Goal: Task Accomplishment & Management: Manage account settings

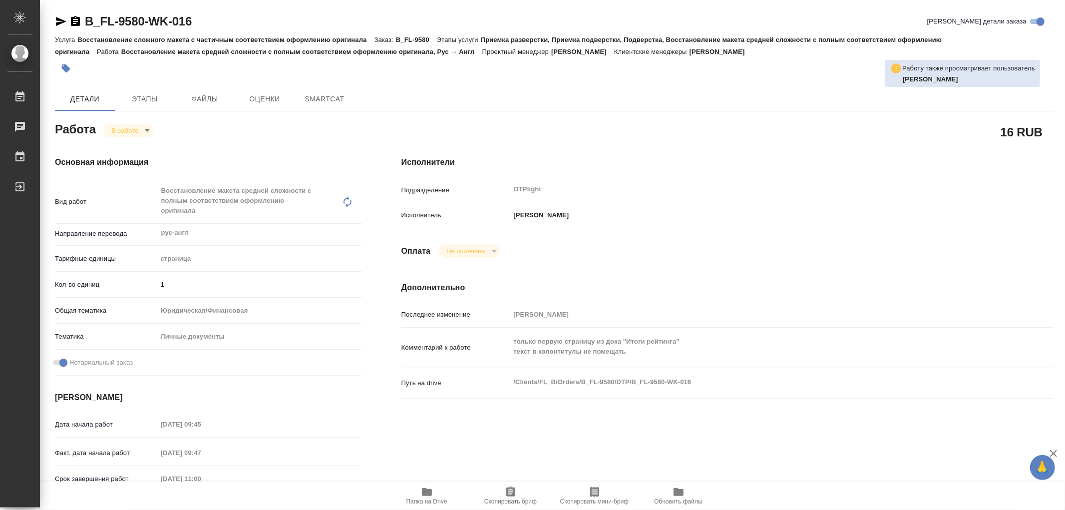
type textarea "x"
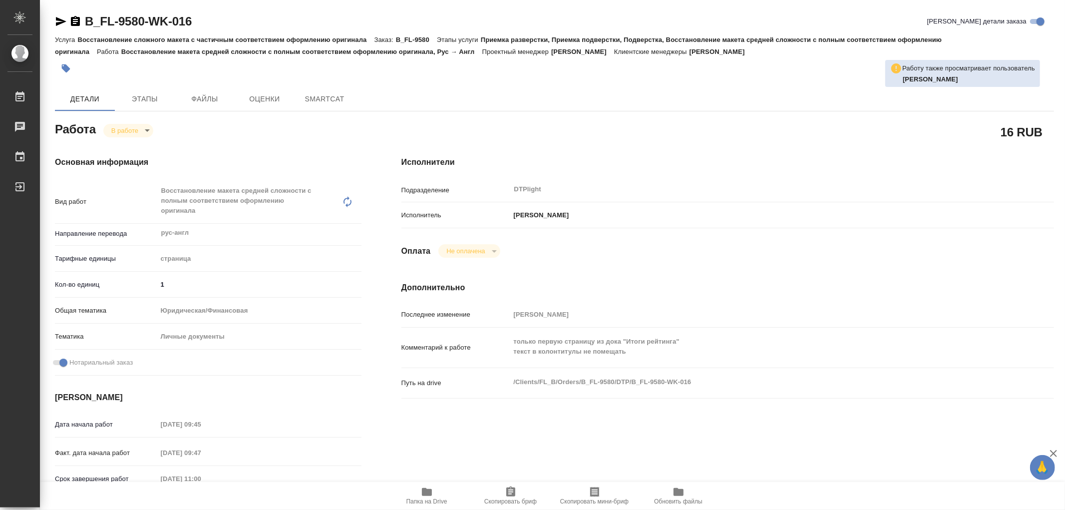
type textarea "x"
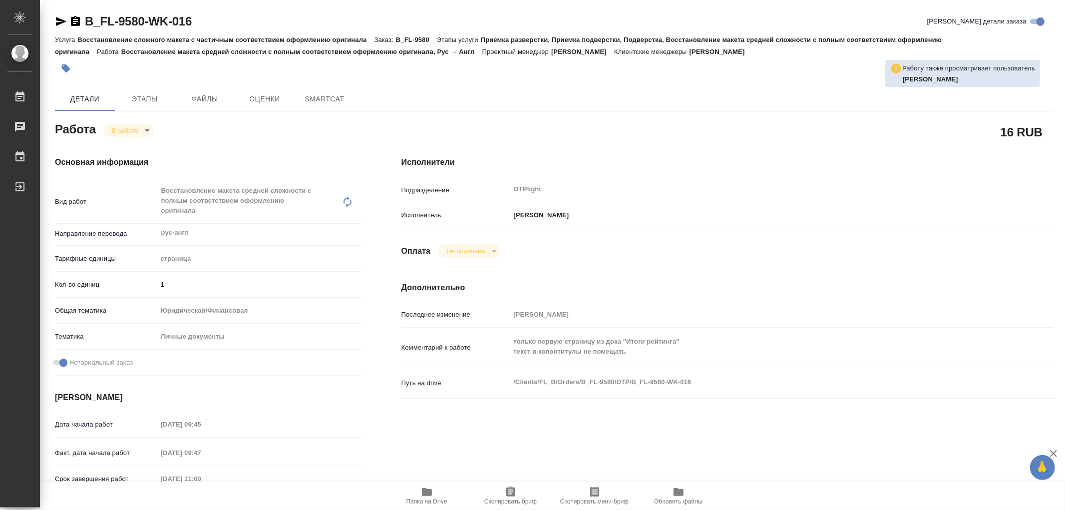
type textarea "x"
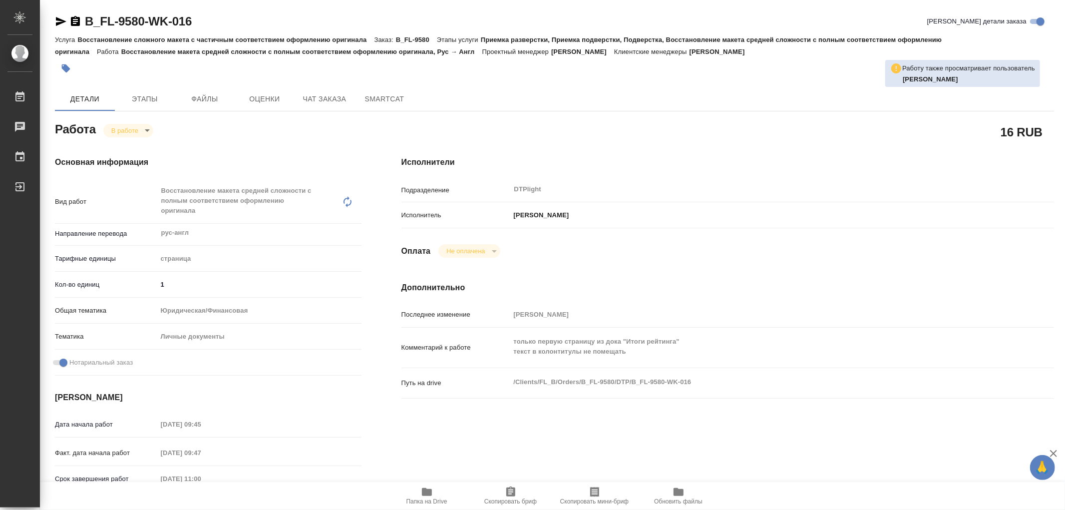
type textarea "x"
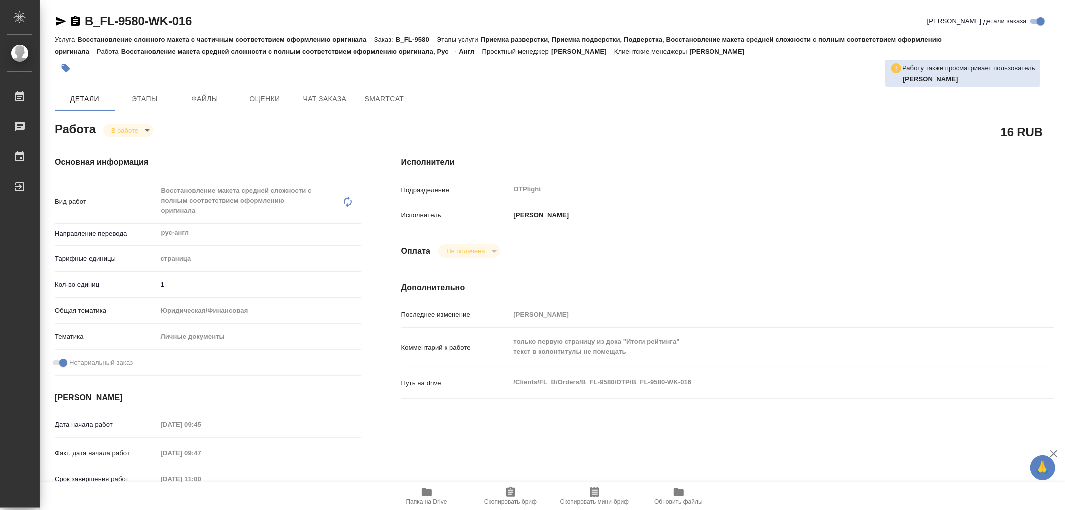
type textarea "x"
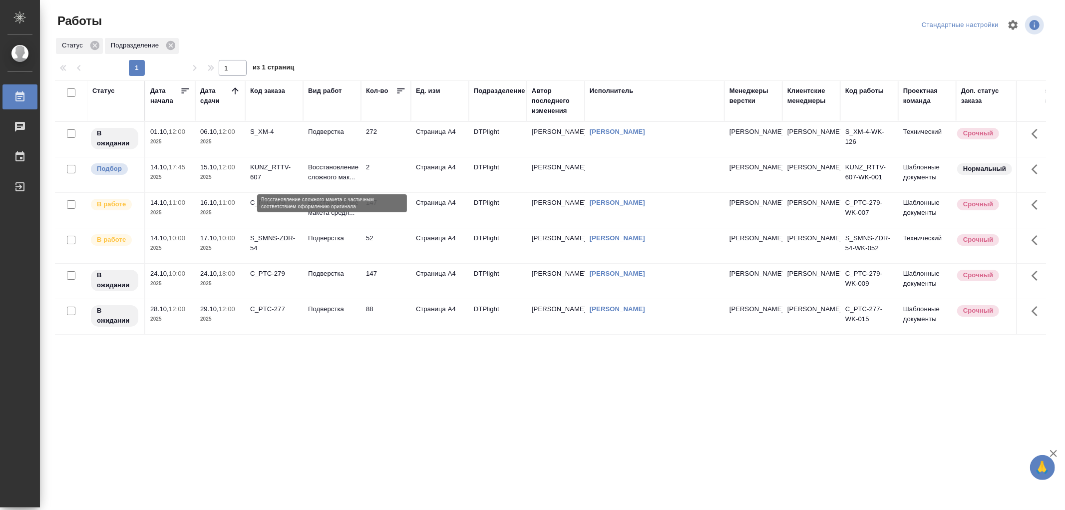
click at [346, 177] on p "Восстановление сложного мак..." at bounding box center [332, 172] width 48 height 20
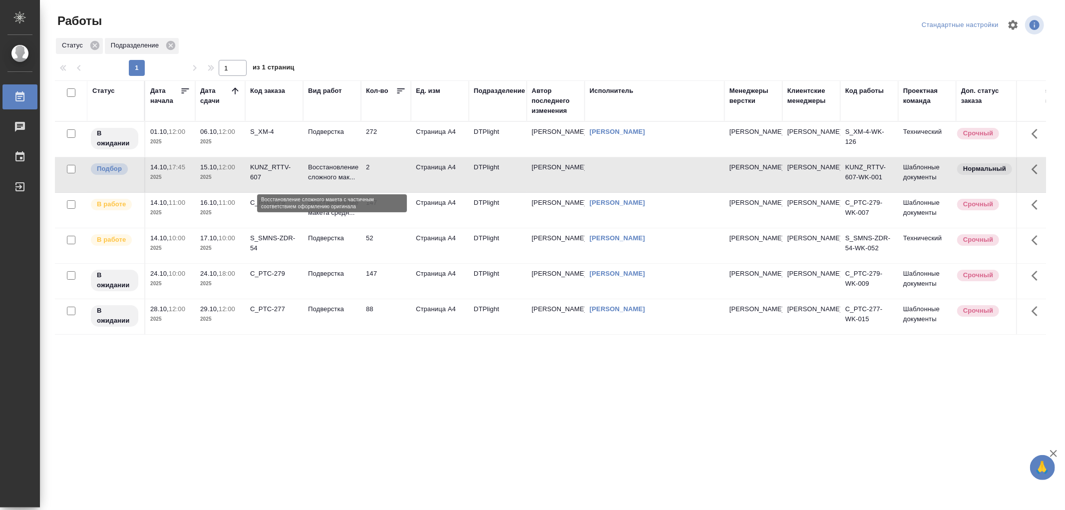
click at [346, 177] on p "Восстановление сложного мак..." at bounding box center [332, 172] width 48 height 20
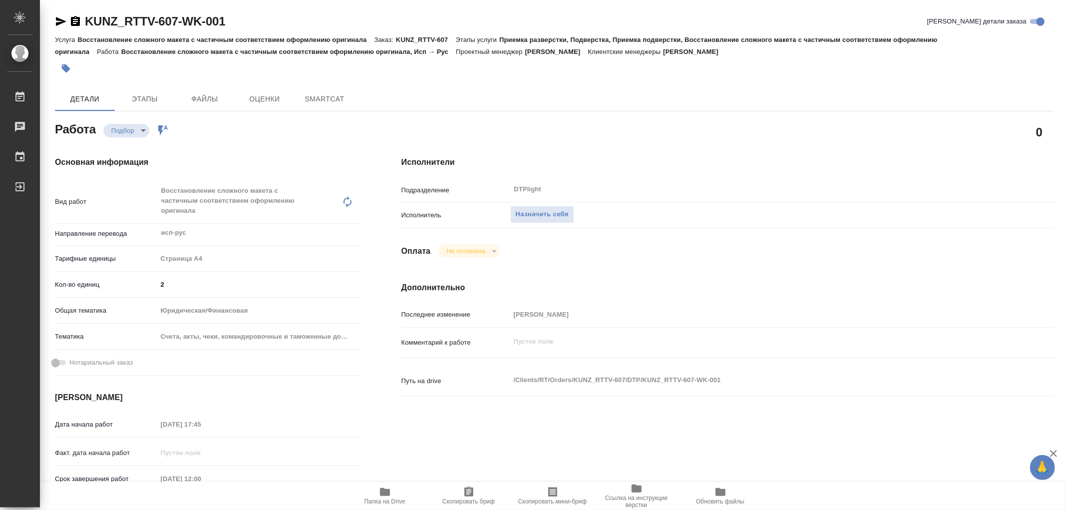
type textarea "x"
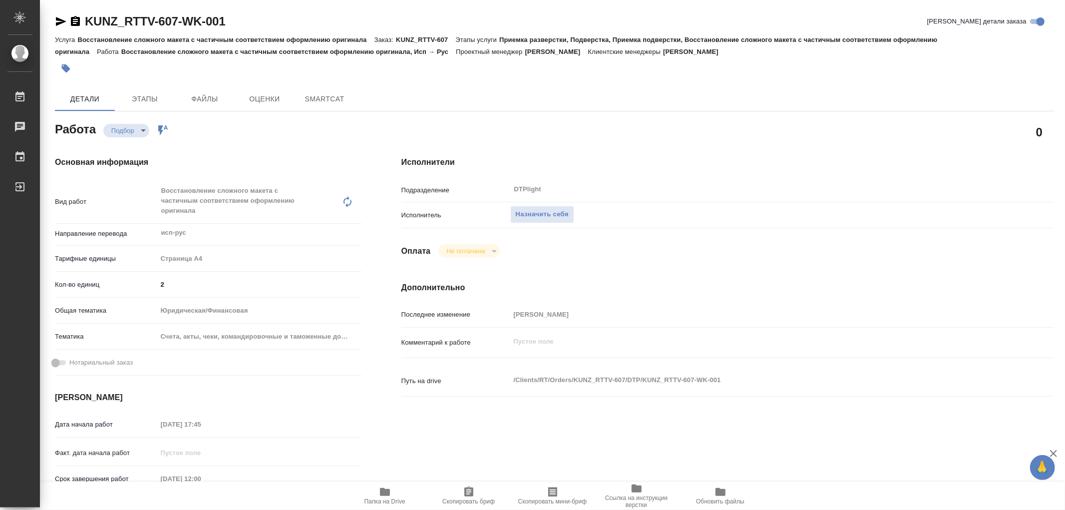
type textarea "x"
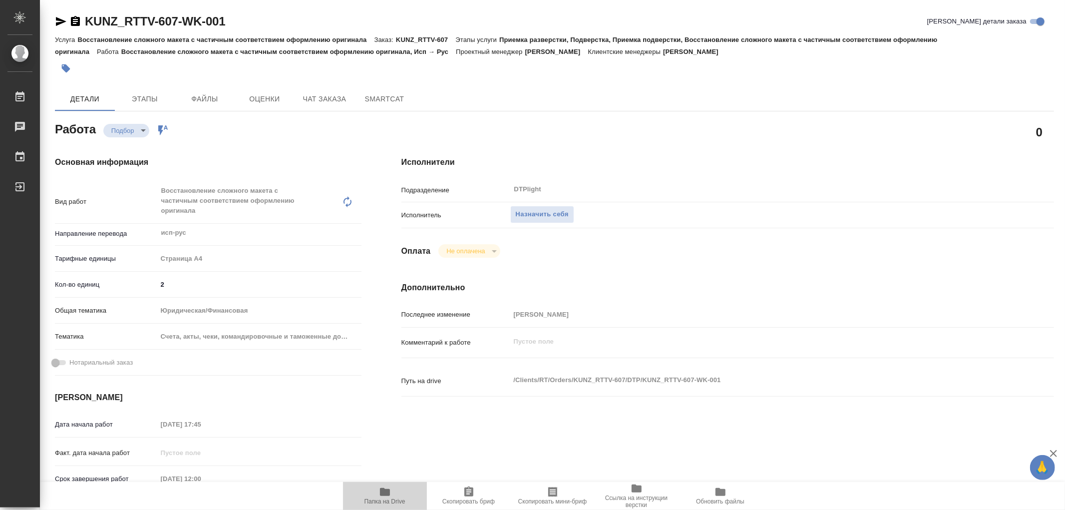
click at [384, 493] on icon "button" at bounding box center [385, 492] width 10 height 8
type textarea "x"
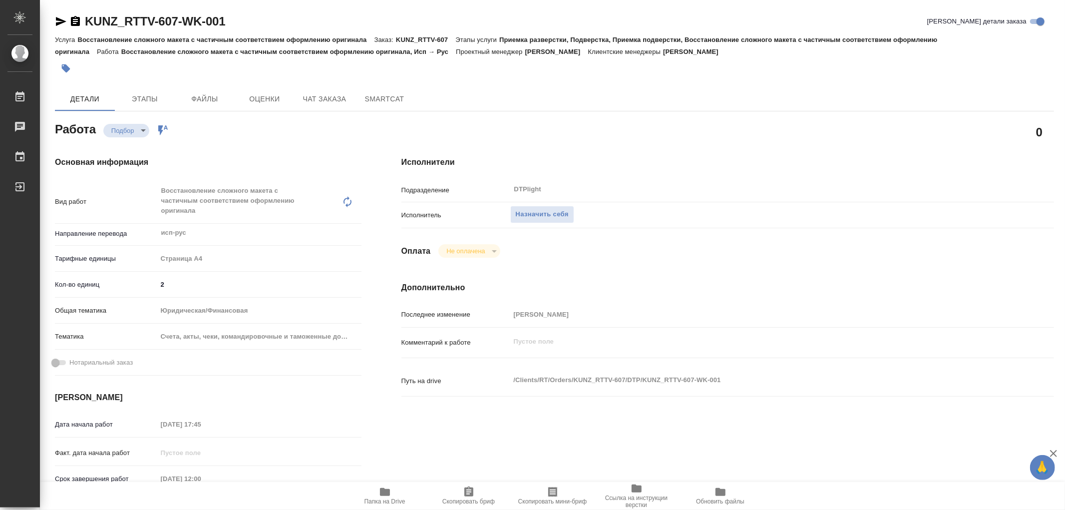
type textarea "x"
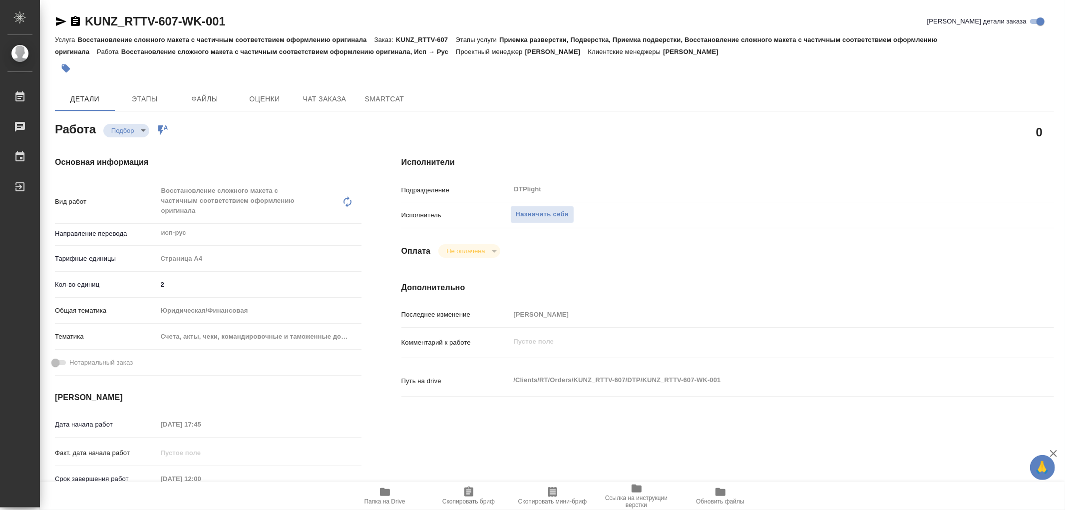
type textarea "x"
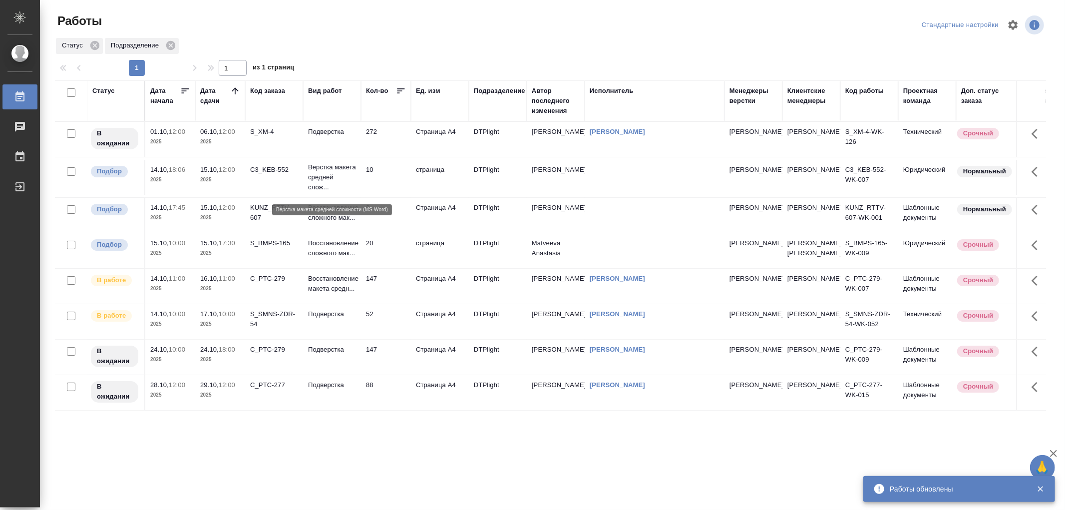
click at [350, 185] on p "Верстка макета средней слож..." at bounding box center [332, 177] width 48 height 30
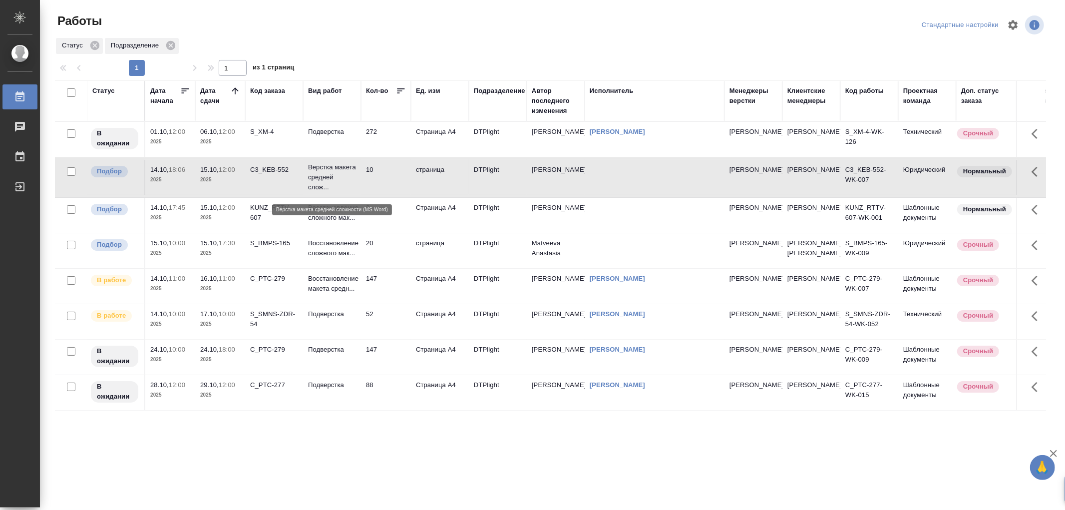
click at [350, 185] on p "Верстка макета средней слож..." at bounding box center [332, 177] width 48 height 30
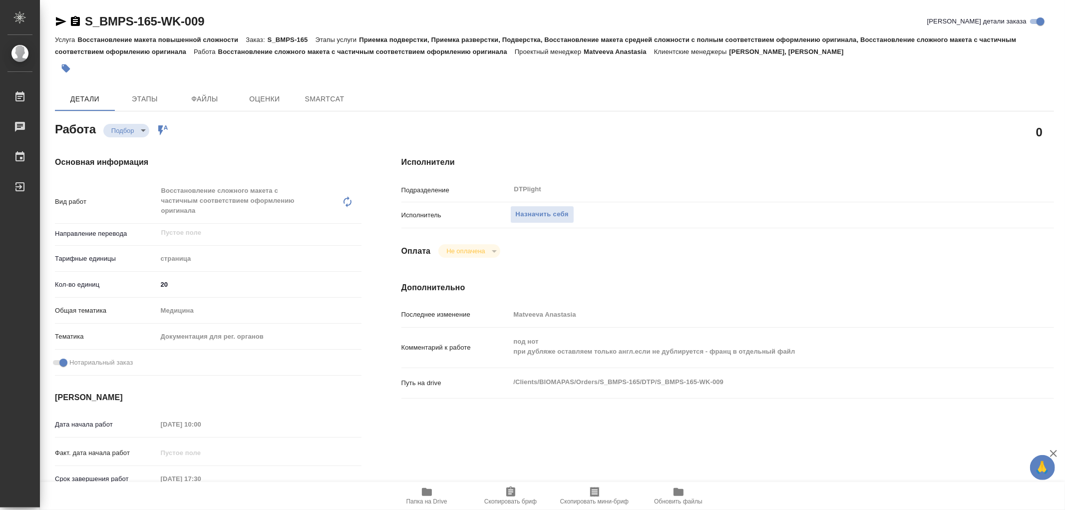
type textarea "x"
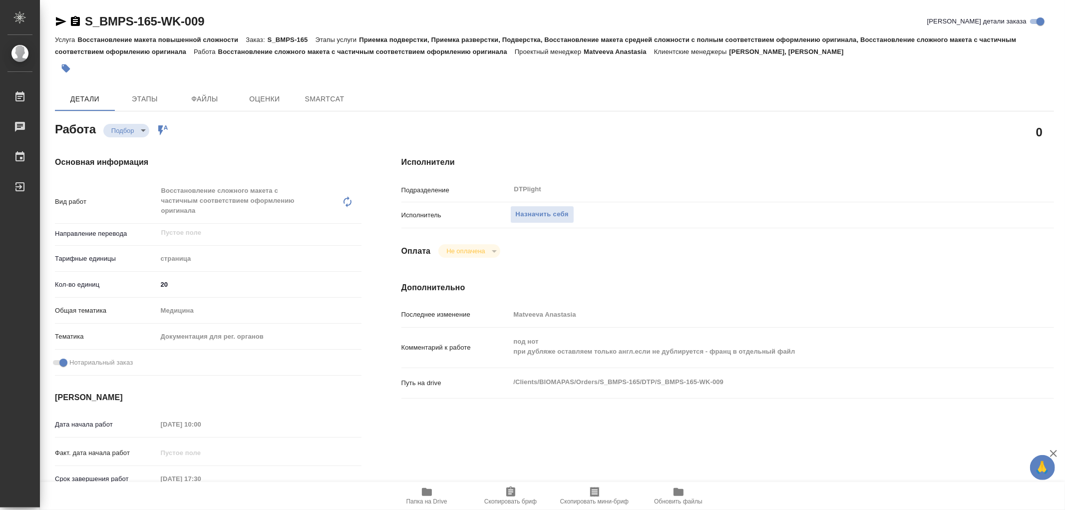
type textarea "x"
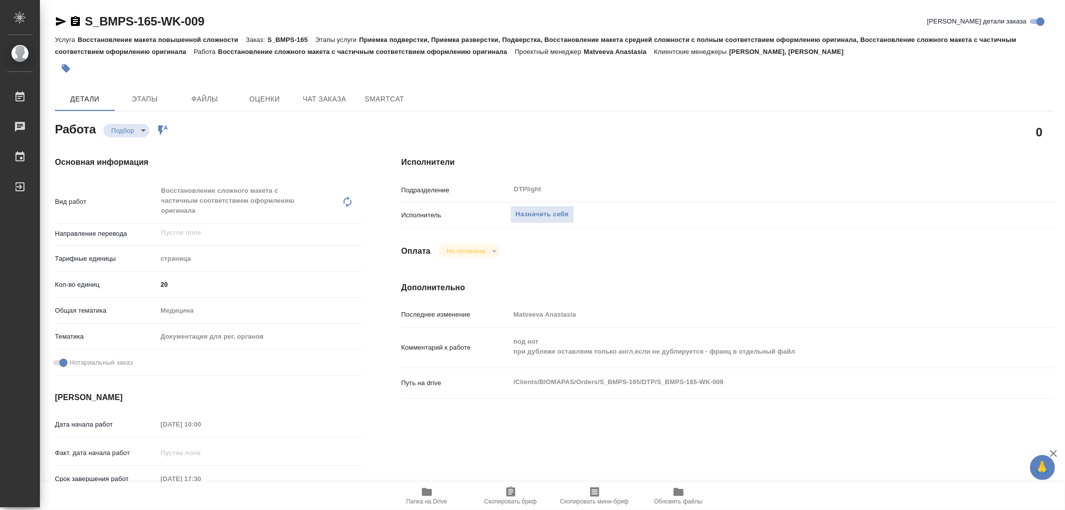
type textarea "x"
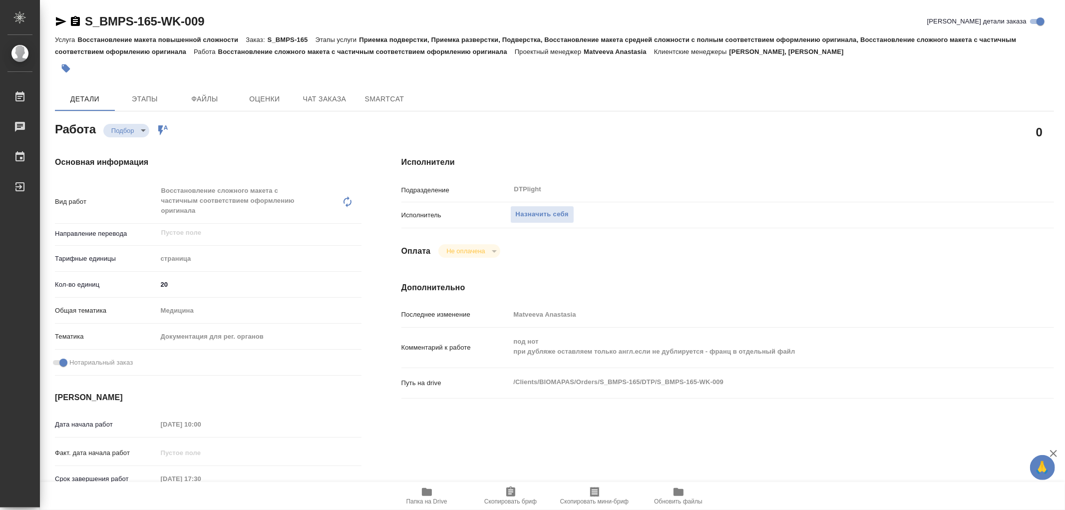
click at [439, 498] on span "Папка на Drive" at bounding box center [426, 501] width 41 height 7
type textarea "x"
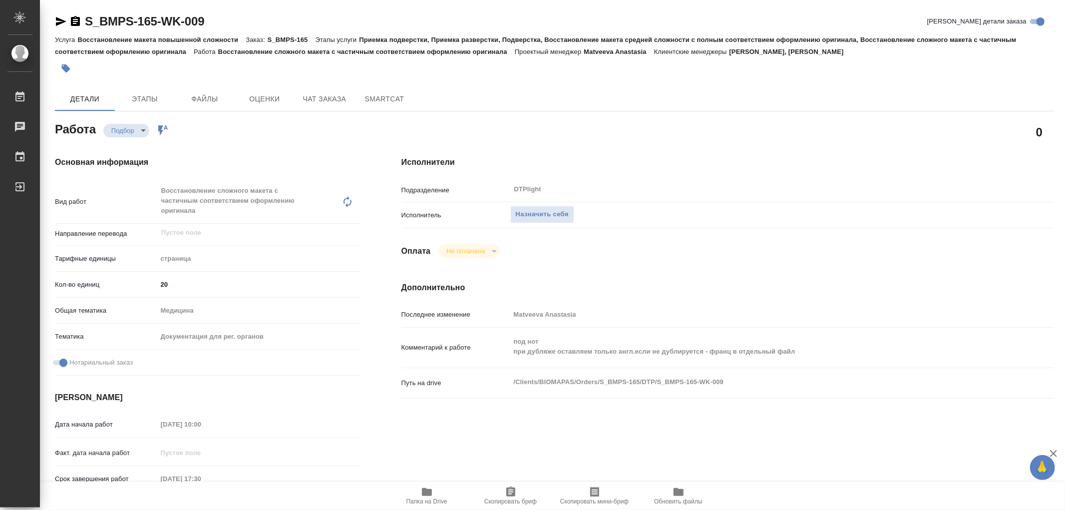
type textarea "x"
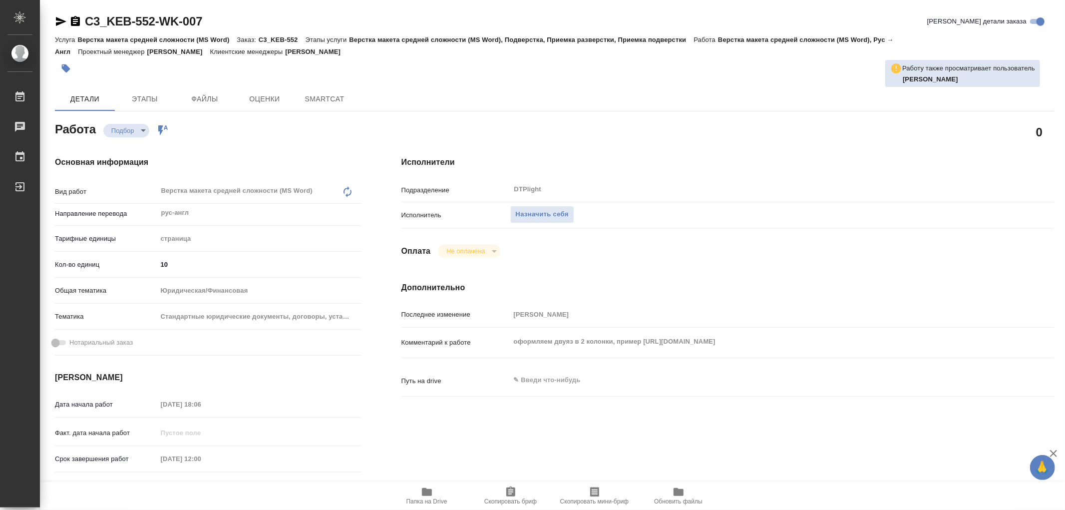
type textarea "x"
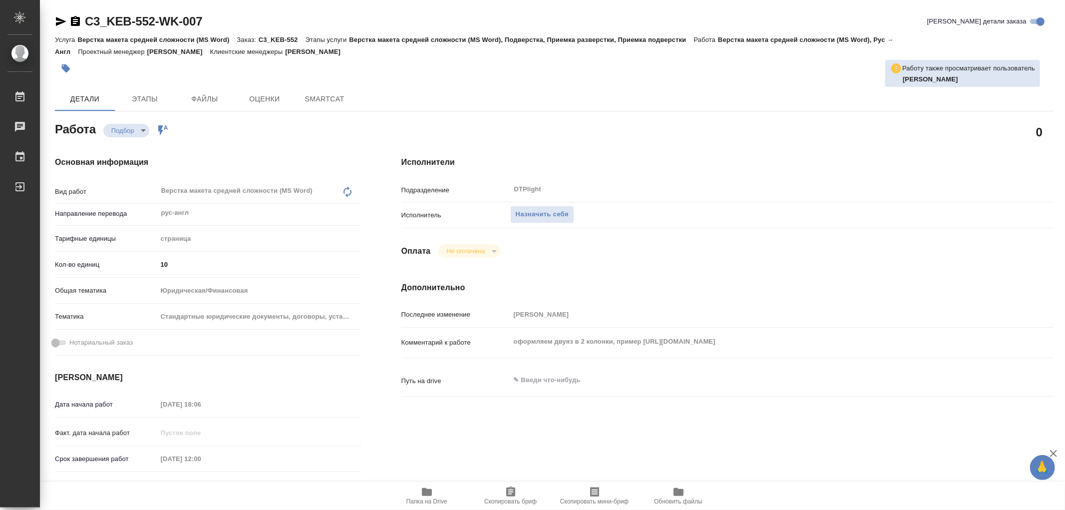
type textarea "x"
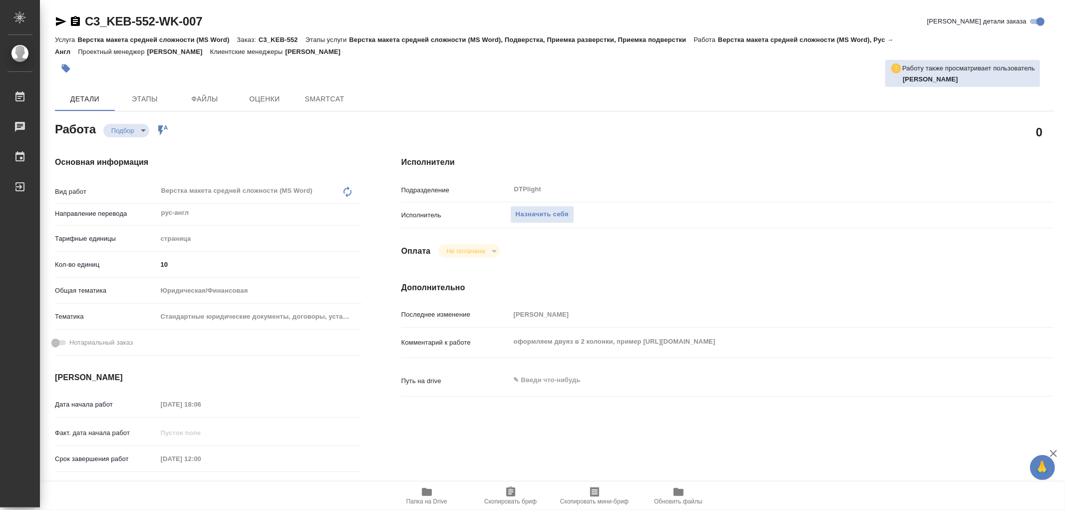
type textarea "x"
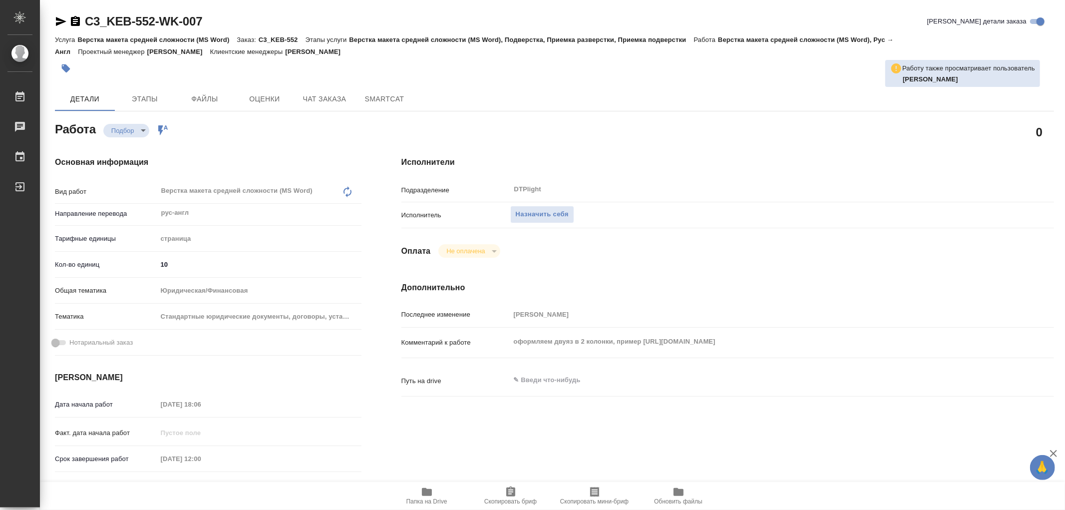
type textarea "x"
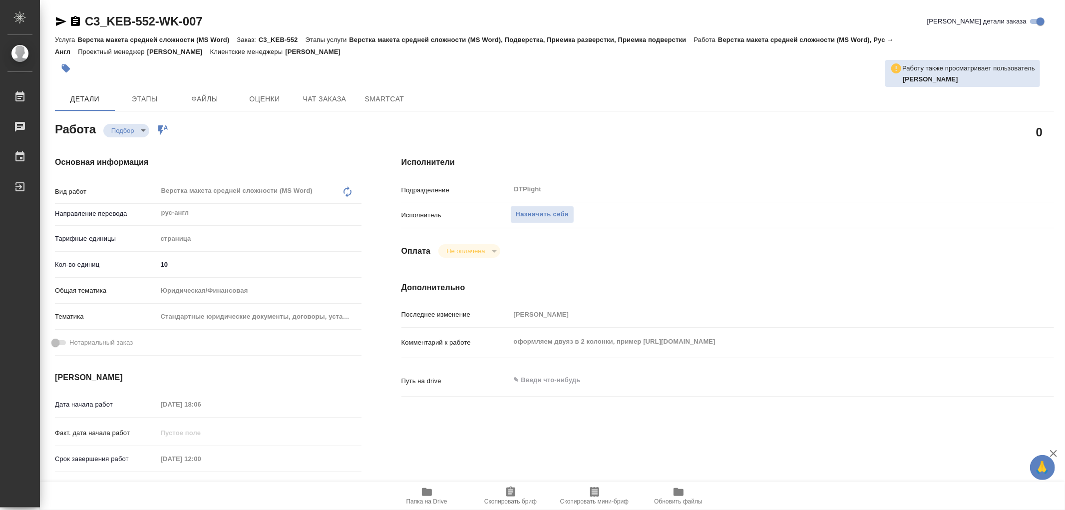
type textarea "x"
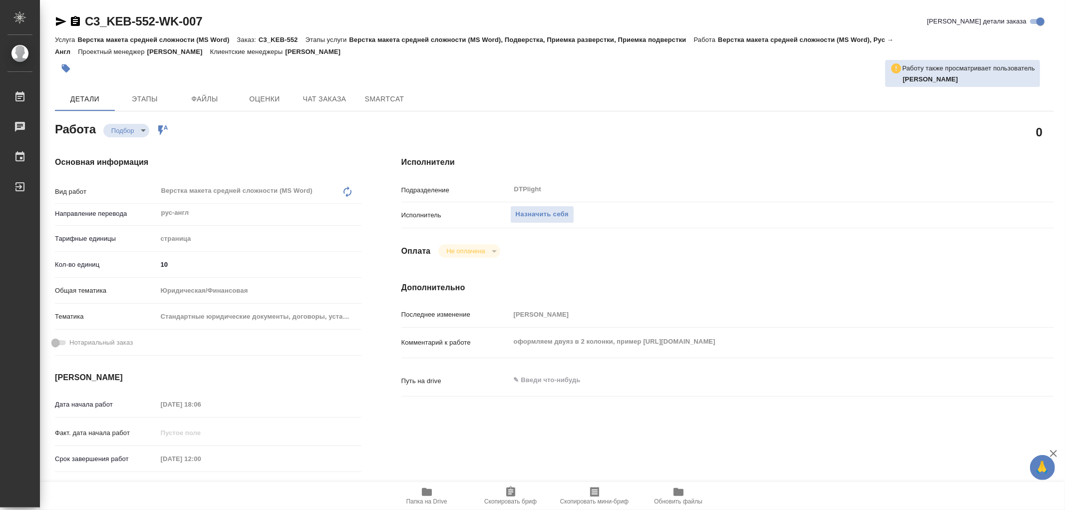
click at [434, 493] on span "Папка на Drive" at bounding box center [427, 495] width 72 height 19
type textarea "x"
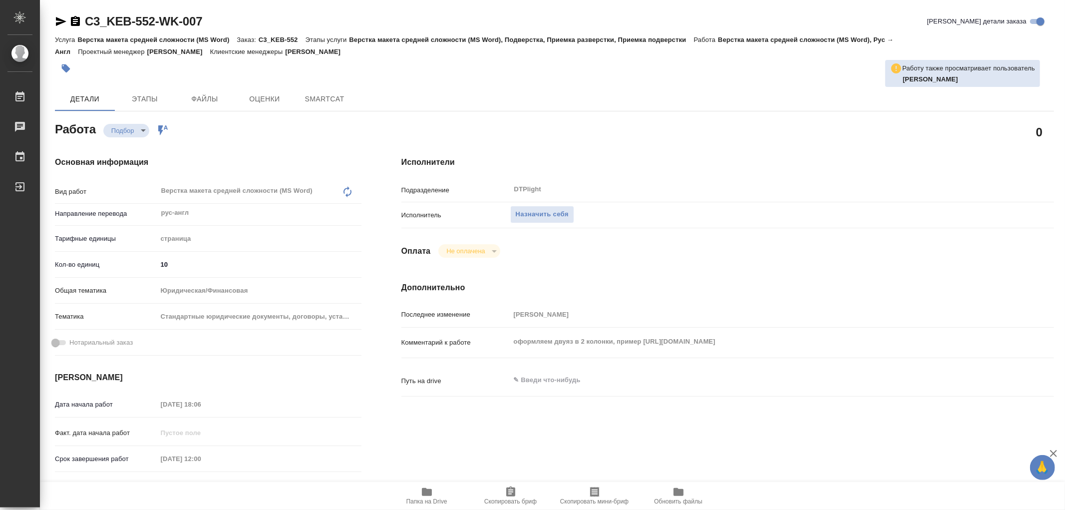
type textarea "x"
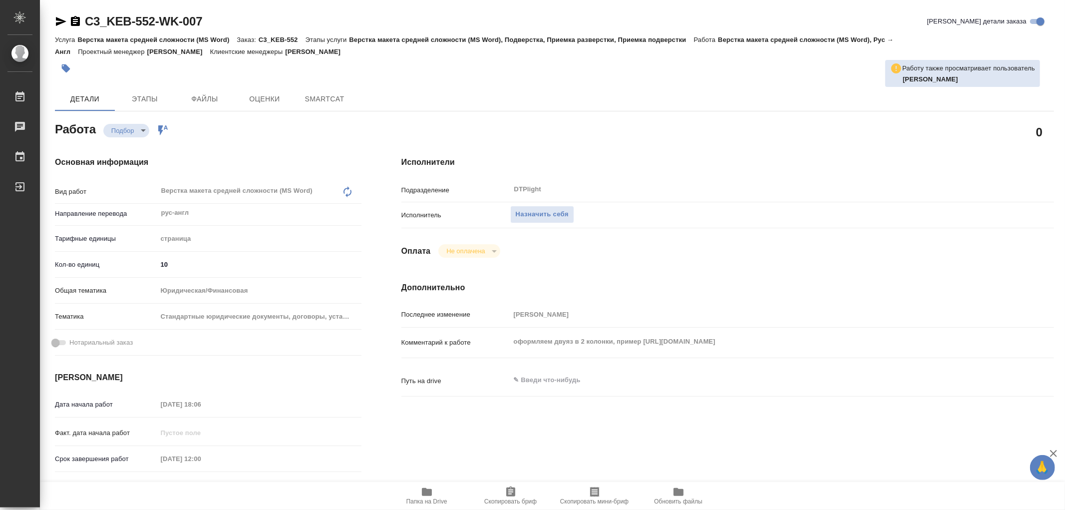
type textarea "x"
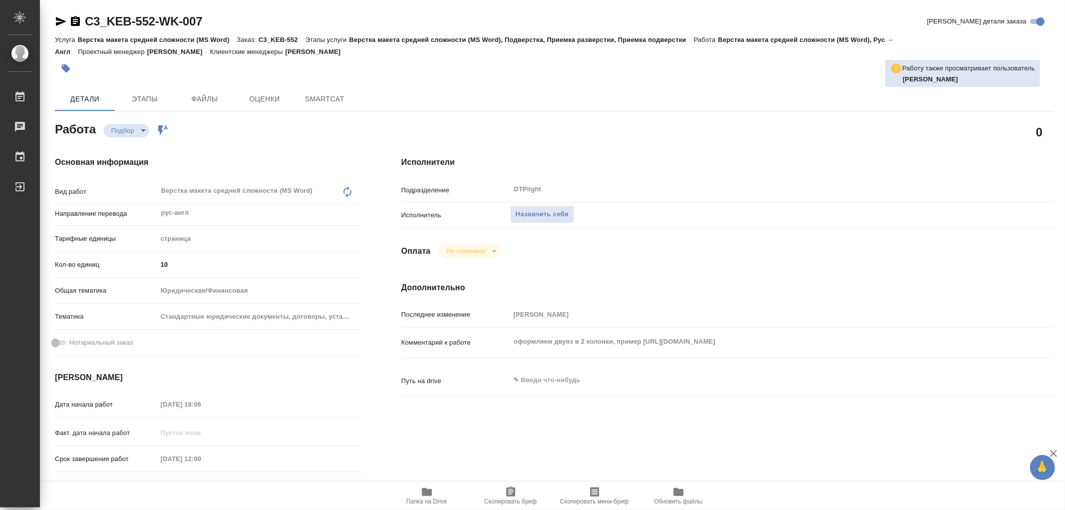
type textarea "x"
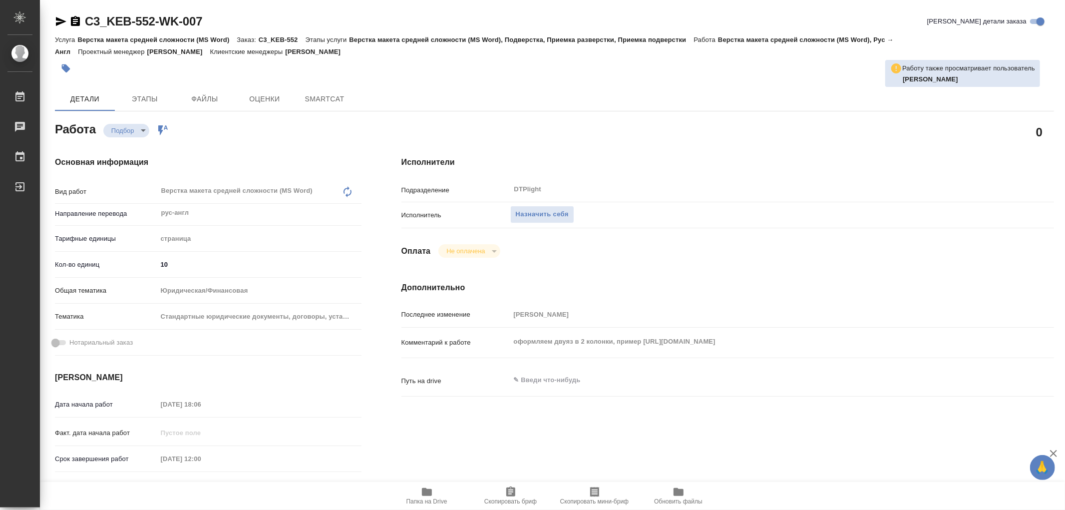
type textarea "x"
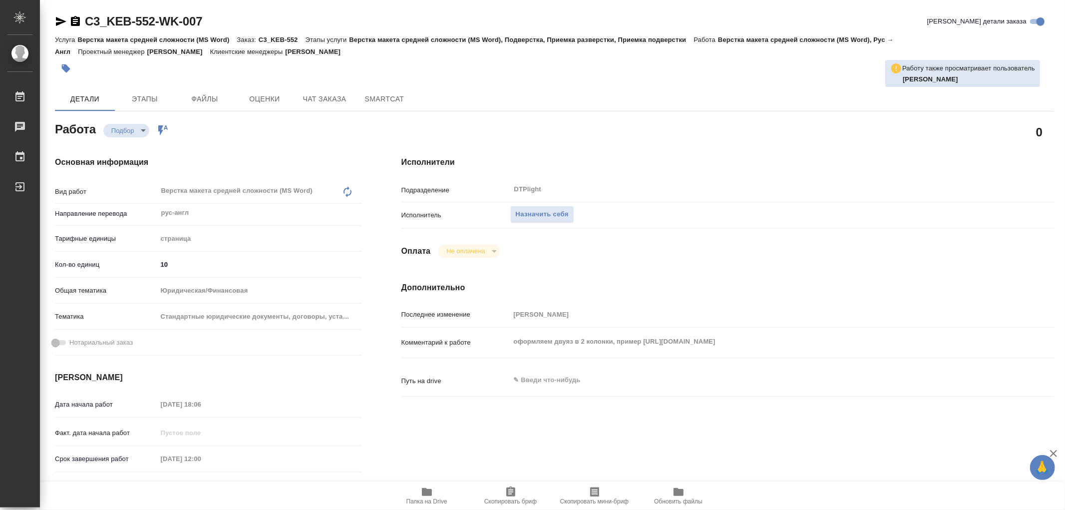
type textarea "x"
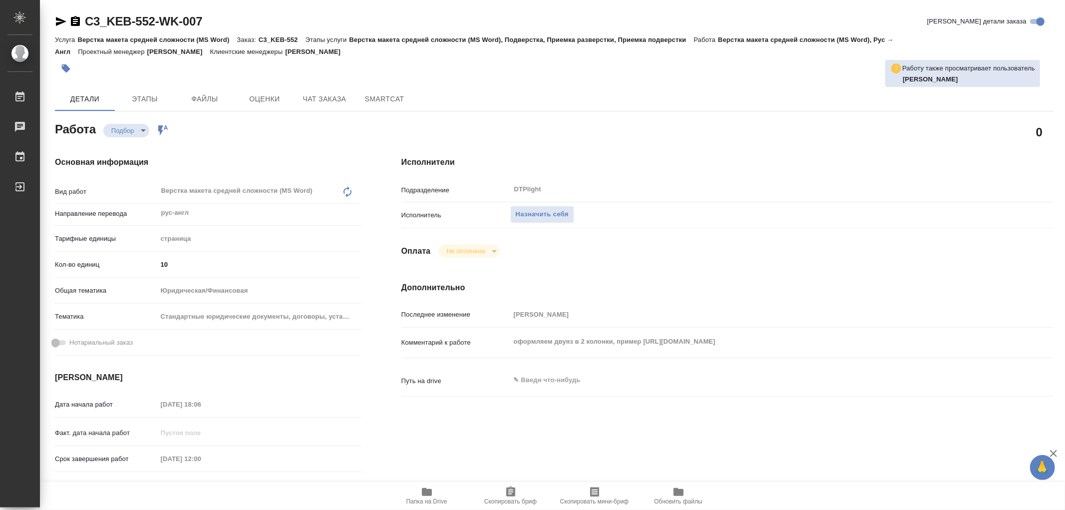
type textarea "x"
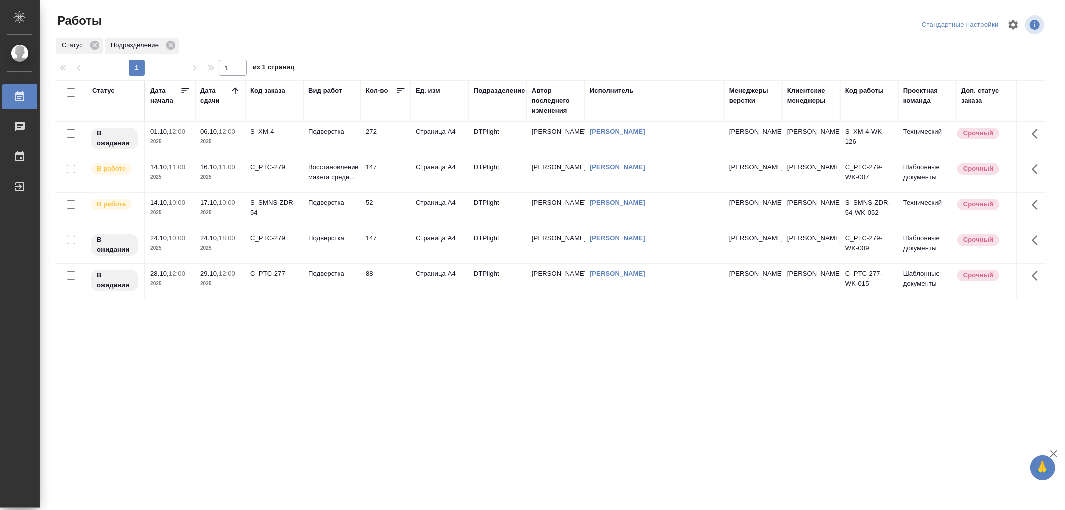
click at [356, 184] on td "Восстановление макета средн..." at bounding box center [332, 174] width 58 height 35
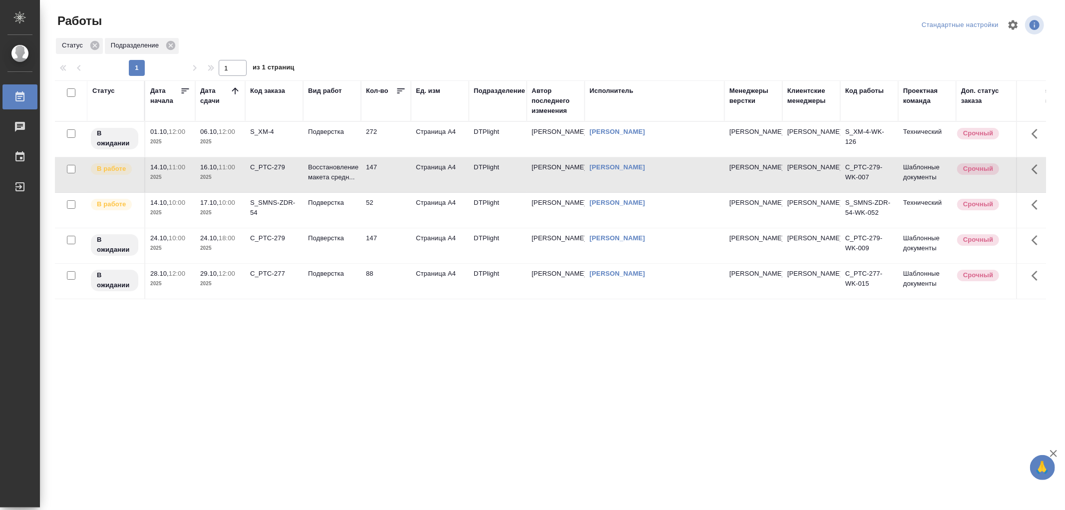
click at [356, 184] on td "Восстановление макета средн..." at bounding box center [332, 174] width 58 height 35
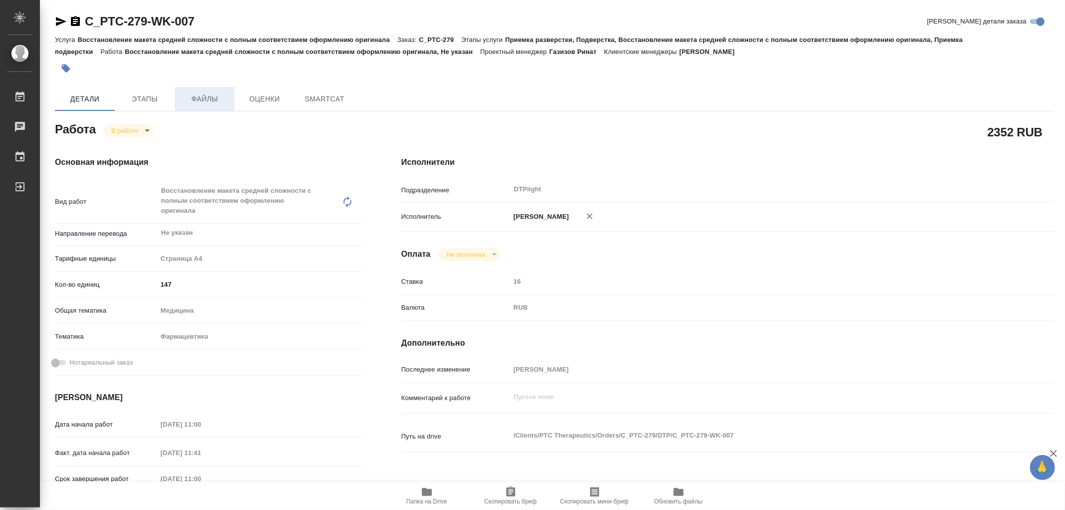
type textarea "x"
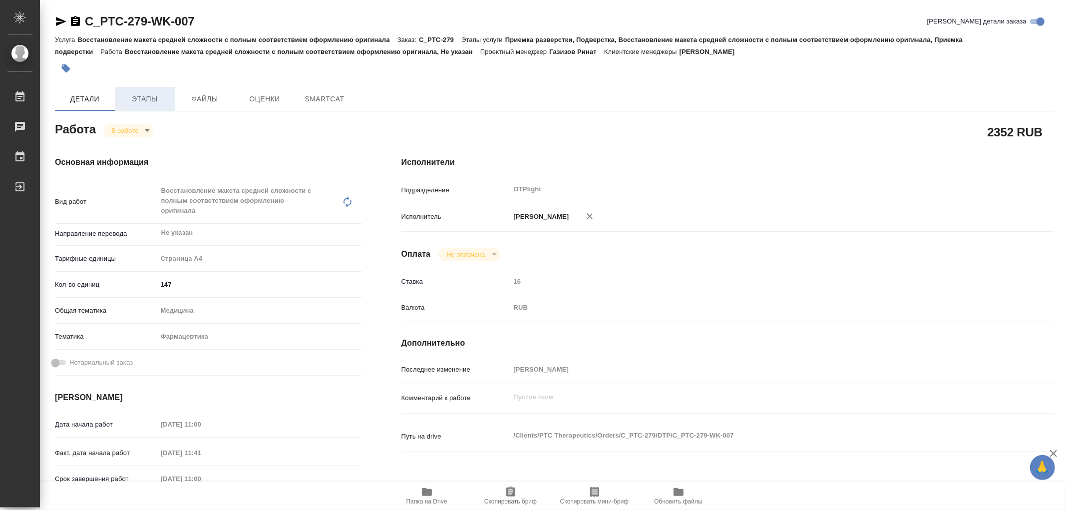
type textarea "x"
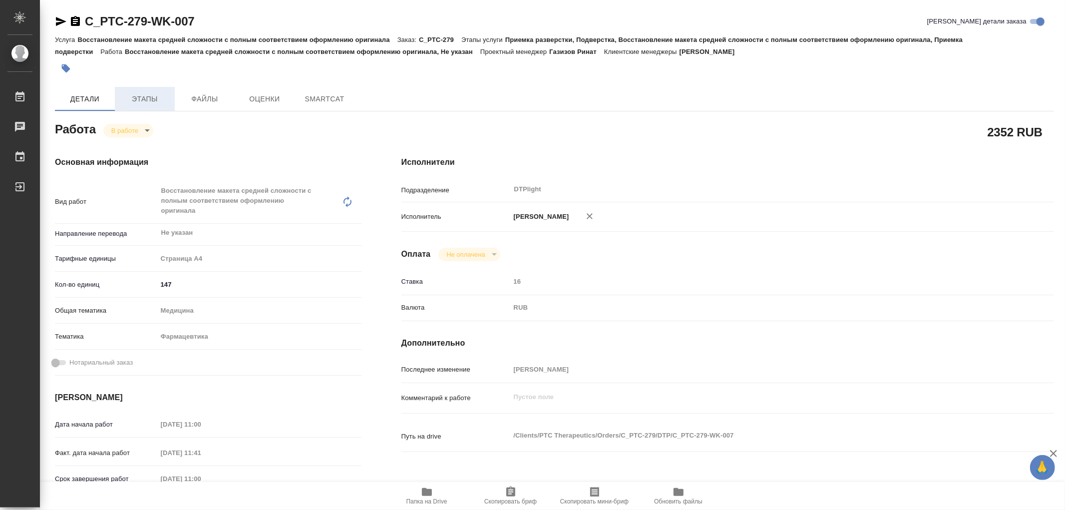
type textarea "x"
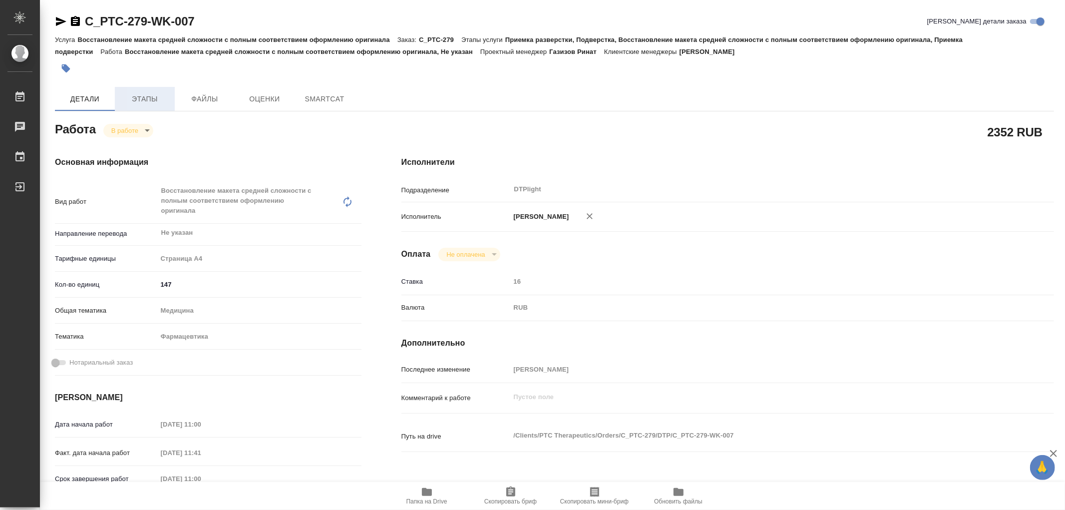
type textarea "x"
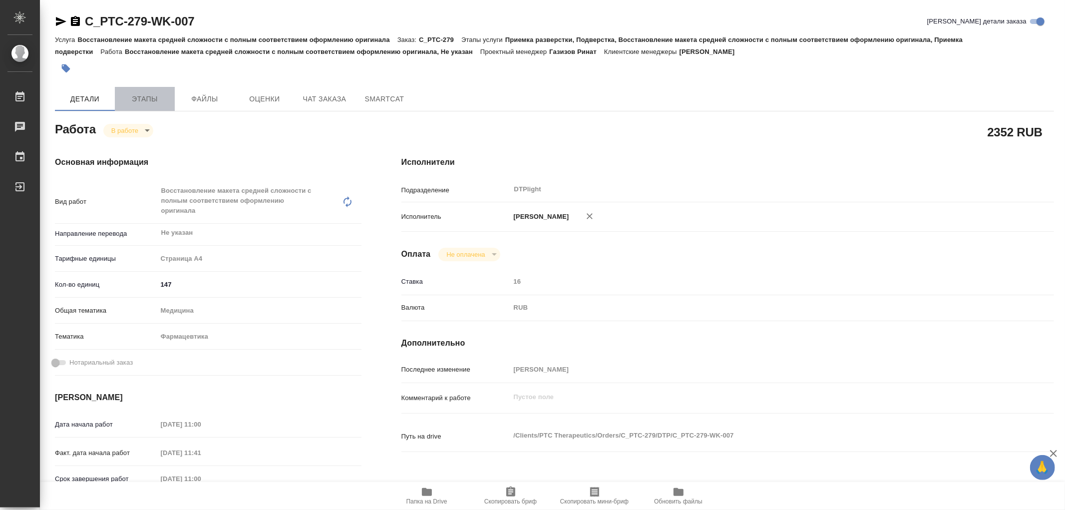
click at [157, 92] on button "Этапы" at bounding box center [145, 99] width 60 height 24
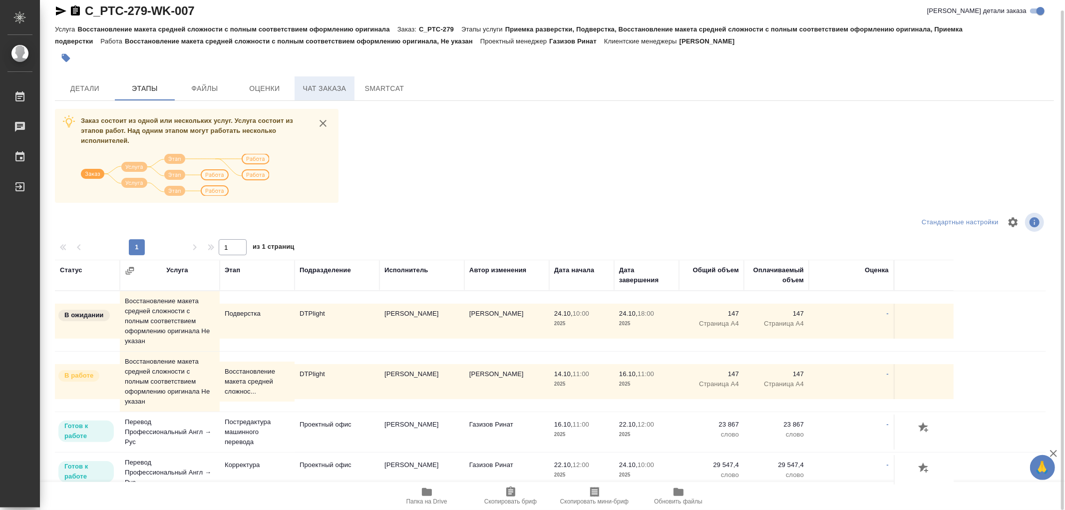
click at [325, 83] on span "Чат заказа" at bounding box center [325, 88] width 48 height 12
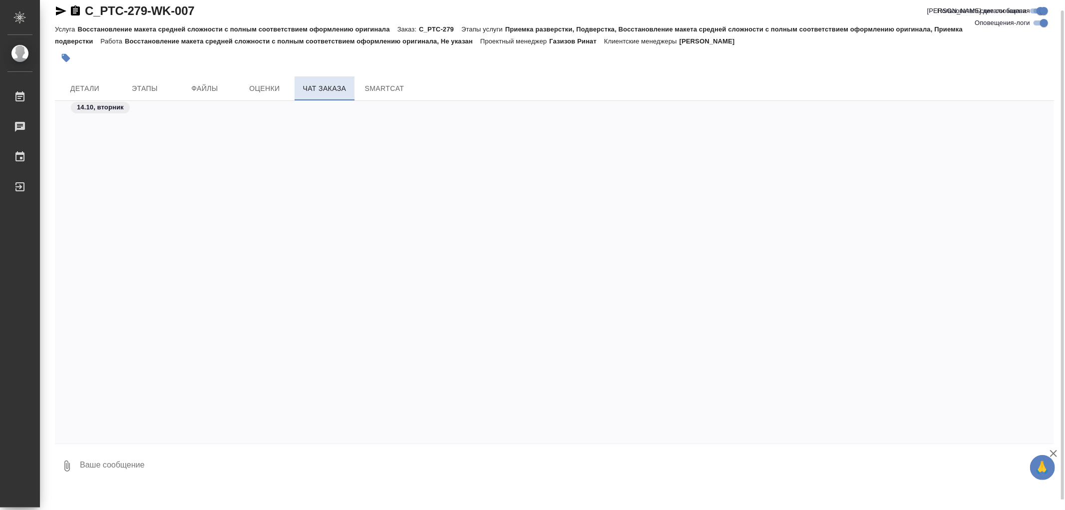
scroll to position [2413, 0]
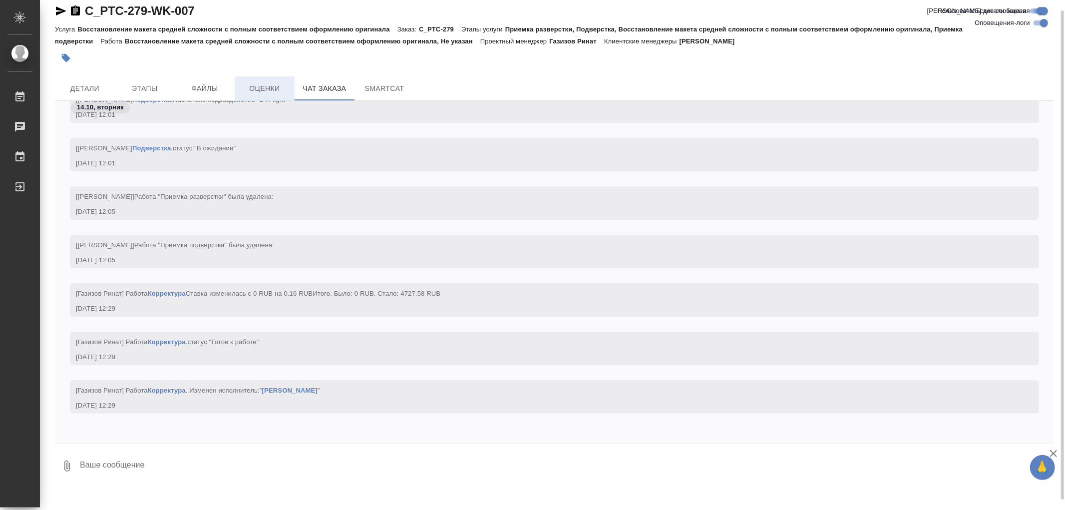
click at [273, 96] on button "Оценки" at bounding box center [265, 88] width 60 height 24
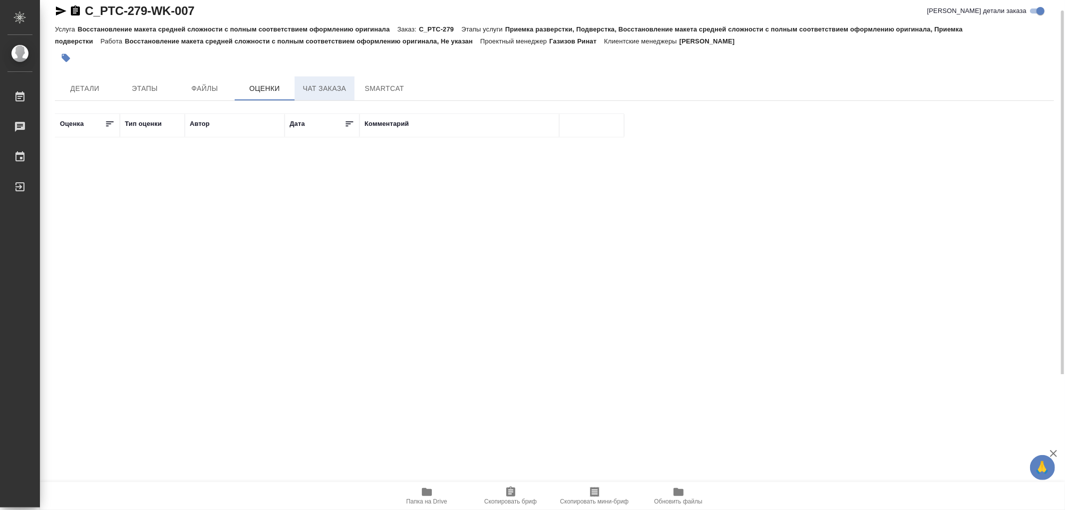
click at [317, 88] on span "Чат заказа" at bounding box center [325, 88] width 48 height 12
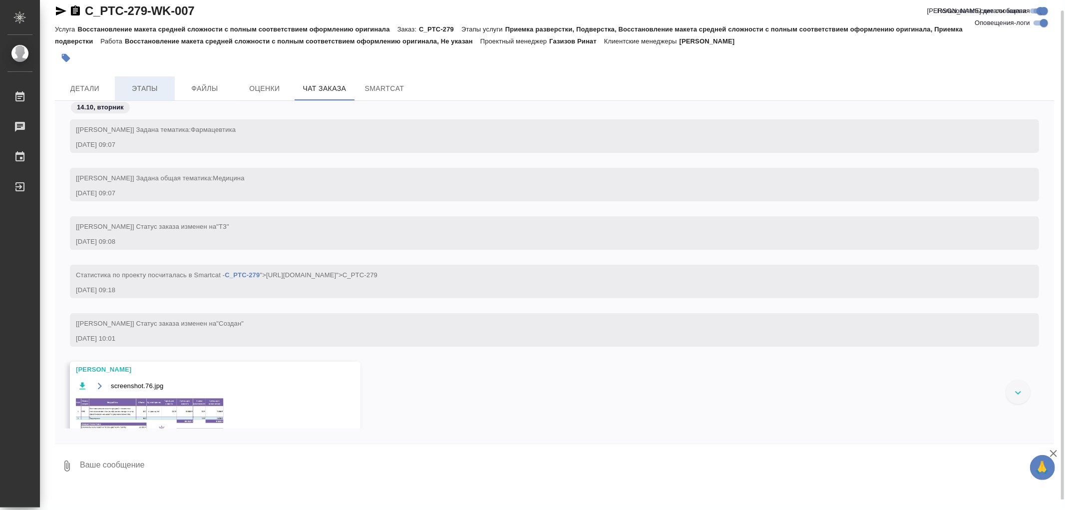
scroll to position [2413, 0]
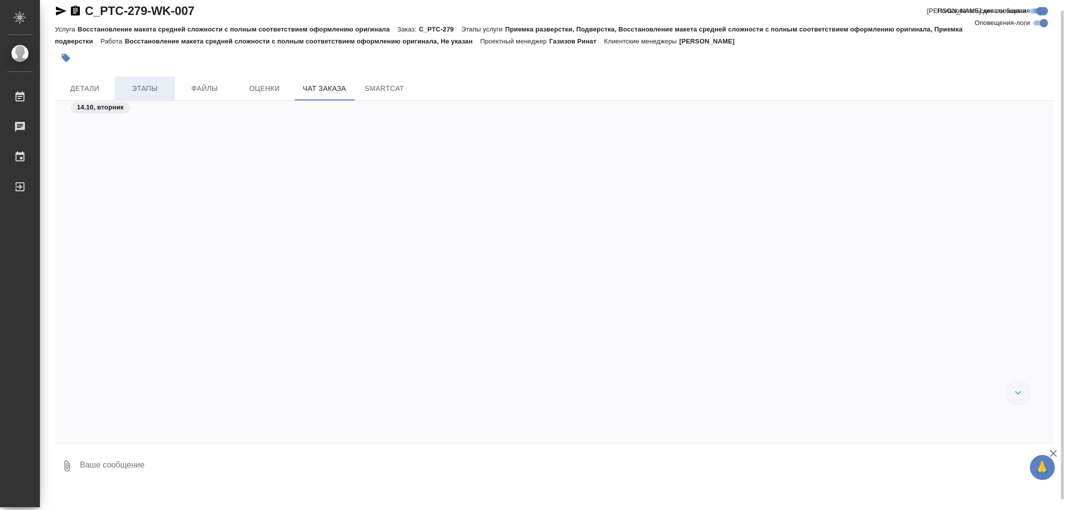
click at [132, 85] on span "Этапы" at bounding box center [145, 88] width 48 height 12
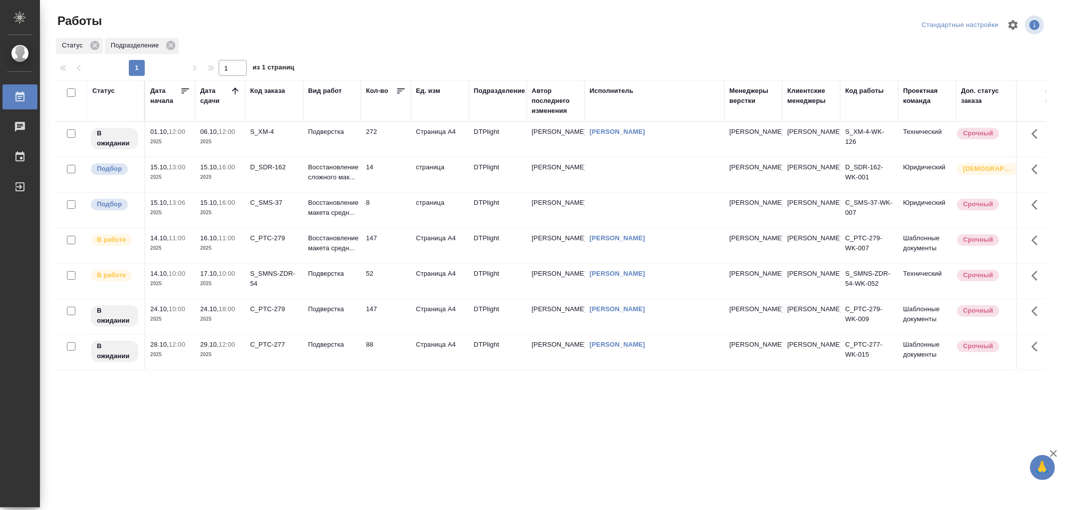
click at [357, 222] on td "Восстановление макета средн..." at bounding box center [332, 210] width 58 height 35
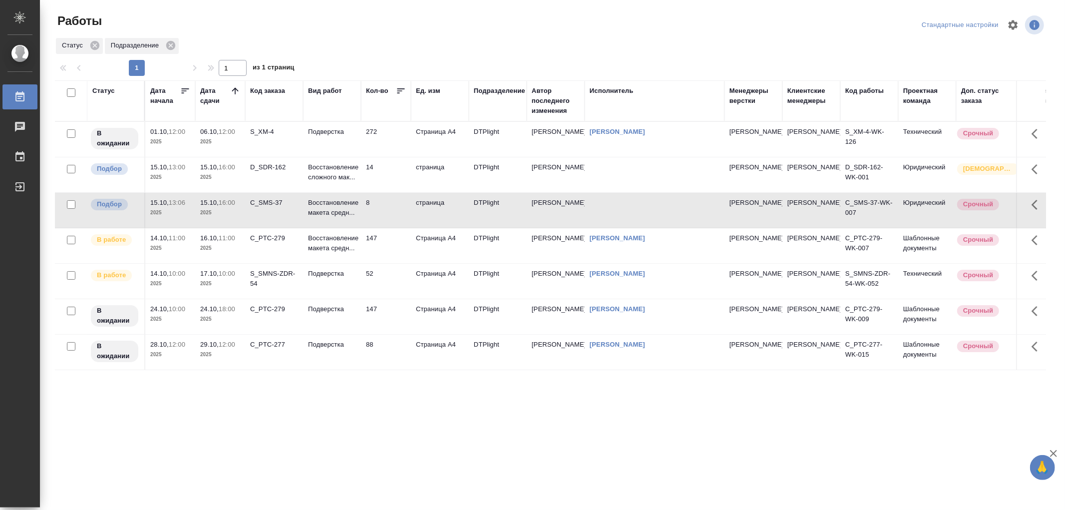
click at [357, 222] on td "Восстановление макета средн..." at bounding box center [332, 210] width 58 height 35
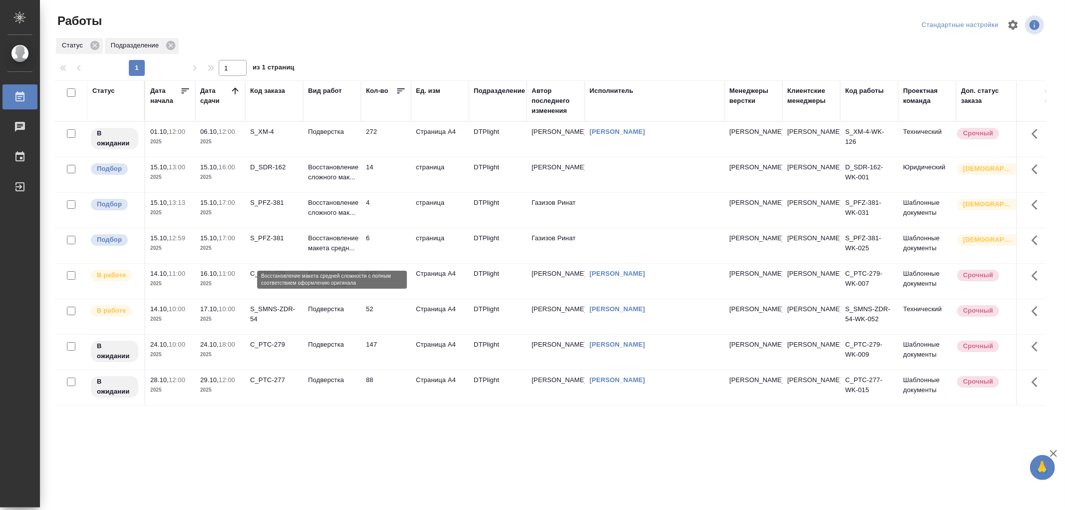
click at [352, 253] on p "Восстановление макета средн..." at bounding box center [332, 243] width 48 height 20
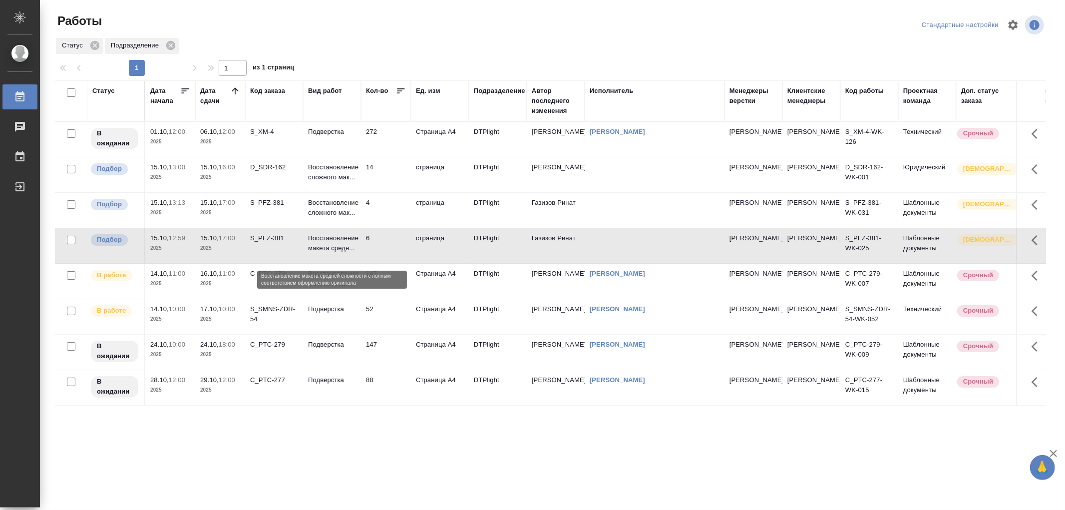
click at [354, 253] on p "Восстановление макета средн..." at bounding box center [332, 243] width 48 height 20
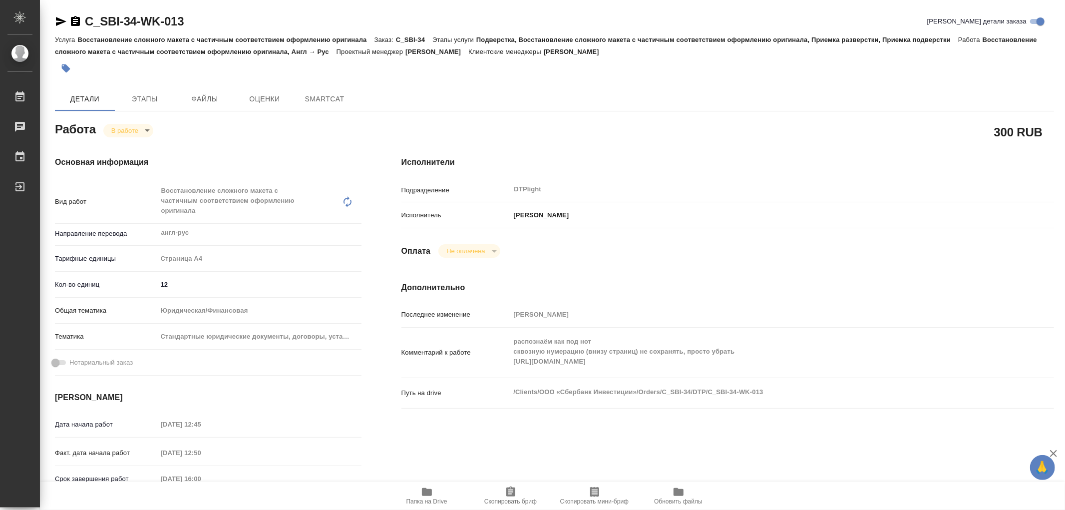
type textarea "x"
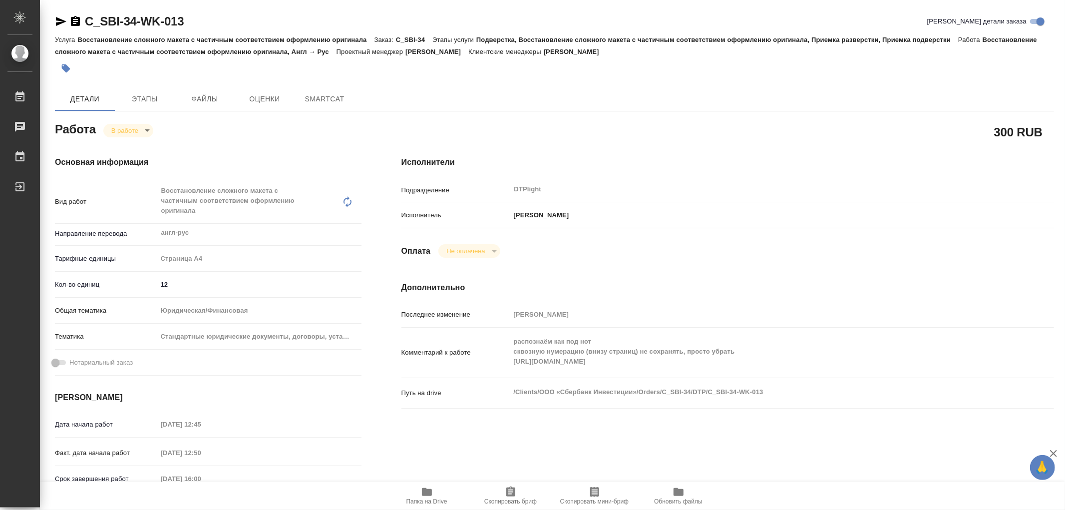
type textarea "x"
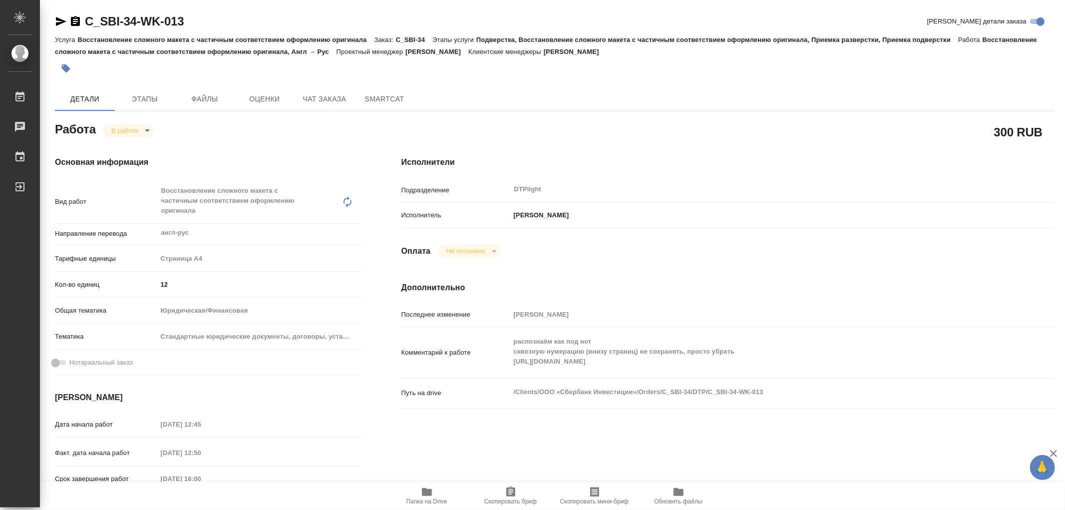
type textarea "x"
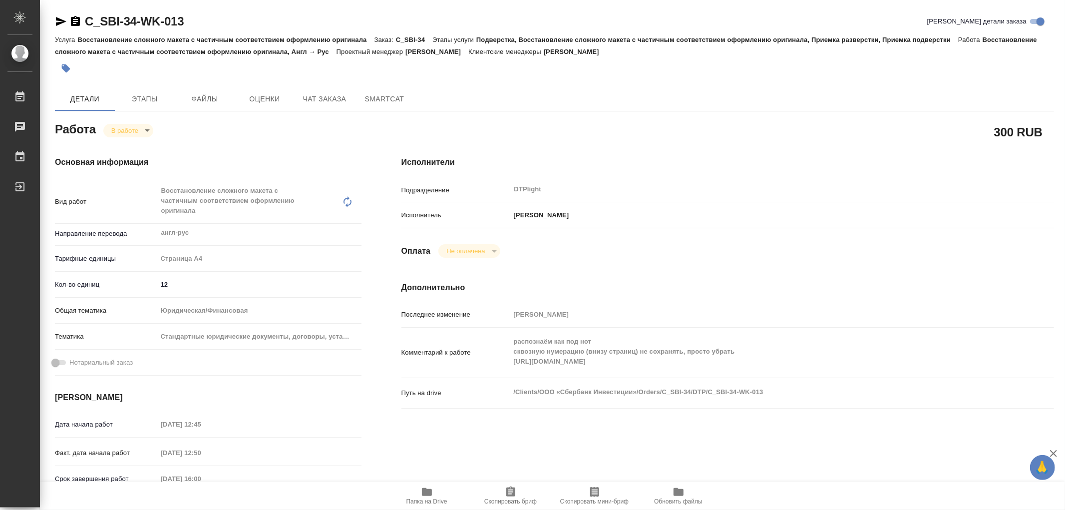
type textarea "x"
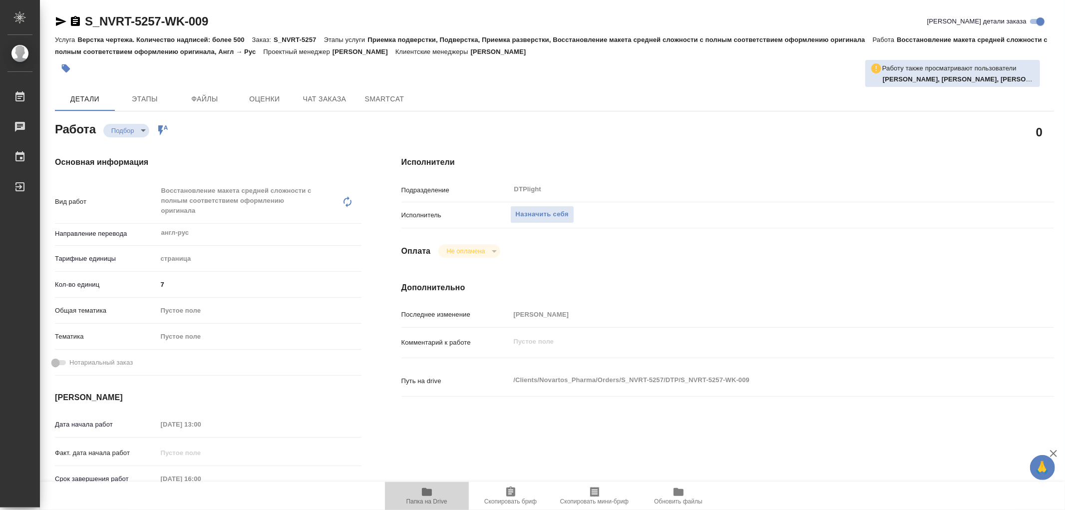
click at [430, 490] on icon "button" at bounding box center [427, 492] width 10 height 8
click at [541, 210] on span "Назначить себя" at bounding box center [542, 214] width 53 height 11
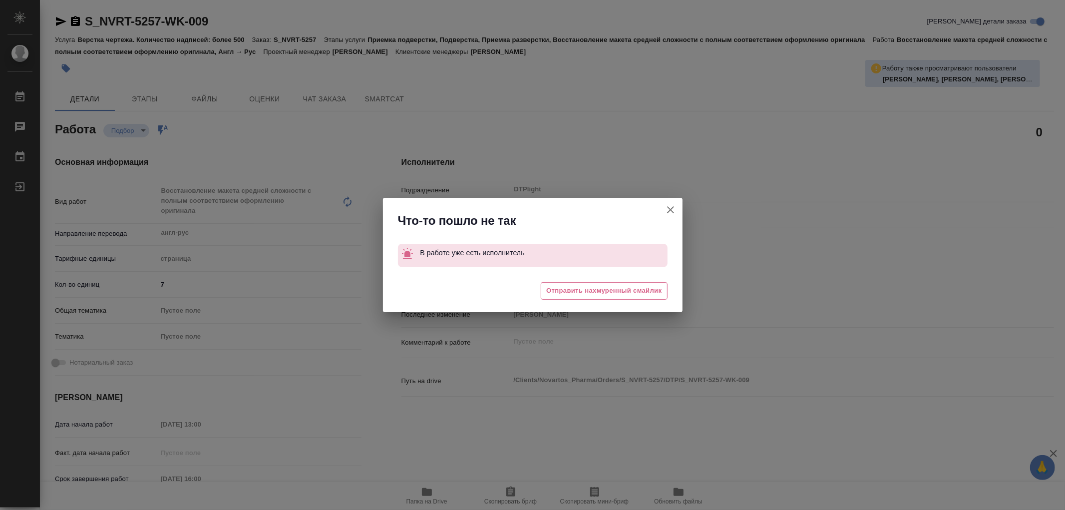
click at [670, 205] on icon "button" at bounding box center [671, 210] width 12 height 12
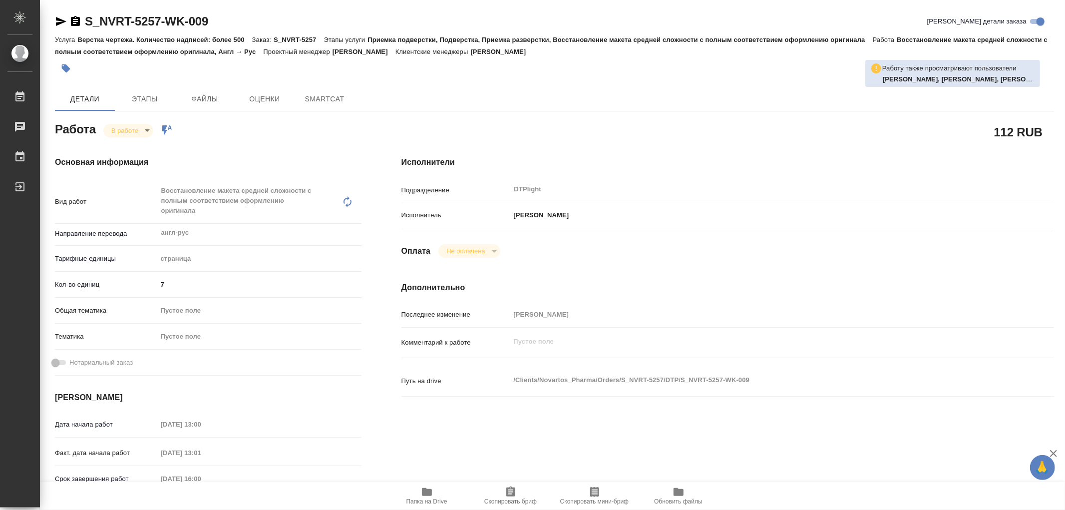
type textarea "x"
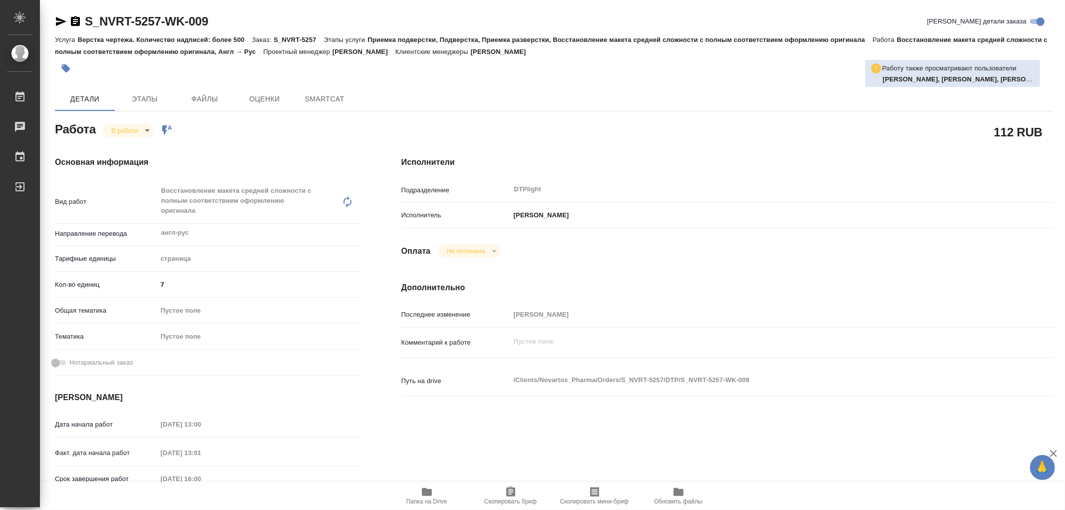
type textarea "x"
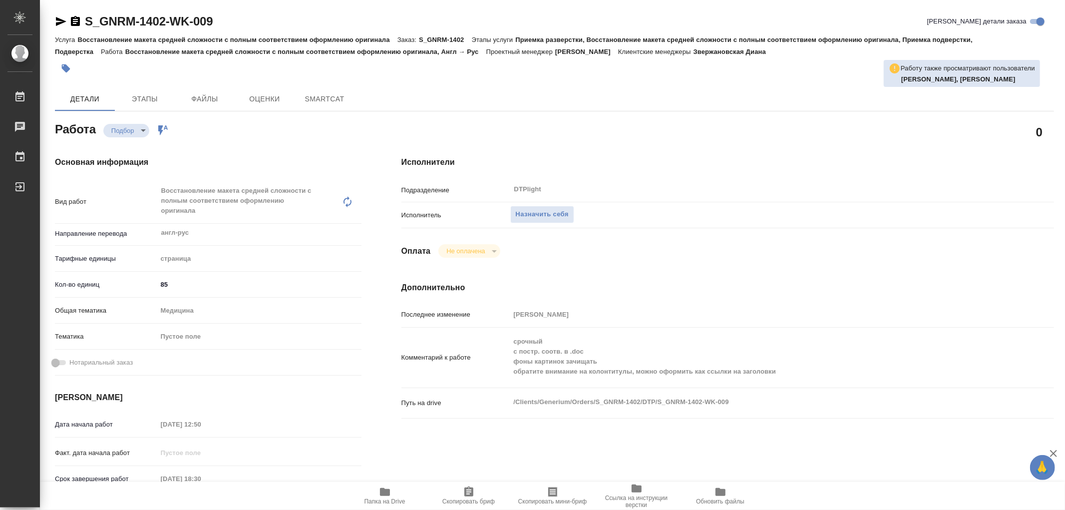
type textarea "x"
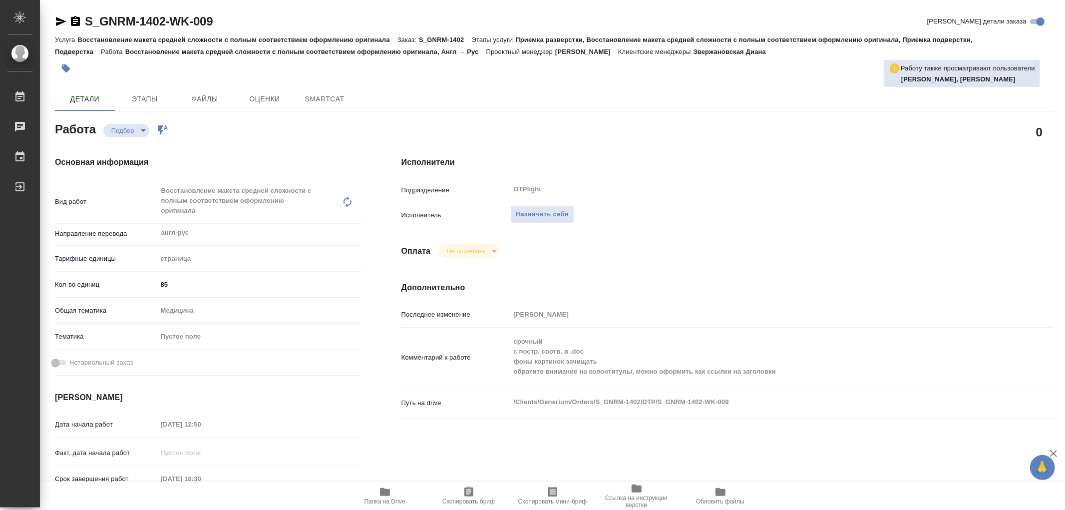
type textarea "x"
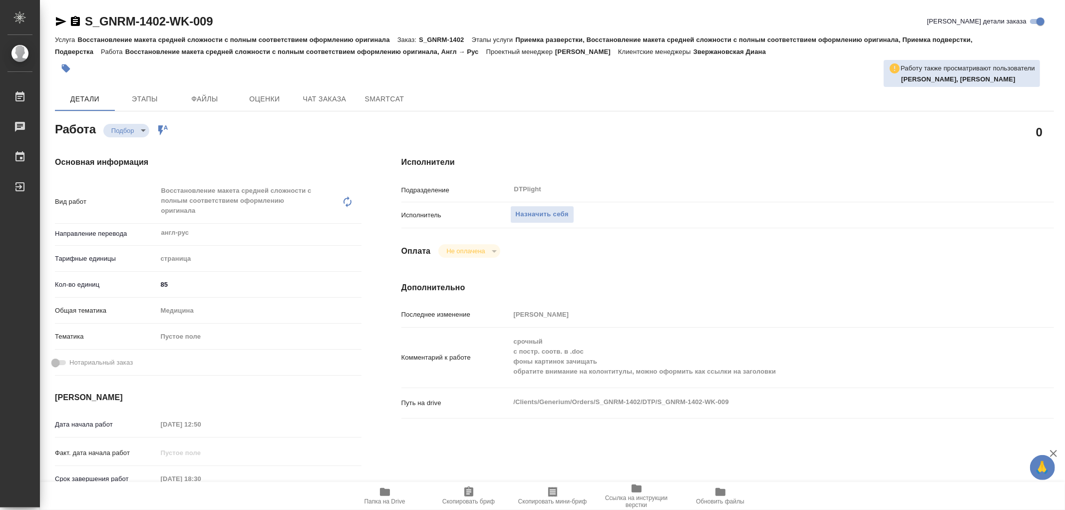
type textarea "x"
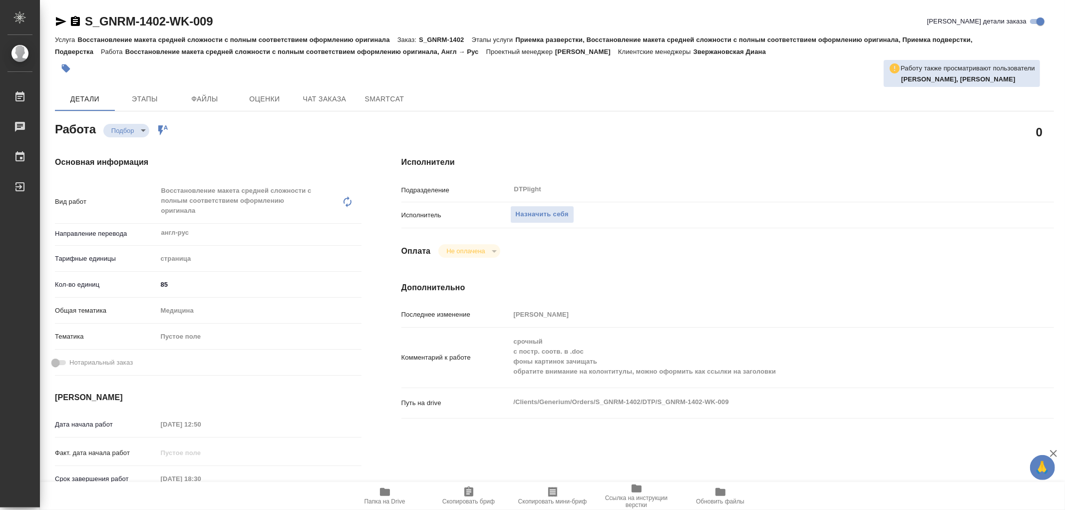
type textarea "x"
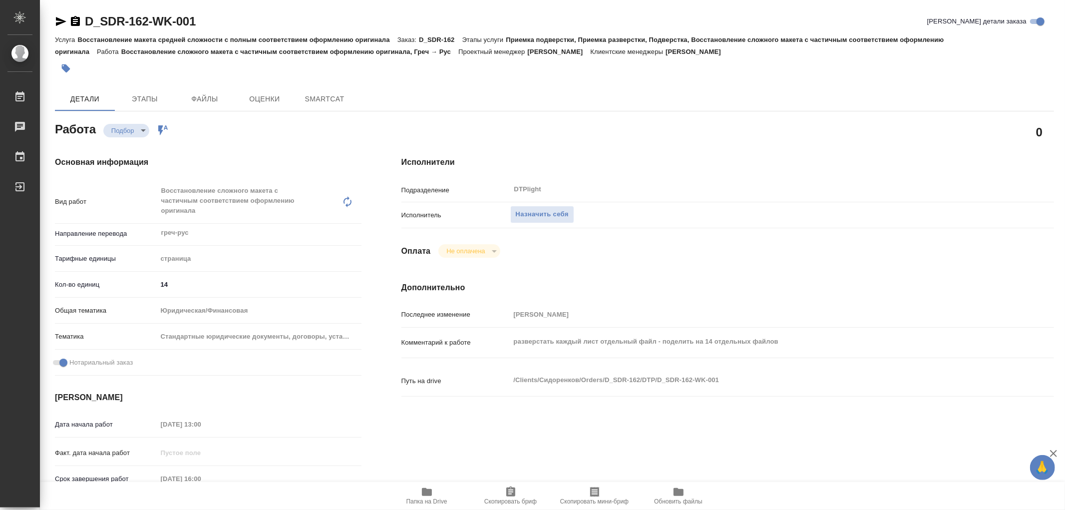
type textarea "x"
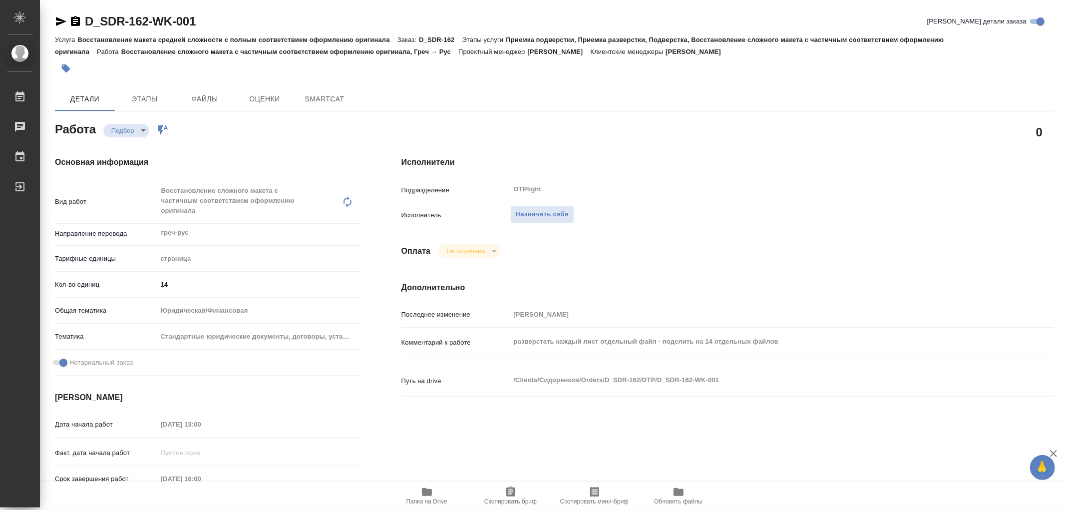
type textarea "x"
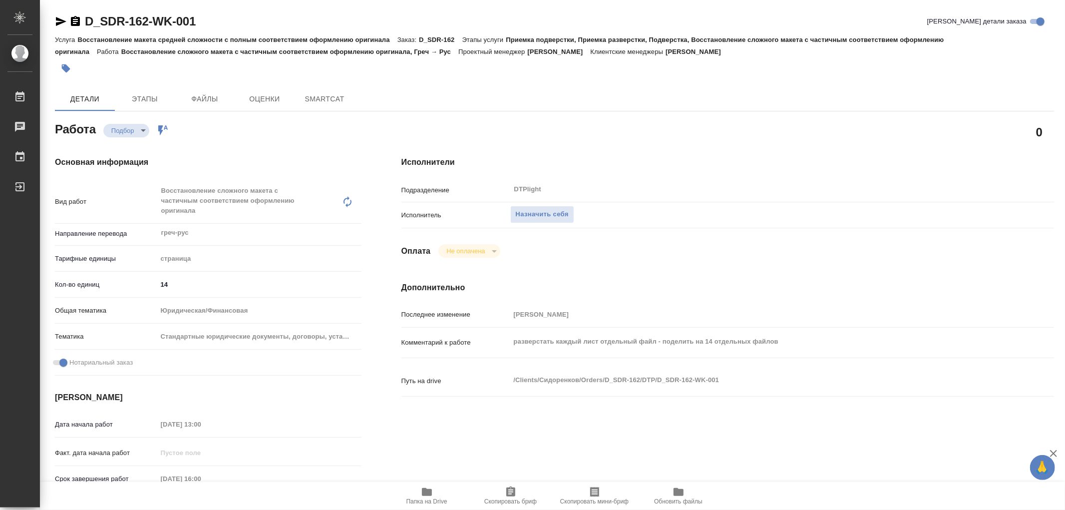
type textarea "x"
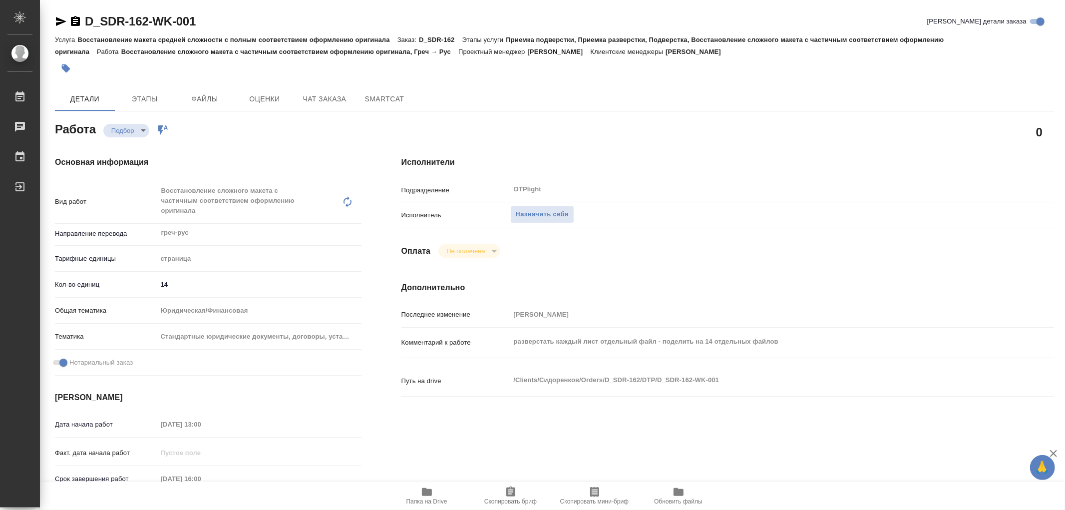
type textarea "x"
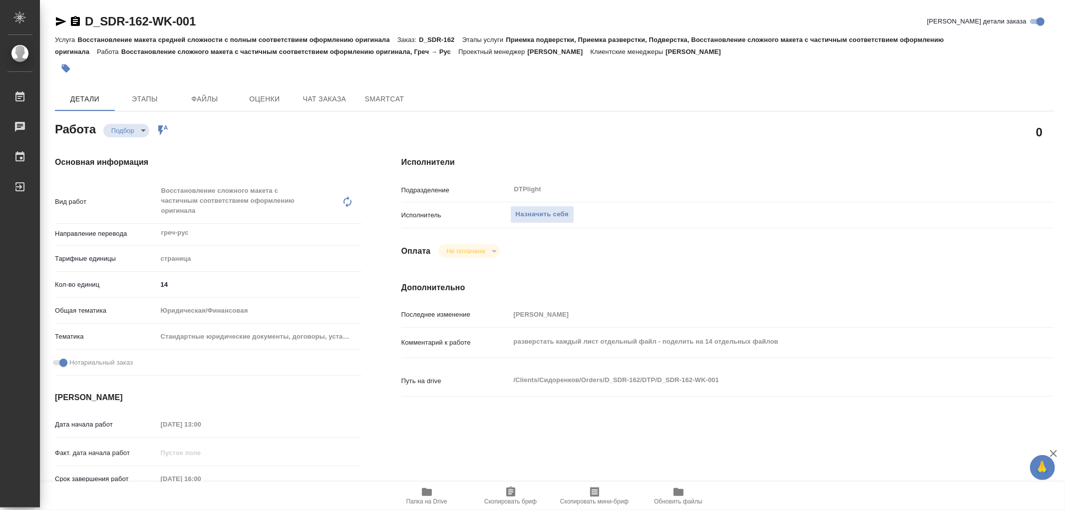
type textarea "x"
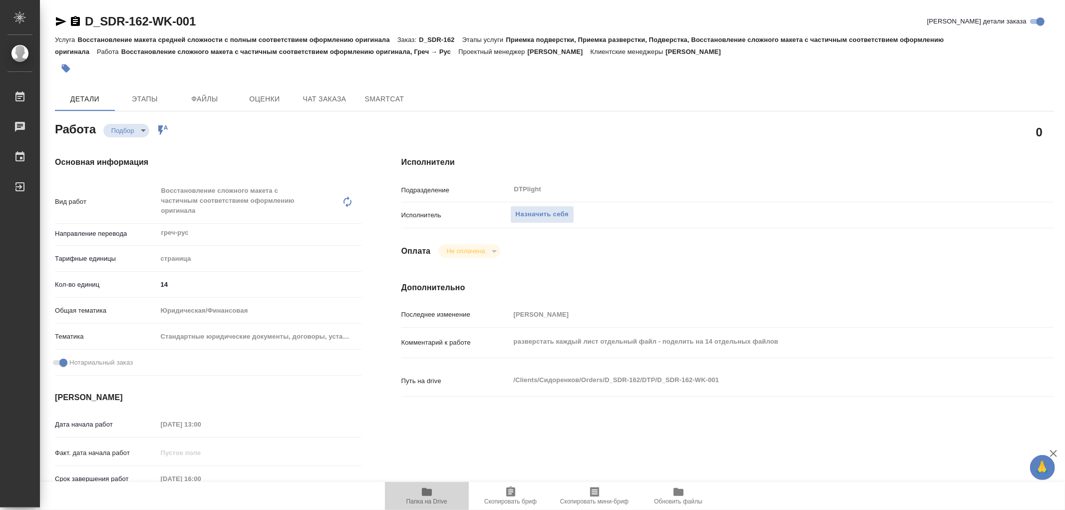
click at [423, 498] on span "Папка на Drive" at bounding box center [426, 501] width 41 height 7
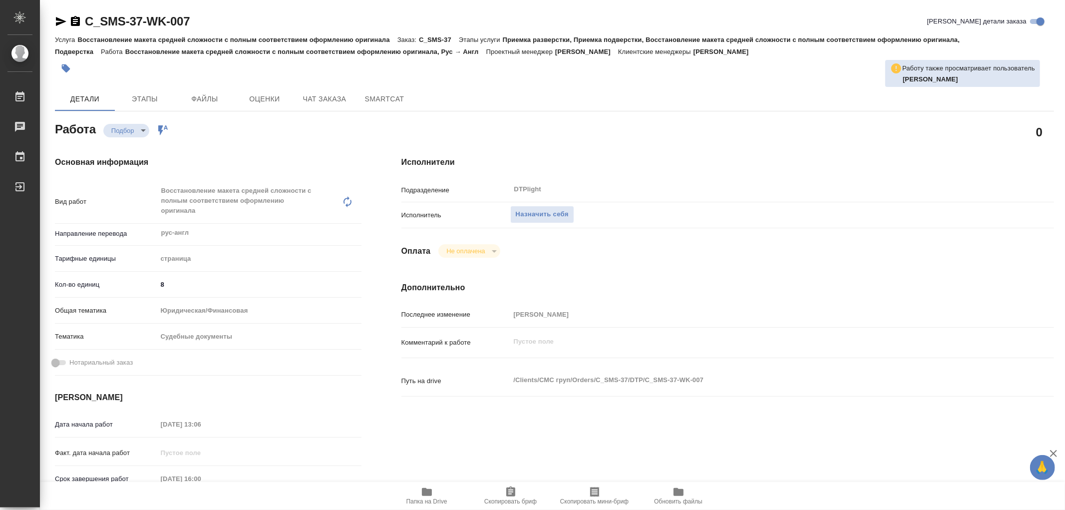
click at [426, 488] on icon "button" at bounding box center [427, 492] width 10 height 8
click at [565, 223] on div "Назначить себя" at bounding box center [754, 214] width 489 height 17
click at [565, 218] on span "Назначить себя" at bounding box center [542, 214] width 53 height 11
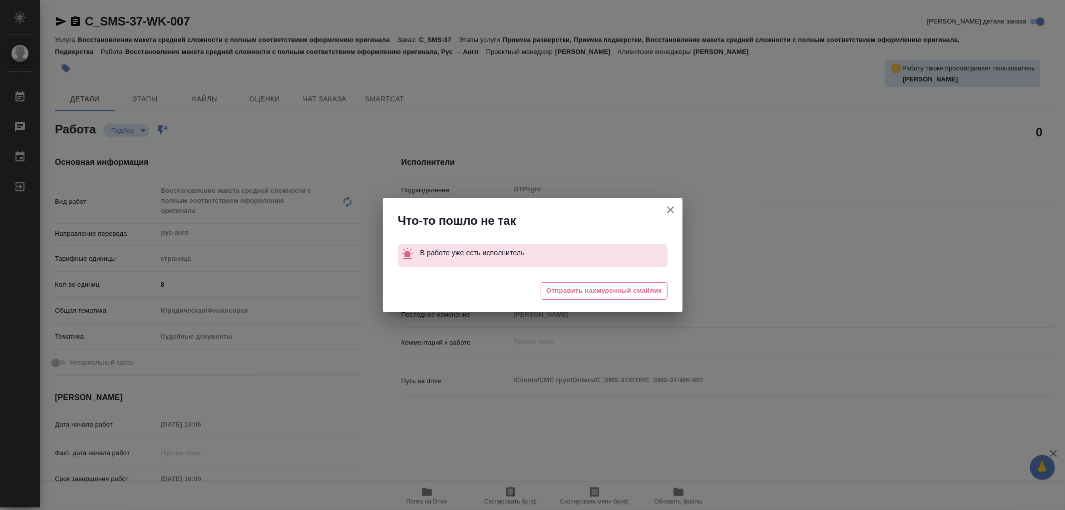
click at [680, 205] on button "[PERSON_NAME] детали заказа" at bounding box center [671, 210] width 24 height 24
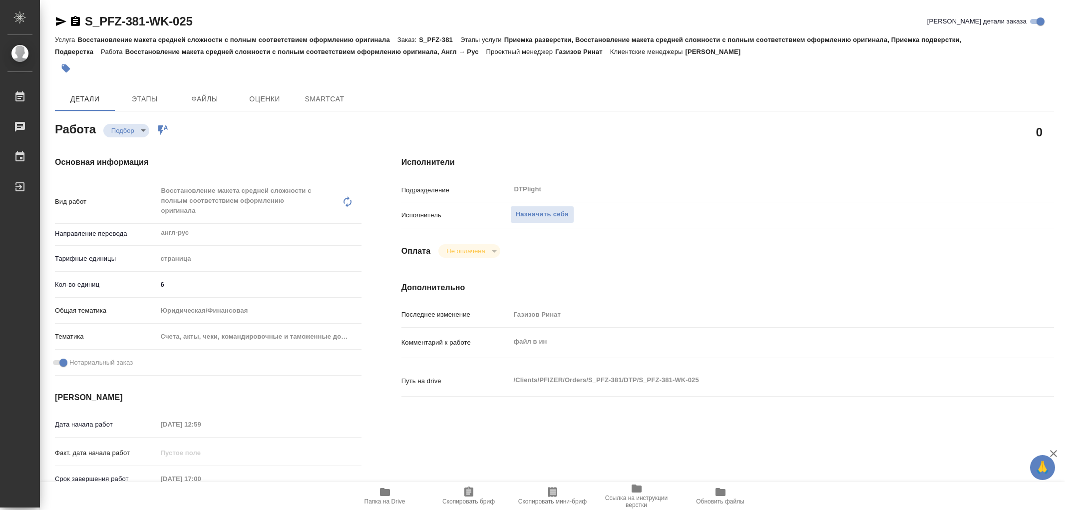
type textarea "x"
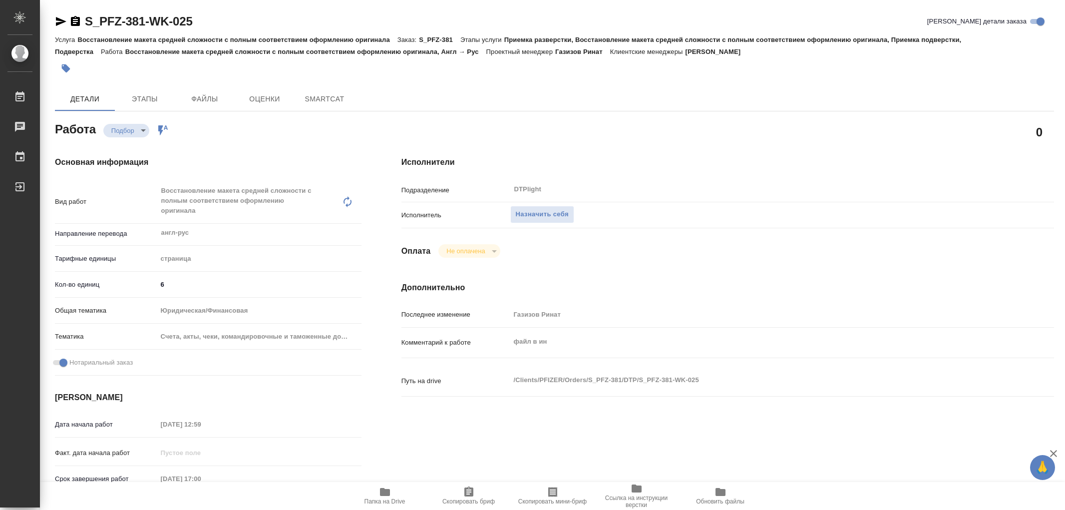
type textarea "x"
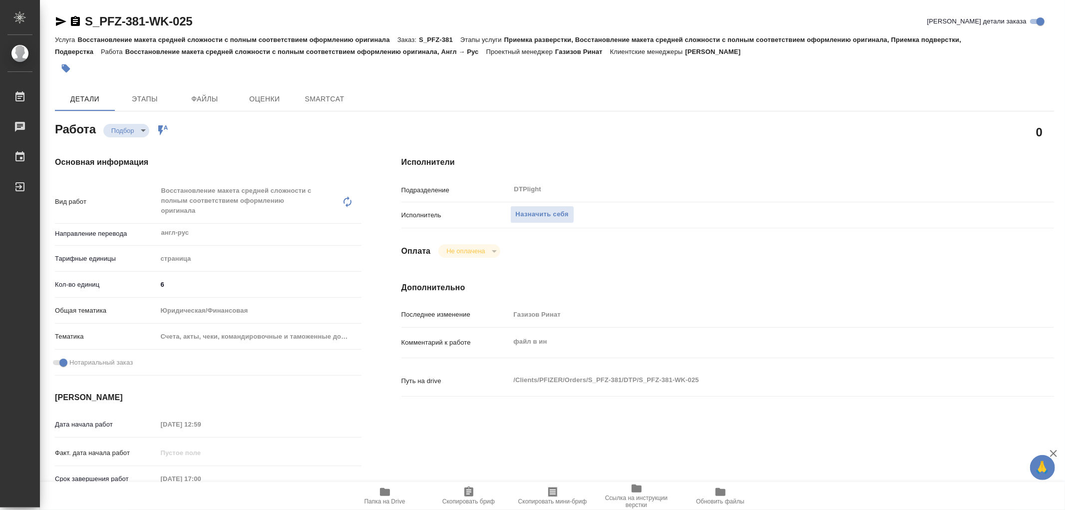
type textarea "x"
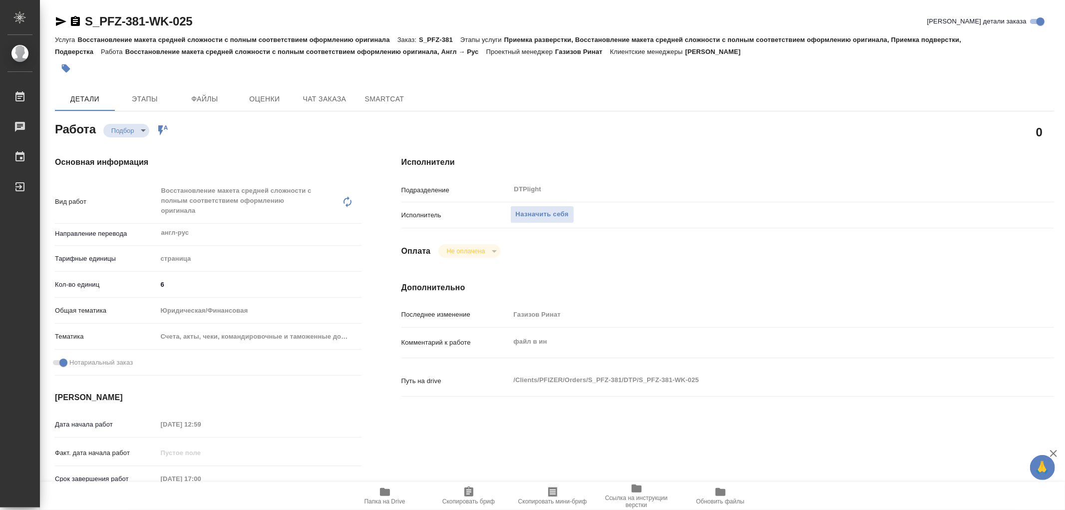
click at [393, 490] on span "Папка на Drive" at bounding box center [385, 495] width 72 height 19
type textarea "x"
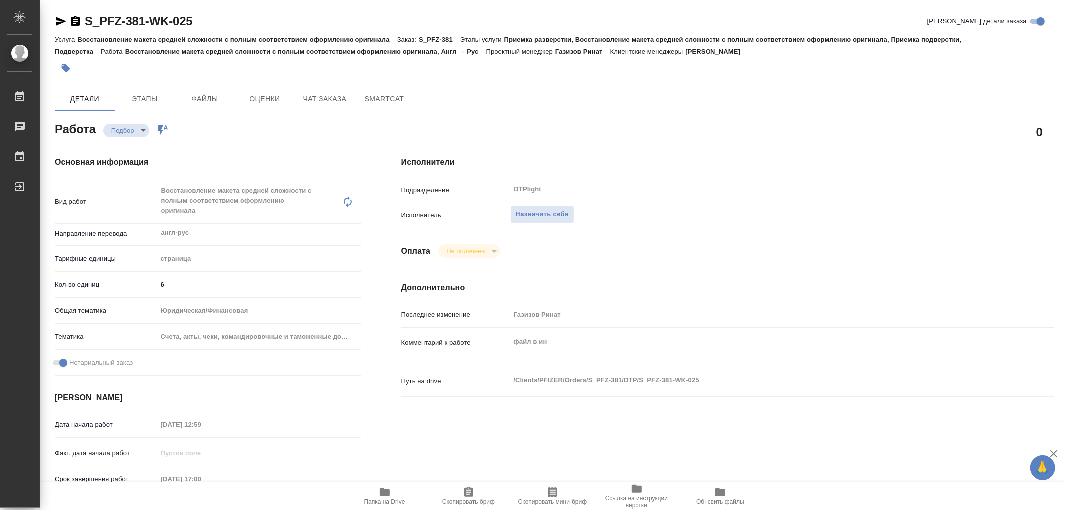
type textarea "x"
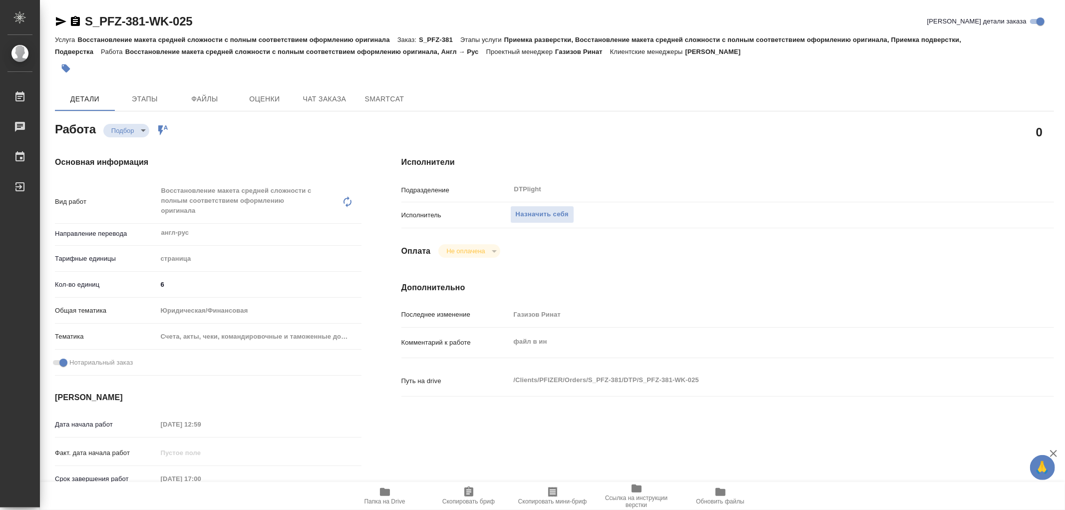
type textarea "x"
click at [386, 496] on icon "button" at bounding box center [385, 492] width 12 height 12
type textarea "x"
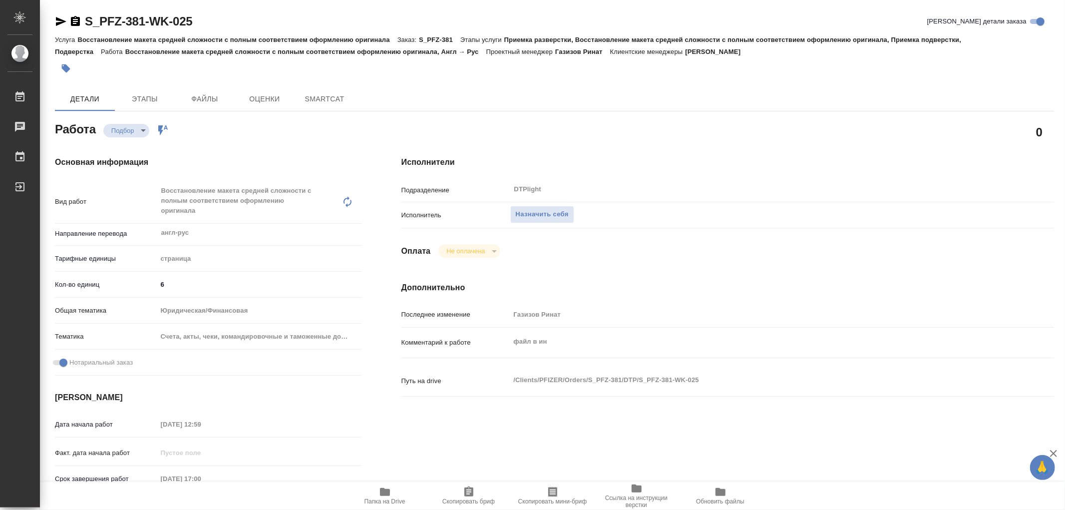
type textarea "x"
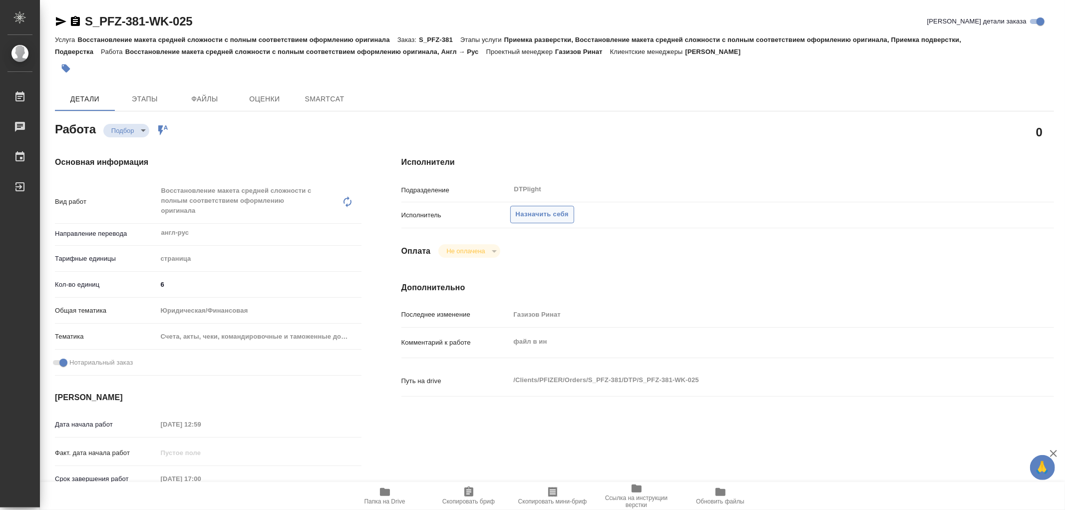
type textarea "x"
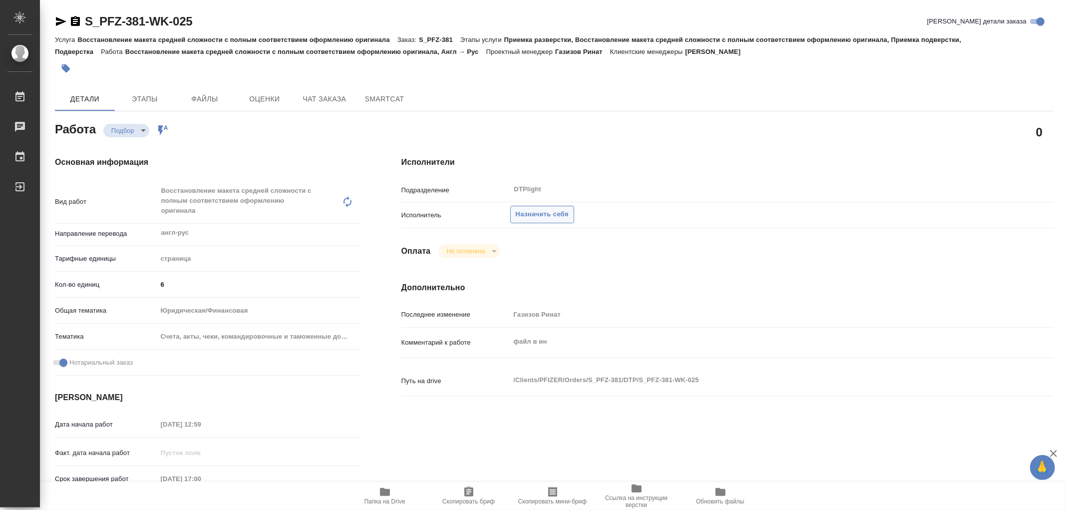
type textarea "x"
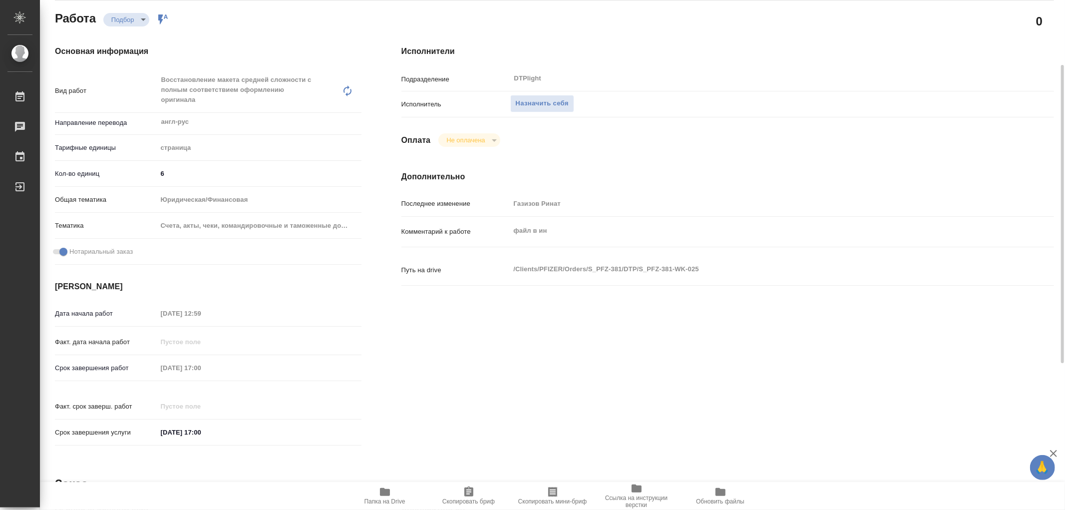
type textarea "x"
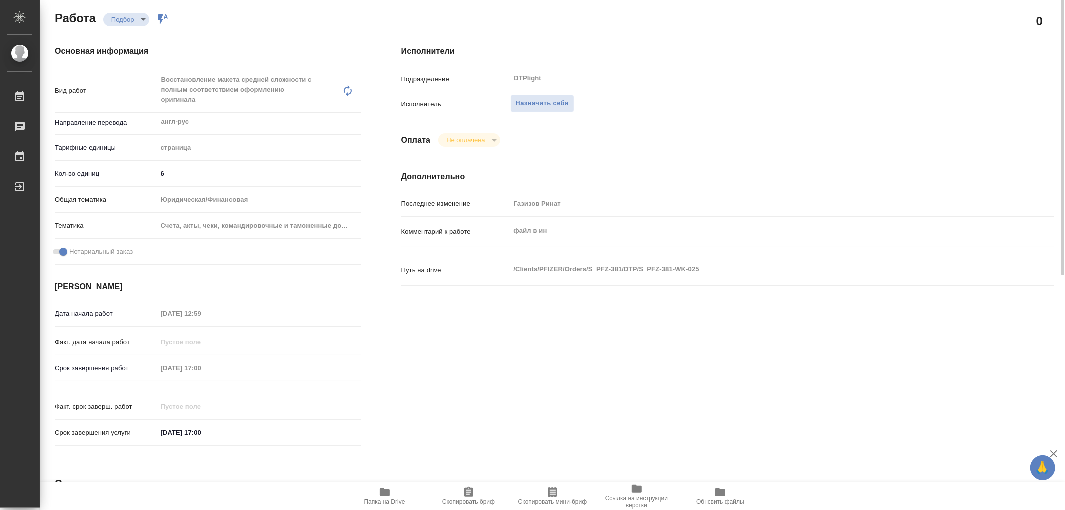
scroll to position [0, 0]
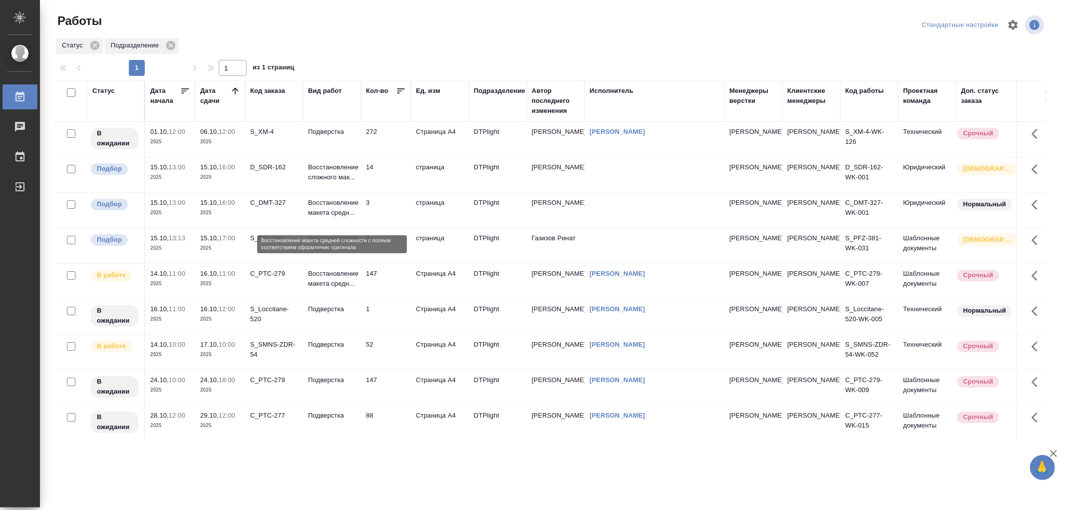
click at [350, 218] on p "Восстановление макета средн..." at bounding box center [332, 208] width 48 height 20
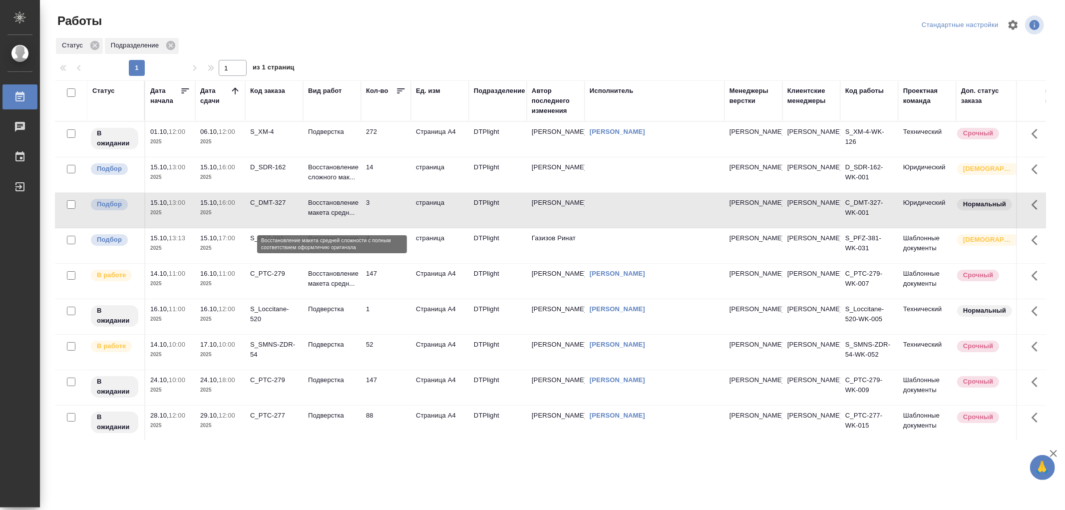
click at [350, 218] on p "Восстановление макета средн..." at bounding box center [332, 208] width 48 height 20
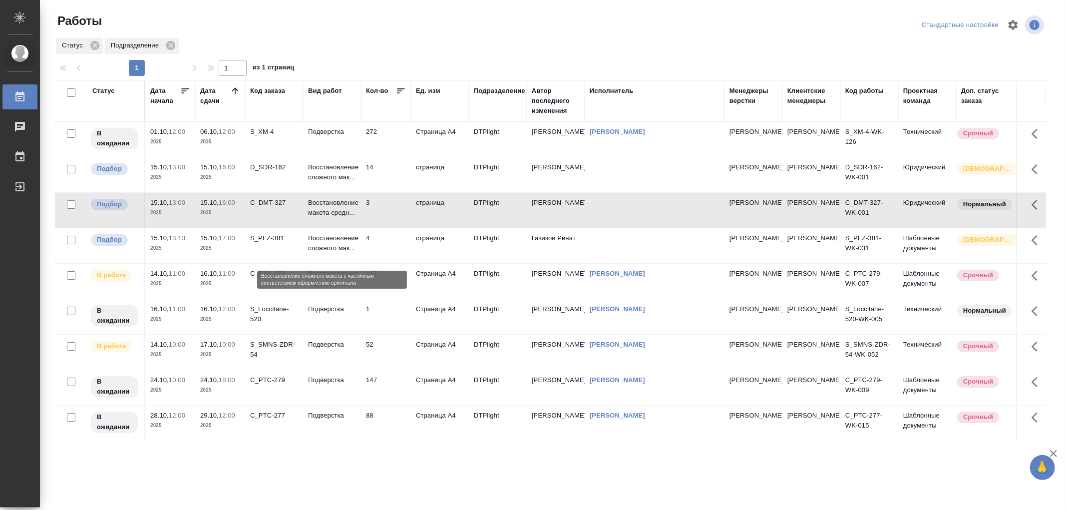
click at [337, 253] on p "Восстановление сложного мак..." at bounding box center [332, 243] width 48 height 20
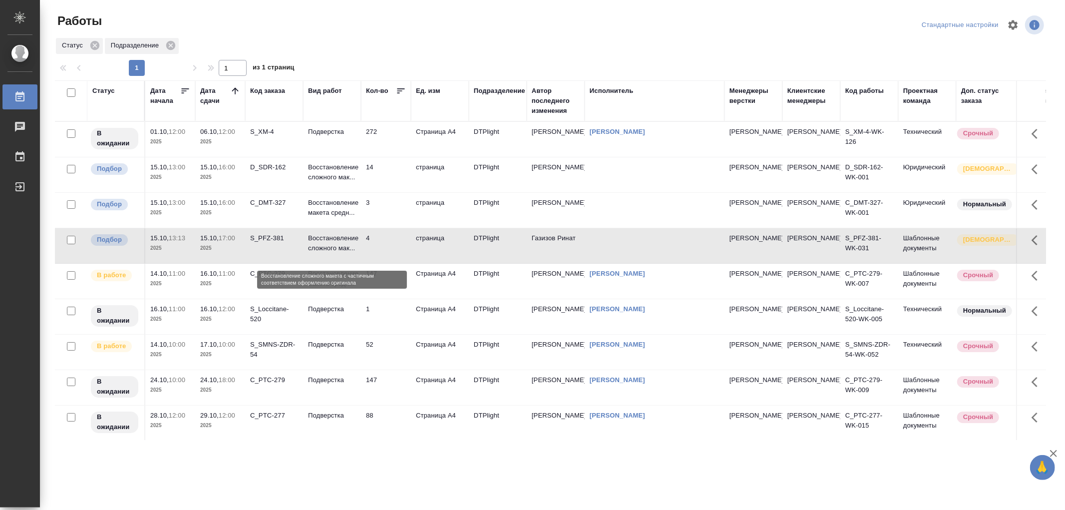
click at [337, 253] on p "Восстановление сложного мак..." at bounding box center [332, 243] width 48 height 20
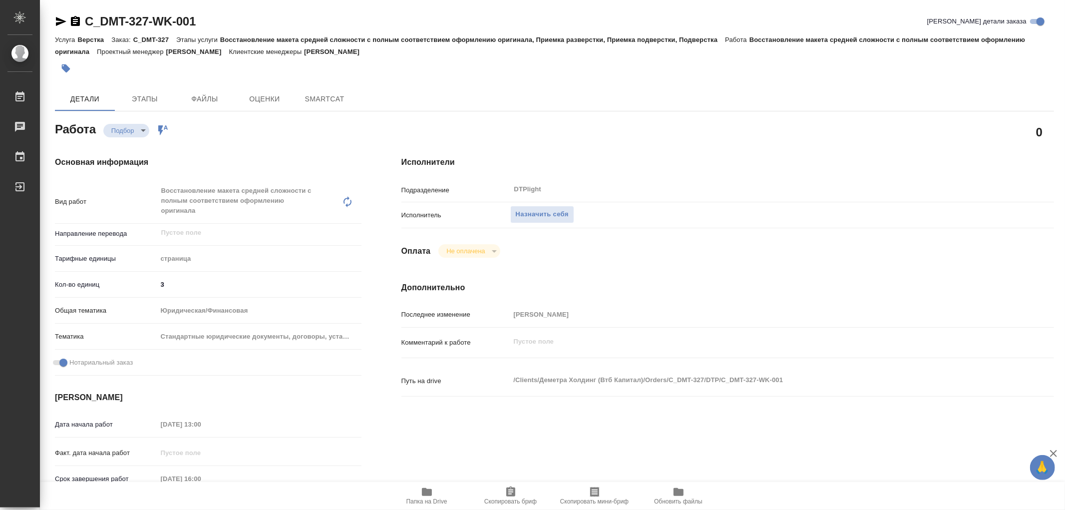
type textarea "x"
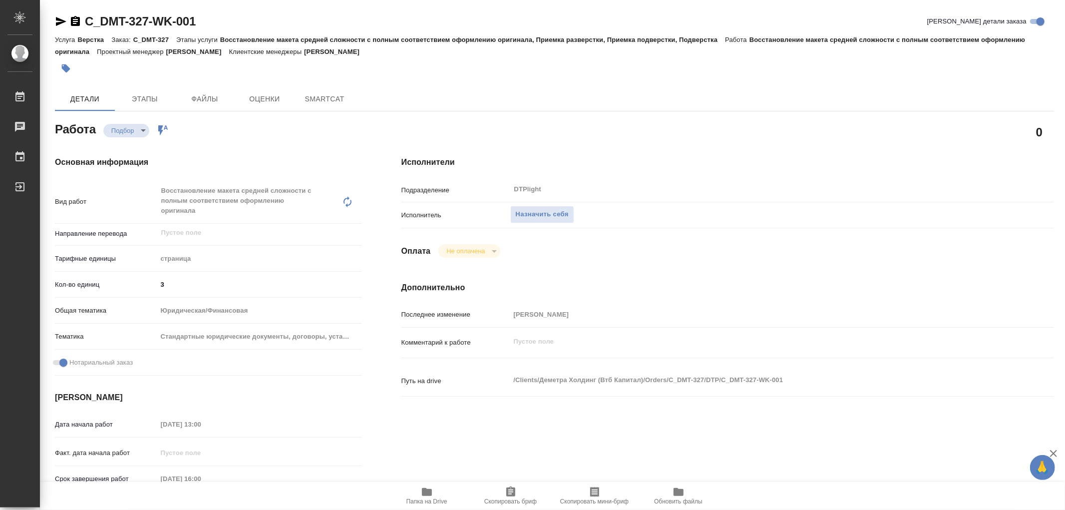
type textarea "x"
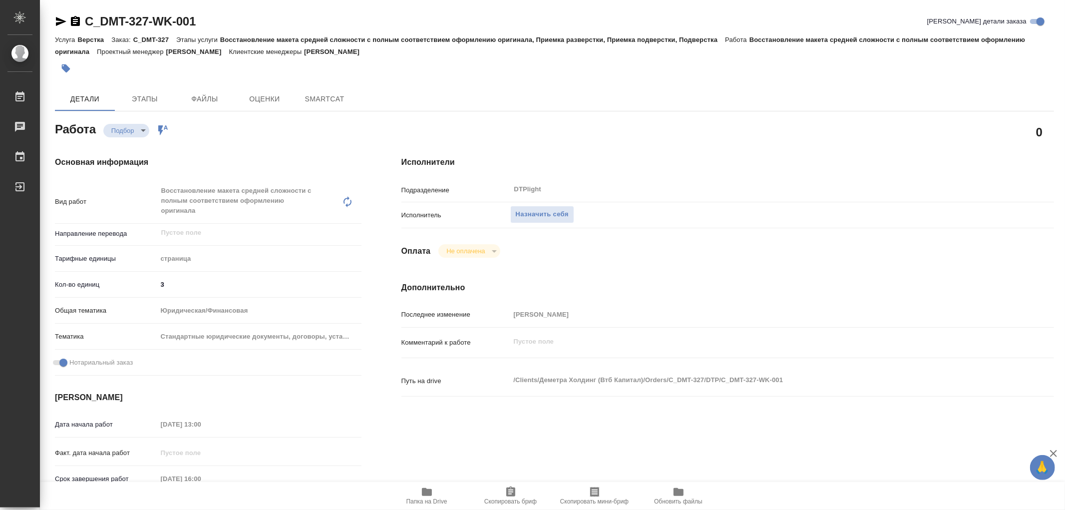
type textarea "x"
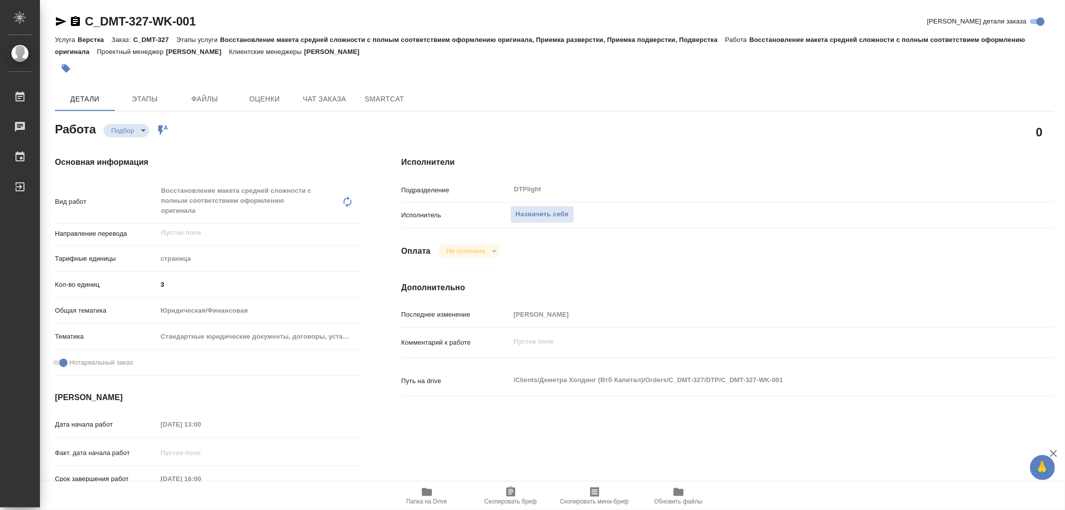
click at [426, 492] on icon "button" at bounding box center [427, 492] width 10 height 8
type textarea "x"
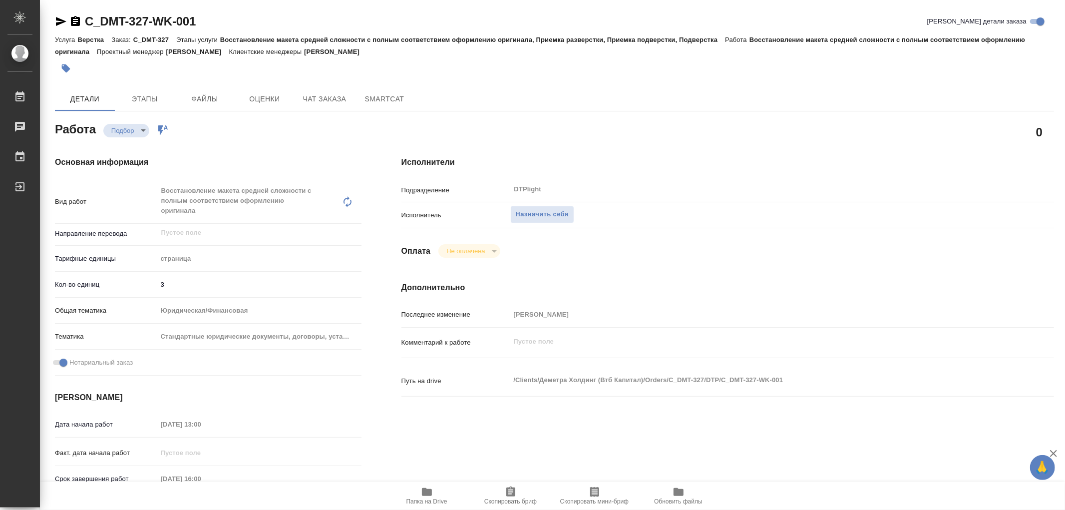
type textarea "x"
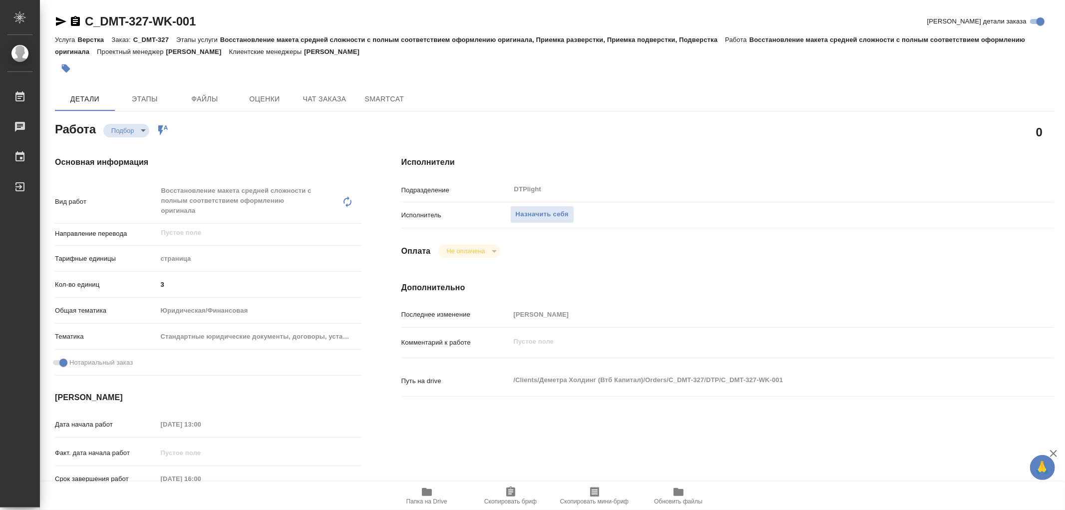
type textarea "x"
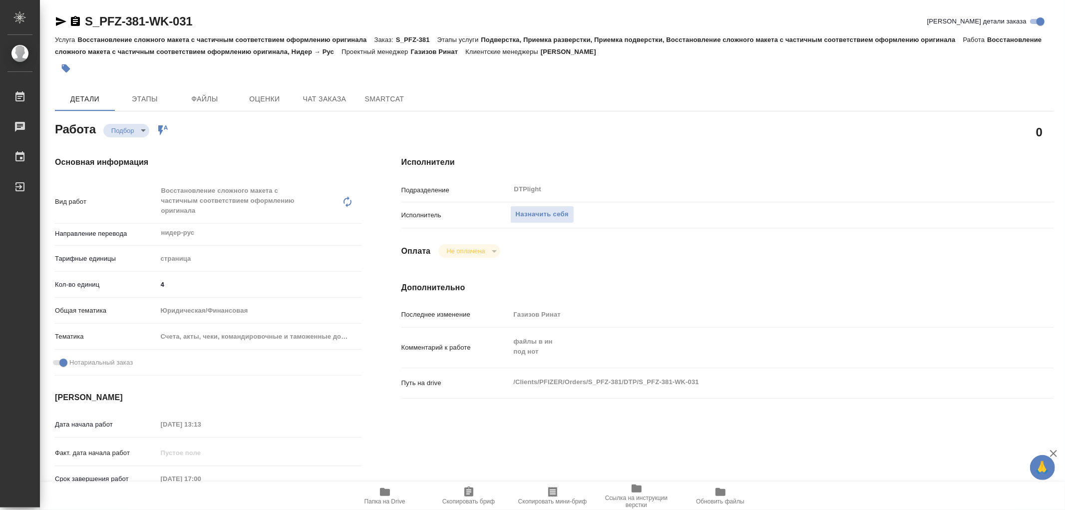
click at [391, 488] on span "Папка на Drive" at bounding box center [385, 495] width 72 height 19
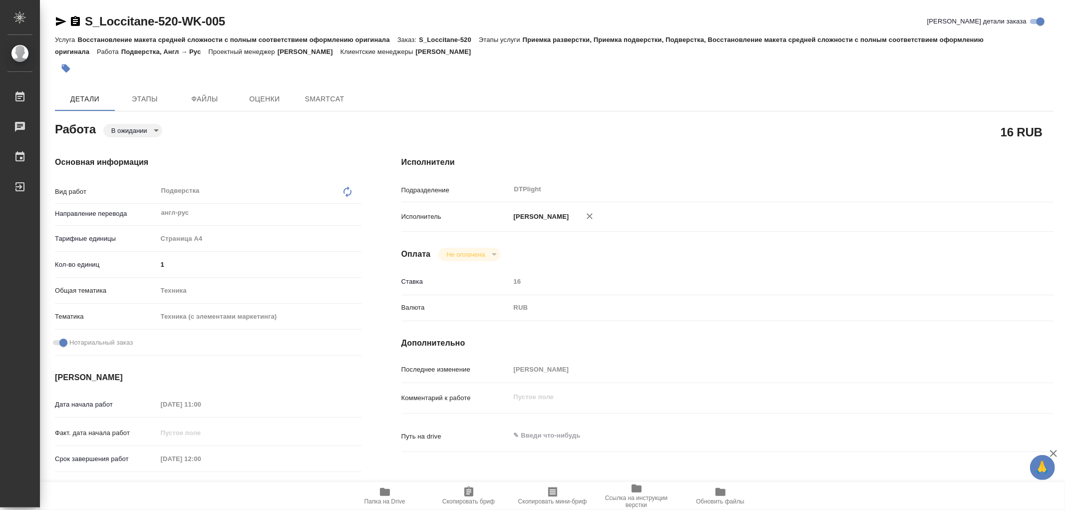
type textarea "x"
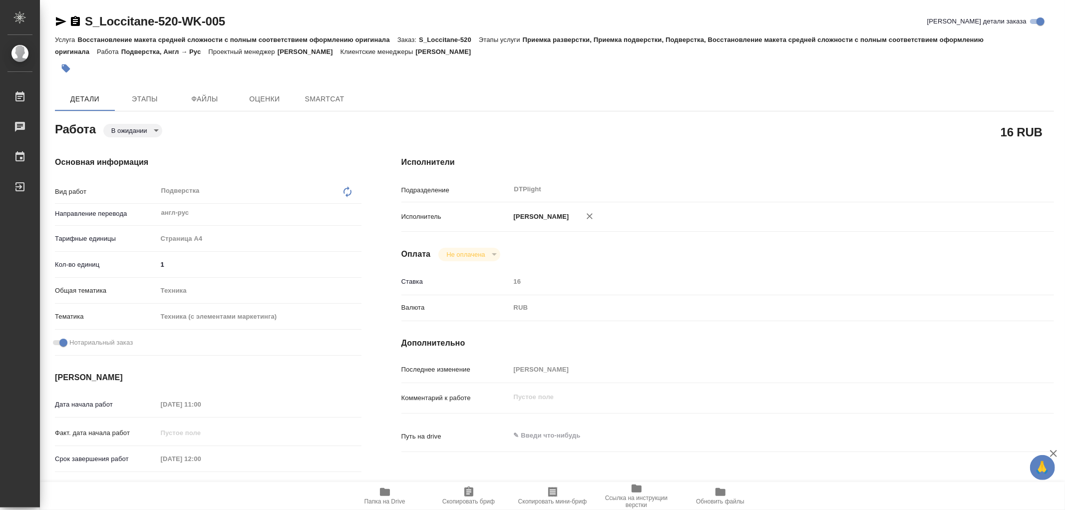
type textarea "x"
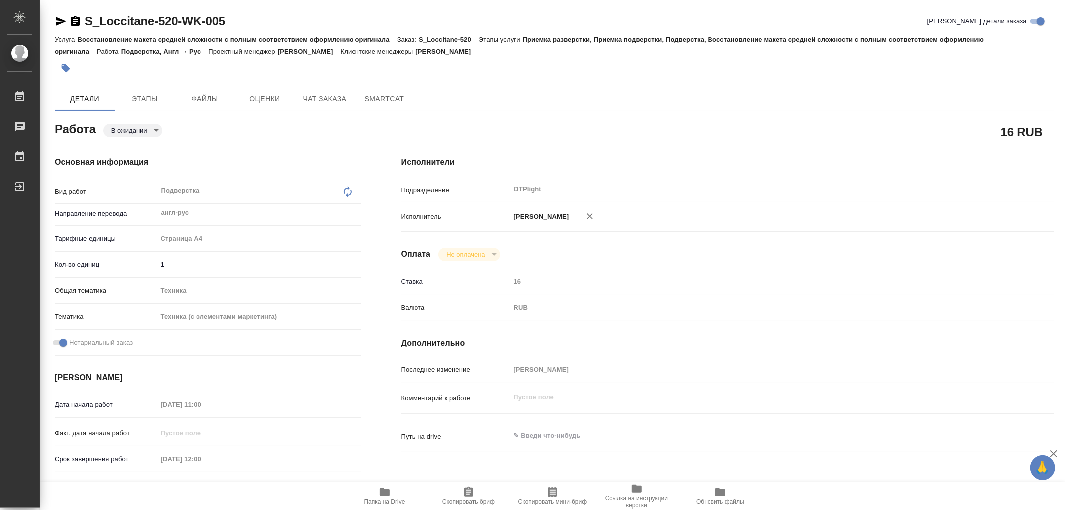
type textarea "x"
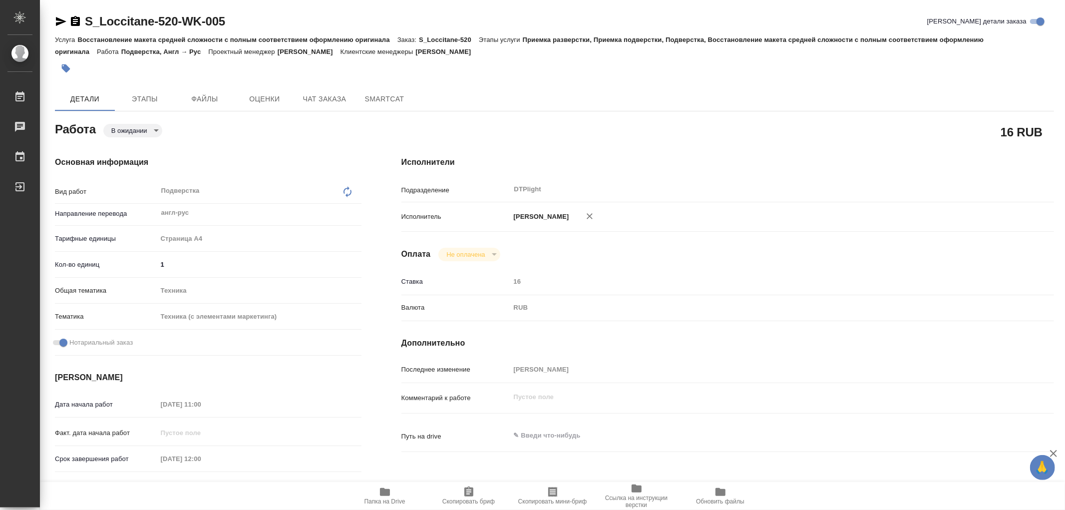
type textarea "x"
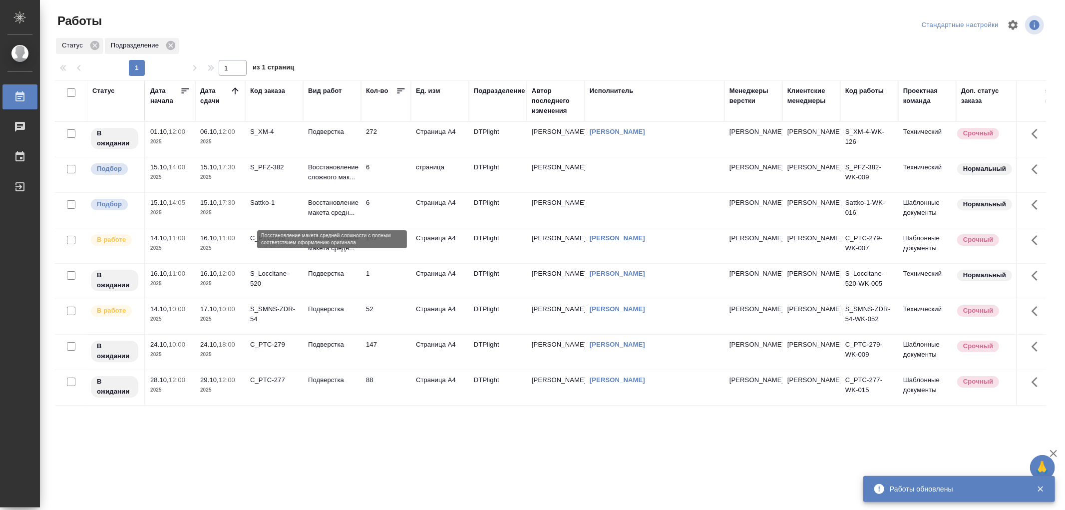
click at [348, 209] on p "Восстановление макета средн..." at bounding box center [332, 208] width 48 height 20
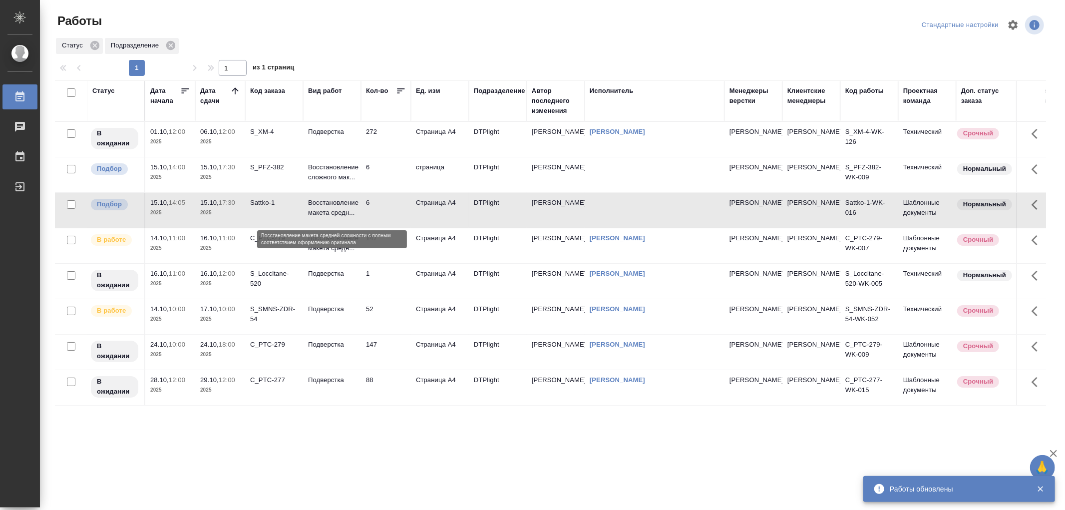
click at [348, 209] on p "Восстановление макета средн..." at bounding box center [332, 208] width 48 height 20
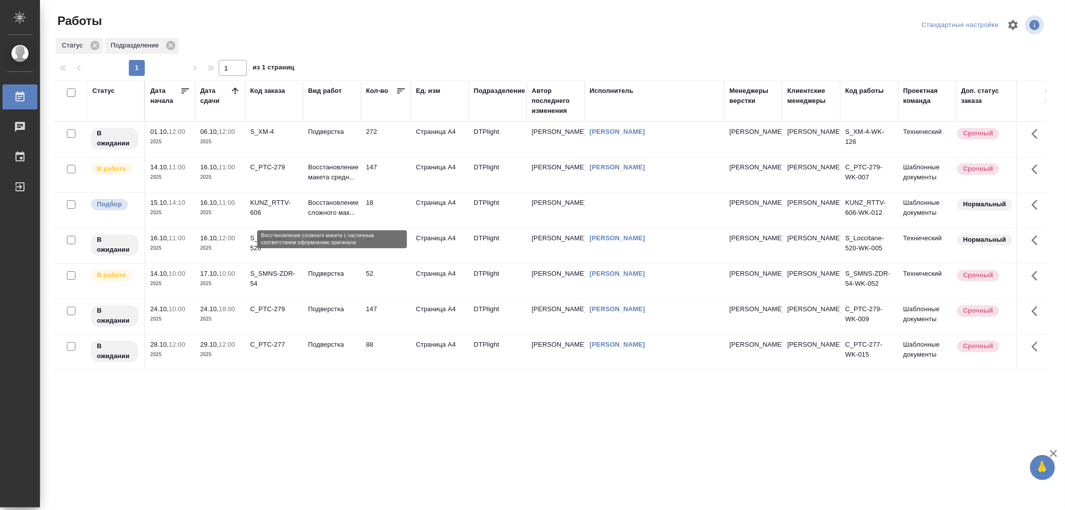
click at [341, 218] on p "Восстановление сложного мак..." at bounding box center [332, 208] width 48 height 20
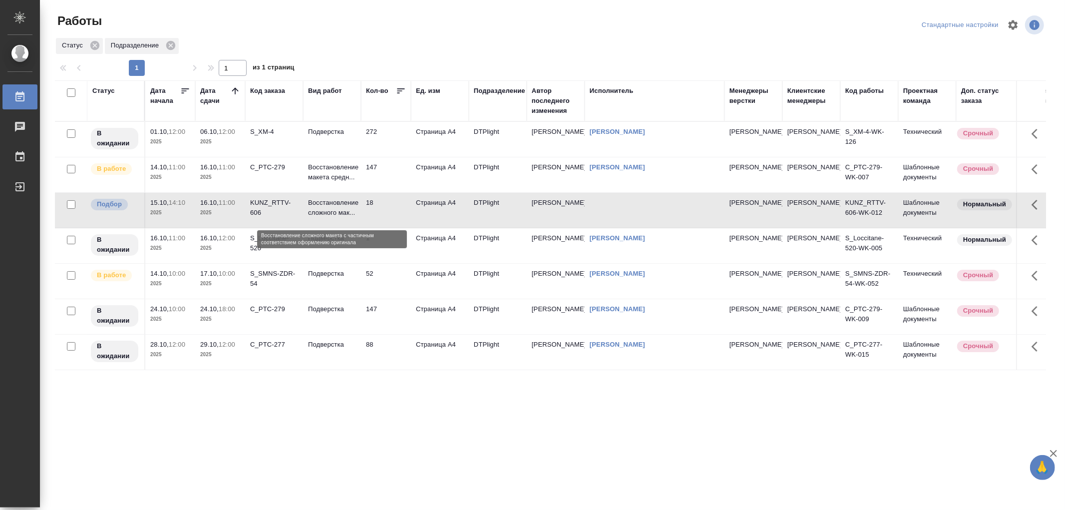
click at [341, 218] on p "Восстановление сложного мак..." at bounding box center [332, 208] width 48 height 20
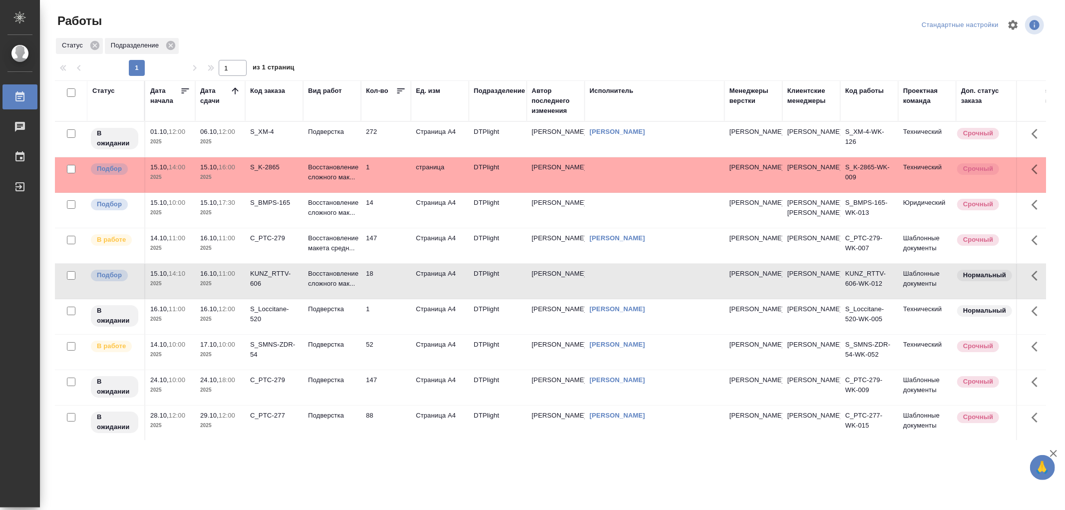
click at [358, 212] on td "Восстановление сложного мак..." at bounding box center [332, 210] width 58 height 35
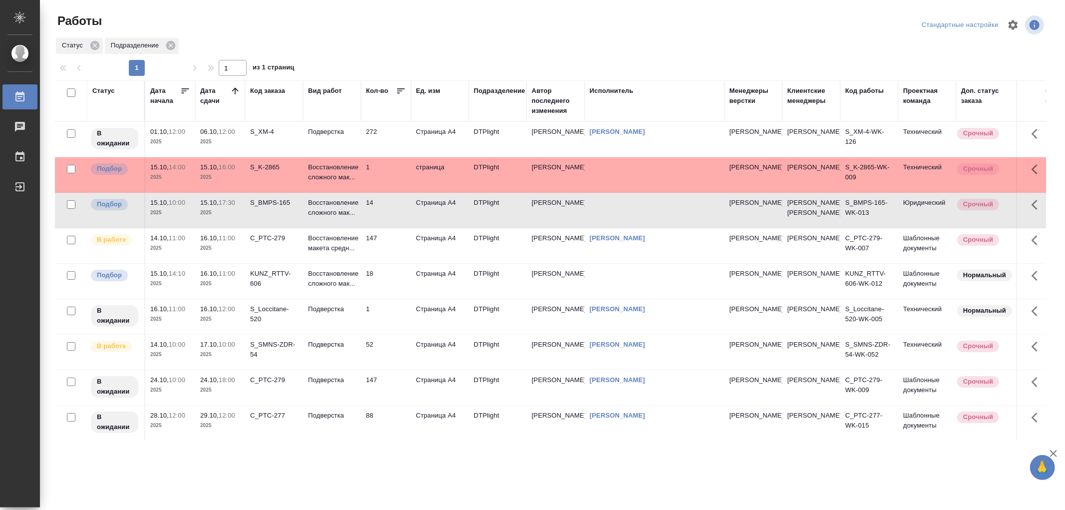
click at [358, 212] on td "Восстановление сложного мак..." at bounding box center [332, 210] width 58 height 35
click at [318, 188] on td "Восстановление сложного мак..." at bounding box center [332, 174] width 58 height 35
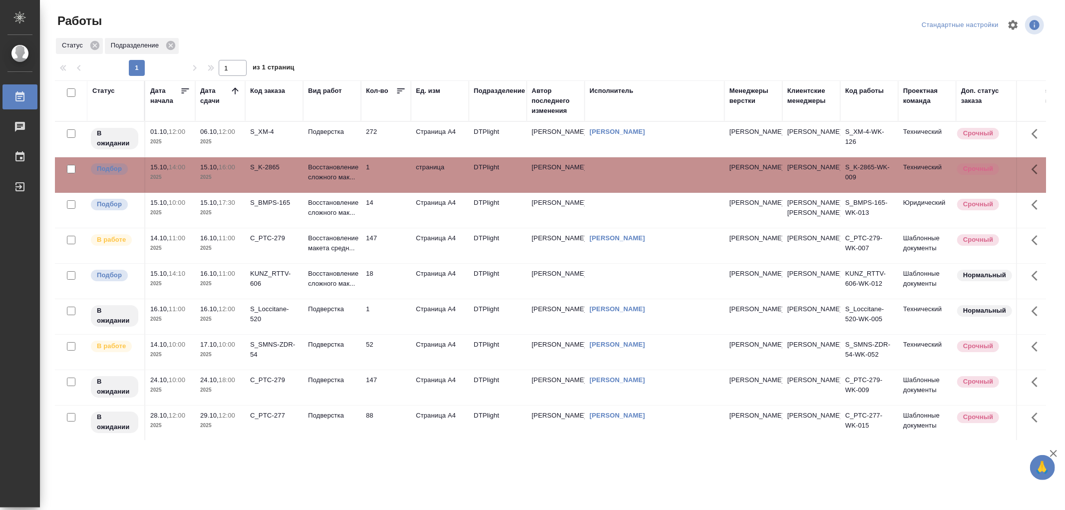
click at [318, 188] on td "Восстановление сложного мак..." at bounding box center [332, 174] width 58 height 35
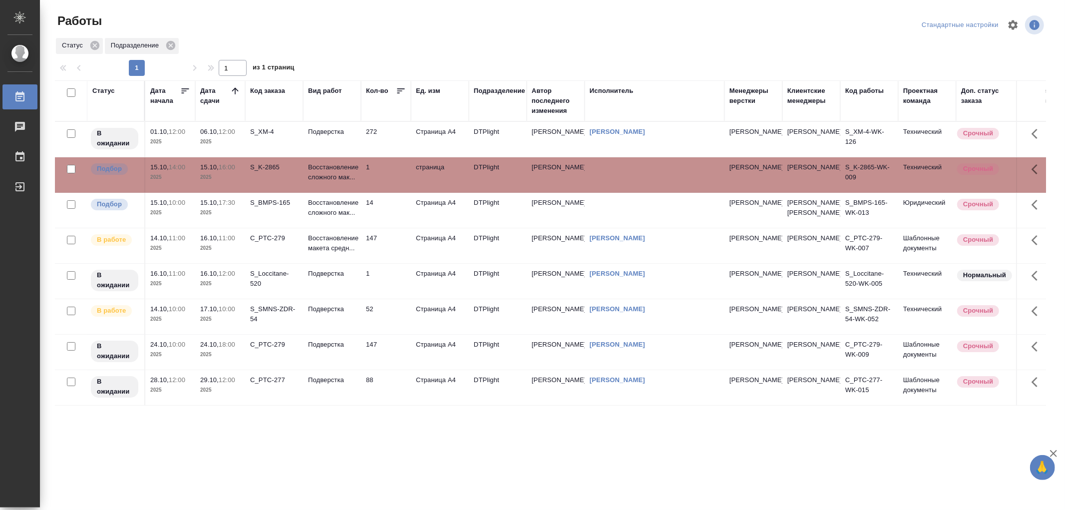
click at [603, 130] on div "Носкова Анна Николаевна" at bounding box center [655, 132] width 130 height 10
click at [634, 135] on link "Носкова Анна Николаевна" at bounding box center [617, 131] width 55 height 7
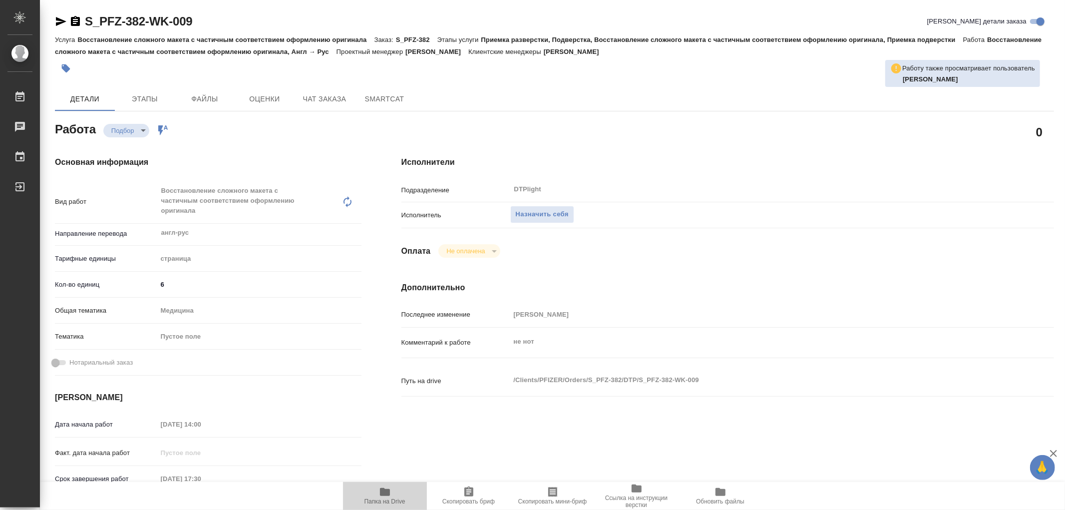
click at [385, 496] on icon "button" at bounding box center [385, 492] width 12 height 12
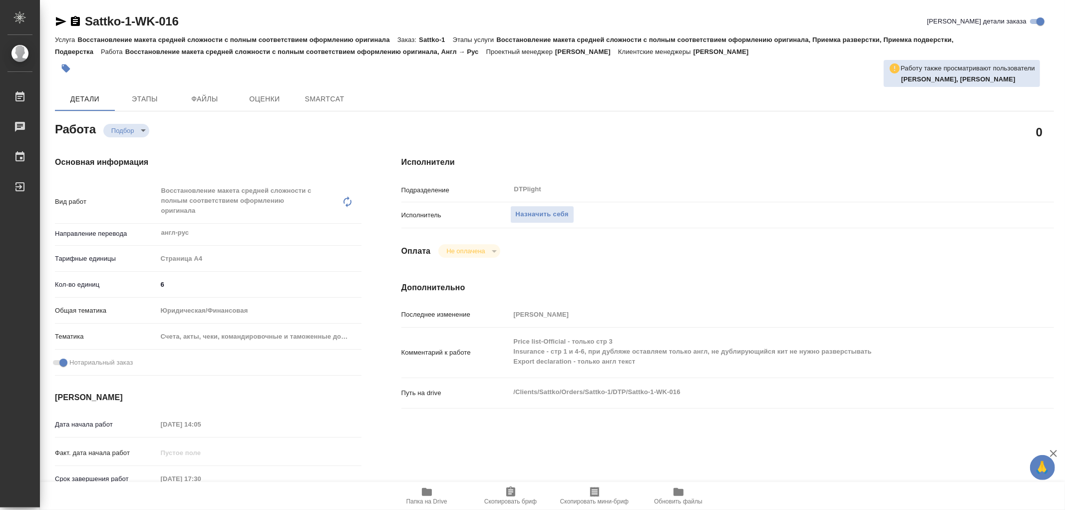
type textarea "x"
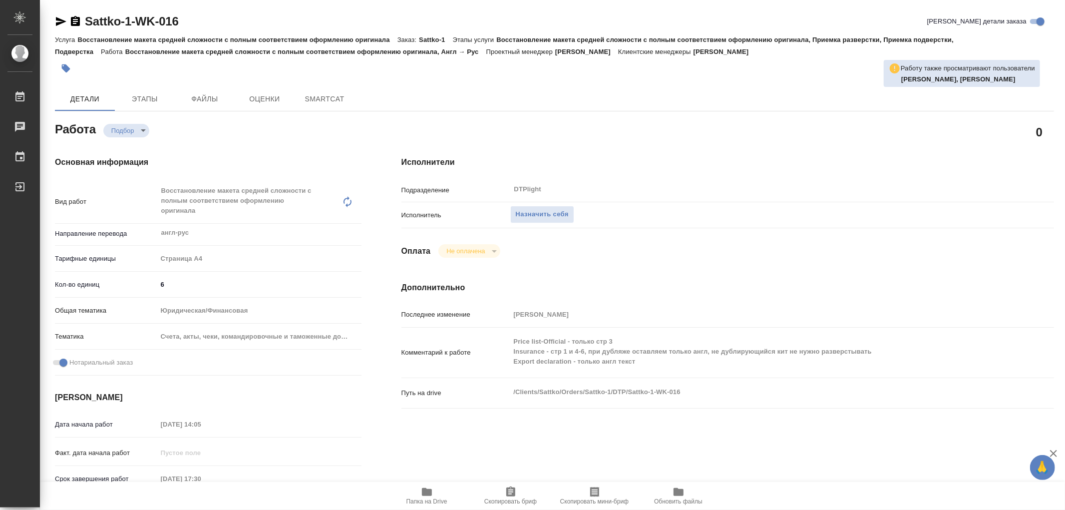
type textarea "x"
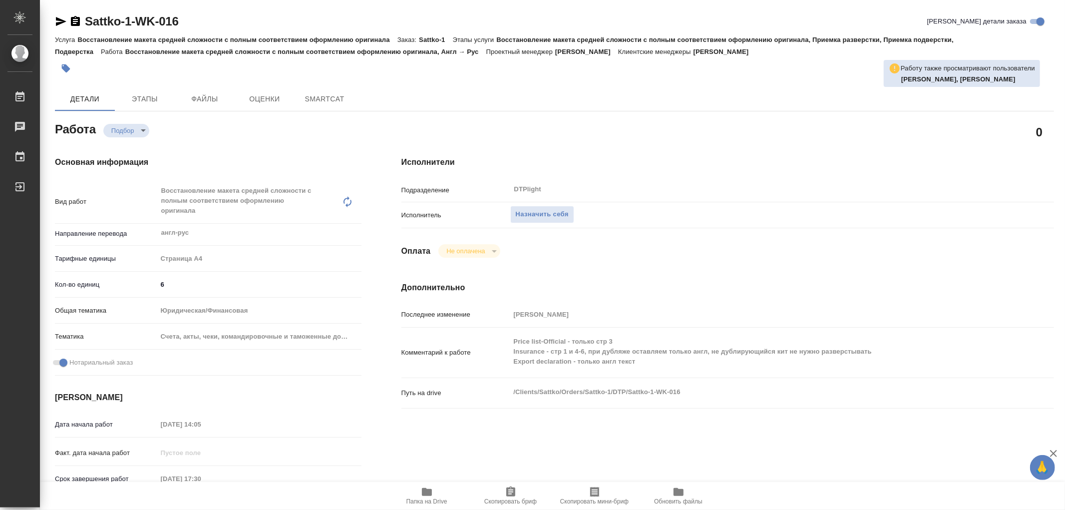
type textarea "x"
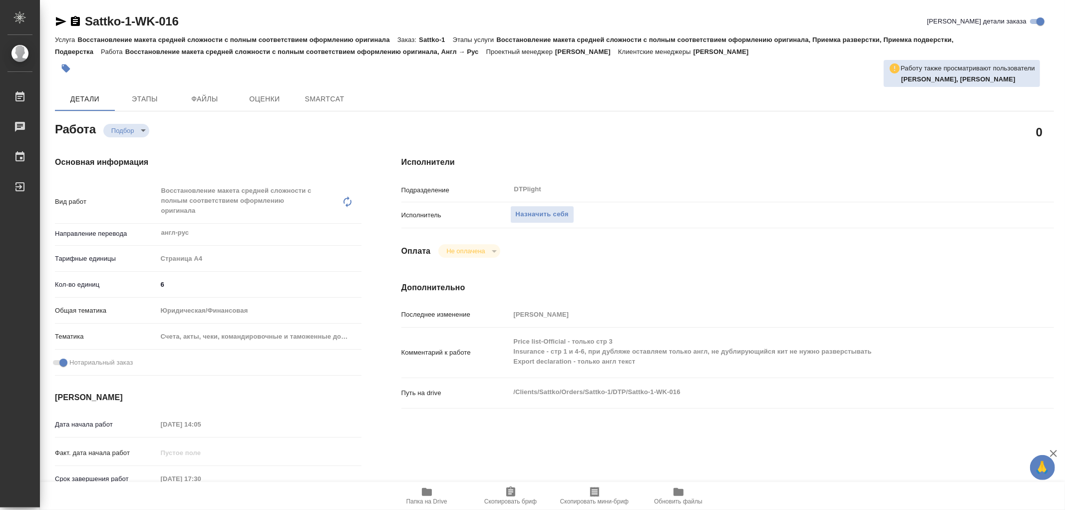
type textarea "x"
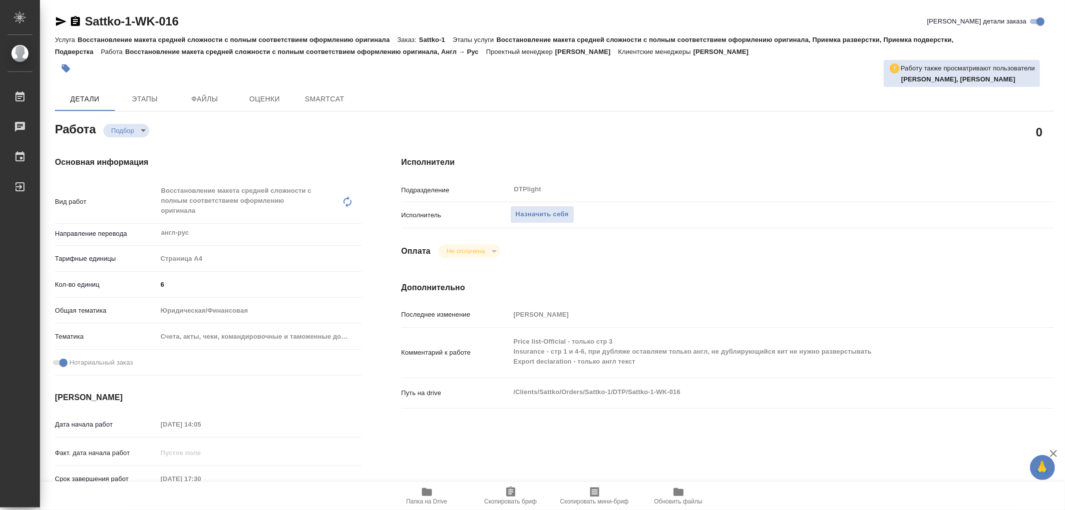
type textarea "x"
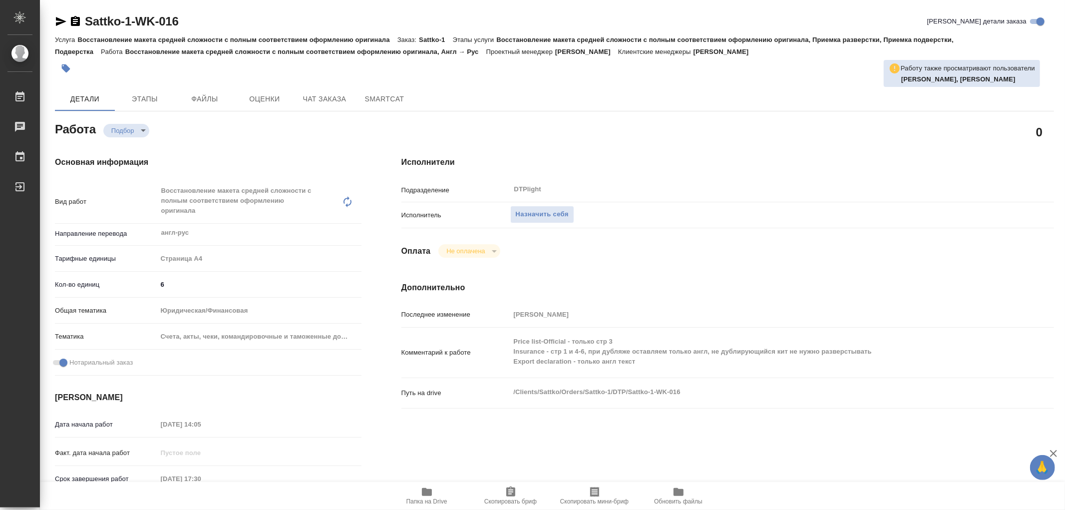
type textarea "x"
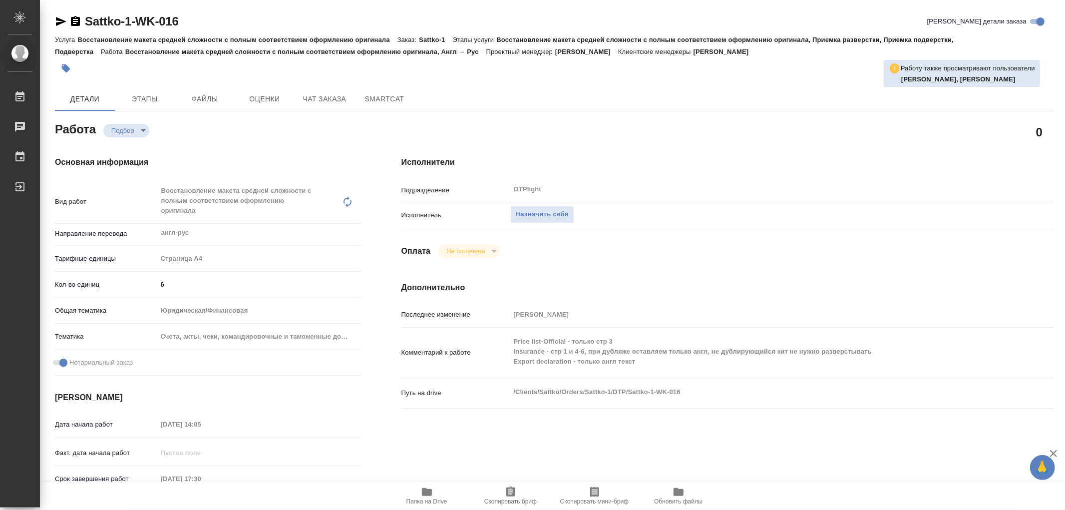
click at [424, 491] on icon "button" at bounding box center [427, 492] width 10 height 8
type textarea "x"
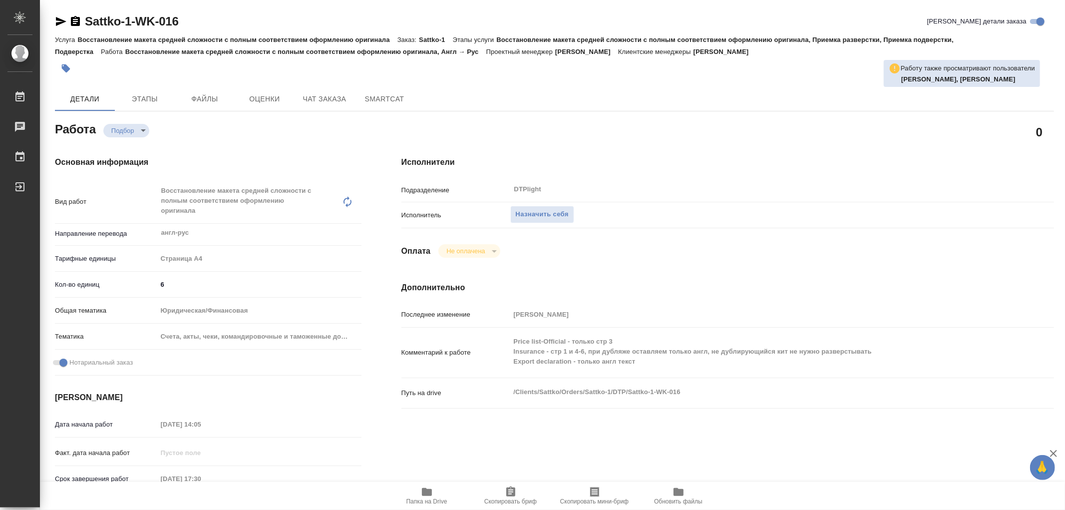
type textarea "x"
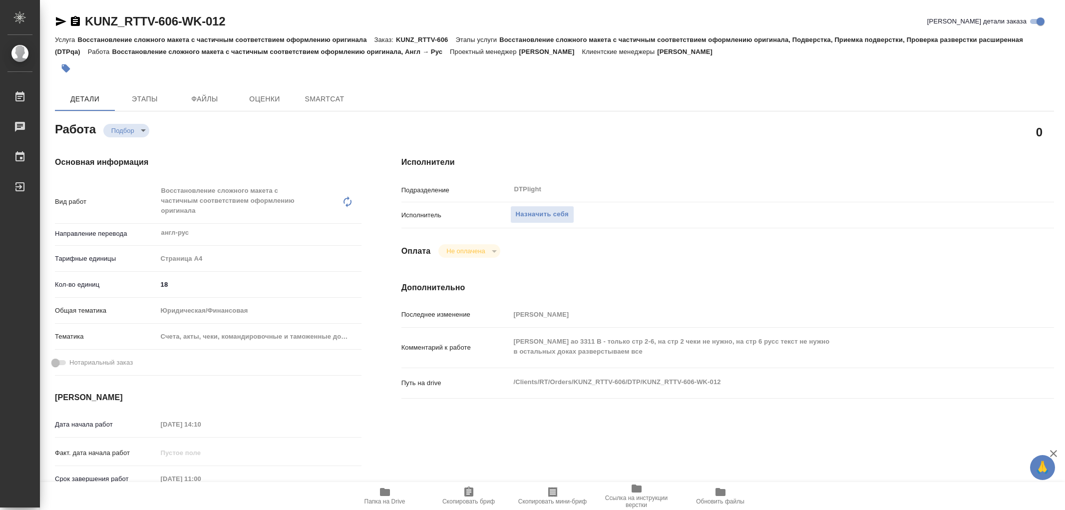
type textarea "x"
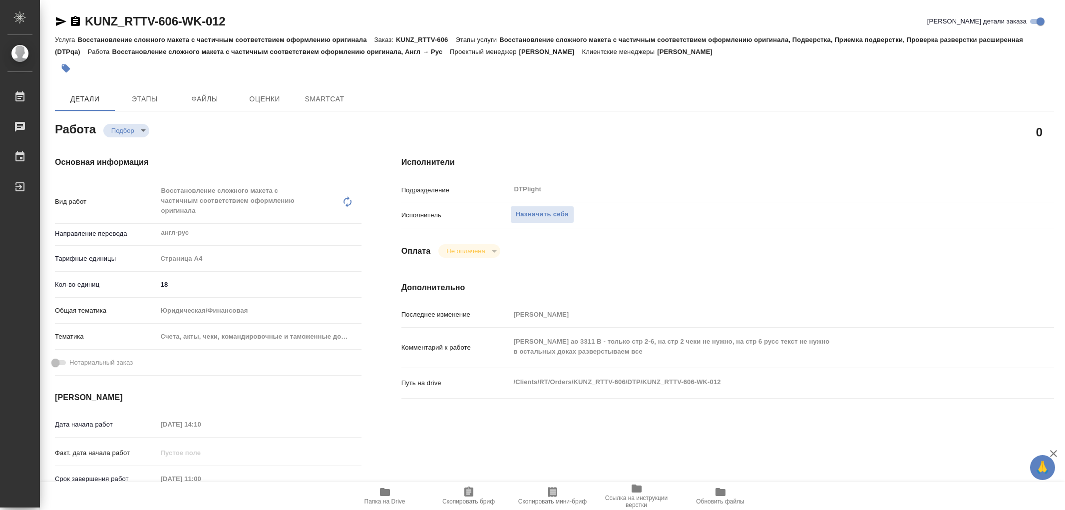
type textarea "x"
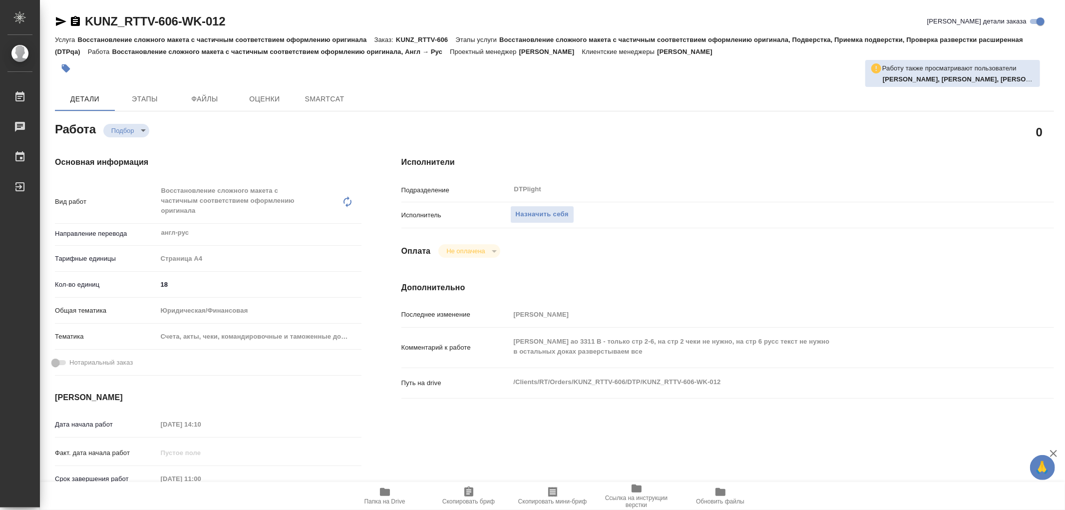
type textarea "x"
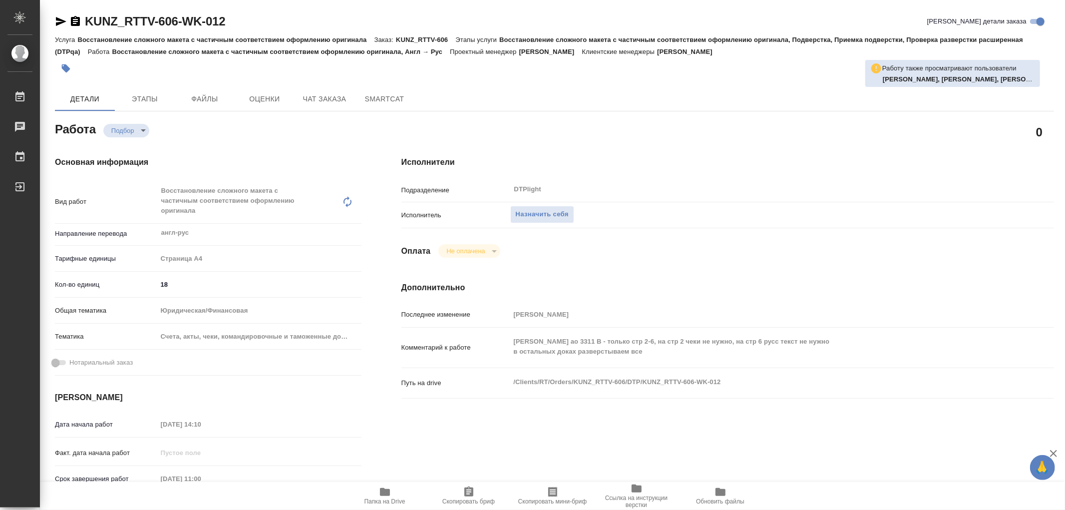
type textarea "x"
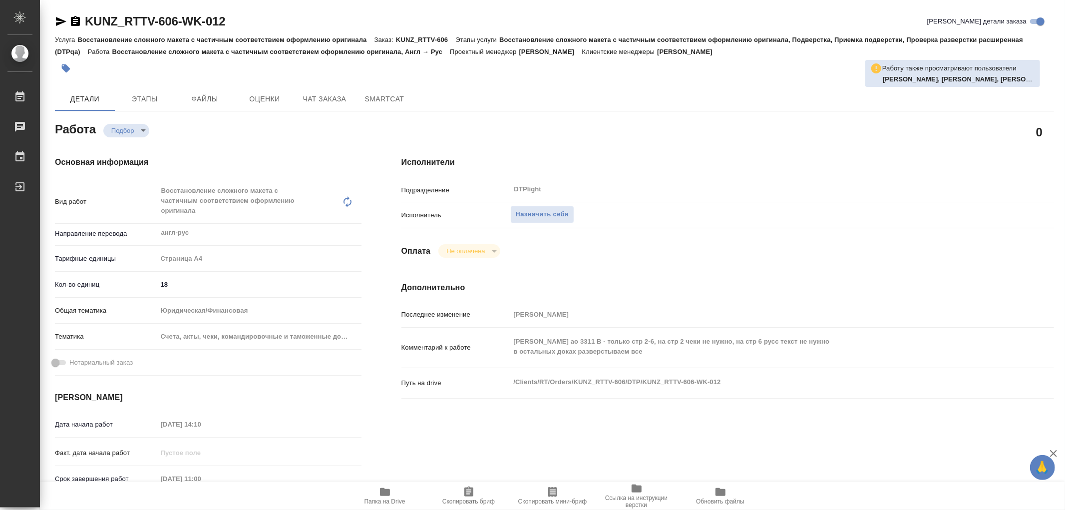
type textarea "x"
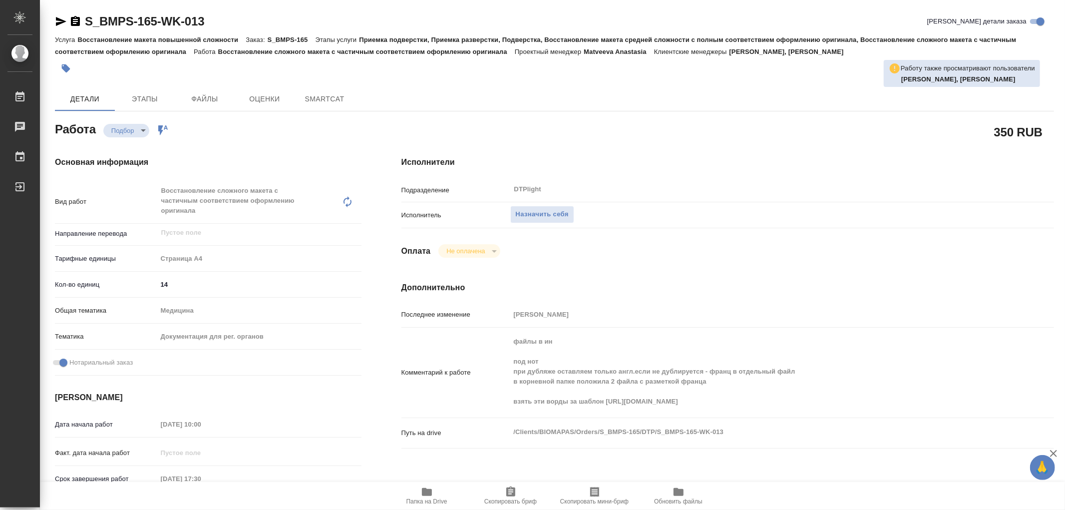
type textarea "x"
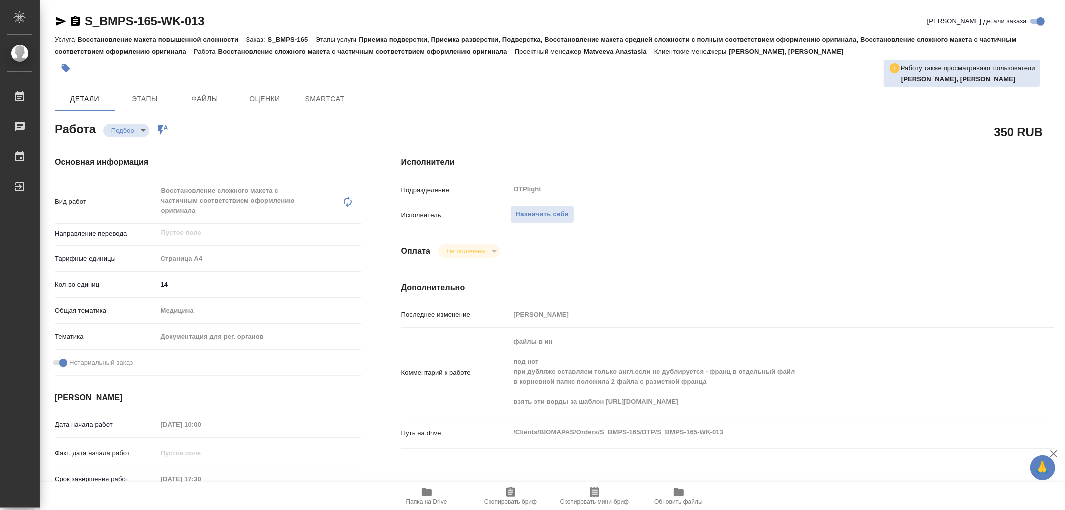
type textarea "x"
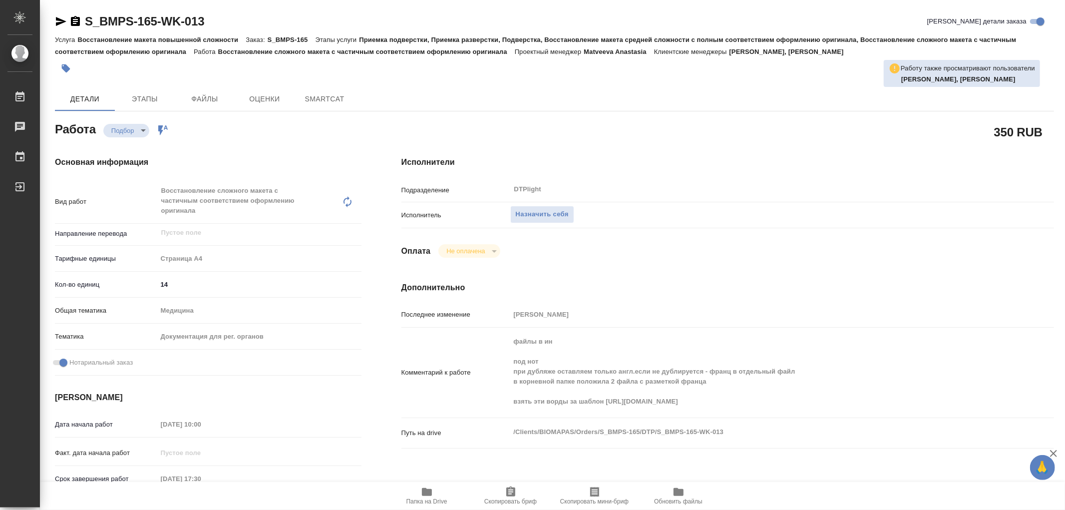
type textarea "x"
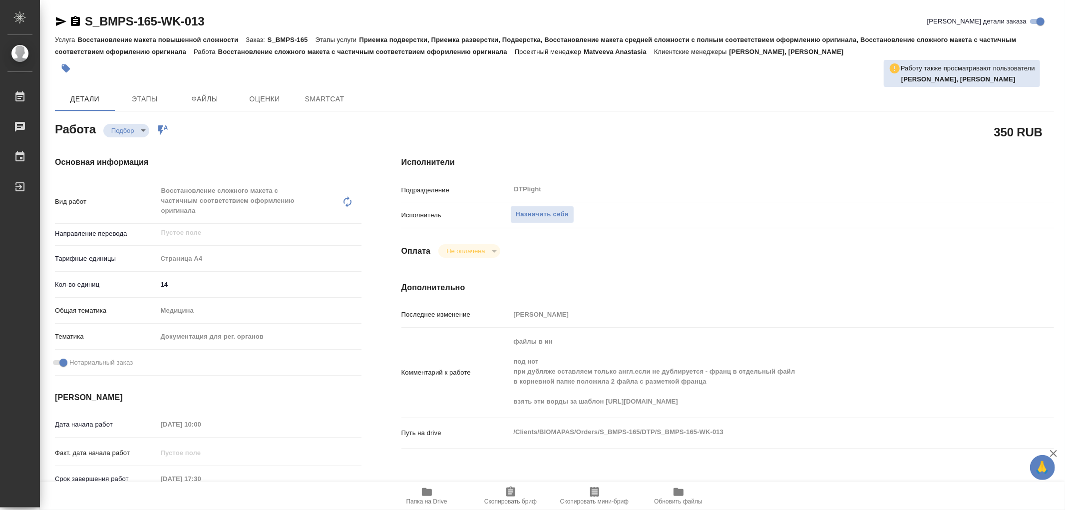
type textarea "x"
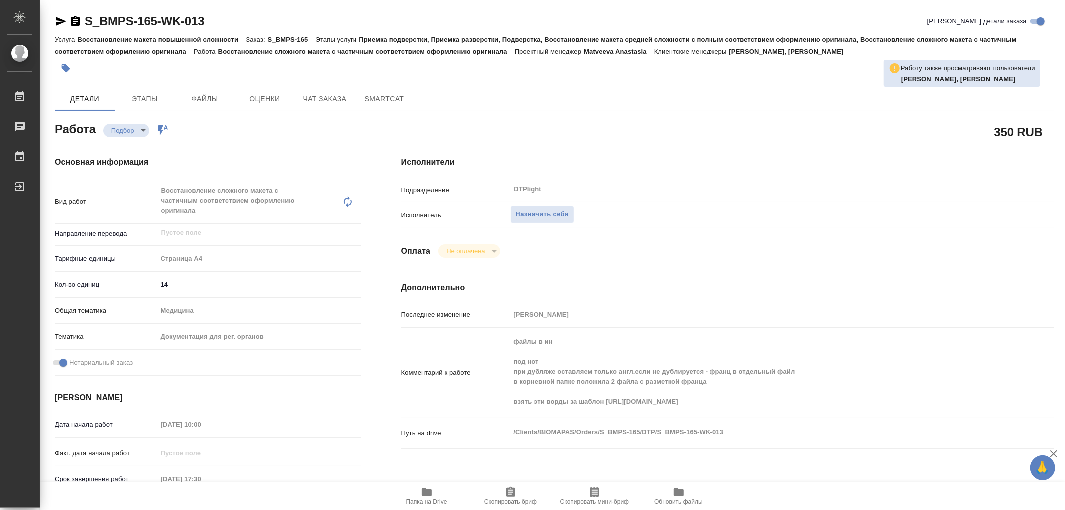
type textarea "x"
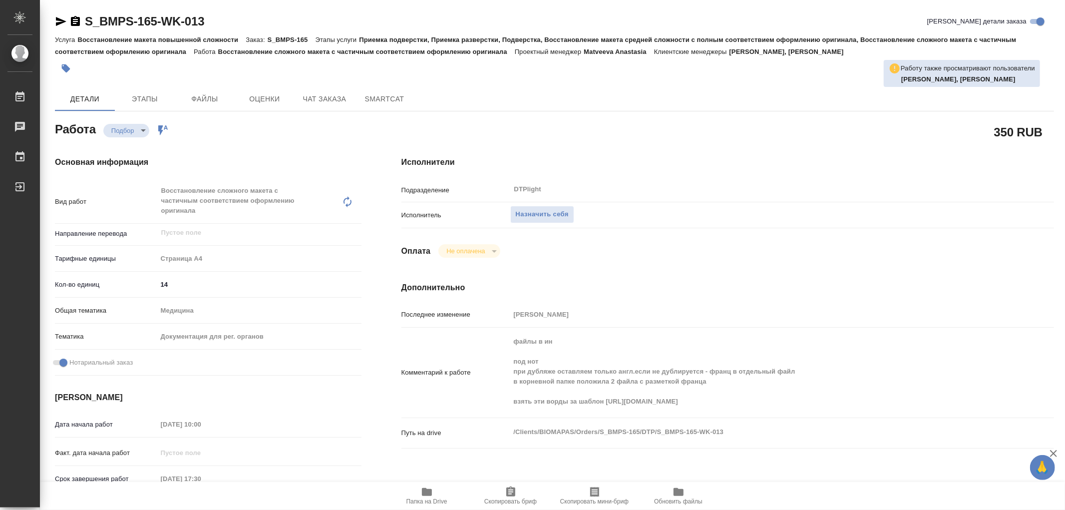
type textarea "x"
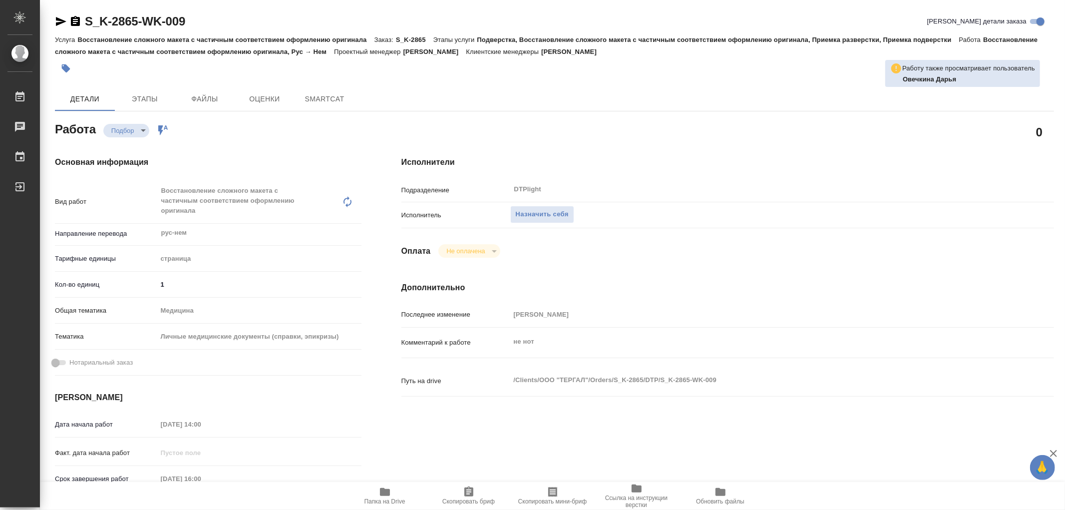
type textarea "x"
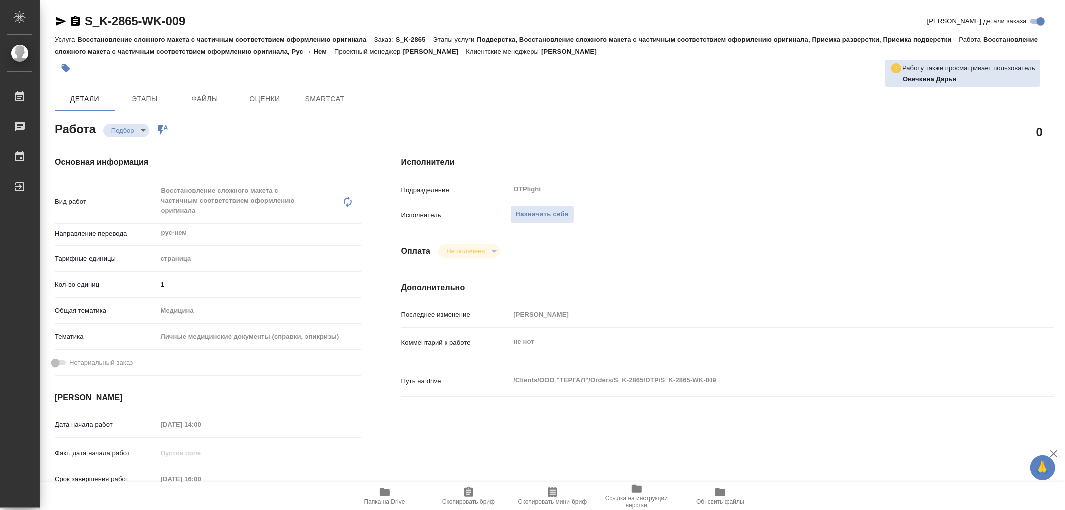
type textarea "x"
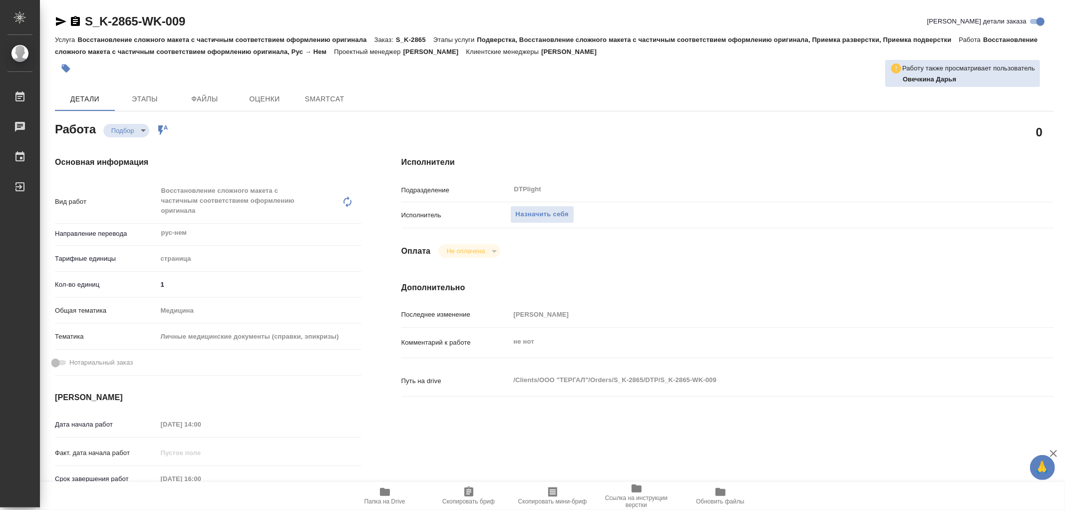
type input "recruiting"
type textarea "Восстановление сложного макета с частичным соответствием оформлению оригинала"
type textarea "x"
type input "рус-нем"
type input "5a8b1489cc6b4906c91bfdb2"
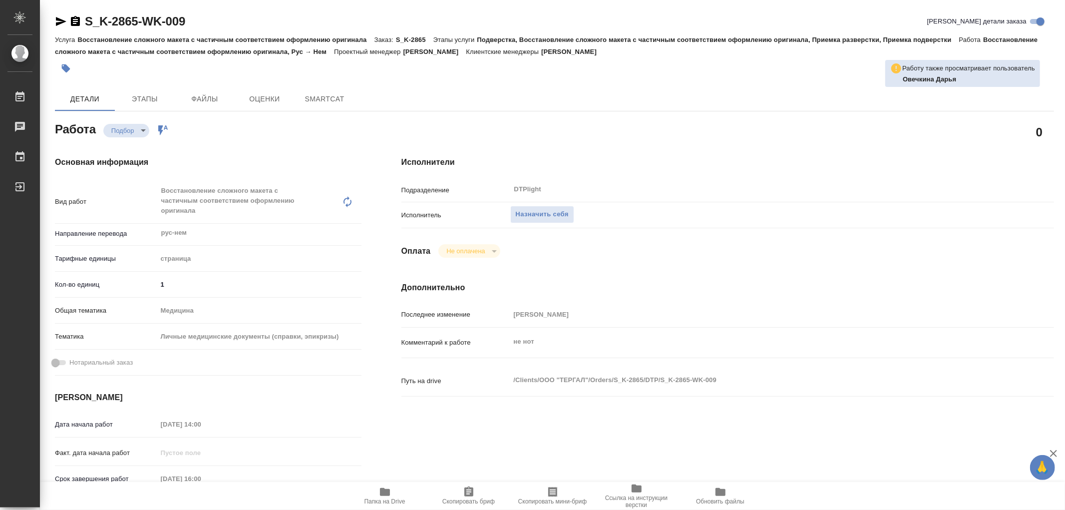
type input "1"
type input "med"
type input "5a8b8b956a9677013d343e74"
type input "15.10.2025 14:00"
type input "15.10.2025 16:00"
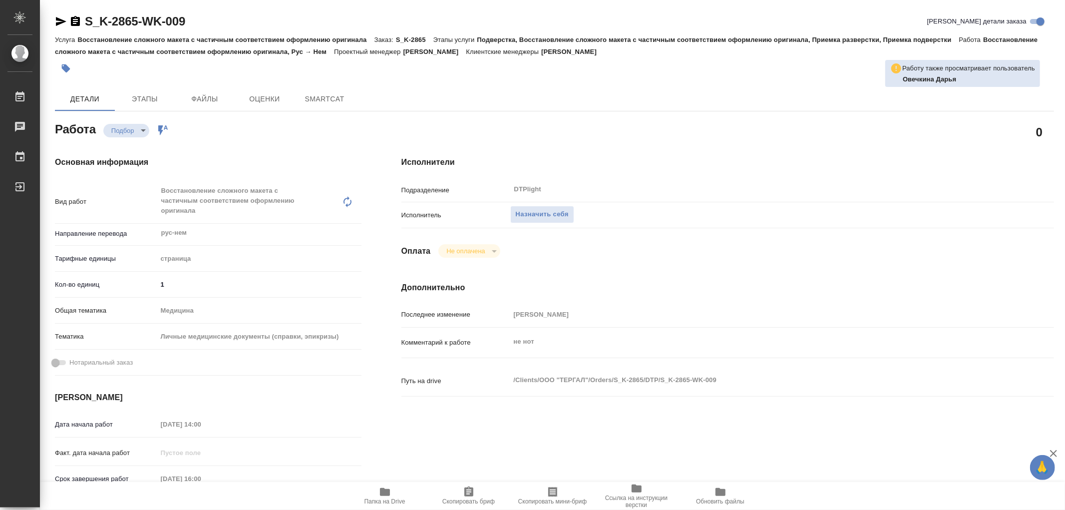
type input "15.10.2025 18:00"
type input "DTPlight"
type input "notPayed"
type input "Сергеева Анастасия"
type textarea "не нот"
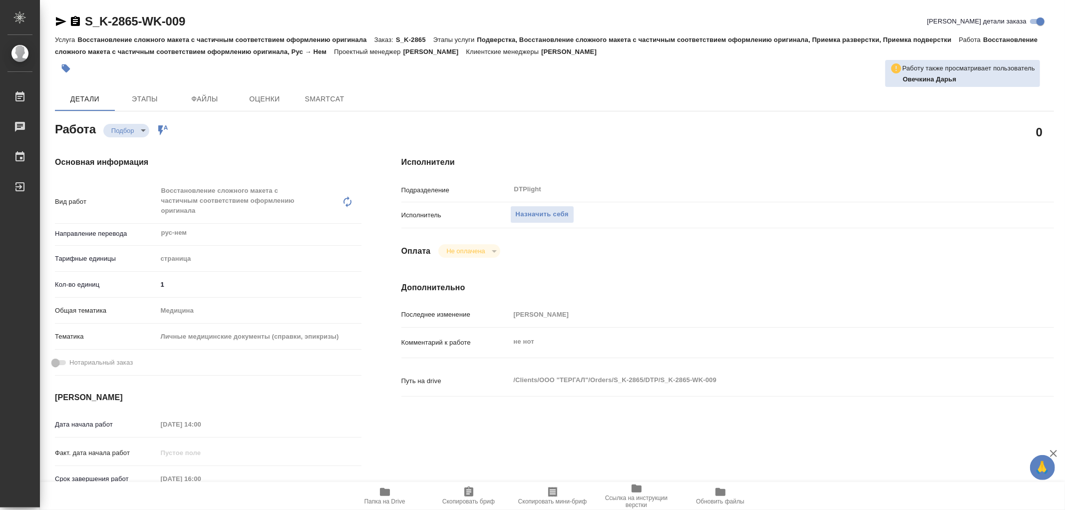
type textarea "x"
type textarea "/Clients/ООО "ТЕРГАЛ"/Orders/S_K-2865/DTP/S_K-2865-WK-009"
type textarea "x"
type input "S_K-2865"
type input "Восстановление сложного макета с частичным соответствием оформлению оригинала"
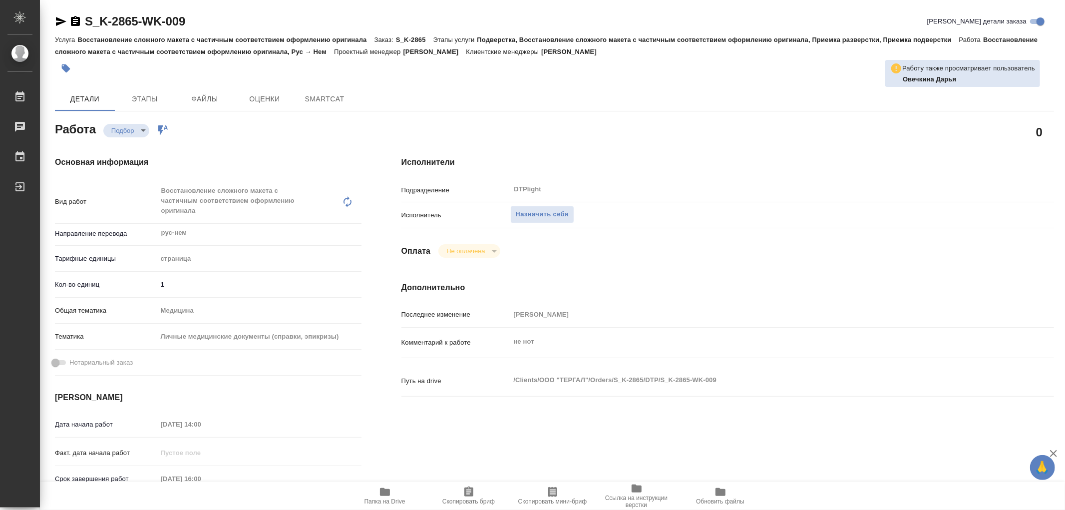
type input "Подверстка, Восстановление сложного макета с частичным соответствием оформлению…"
type input "[PERSON_NAME]"
type input "/Clients/ООО "ТЕРГАЛ"/Orders/S_K-2865"
type textarea "x"
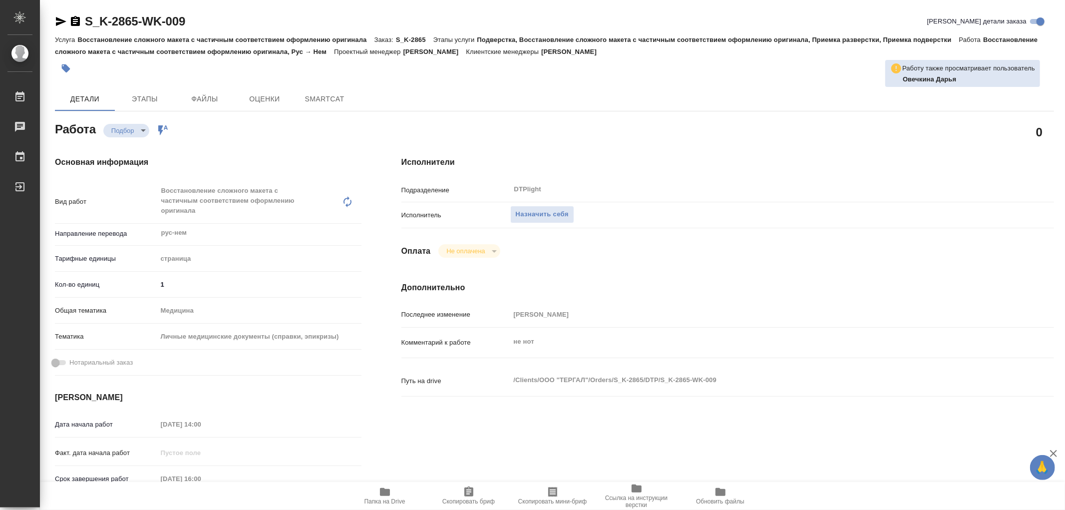
type textarea "рус-нем на сегодня вечер готовность"
type textarea "x"
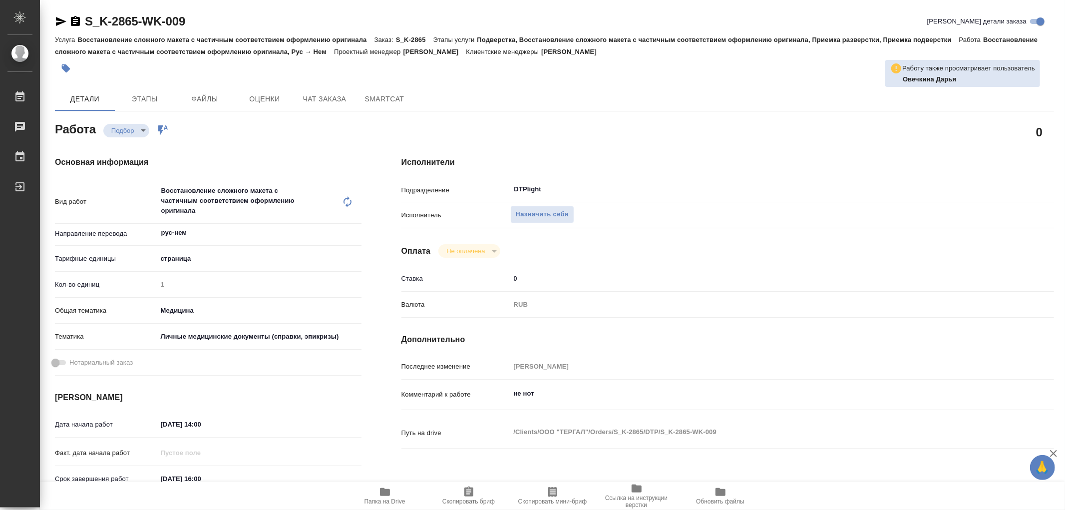
type textarea "x"
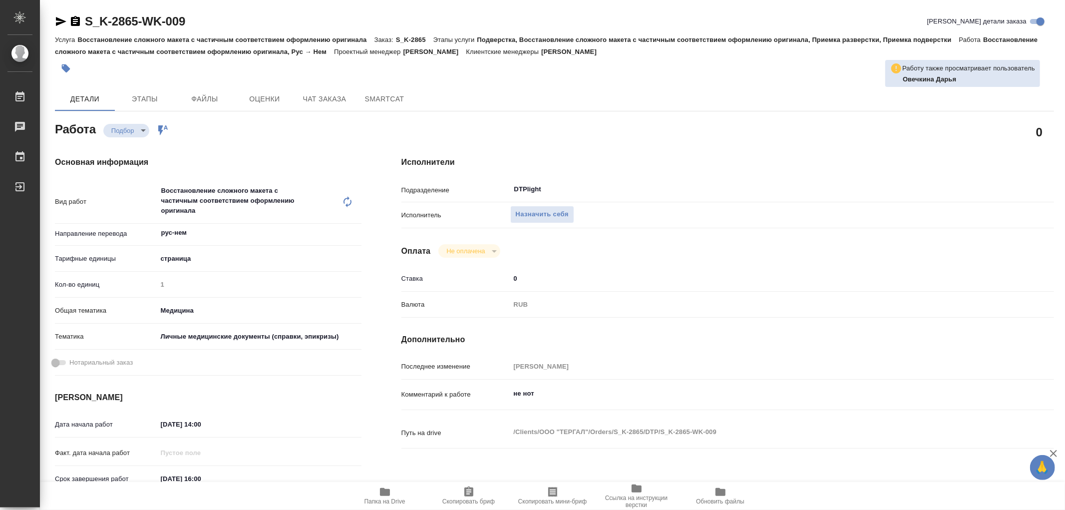
type textarea "x"
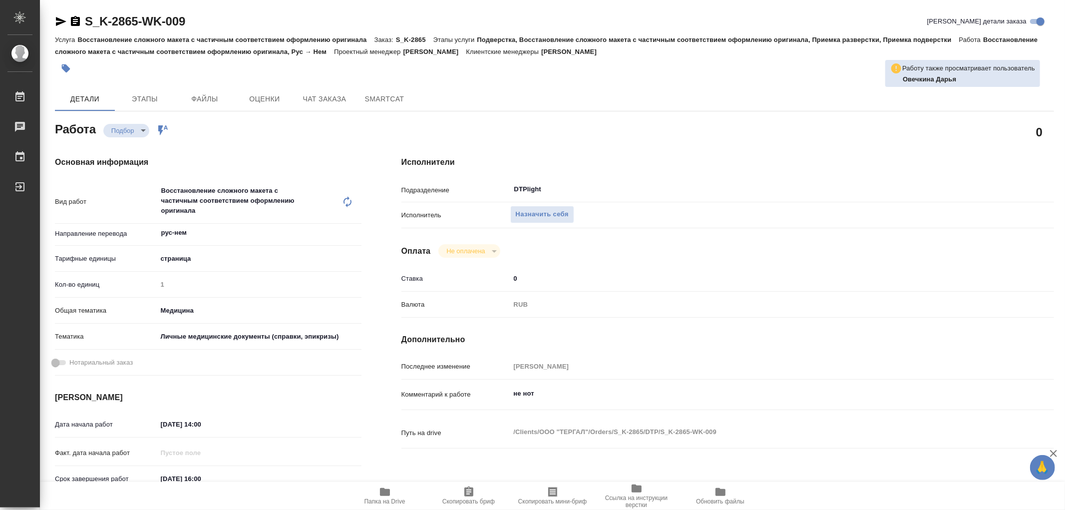
type textarea "x"
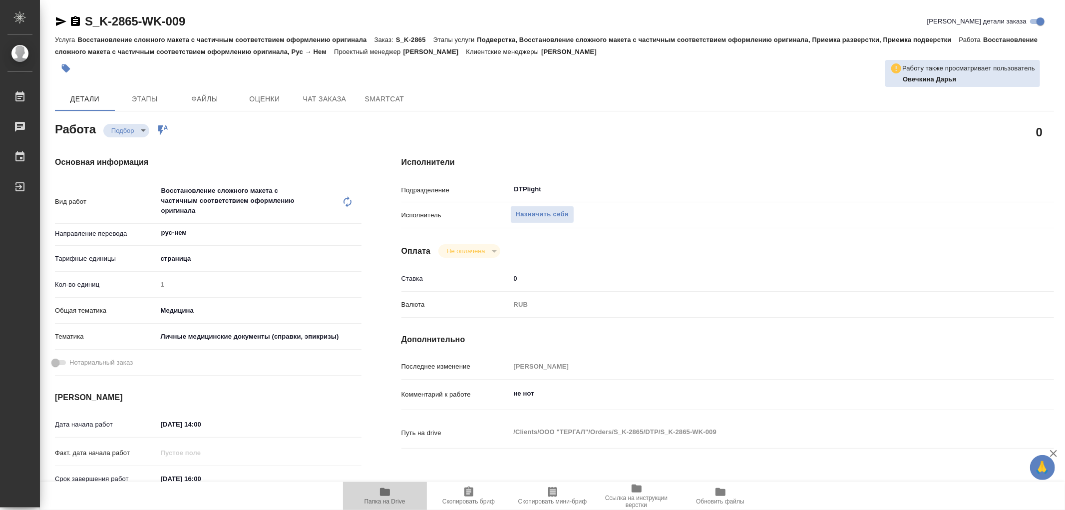
click at [384, 491] on icon "button" at bounding box center [385, 492] width 10 height 8
type textarea "x"
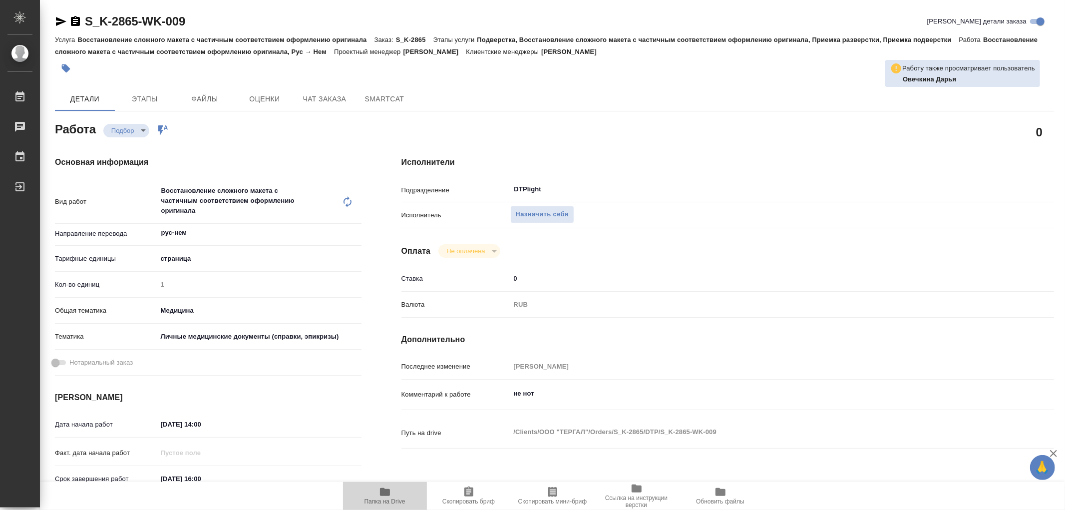
type textarea "x"
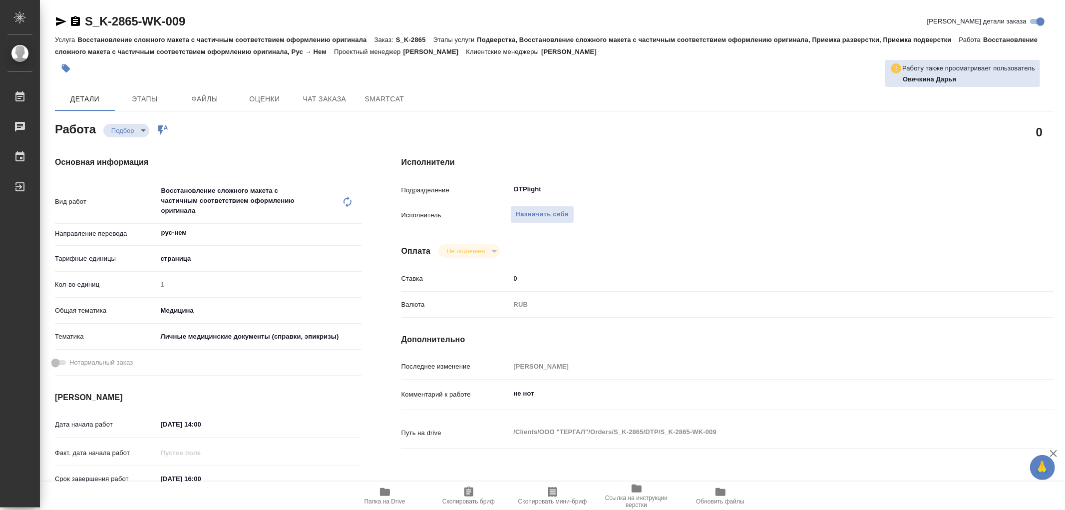
type textarea "x"
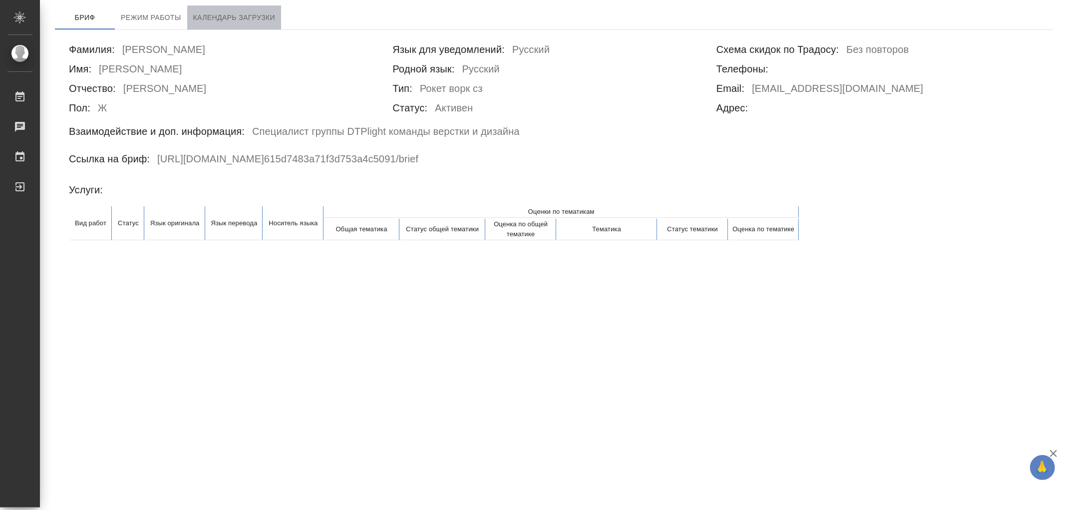
click at [208, 18] on span "Календарь загрузки" at bounding box center [234, 17] width 82 height 12
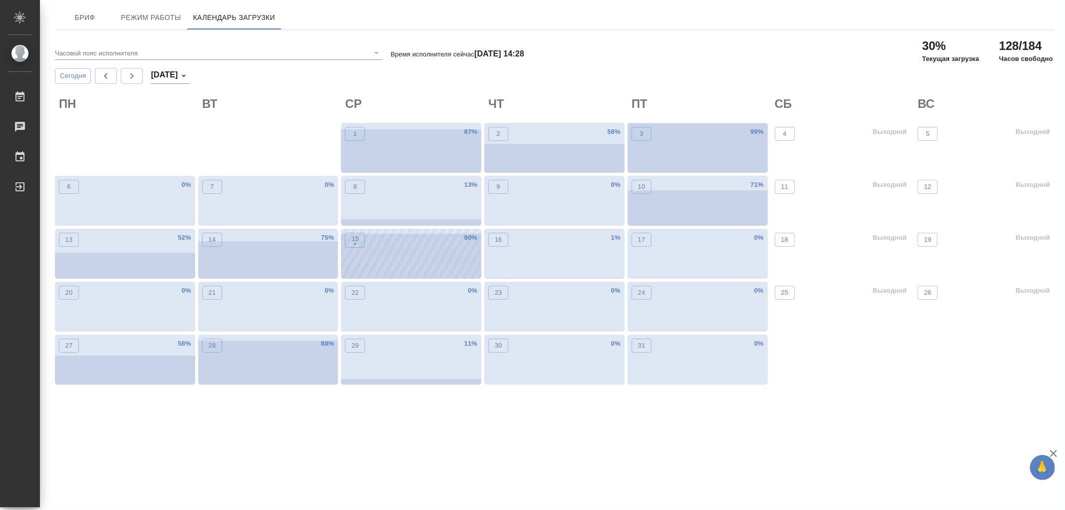
click at [417, 251] on div "15 • 90 %" at bounding box center [411, 254] width 140 height 50
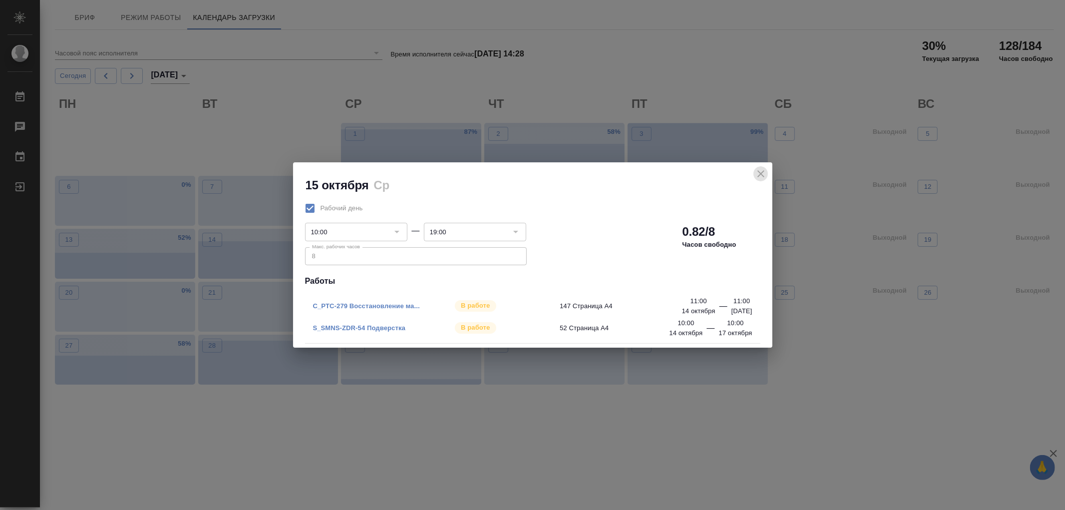
click at [760, 175] on icon "close" at bounding box center [760, 173] width 7 height 7
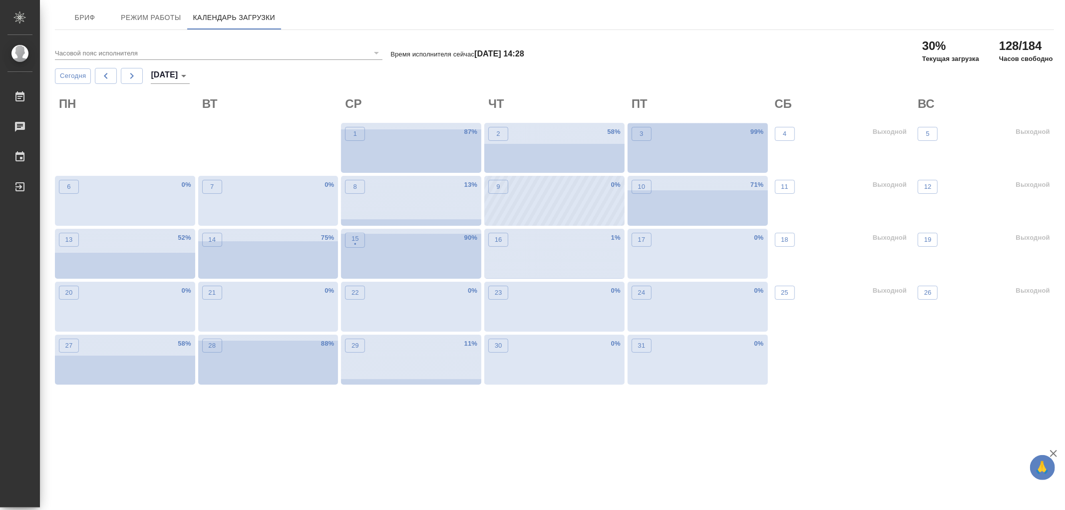
click at [561, 212] on div "9 0 %" at bounding box center [554, 201] width 140 height 50
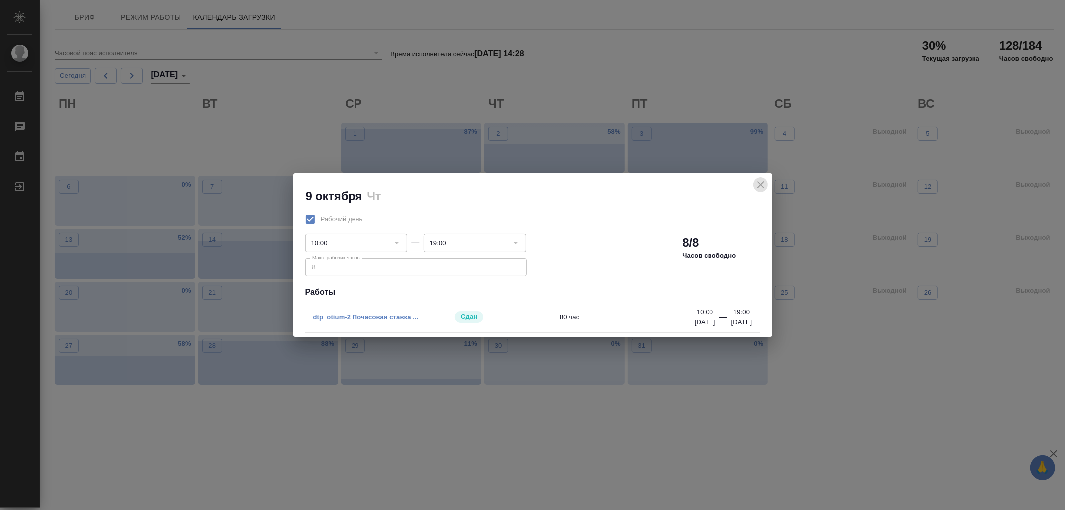
click at [762, 183] on icon "close" at bounding box center [761, 185] width 12 height 12
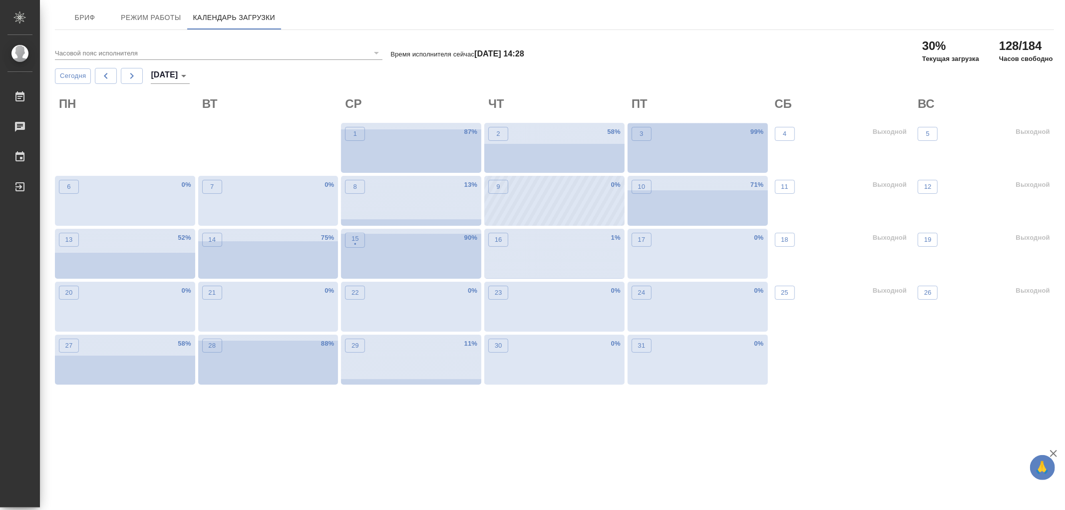
click at [547, 219] on div "9 0 %" at bounding box center [554, 201] width 140 height 50
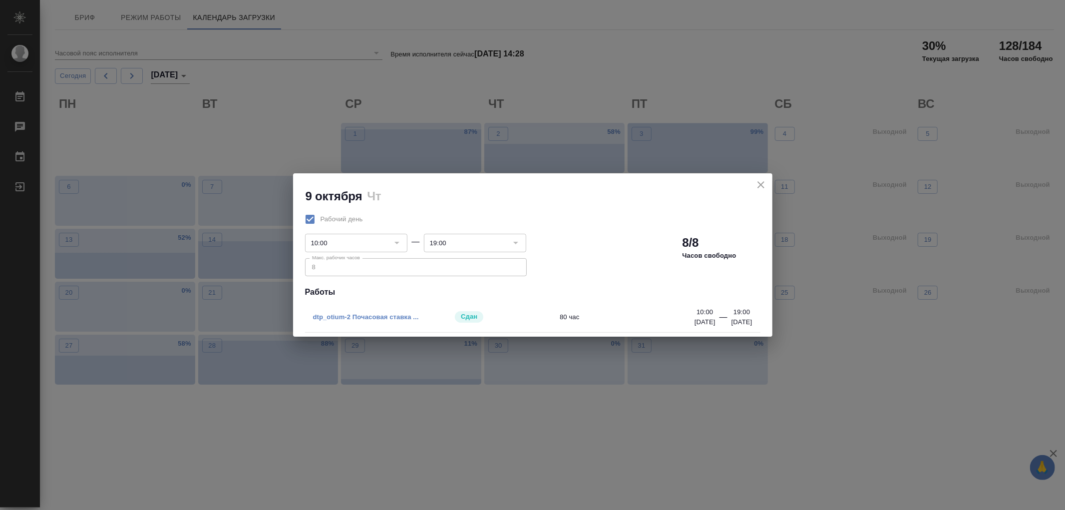
click at [760, 185] on icon "close" at bounding box center [760, 184] width 7 height 7
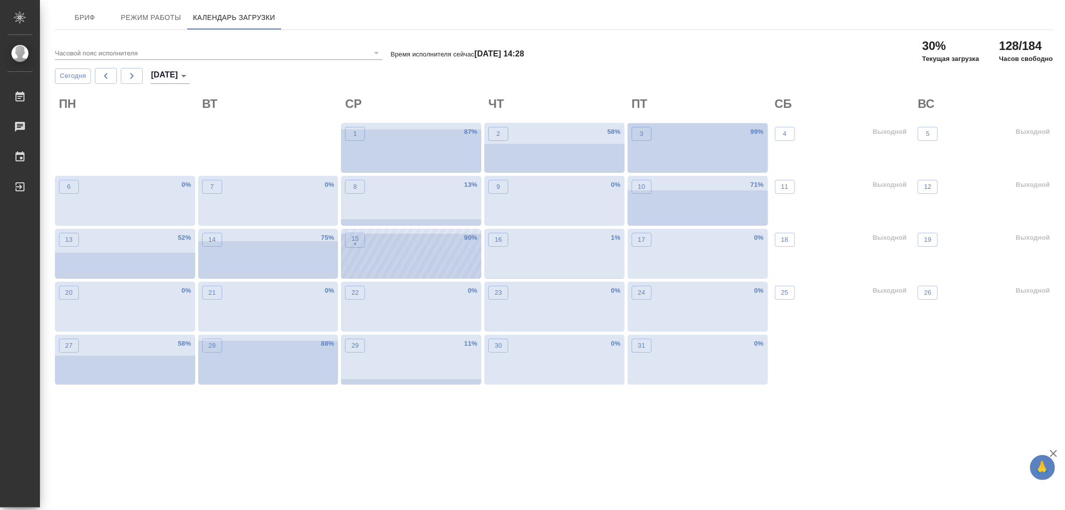
click at [427, 275] on div "15 • 90 %" at bounding box center [411, 254] width 140 height 50
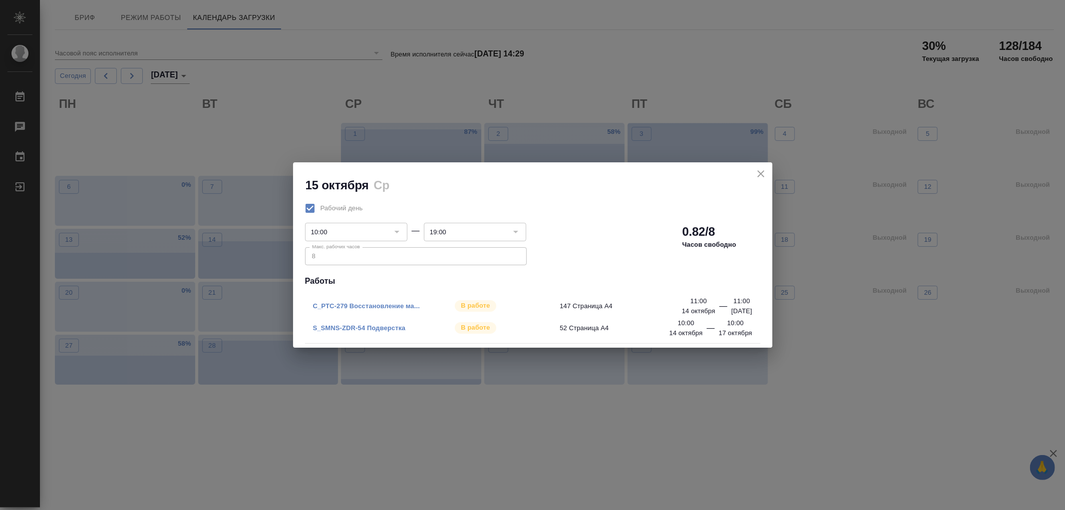
click at [765, 177] on icon "close" at bounding box center [761, 174] width 12 height 12
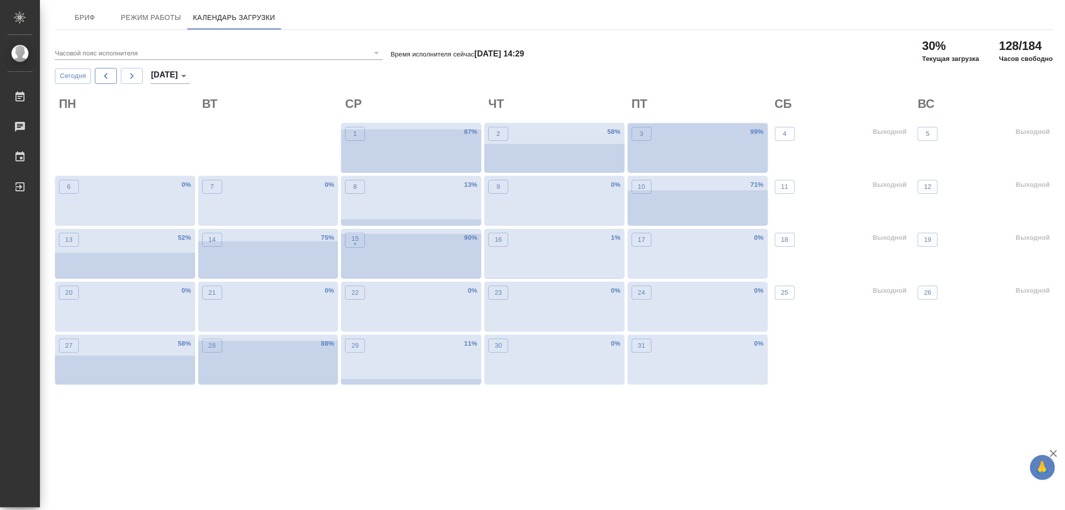
click at [107, 71] on icon "button" at bounding box center [106, 76] width 12 height 12
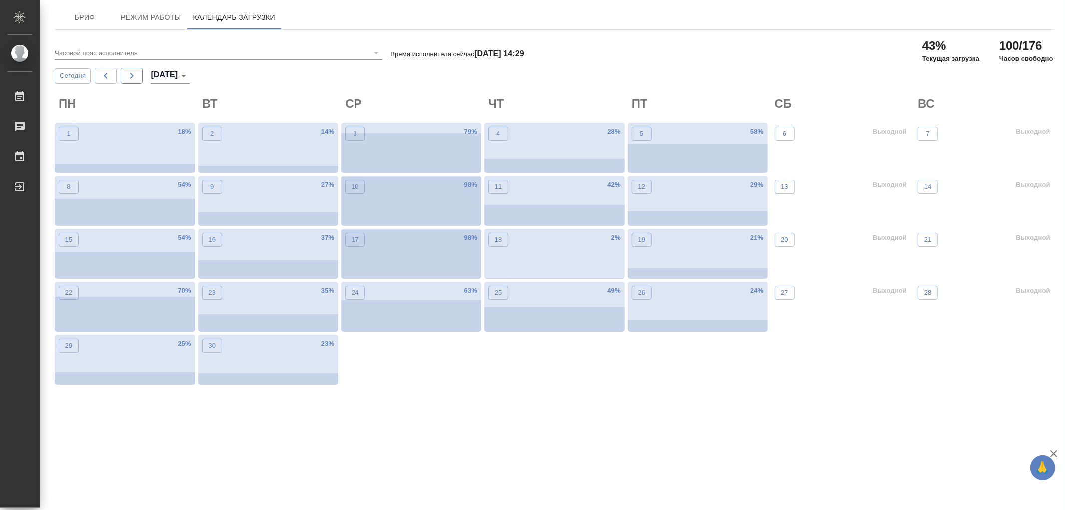
click at [137, 75] on icon "button" at bounding box center [132, 76] width 12 height 12
type input "октябрь 2025"
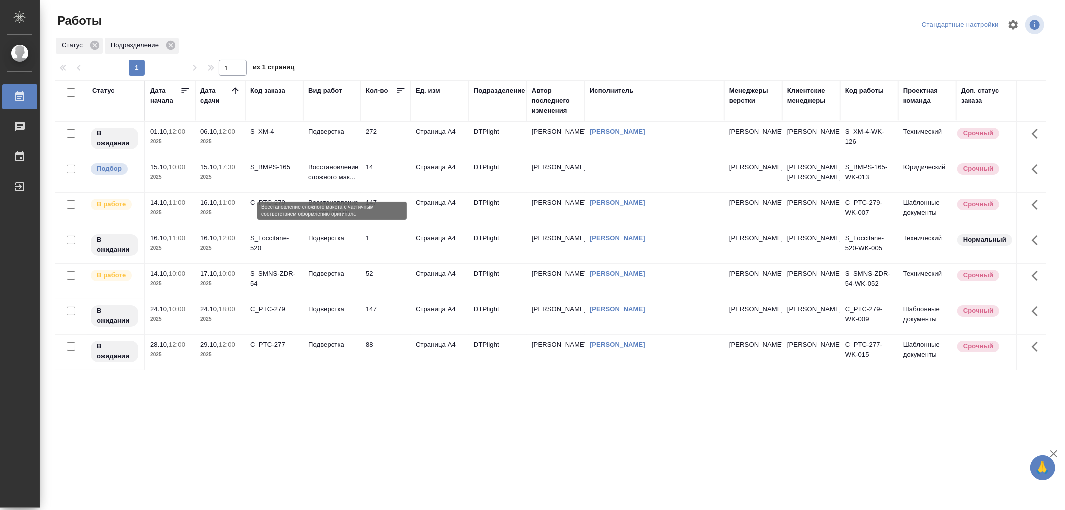
click at [338, 182] on p "Восстановление сложного мак..." at bounding box center [332, 172] width 48 height 20
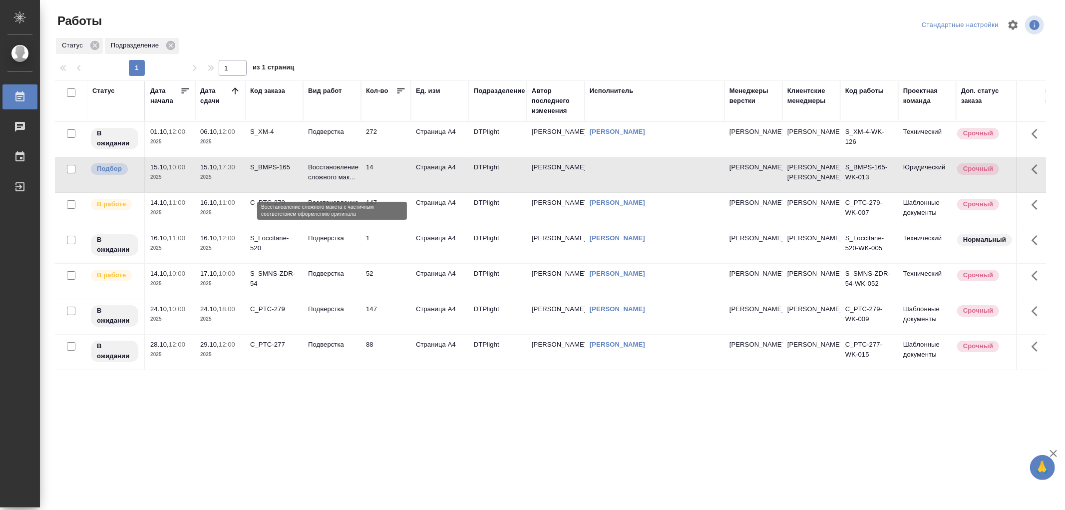
click at [338, 182] on p "Восстановление сложного мак..." at bounding box center [332, 172] width 48 height 20
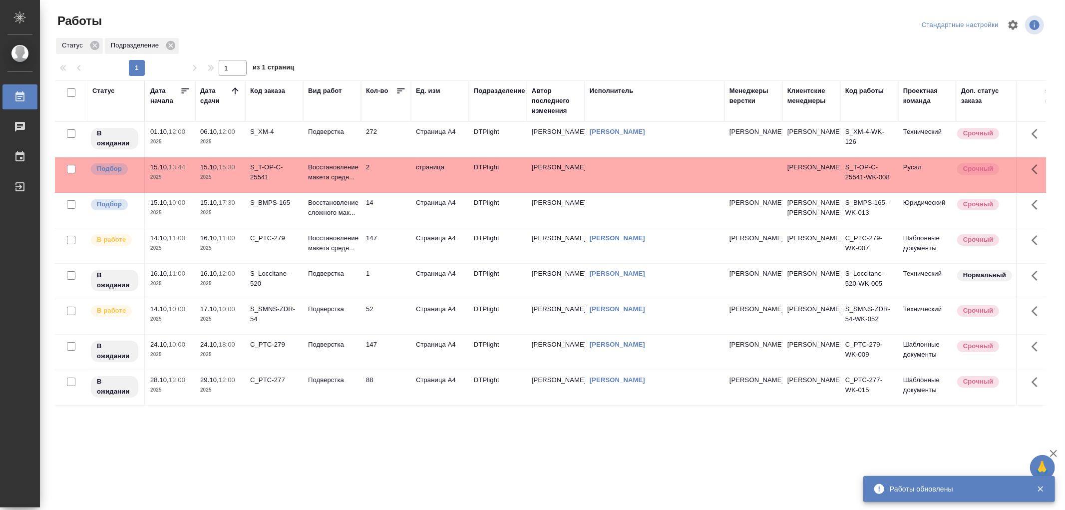
click at [331, 188] on td "Восстановление макета средн..." at bounding box center [332, 174] width 58 height 35
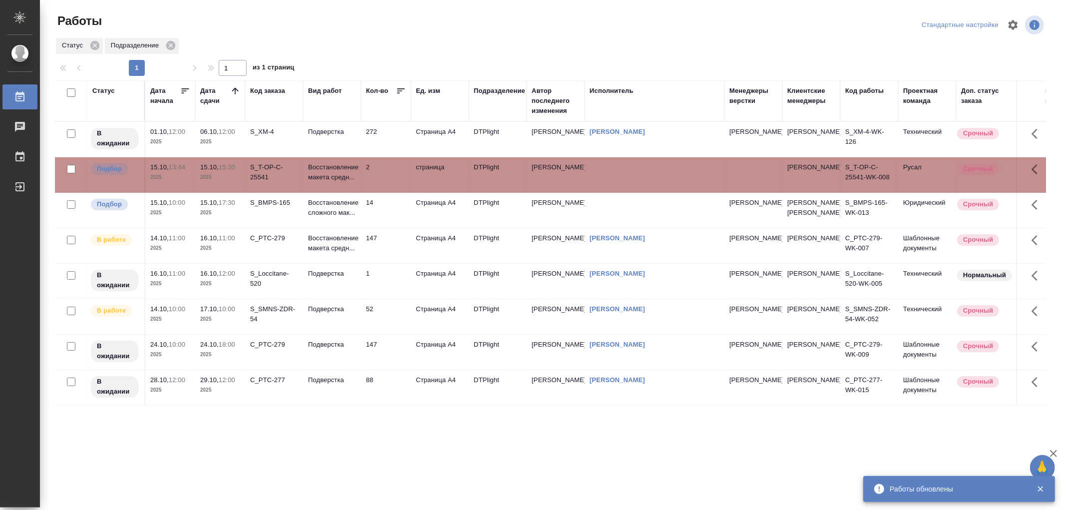
click at [331, 188] on td "Восстановление макета средн..." at bounding box center [332, 174] width 58 height 35
click at [355, 182] on p "Восстановление макета средн..." at bounding box center [332, 172] width 48 height 20
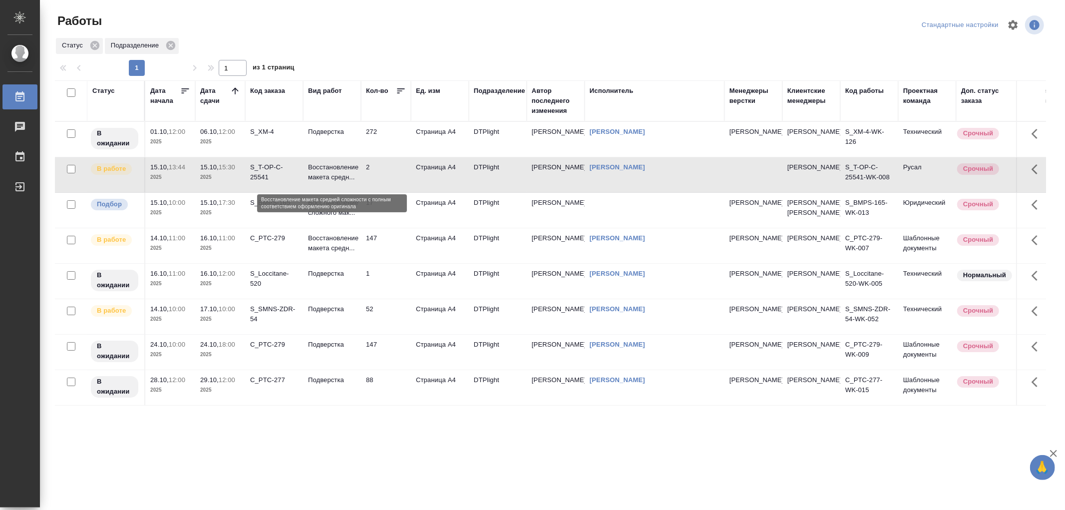
click at [335, 182] on p "Восстановление макета средн..." at bounding box center [332, 172] width 48 height 20
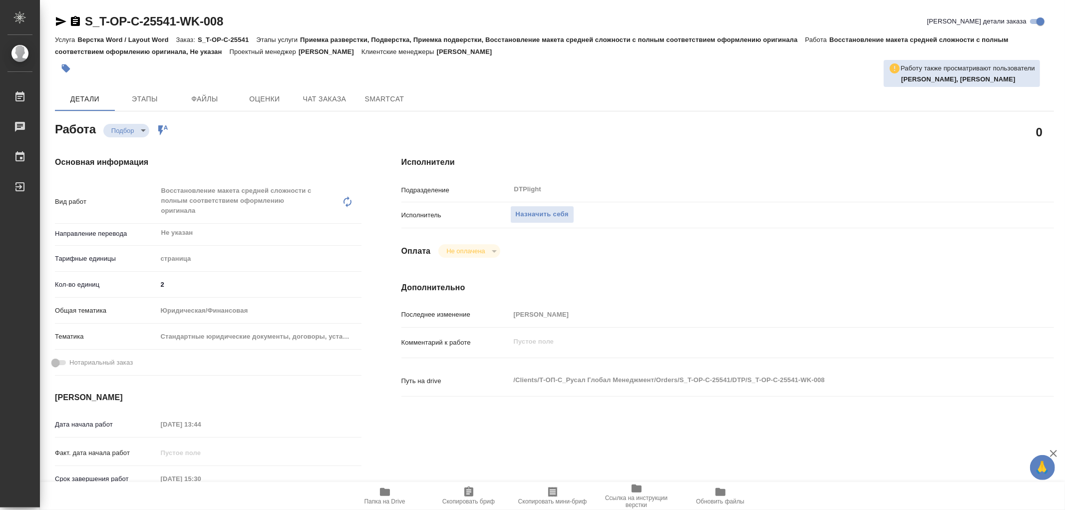
type textarea "x"
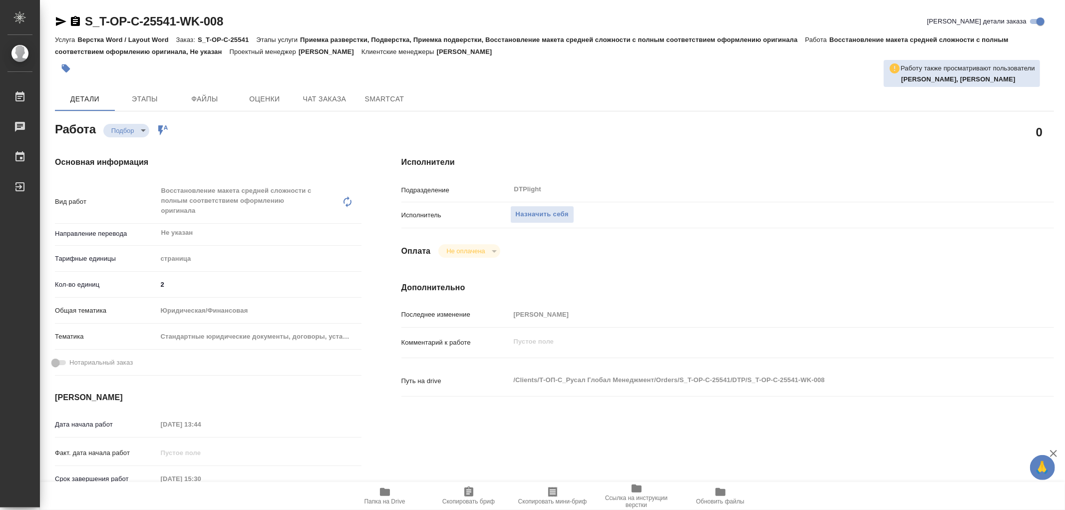
click at [390, 490] on icon "button" at bounding box center [385, 492] width 12 height 12
type textarea "x"
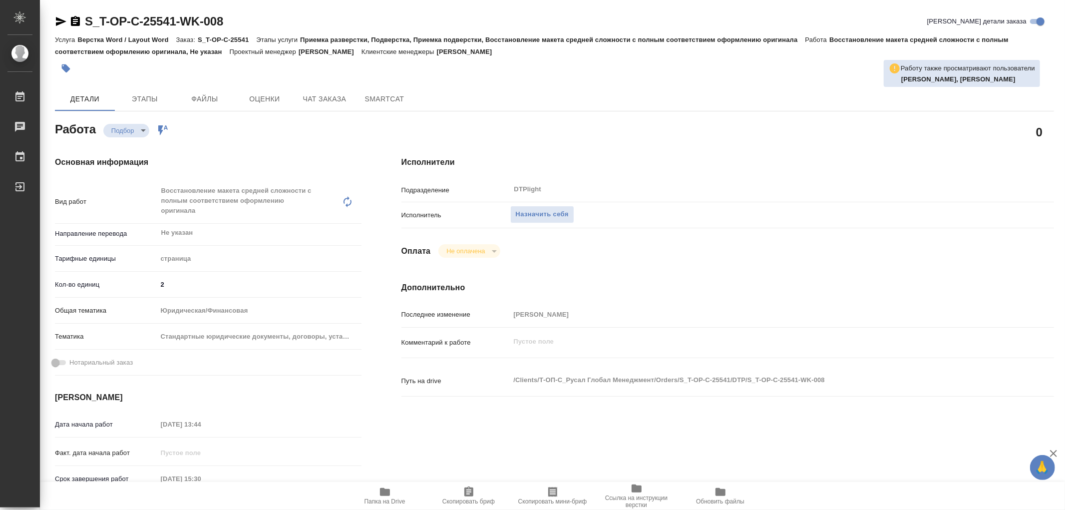
type textarea "x"
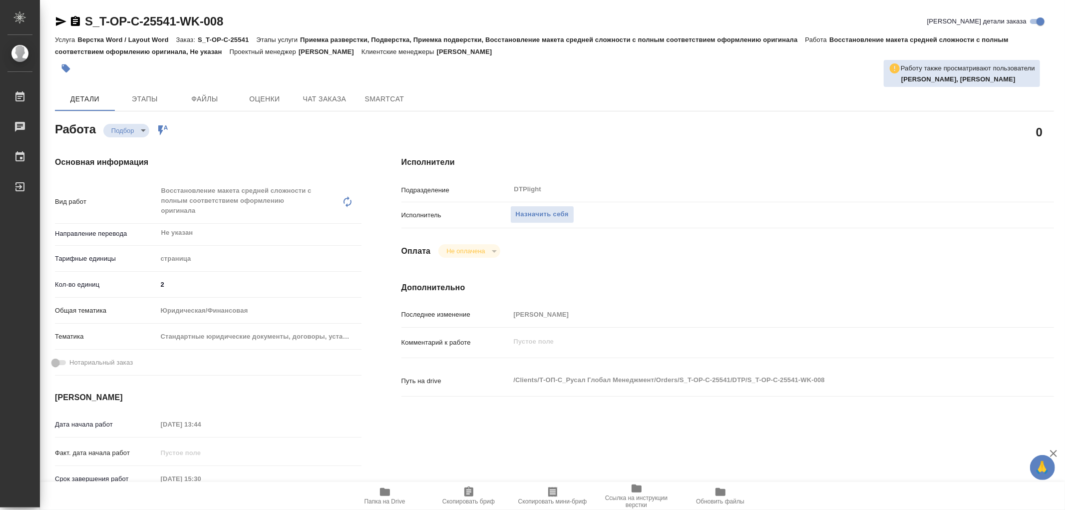
type textarea "x"
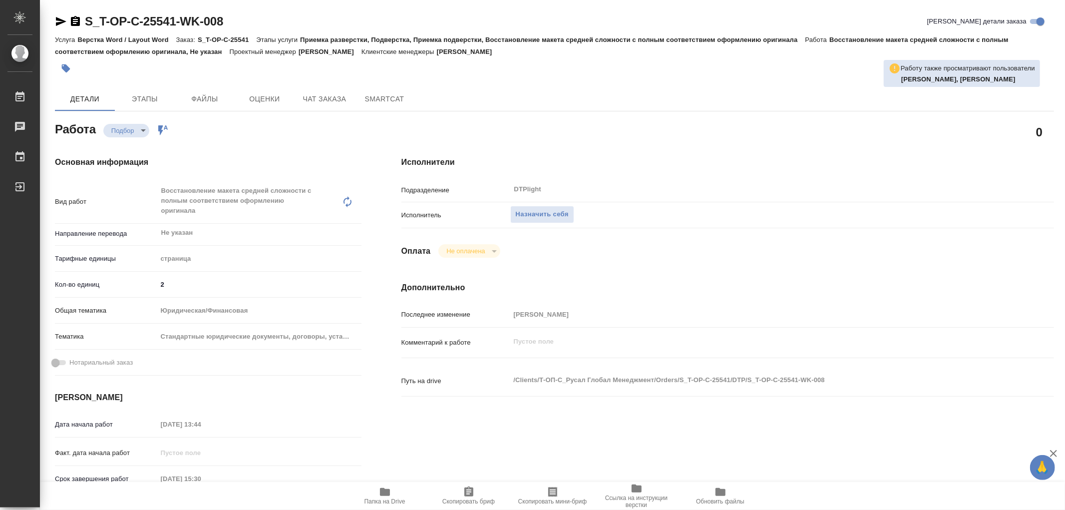
type textarea "x"
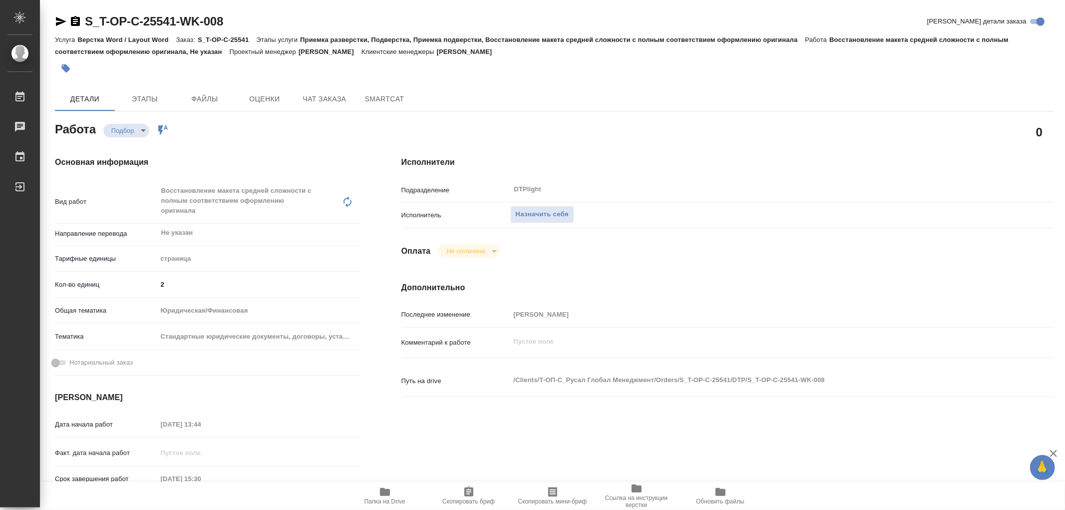
type textarea "x"
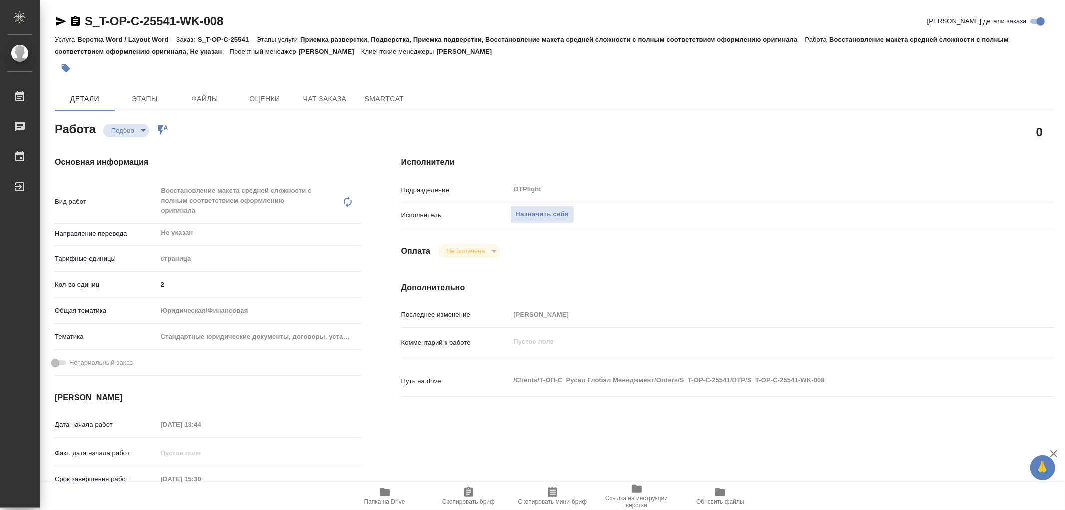
type textarea "x"
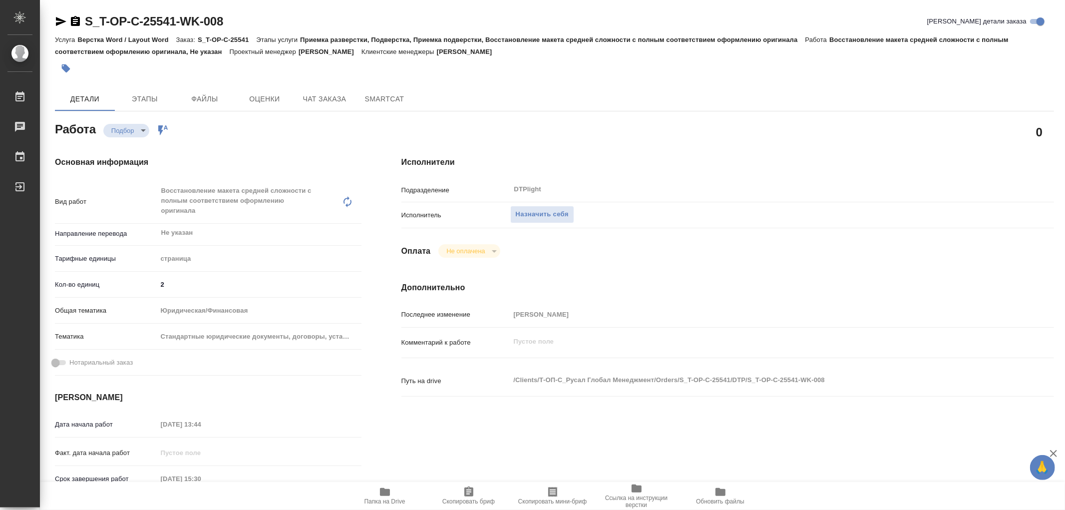
type textarea "x"
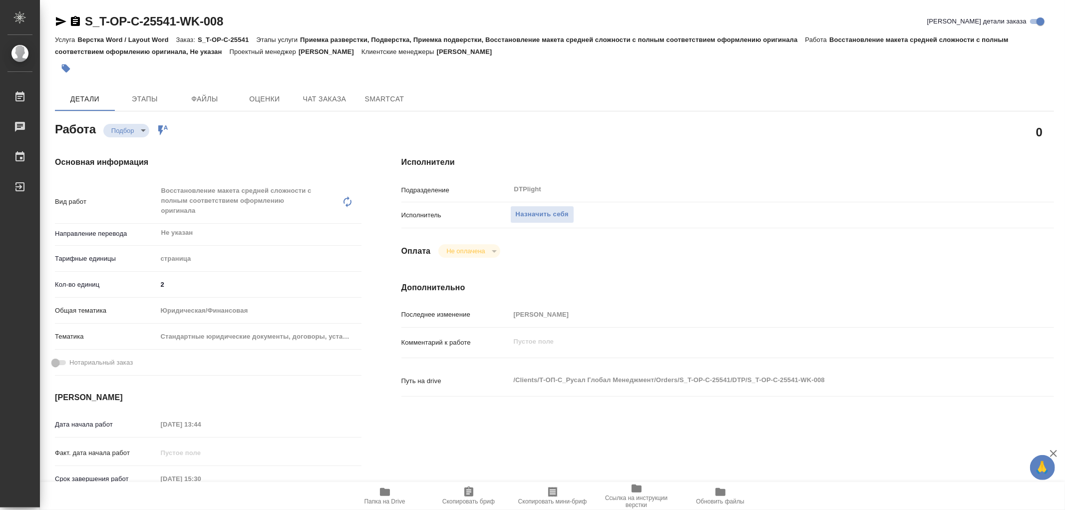
type textarea "x"
click at [556, 212] on span "Назначить себя" at bounding box center [542, 214] width 53 height 11
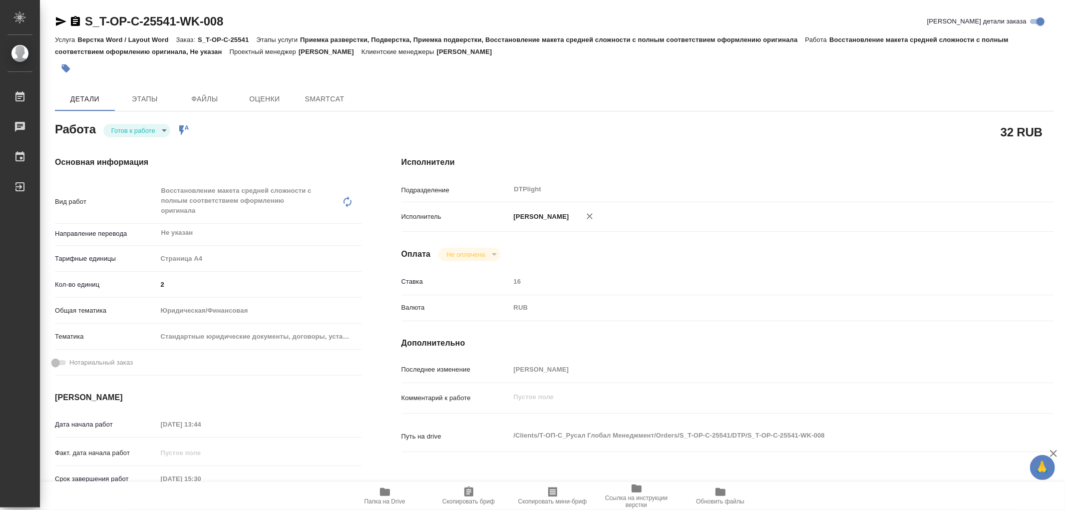
type textarea "x"
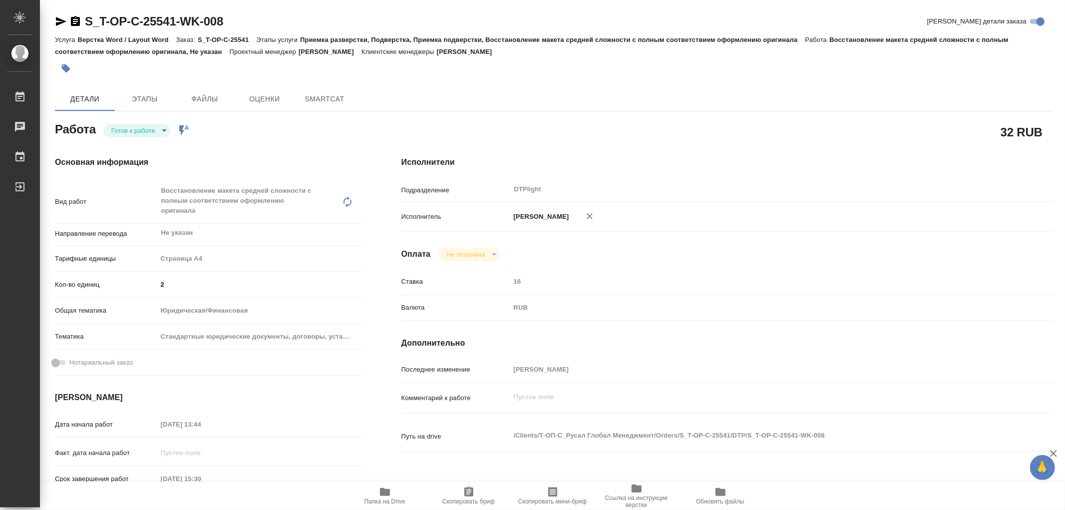
type textarea "x"
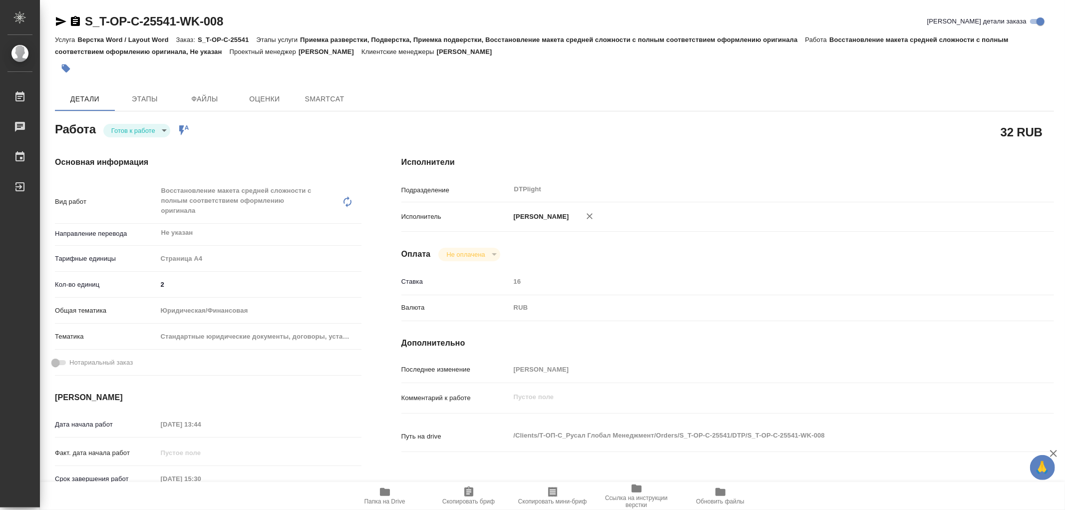
type textarea "x"
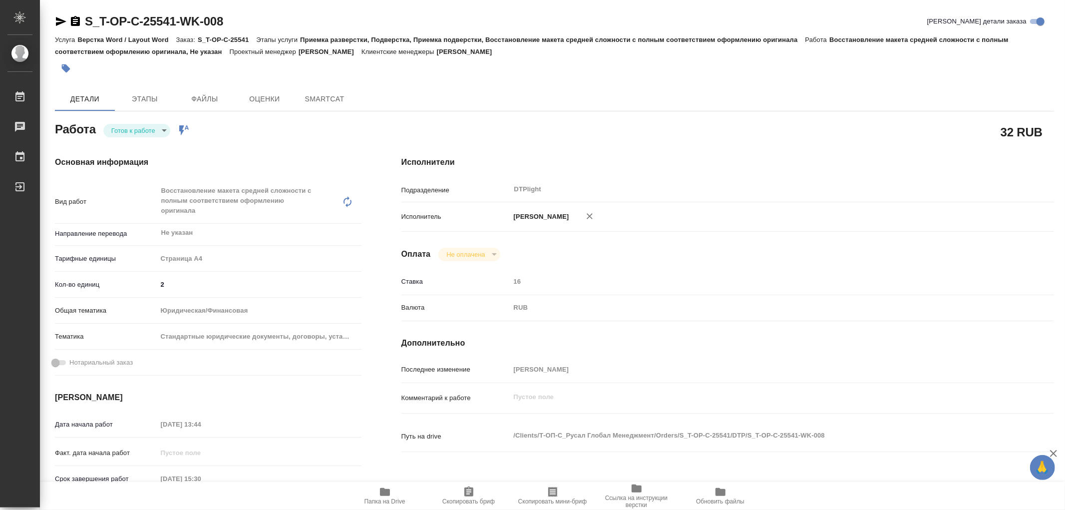
type textarea "x"
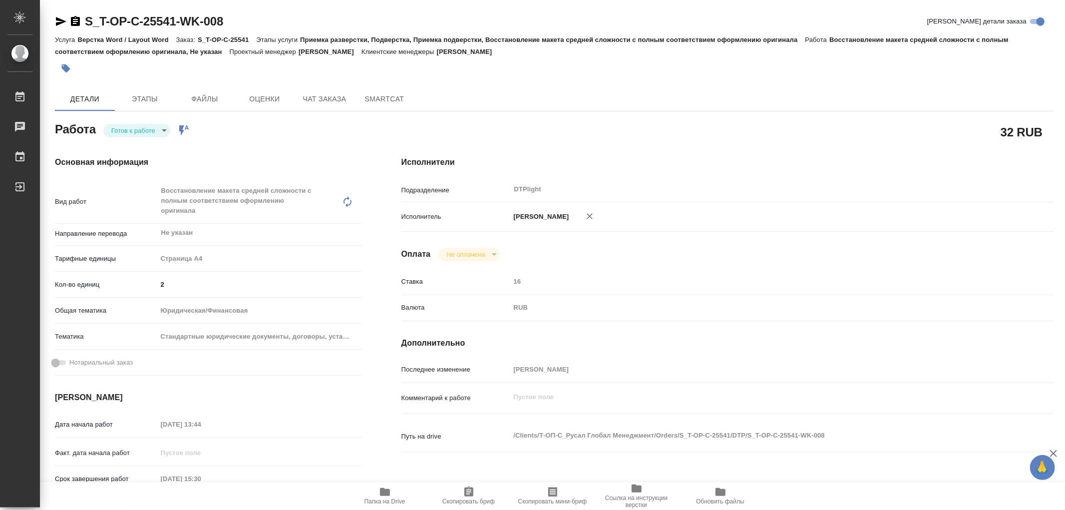
type textarea "x"
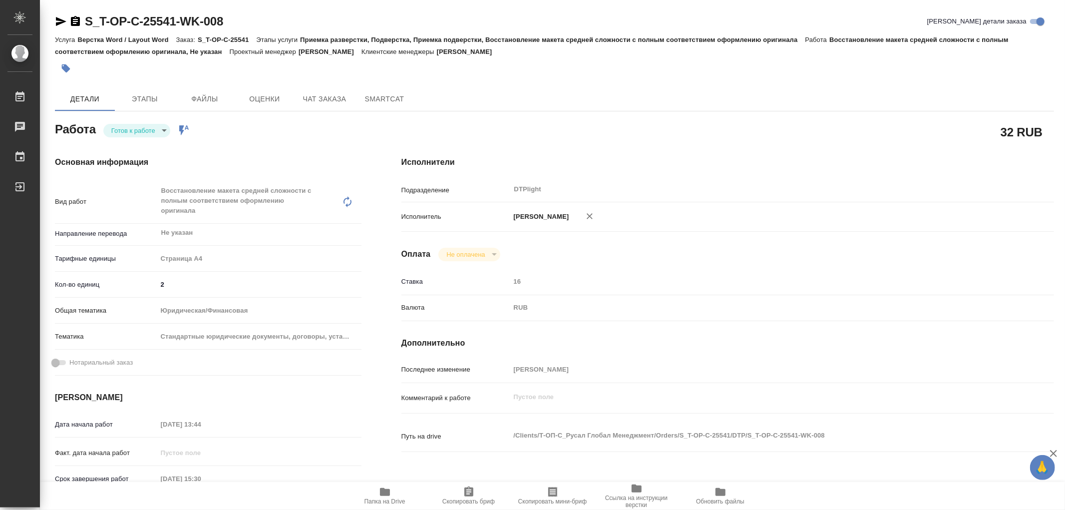
type textarea "x"
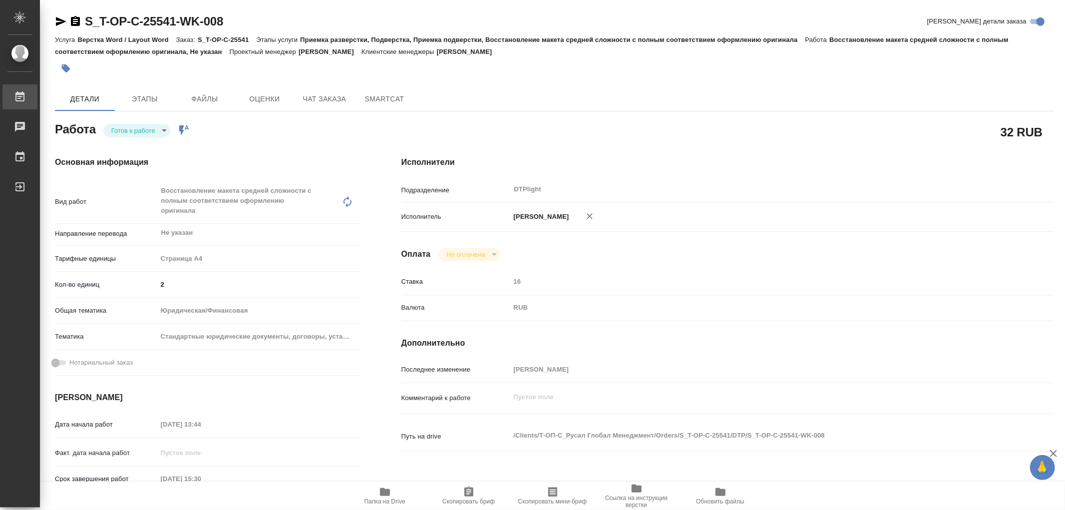
type textarea "x"
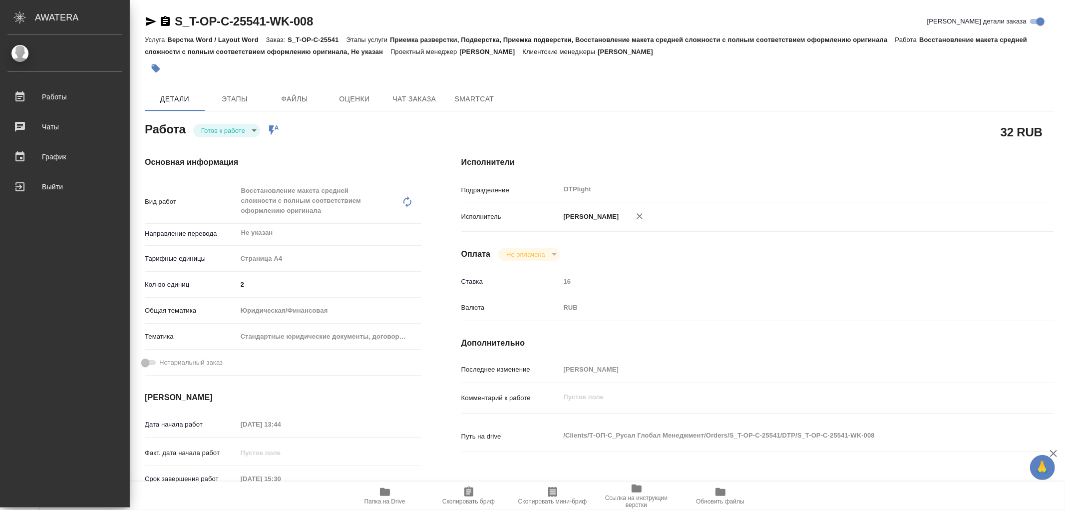
type textarea "x"
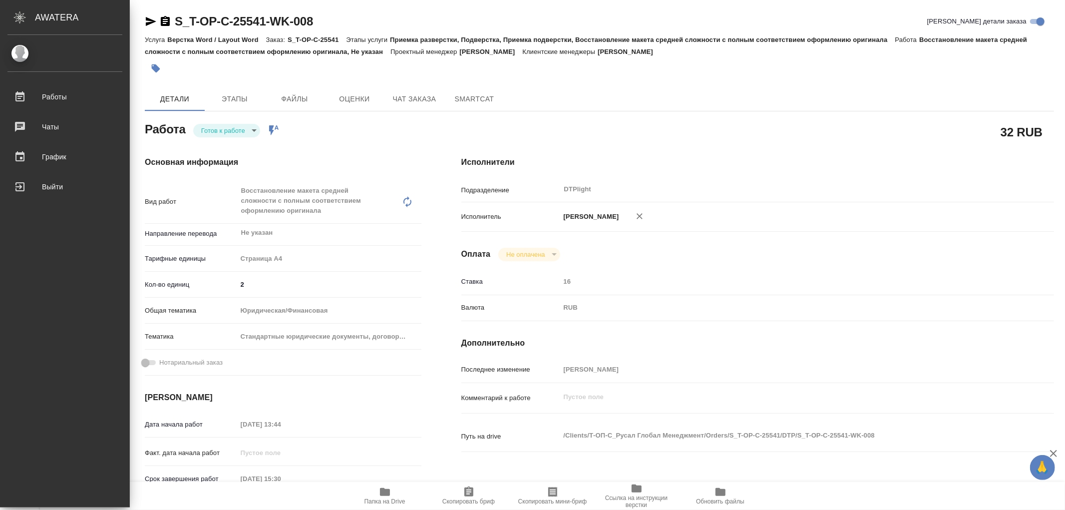
type textarea "x"
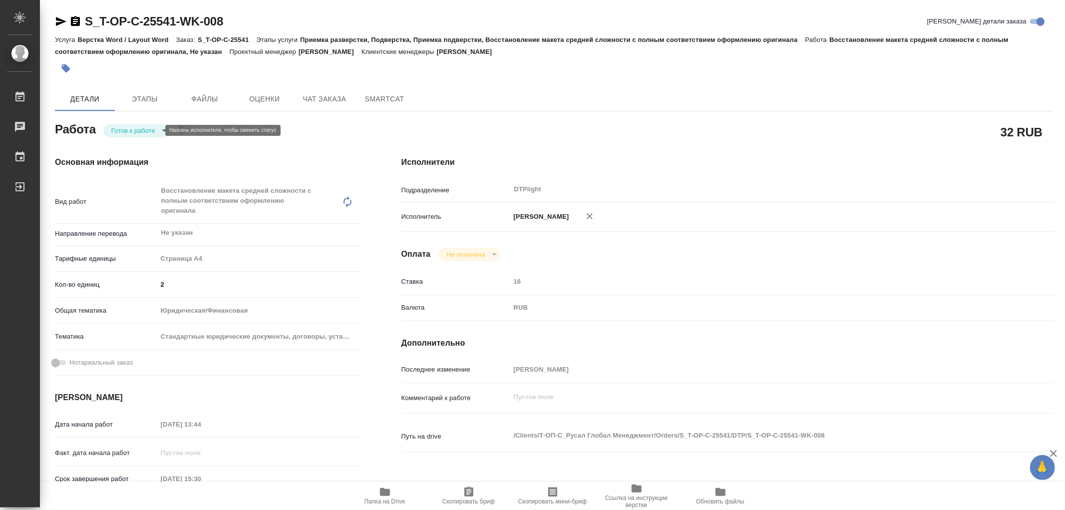
click at [140, 131] on body "🙏 .cls-1 fill:#fff; AWATERA Работы 0 Чаты График Выйти S_T-OP-C-25541-WK-008 Кр…" at bounding box center [532, 255] width 1065 height 510
click at [140, 131] on button "В работе" at bounding box center [127, 130] width 33 height 11
type textarea "x"
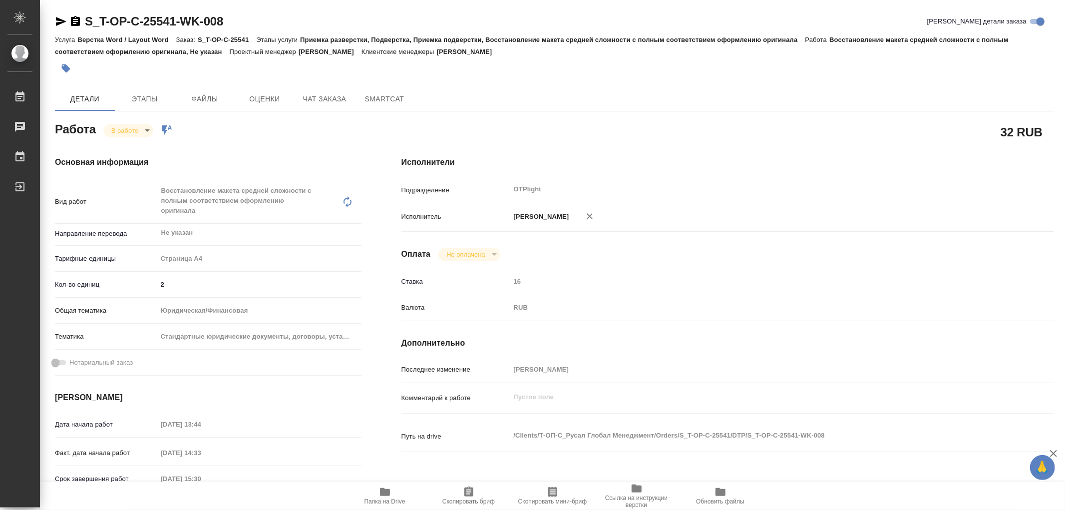
type textarea "x"
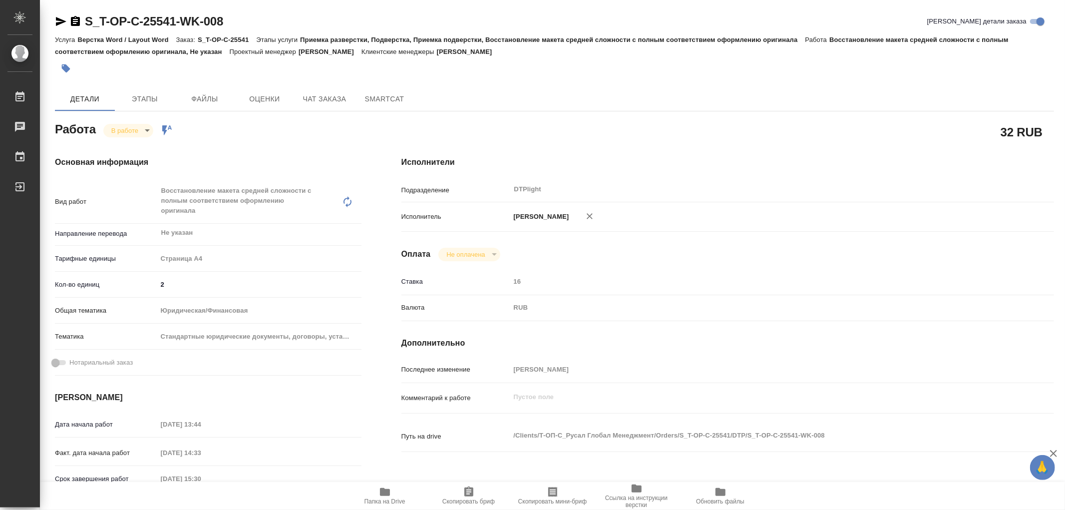
type textarea "x"
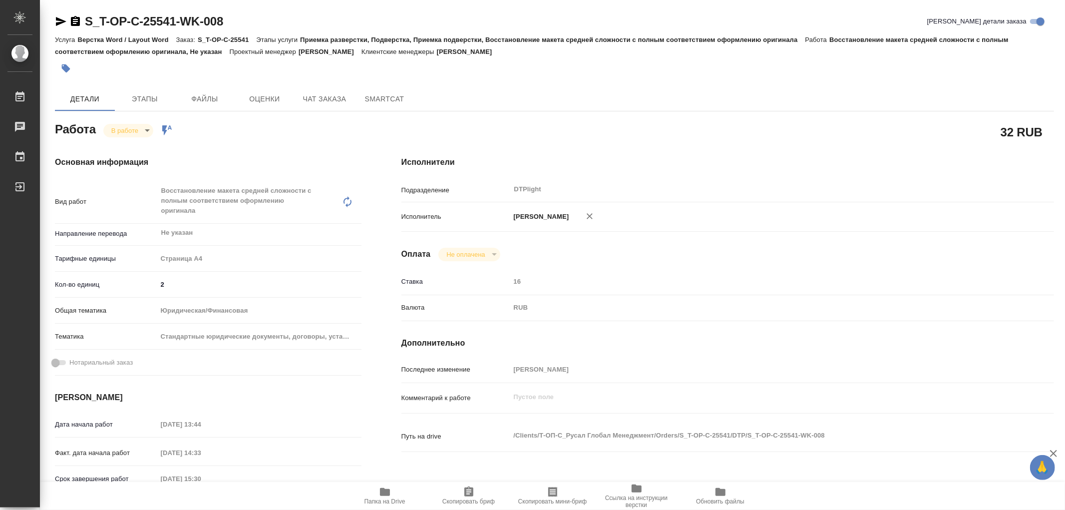
type textarea "x"
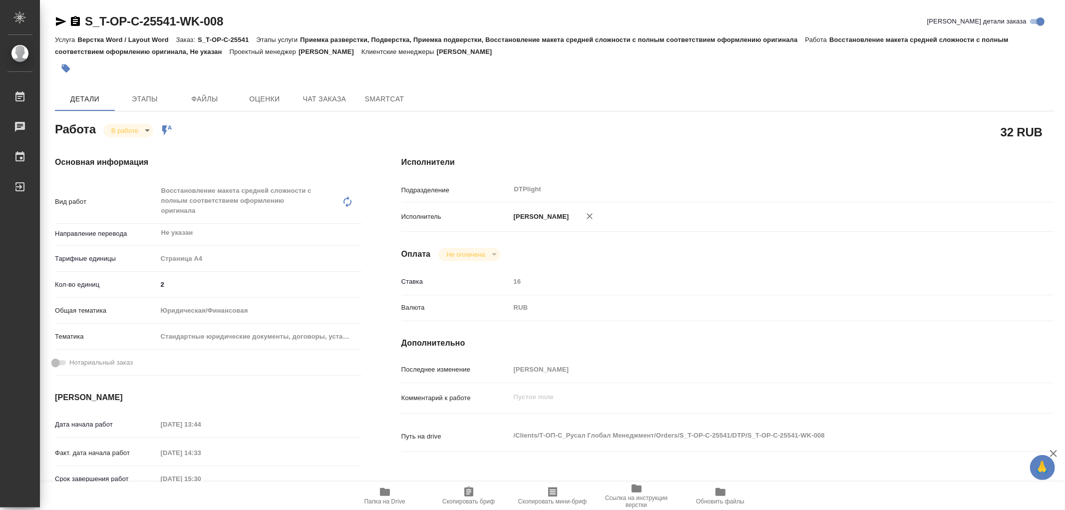
type textarea "x"
click at [377, 493] on span "Папка на Drive" at bounding box center [385, 495] width 72 height 19
click at [145, 92] on button "Этапы" at bounding box center [145, 99] width 60 height 24
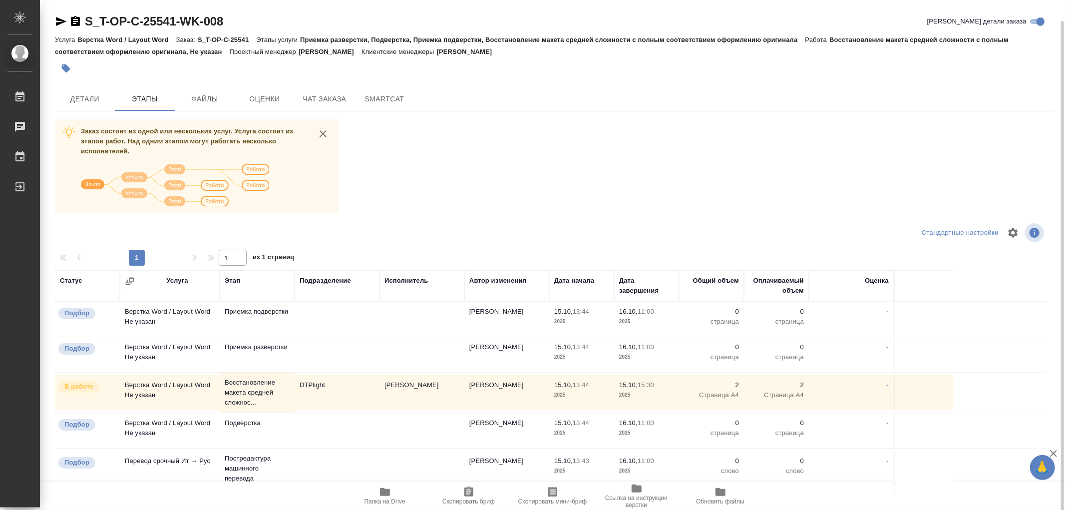
scroll to position [55, 0]
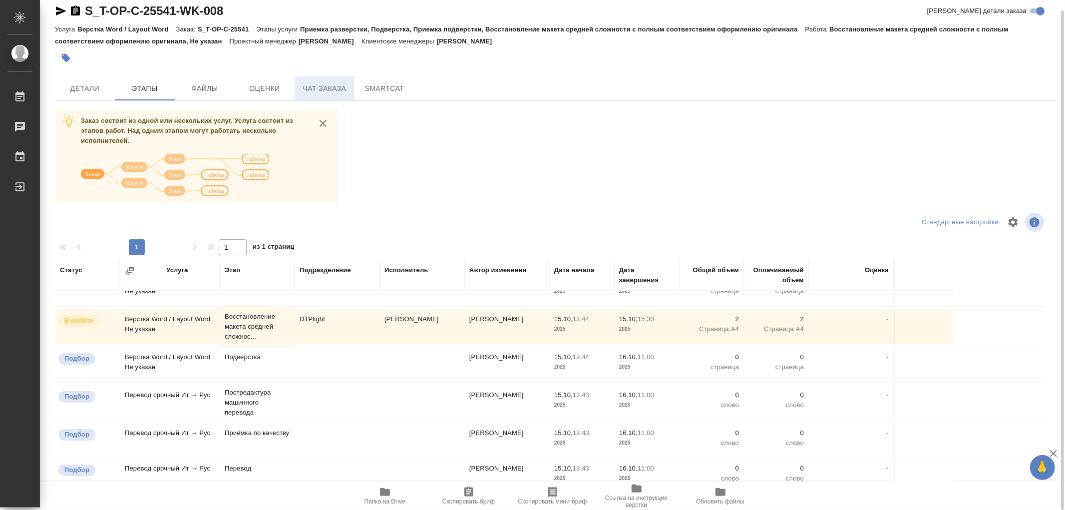
click at [327, 87] on span "Чат заказа" at bounding box center [325, 88] width 48 height 12
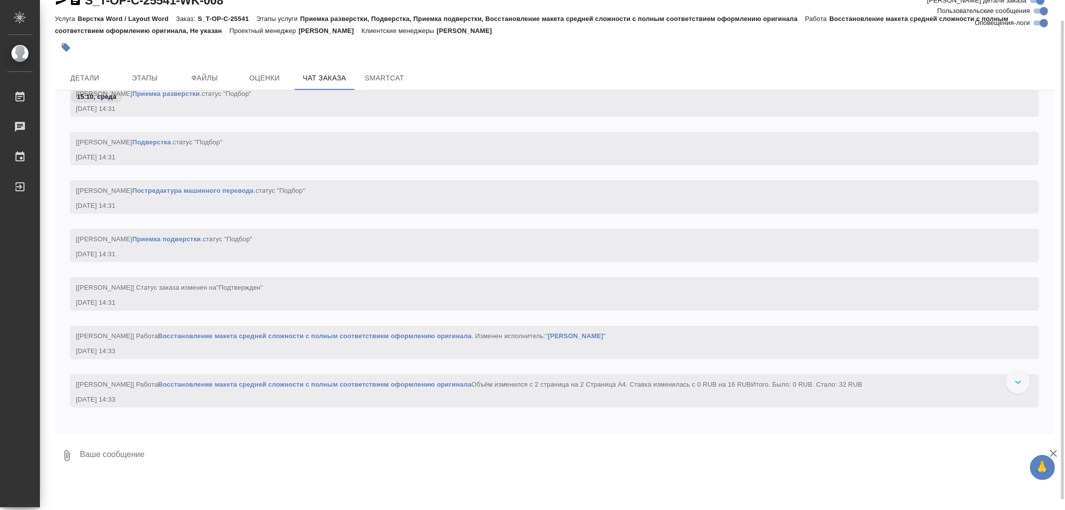
scroll to position [943, 0]
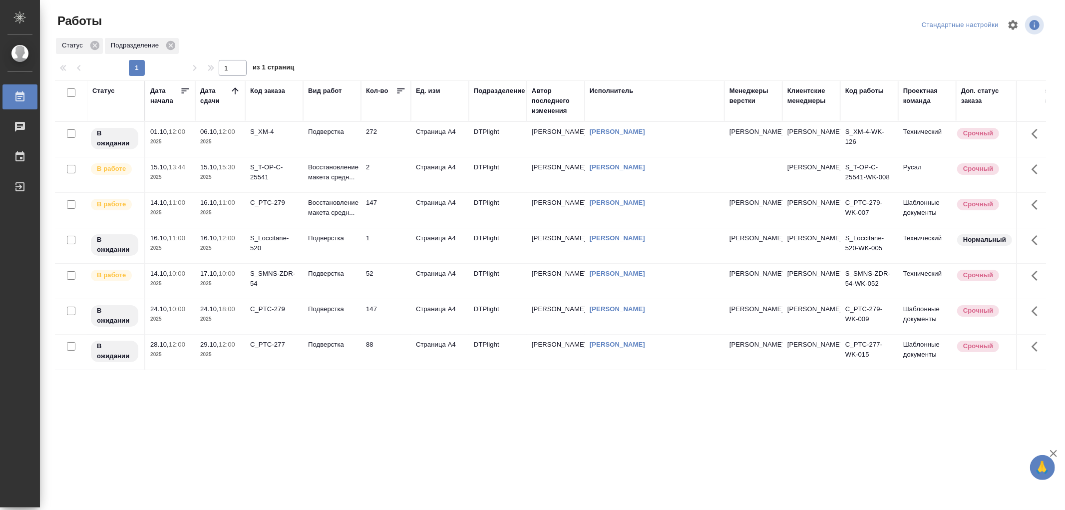
click at [357, 177] on td "Восстановление макета средн..." at bounding box center [332, 174] width 58 height 35
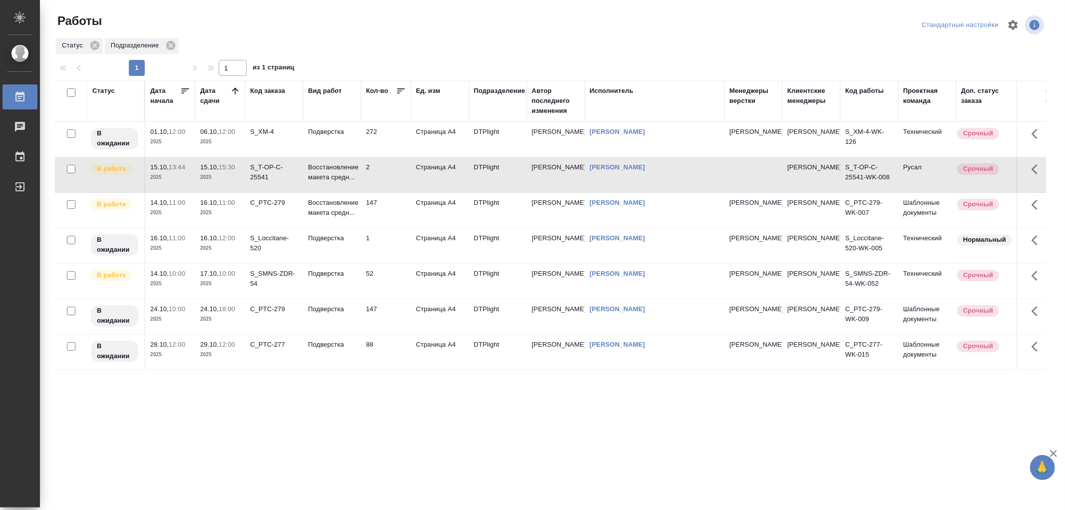
click at [357, 177] on td "Восстановление макета средн..." at bounding box center [332, 174] width 58 height 35
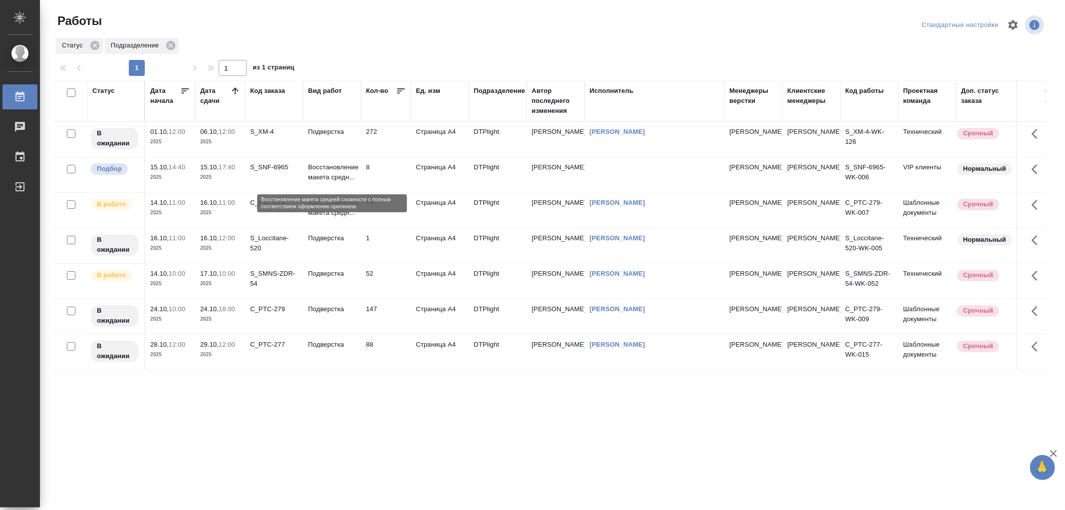
click at [319, 182] on p "Восстановление макета средн..." at bounding box center [332, 172] width 48 height 20
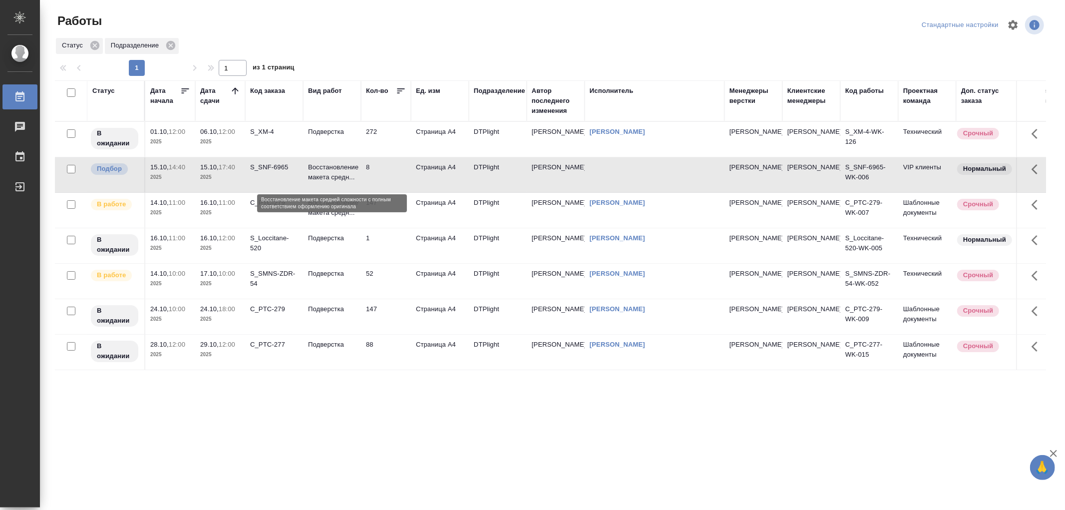
click at [319, 182] on p "Восстановление макета средн..." at bounding box center [332, 172] width 48 height 20
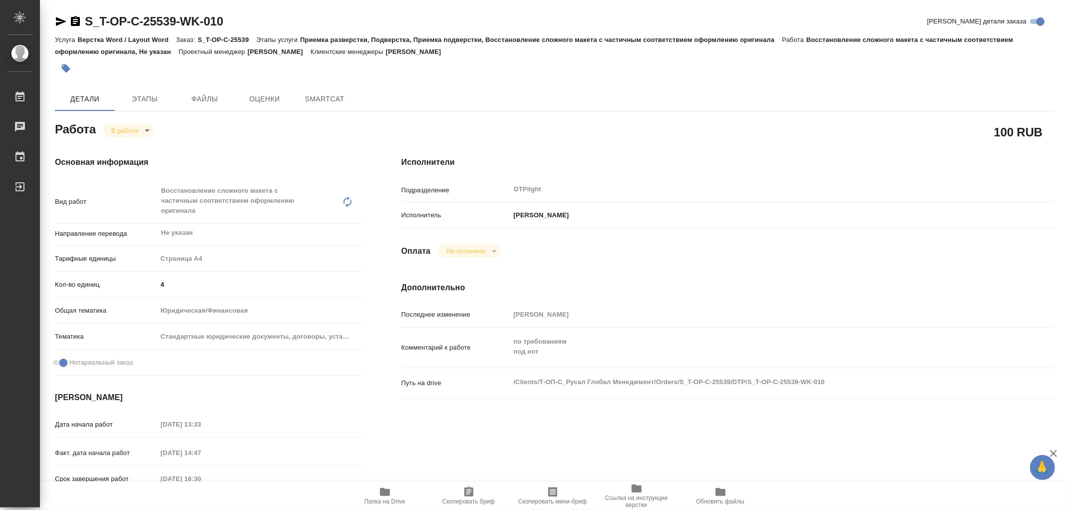
type textarea "x"
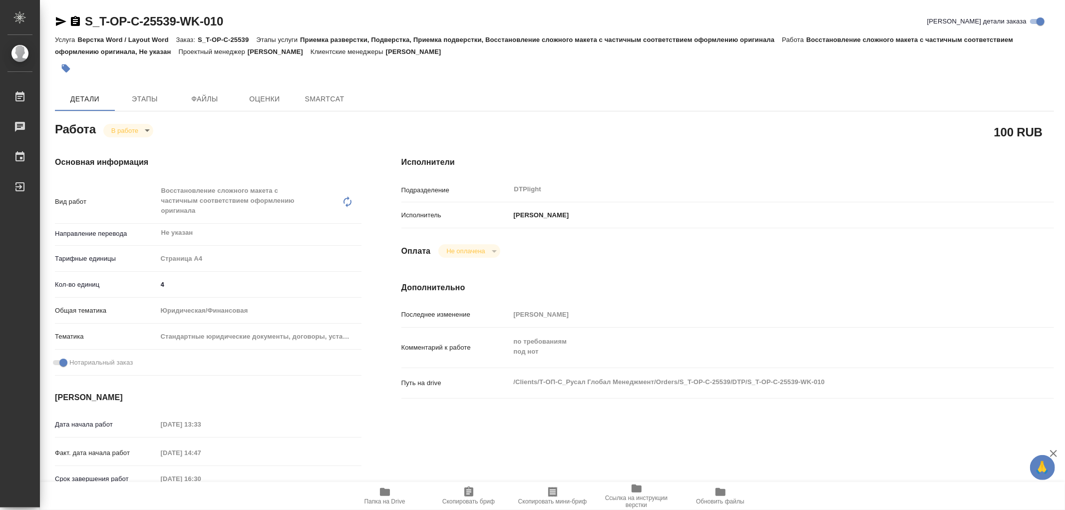
type textarea "x"
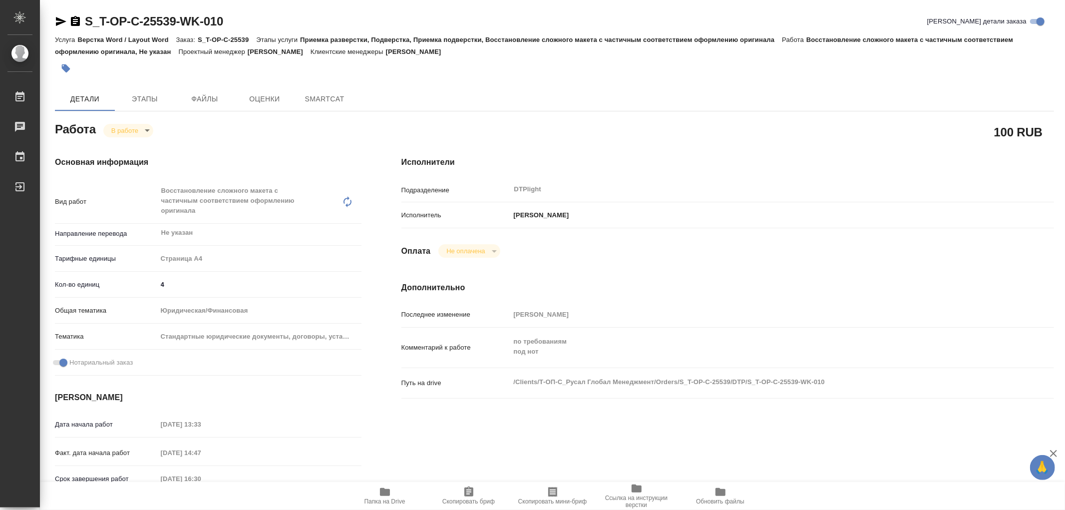
type textarea "x"
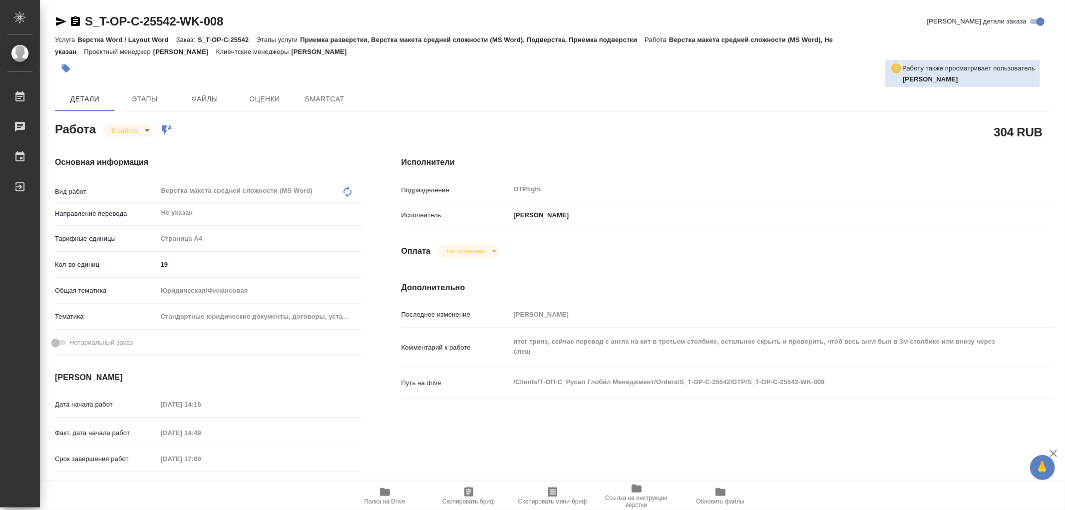
type textarea "x"
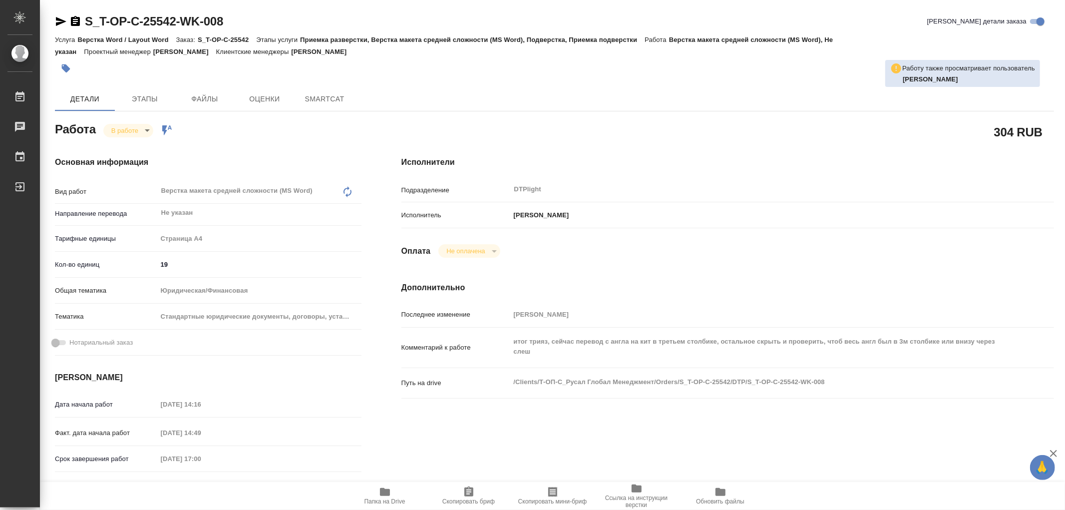
type textarea "x"
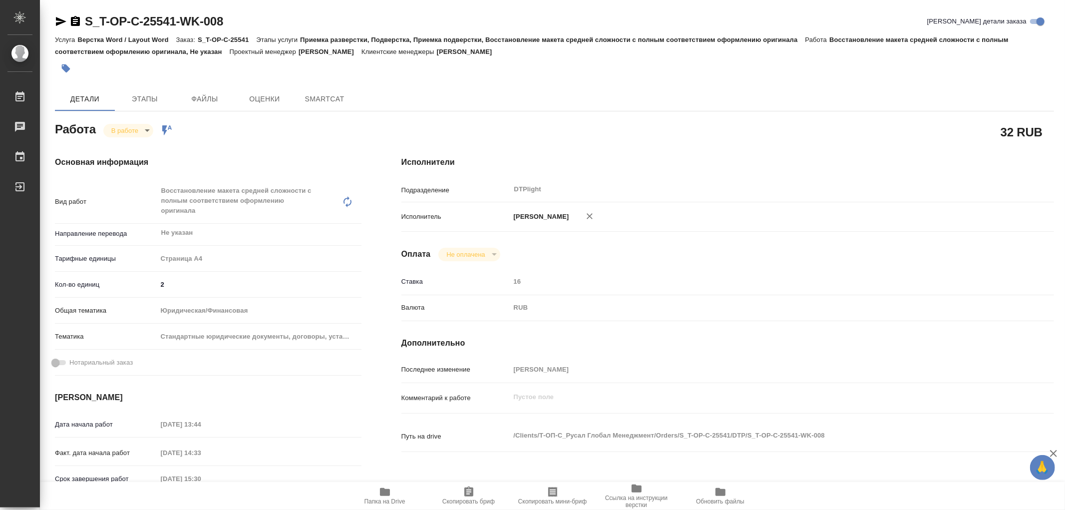
type textarea "x"
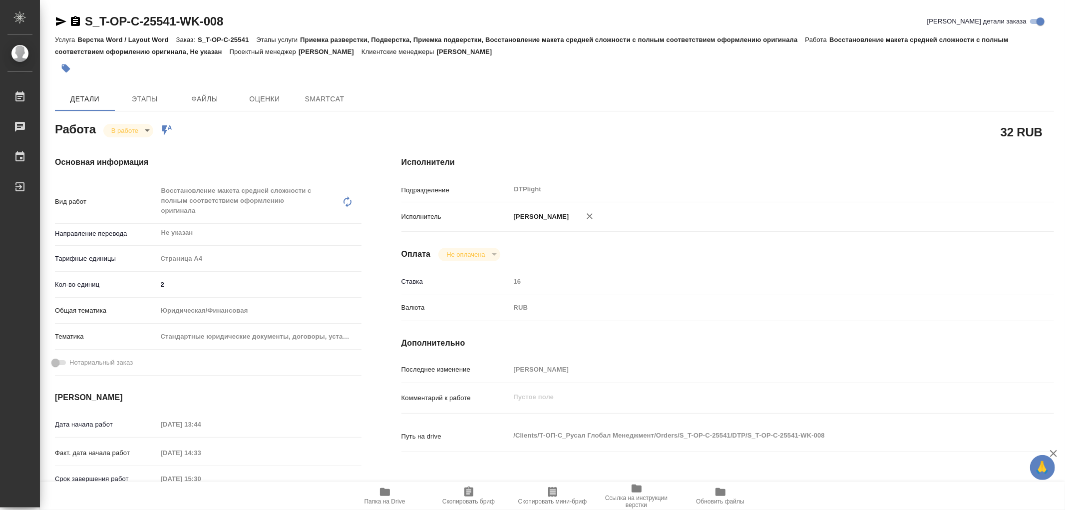
type textarea "x"
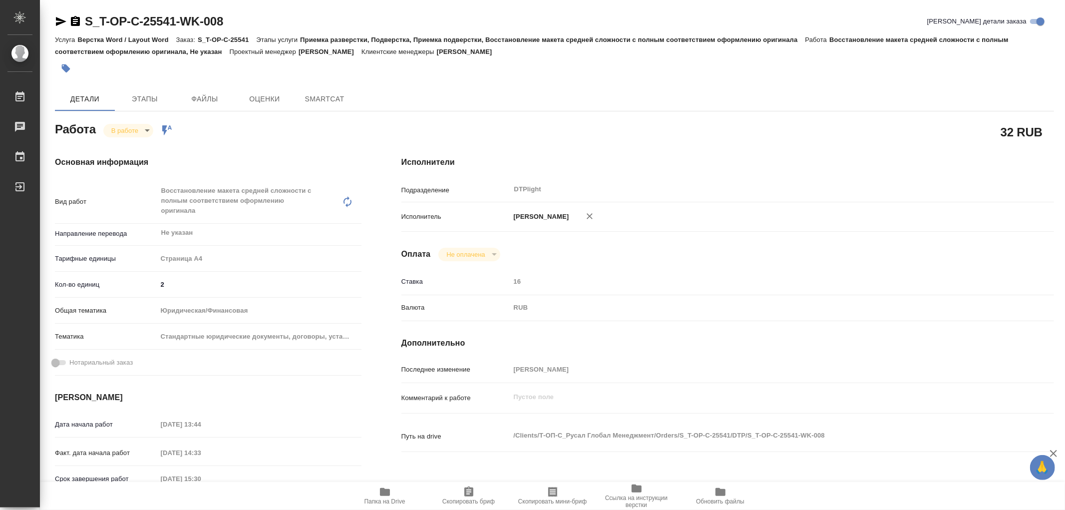
type textarea "x"
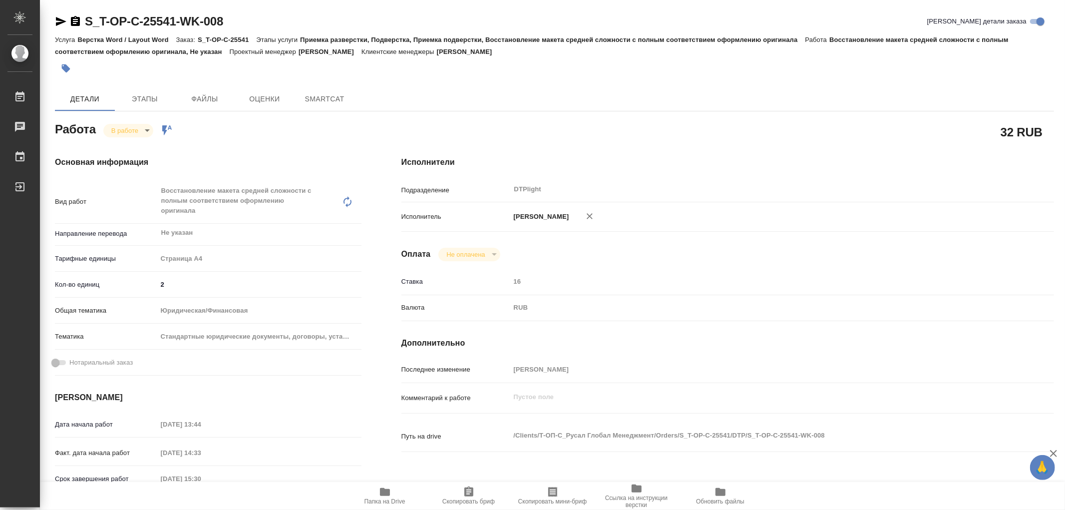
type textarea "x"
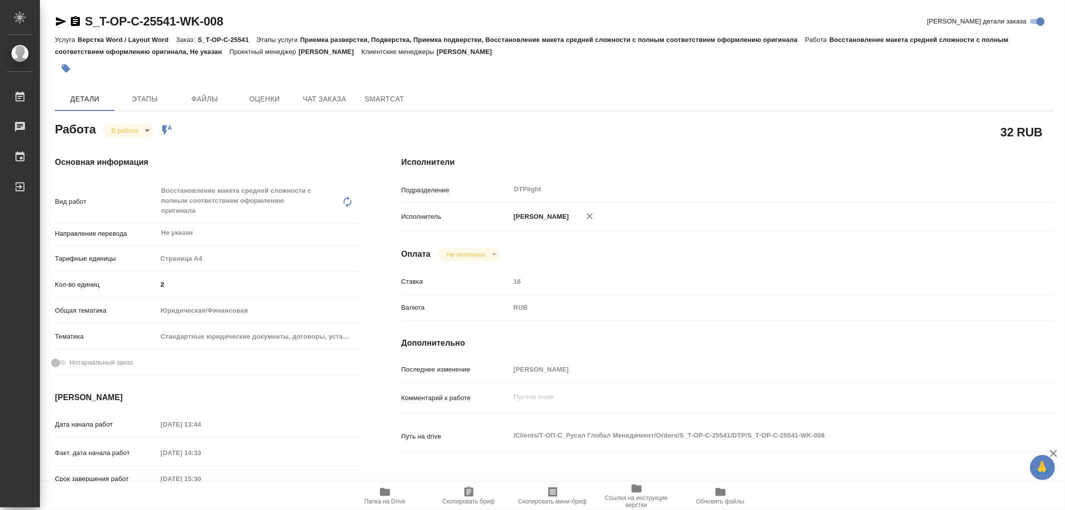
click at [383, 495] on icon "button" at bounding box center [385, 492] width 10 height 8
type textarea "x"
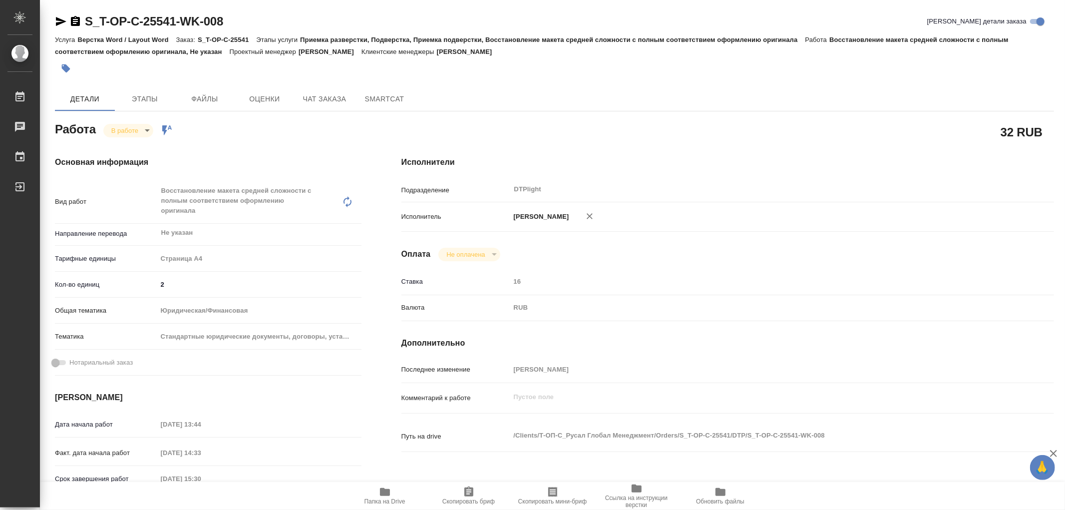
type textarea "x"
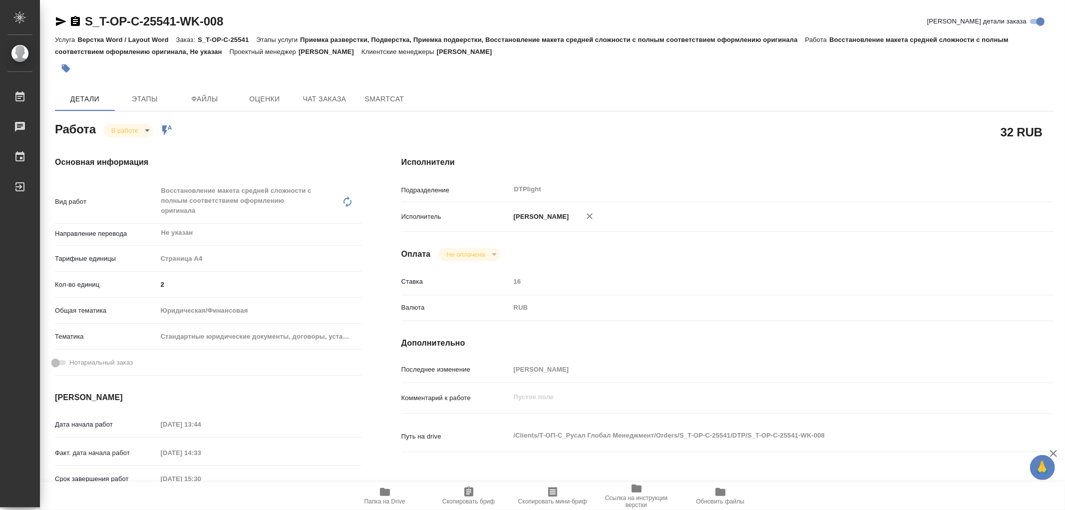
type textarea "x"
click at [134, 134] on body "🙏 .cls-1 fill:#fff; AWATERA Работы 0 Чаты График Выйти S_T-OP-C-25541-WK-008 Кр…" at bounding box center [532, 255] width 1065 height 510
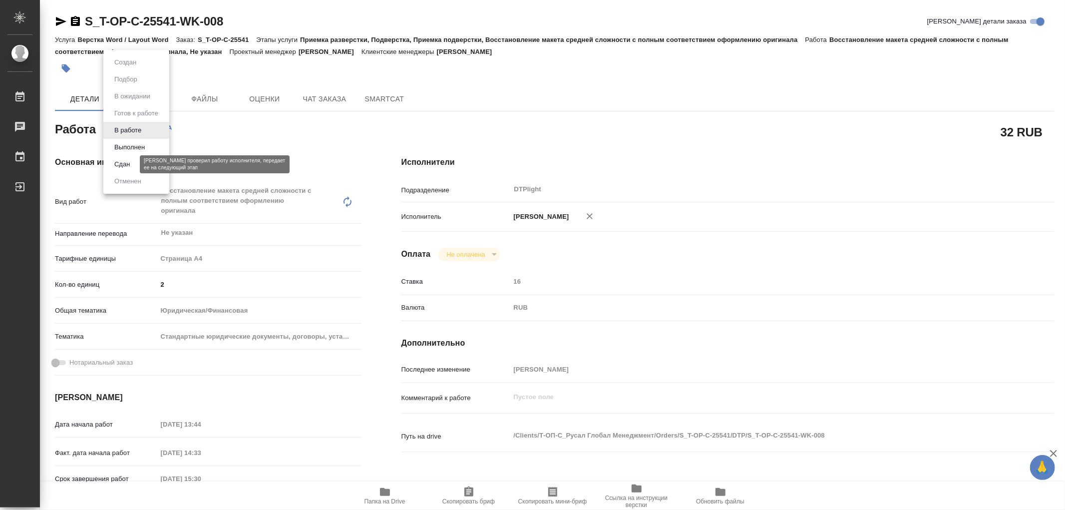
click at [130, 163] on button "Сдан" at bounding box center [121, 164] width 21 height 11
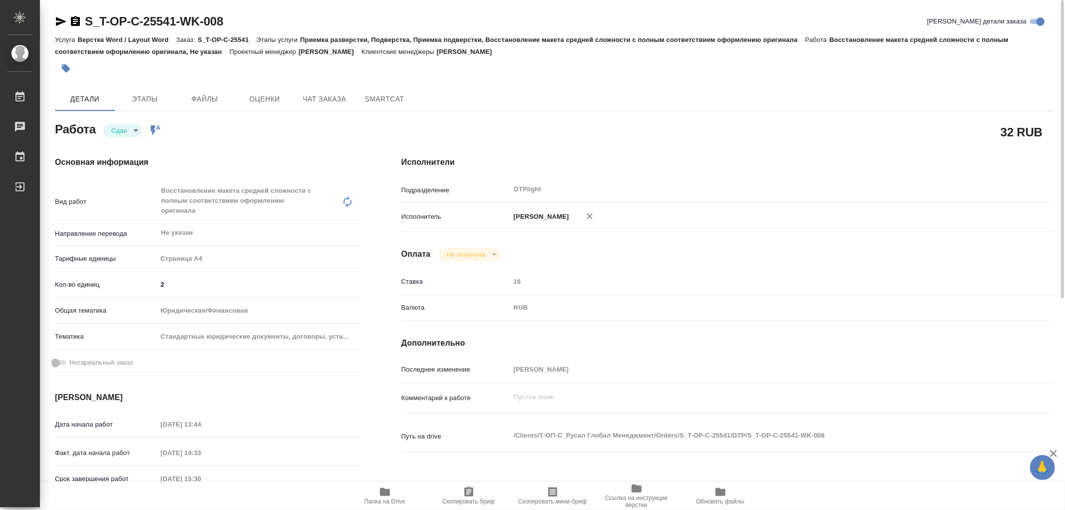
type textarea "x"
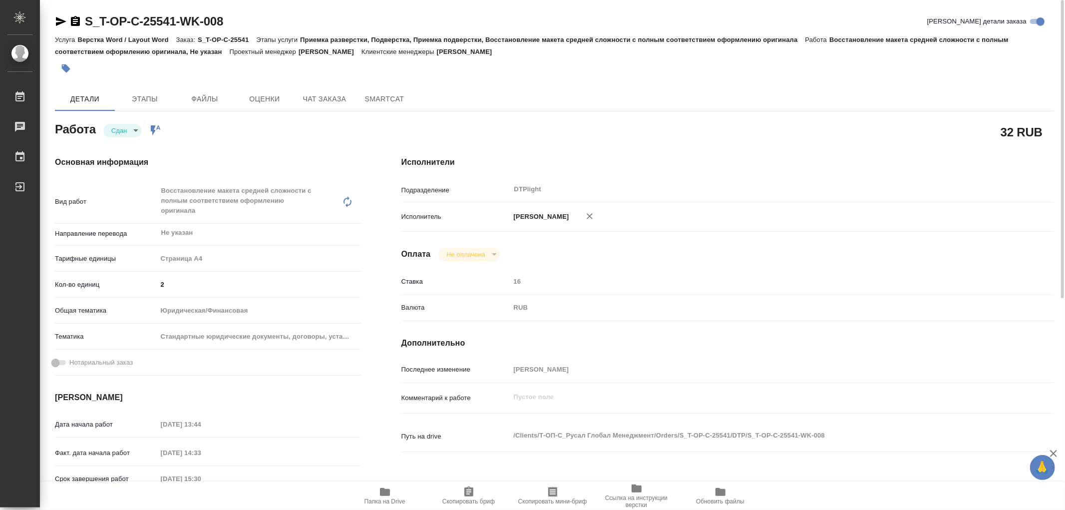
type textarea "x"
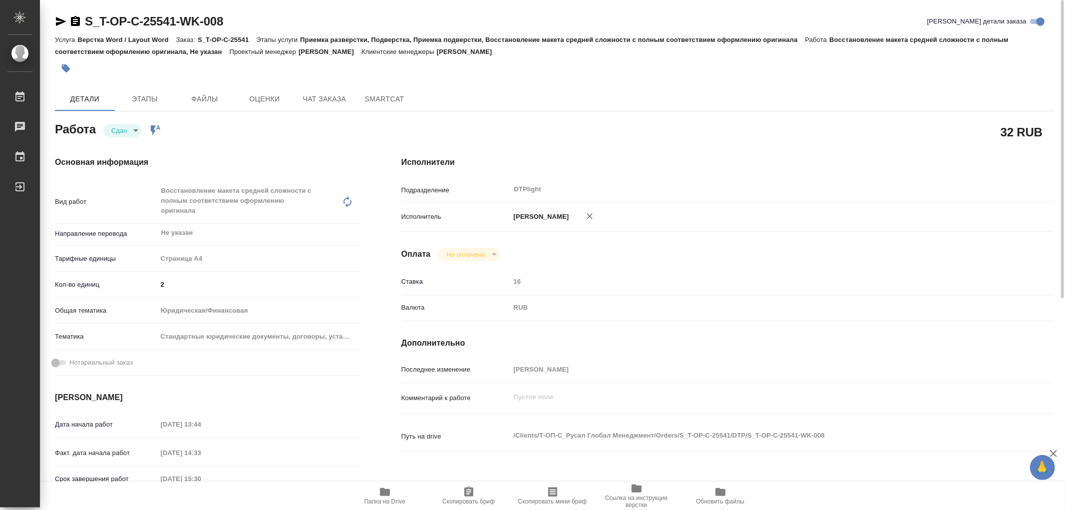
type textarea "x"
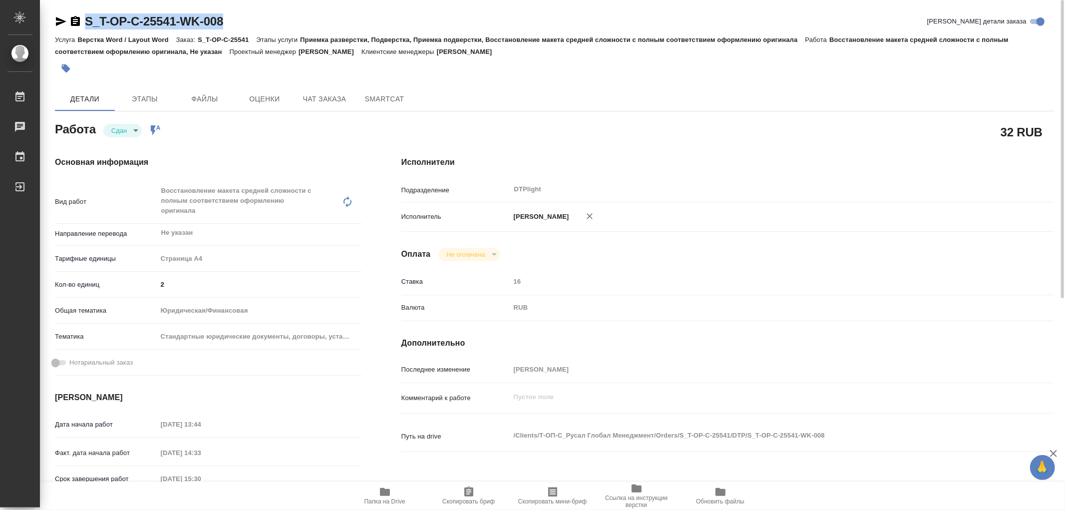
drag, startPoint x: 236, startPoint y: 15, endPoint x: 80, endPoint y: 15, distance: 155.8
click at [80, 15] on div "S_T-OP-C-25541-WK-008 Кратко детали заказа" at bounding box center [554, 21] width 999 height 16
copy link "S_T-OP-C-25541-WK-008"
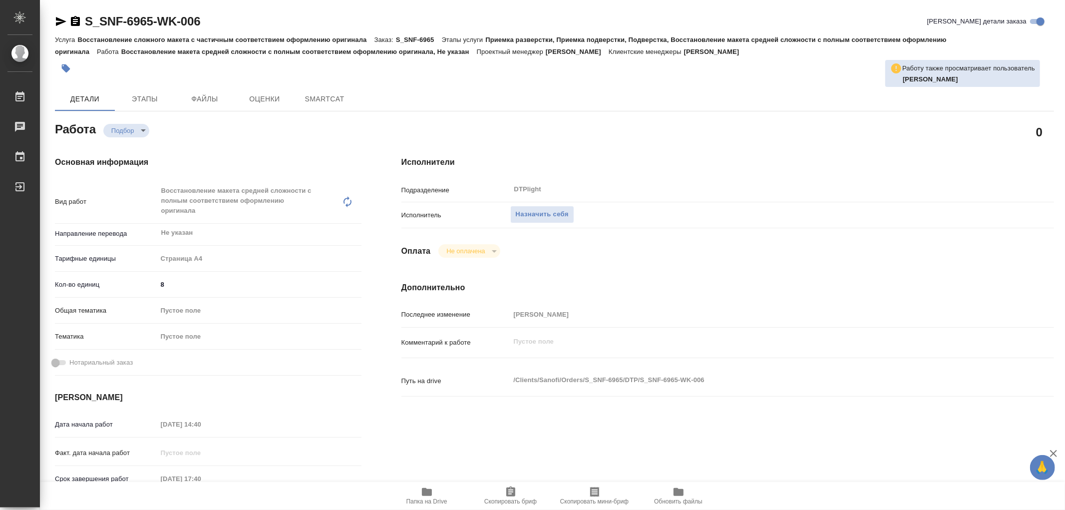
type textarea "x"
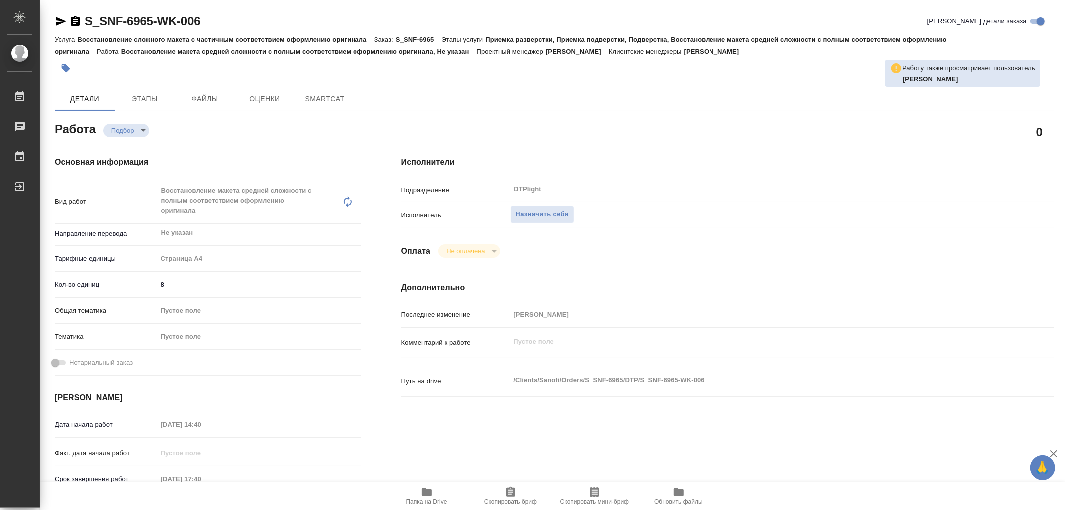
type textarea "x"
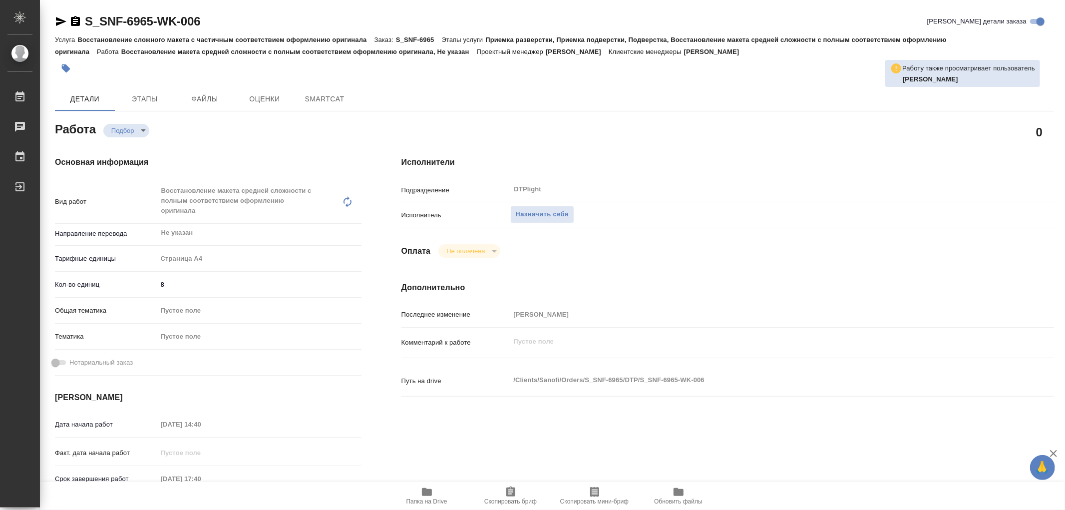
type textarea "x"
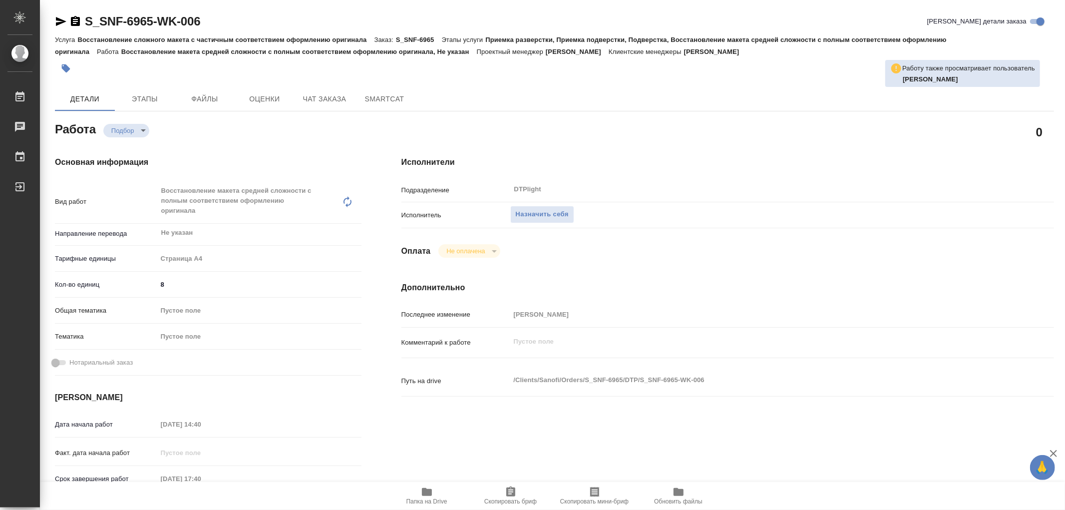
click at [422, 491] on icon "button" at bounding box center [427, 492] width 10 height 8
type textarea "x"
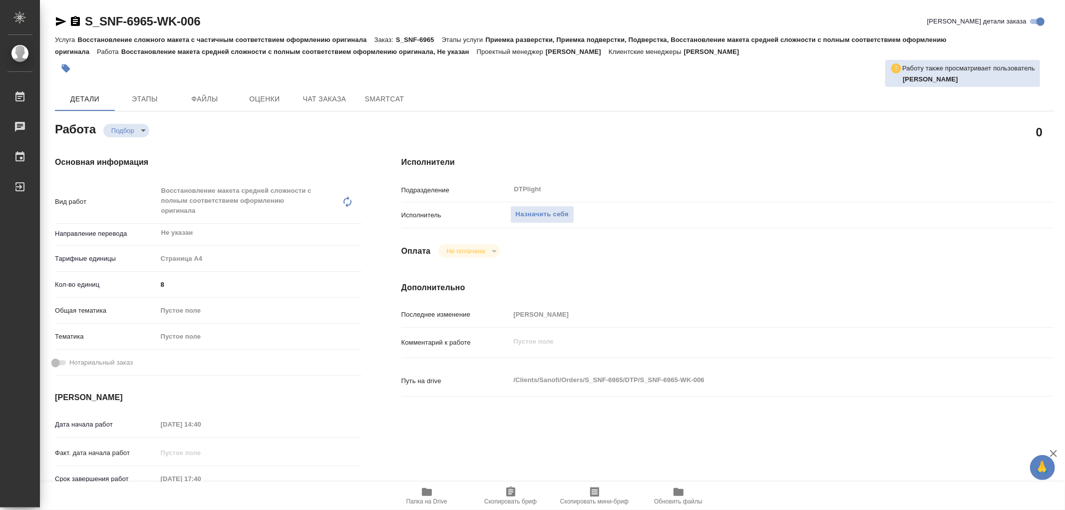
type textarea "x"
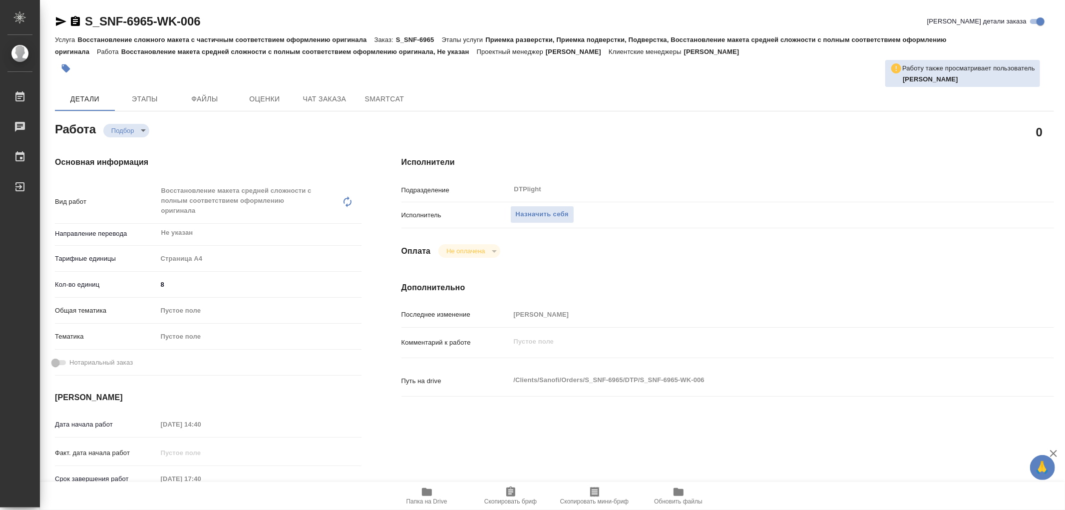
type textarea "x"
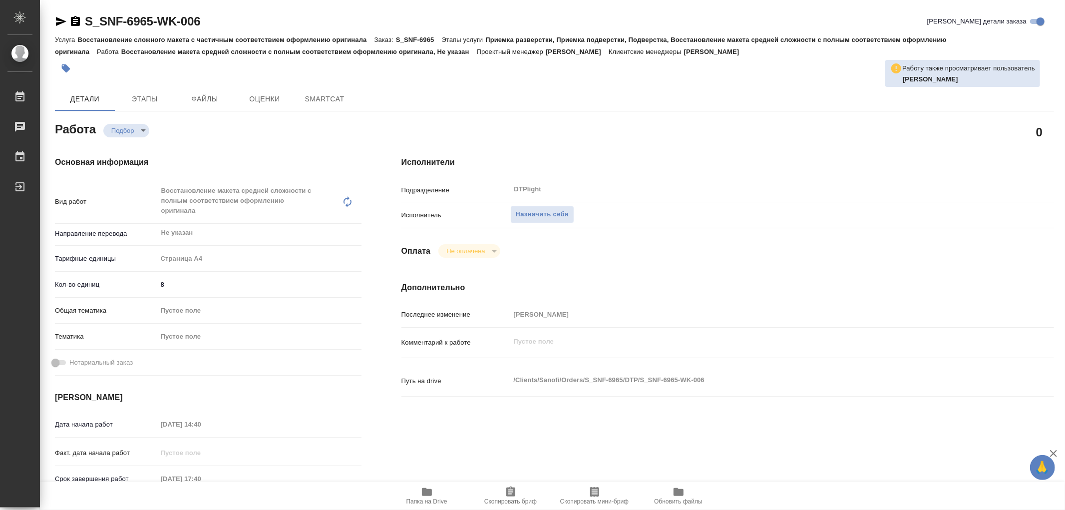
type textarea "x"
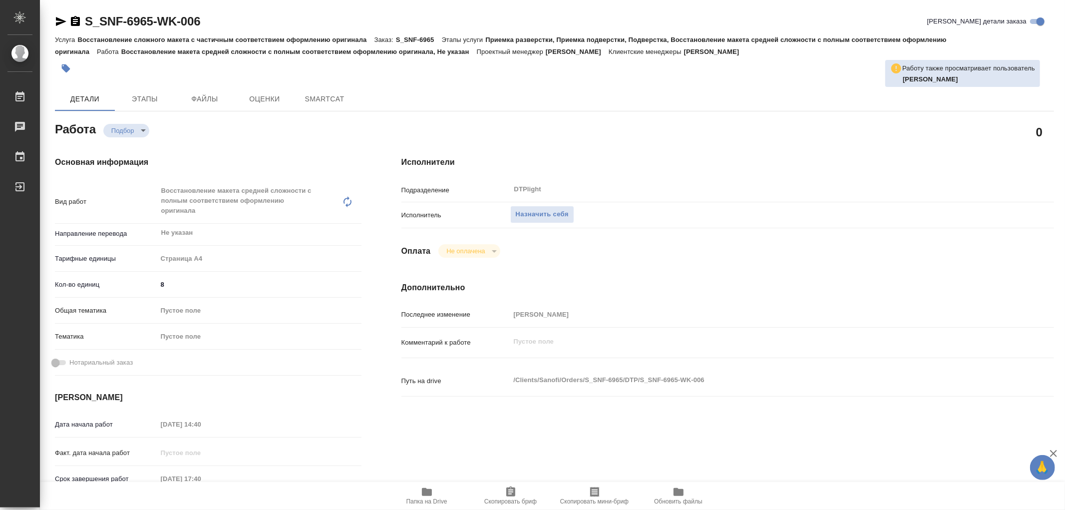
type textarea "x"
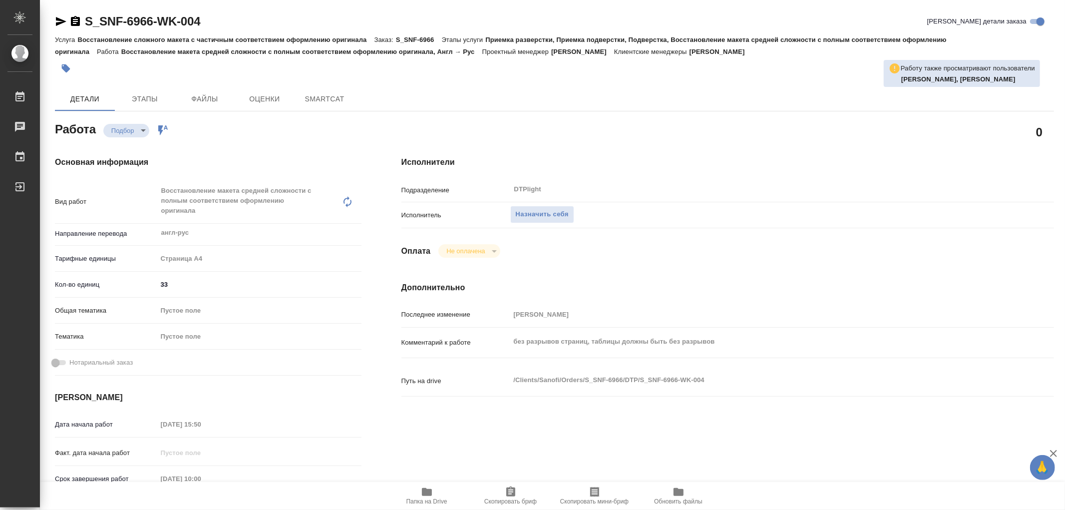
type textarea "x"
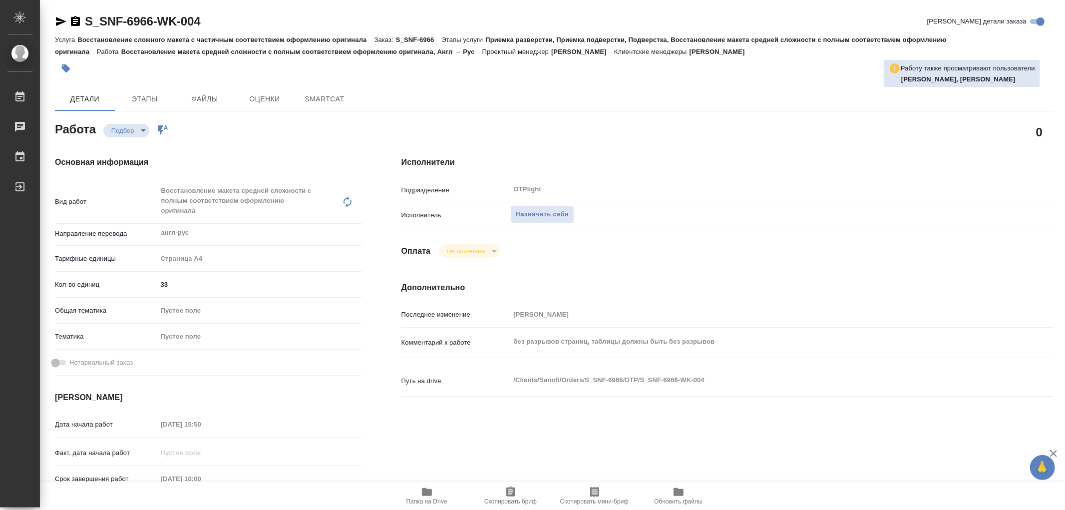
type textarea "x"
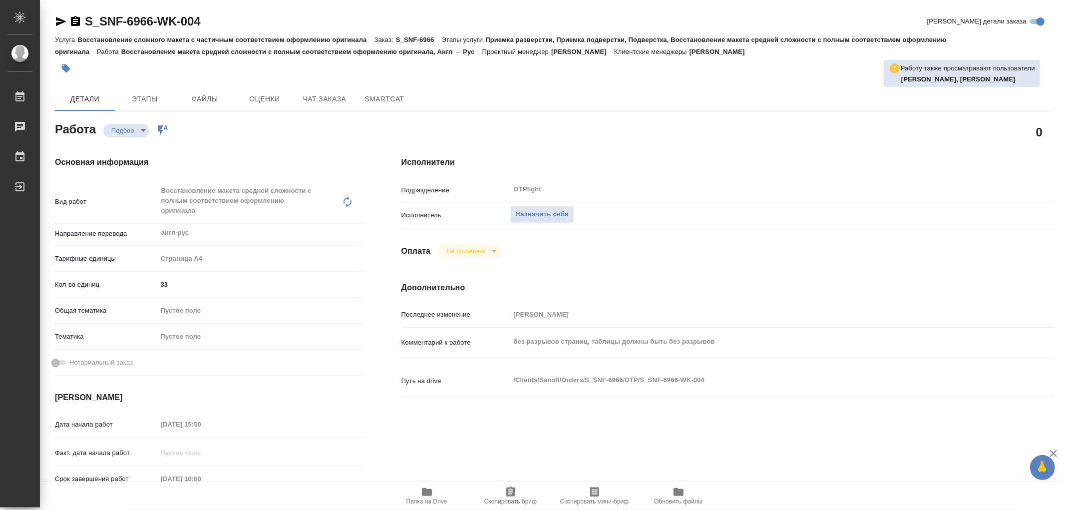
type textarea "x"
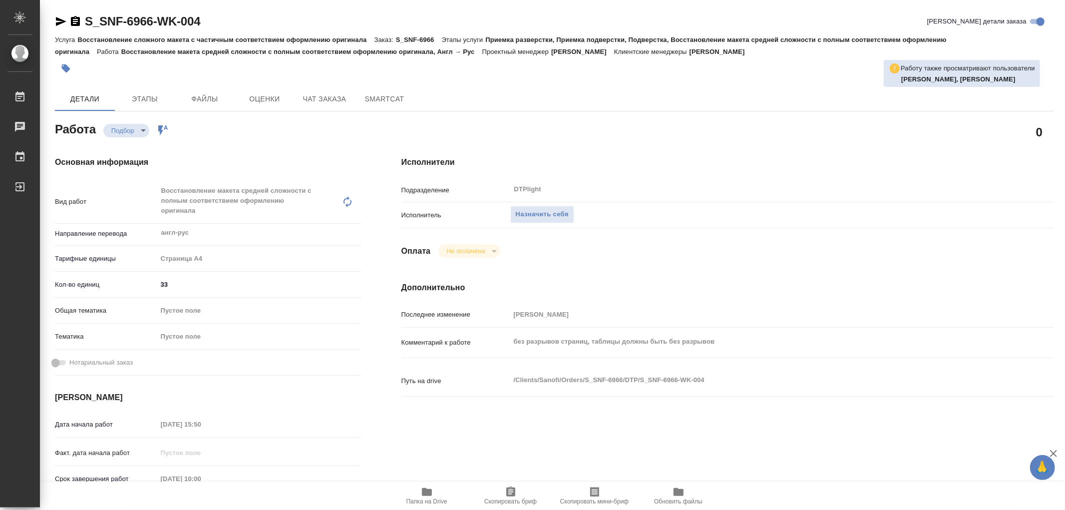
type textarea "x"
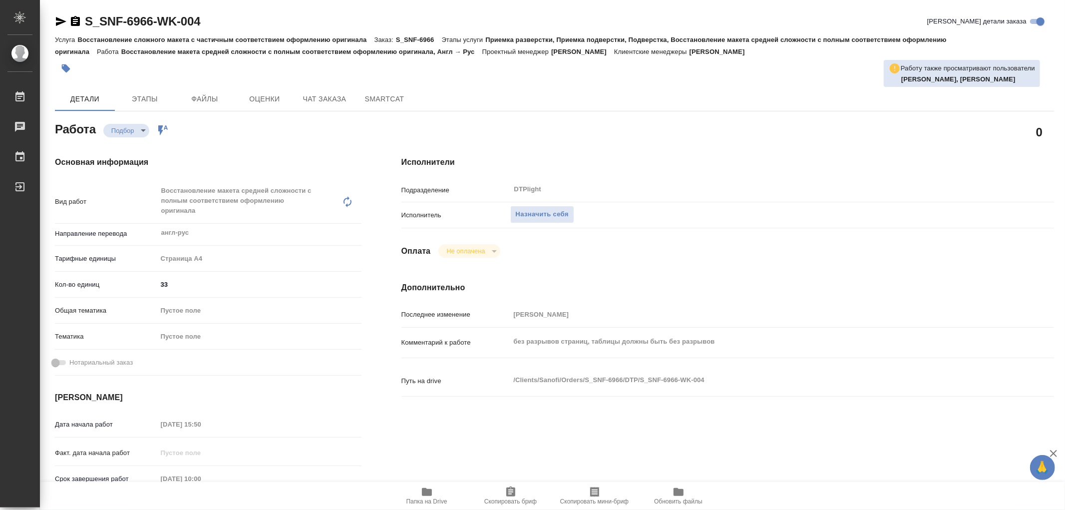
type textarea "x"
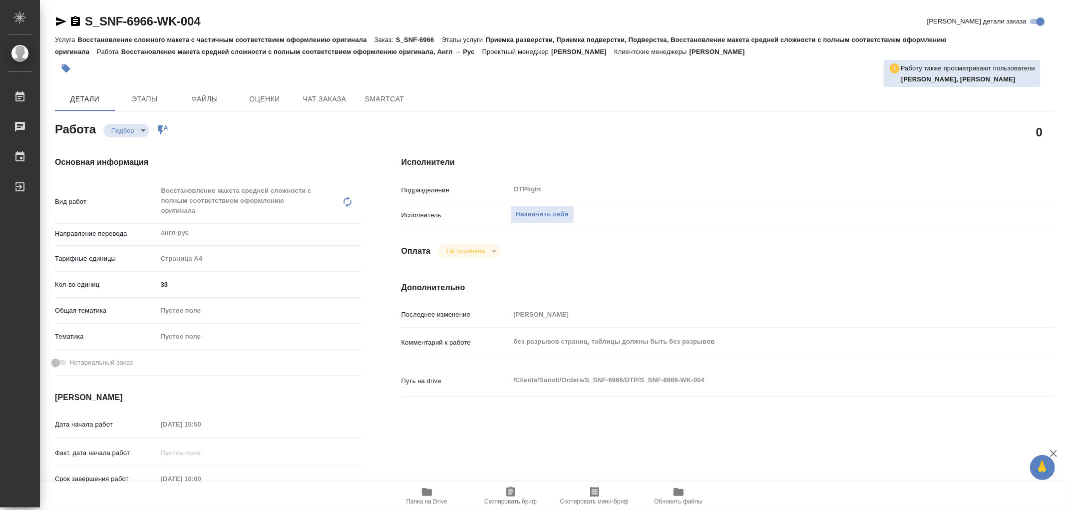
type textarea "x"
click at [431, 493] on icon "button" at bounding box center [427, 492] width 10 height 8
type textarea "x"
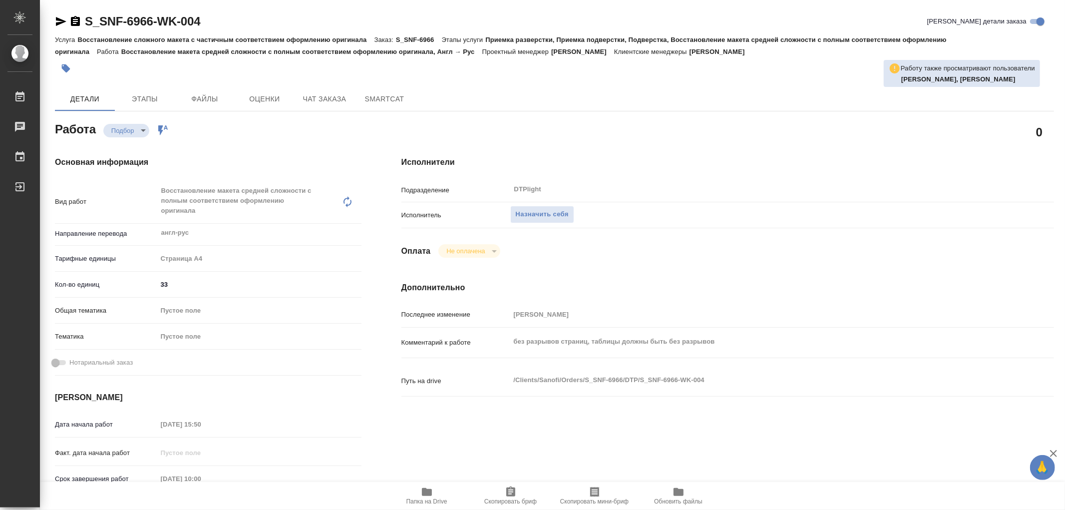
type textarea "x"
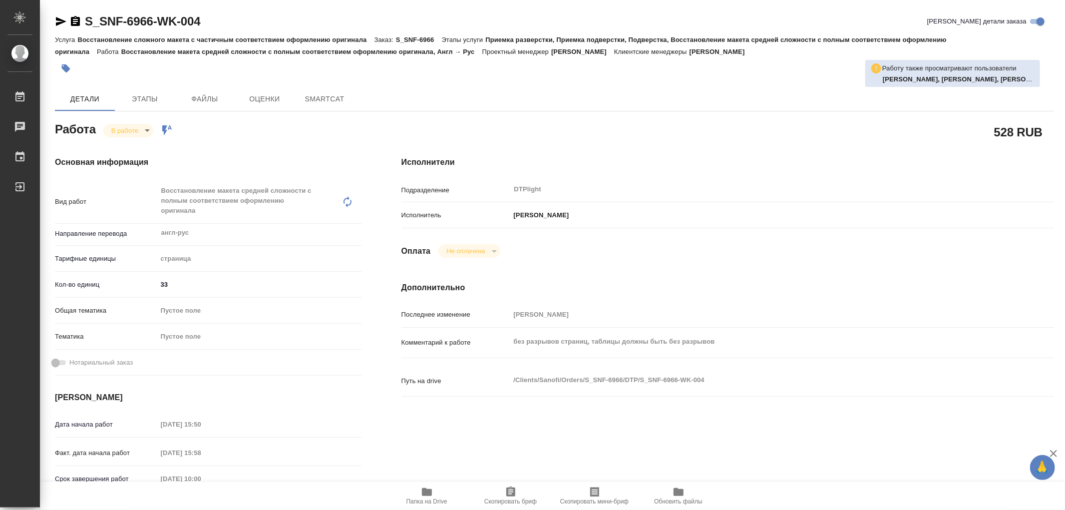
type textarea "x"
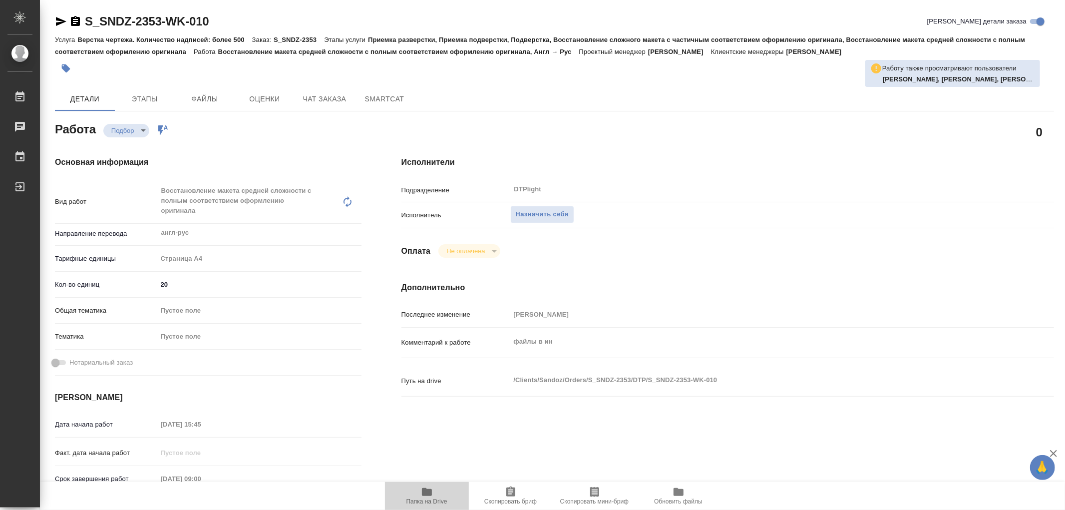
click at [435, 496] on span "Папка на Drive" at bounding box center [427, 495] width 72 height 19
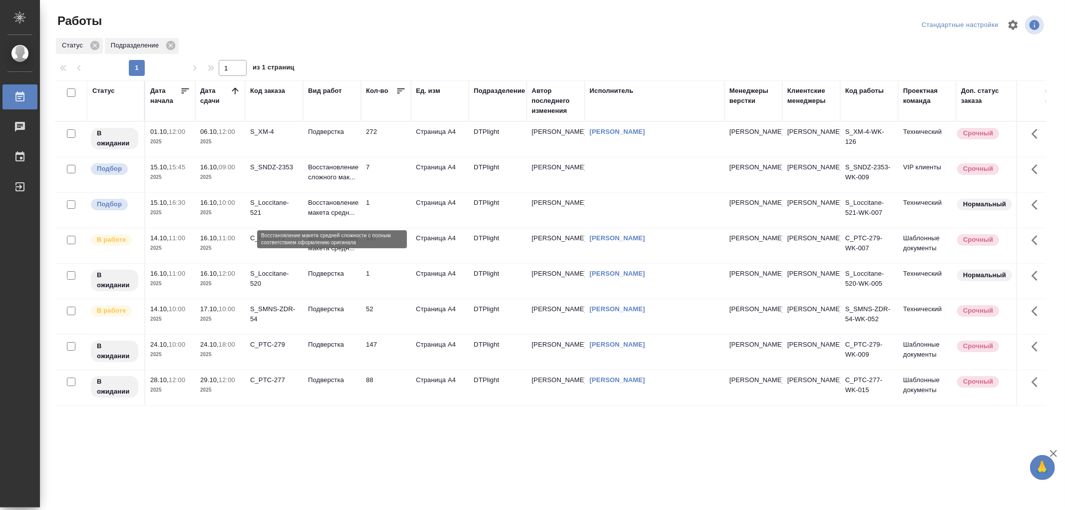
click at [342, 218] on p "Восстановление макета средн..." at bounding box center [332, 208] width 48 height 20
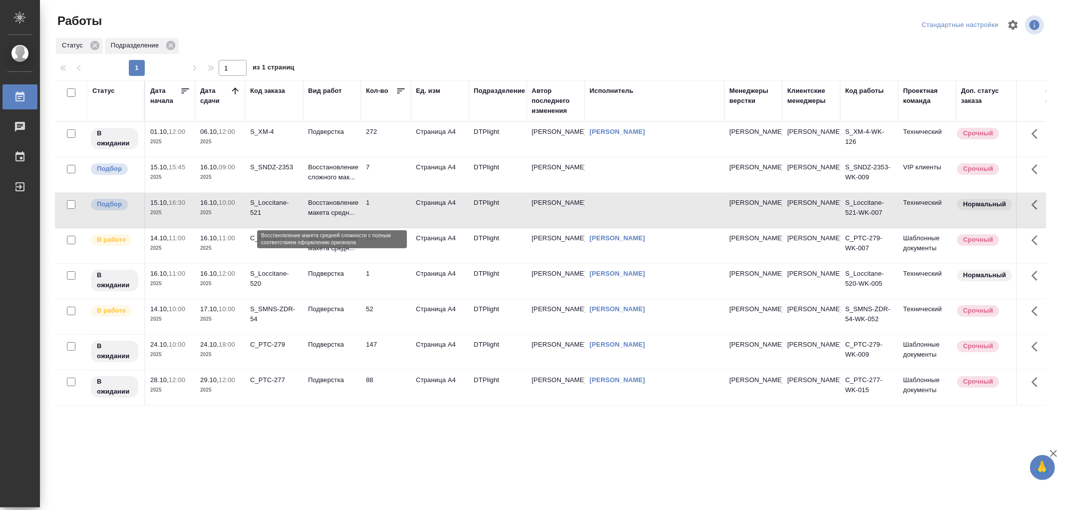
click at [342, 218] on p "Восстановление макета средн..." at bounding box center [332, 208] width 48 height 20
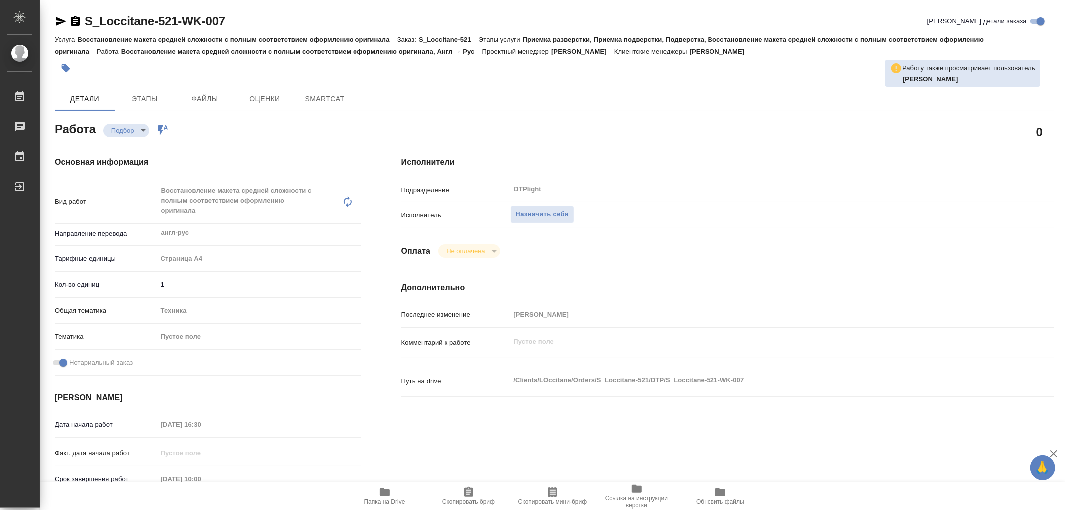
type textarea "x"
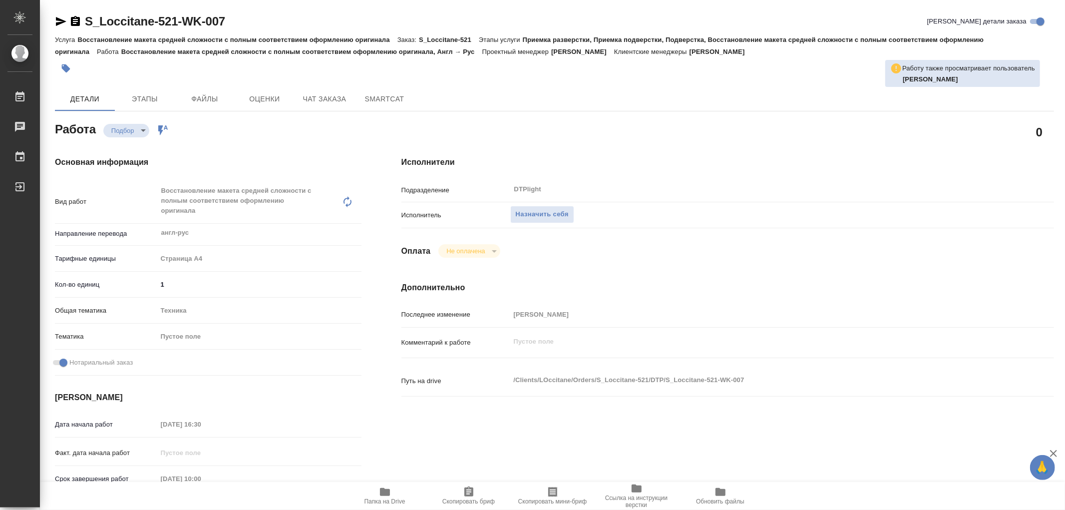
type textarea "x"
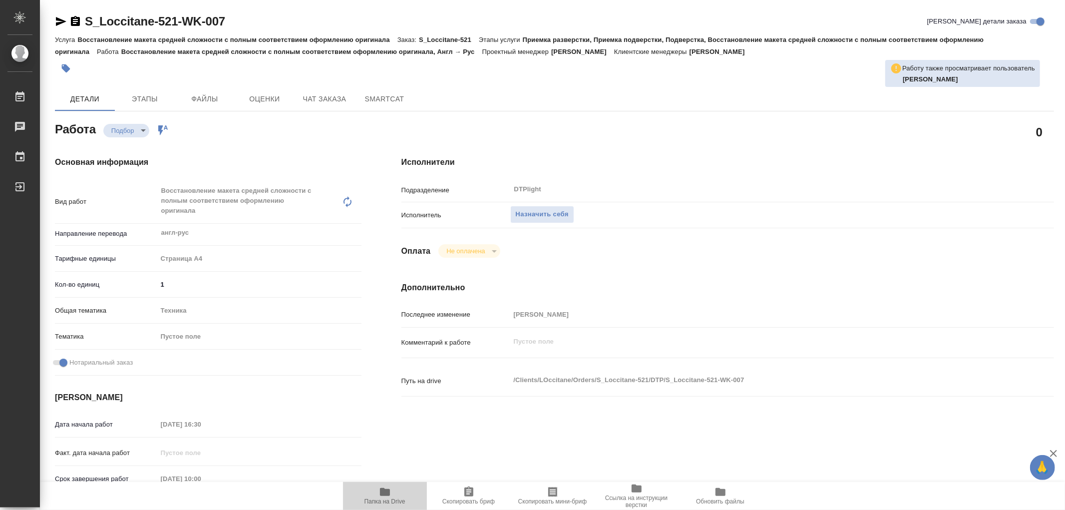
click at [383, 490] on icon "button" at bounding box center [385, 492] width 10 height 8
type textarea "x"
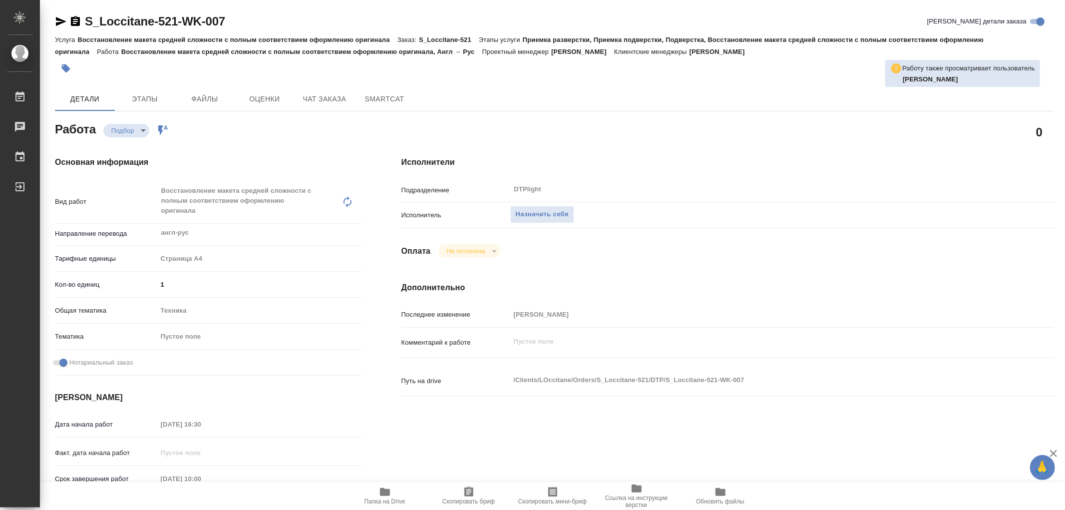
type textarea "x"
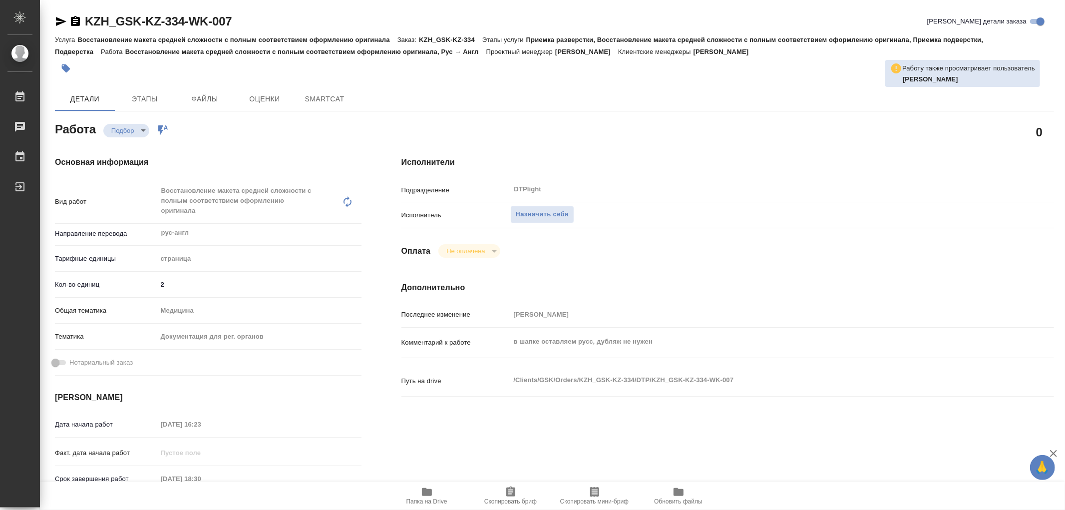
type textarea "x"
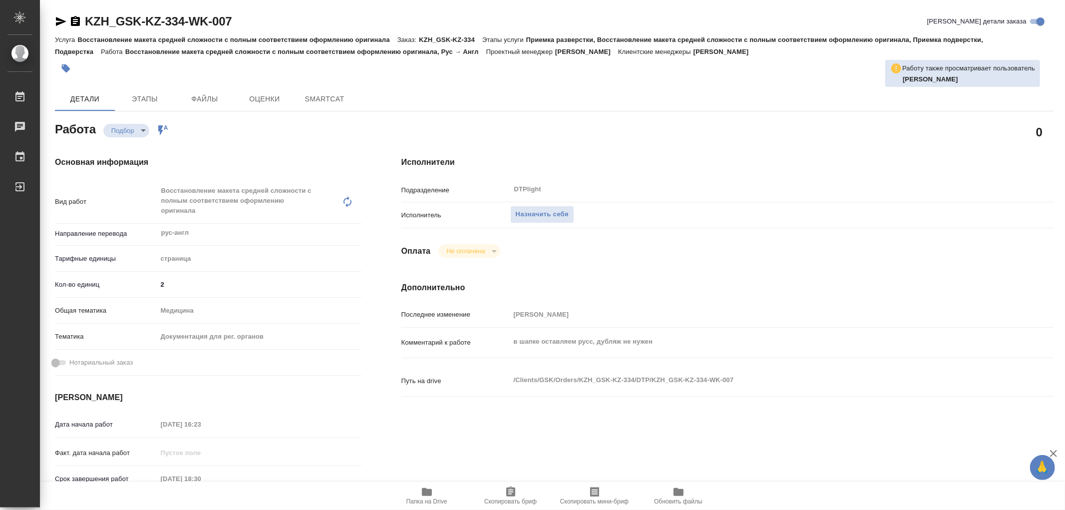
type textarea "x"
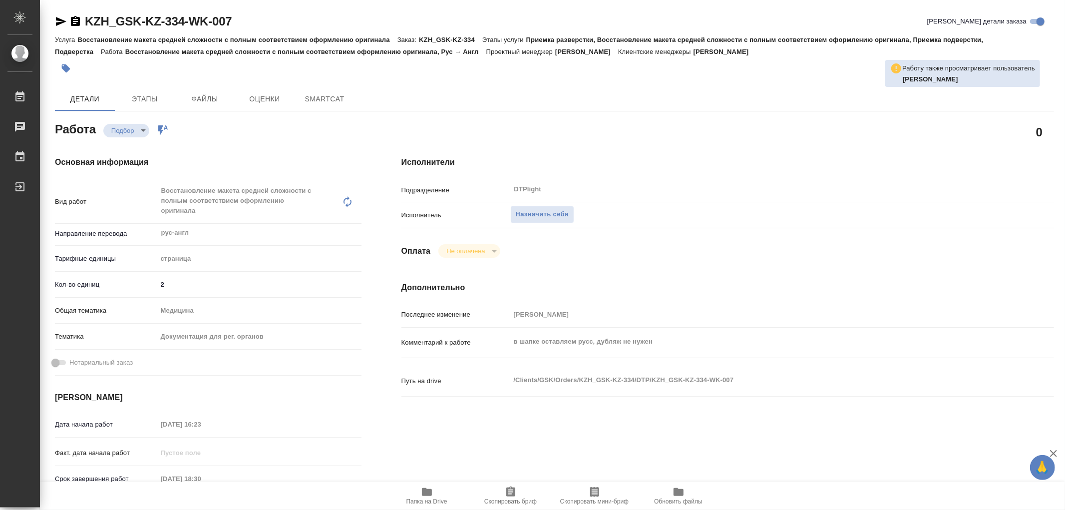
type textarea "x"
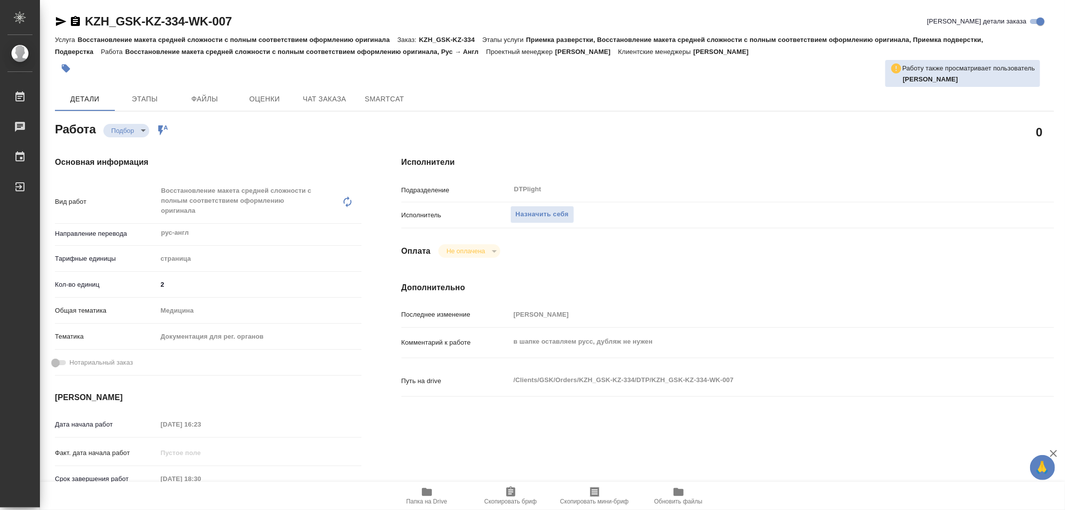
type textarea "x"
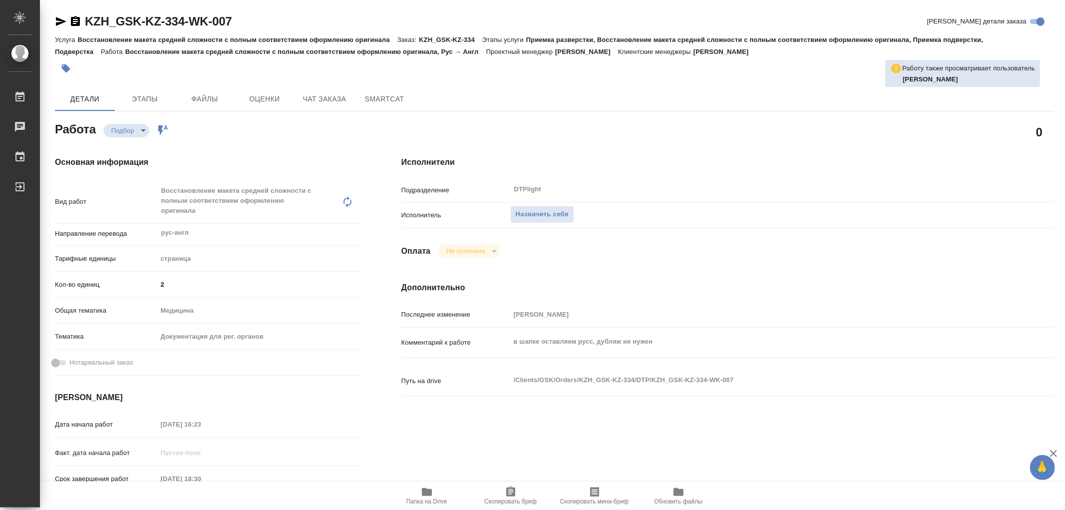
click at [431, 495] on icon "button" at bounding box center [427, 492] width 10 height 8
type textarea "x"
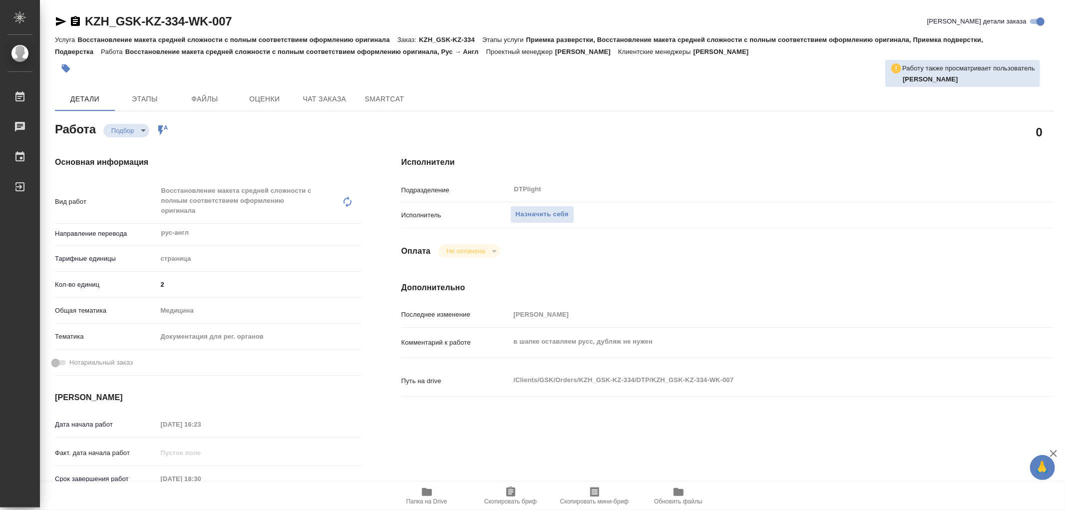
type textarea "x"
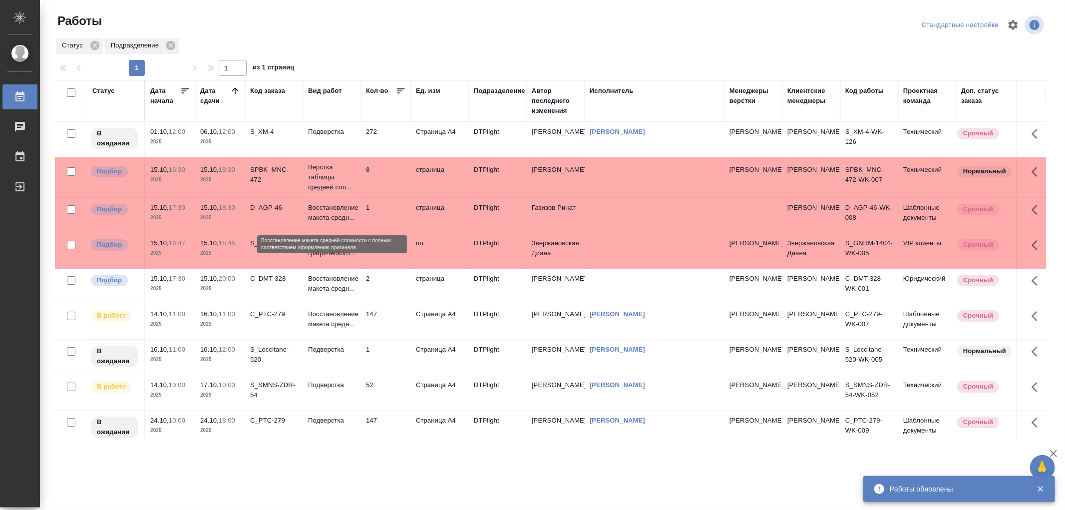
click at [328, 218] on p "Восстановление макета средн..." at bounding box center [332, 213] width 48 height 20
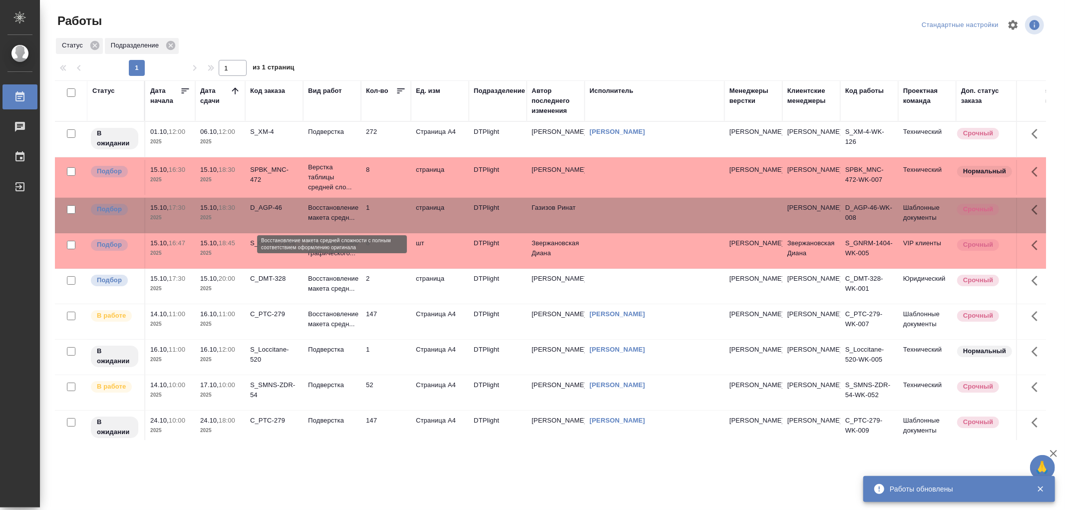
click at [328, 218] on p "Восстановление макета средн..." at bounding box center [332, 213] width 48 height 20
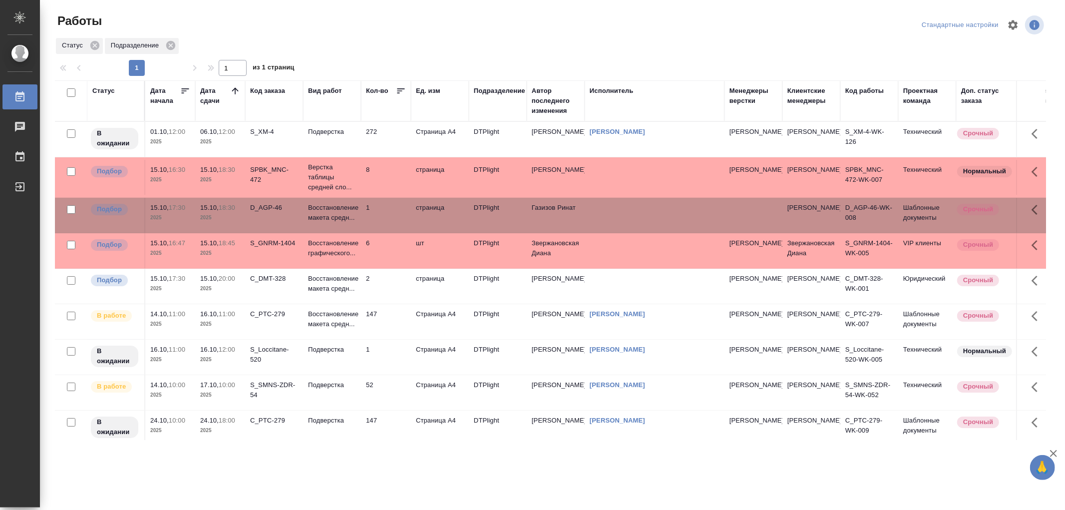
click at [341, 301] on td "Восстановление макета средн..." at bounding box center [332, 286] width 58 height 35
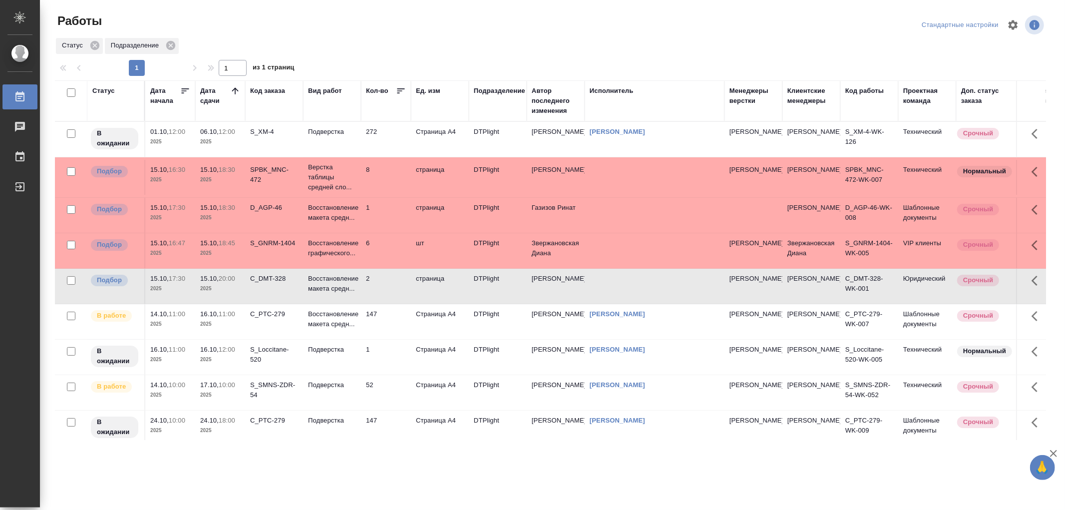
click at [341, 301] on td "Восстановление макета средн..." at bounding box center [332, 286] width 58 height 35
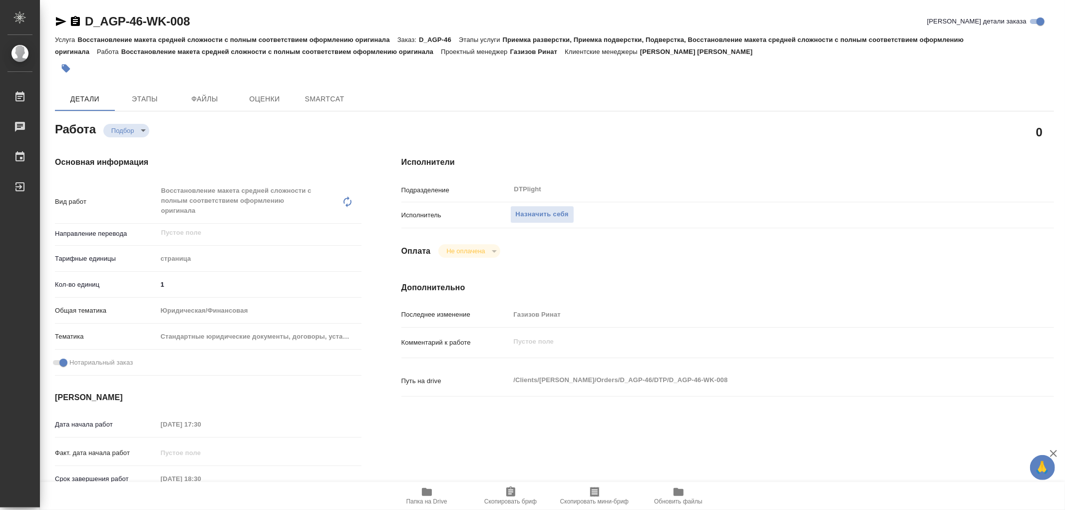
type textarea "x"
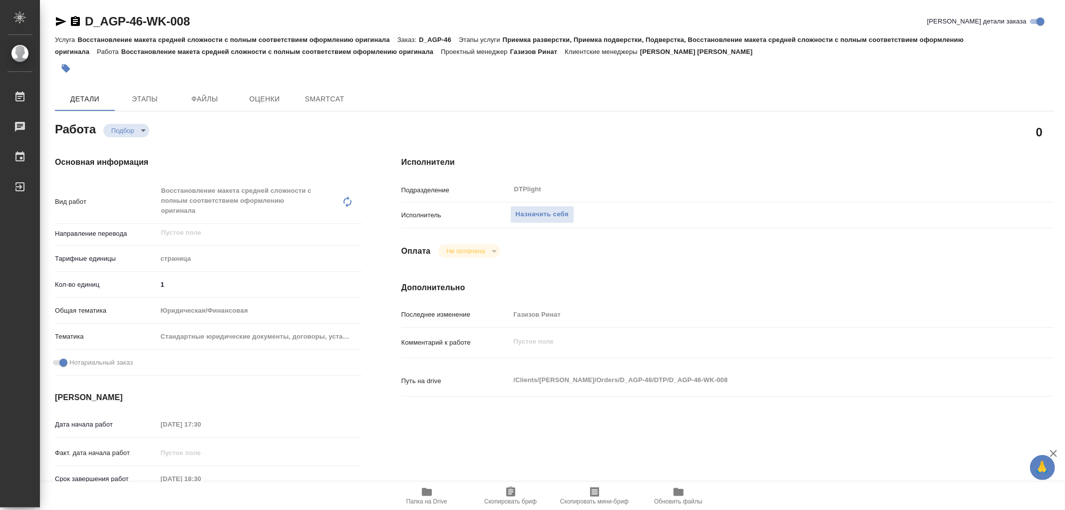
type textarea "x"
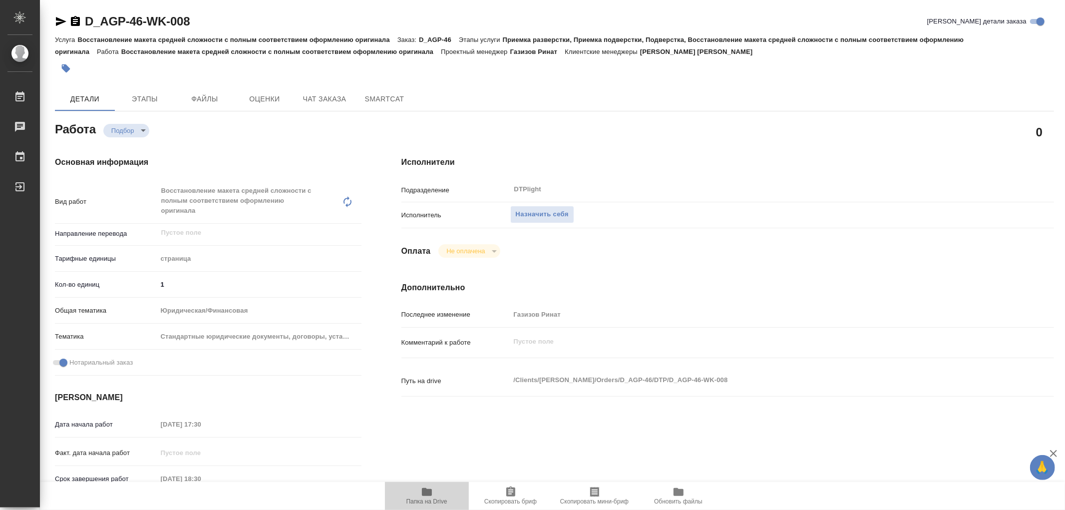
click at [428, 493] on icon "button" at bounding box center [427, 492] width 10 height 8
type textarea "x"
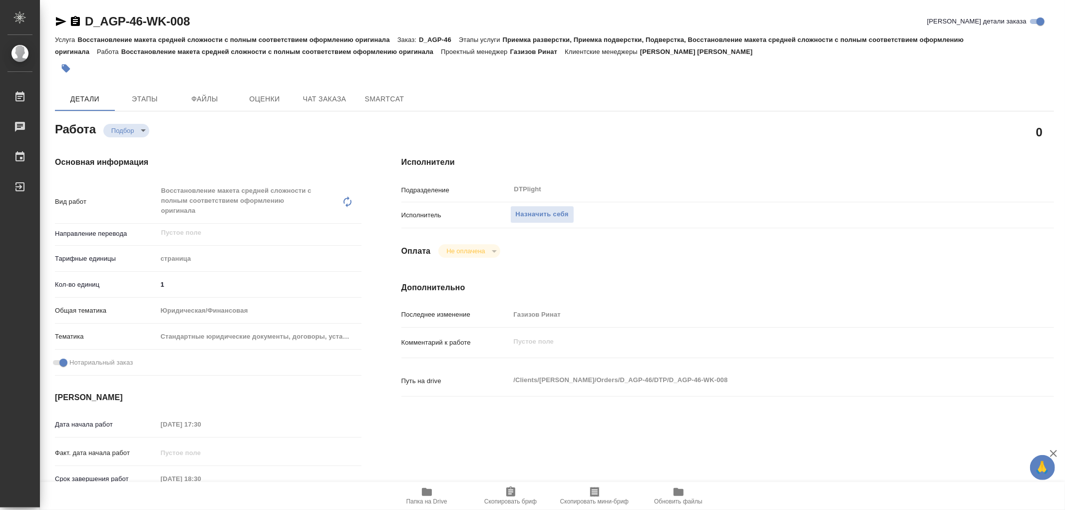
type textarea "x"
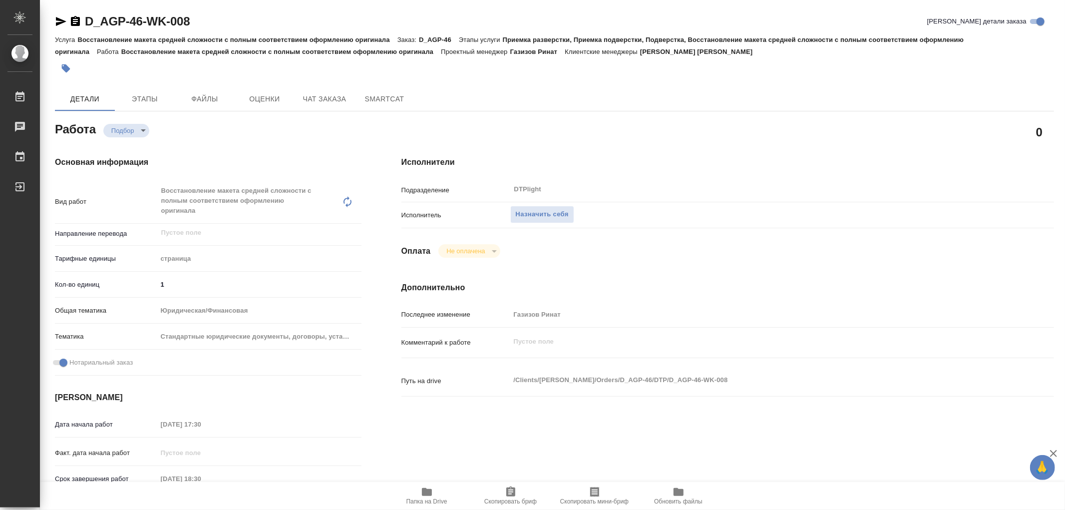
type textarea "x"
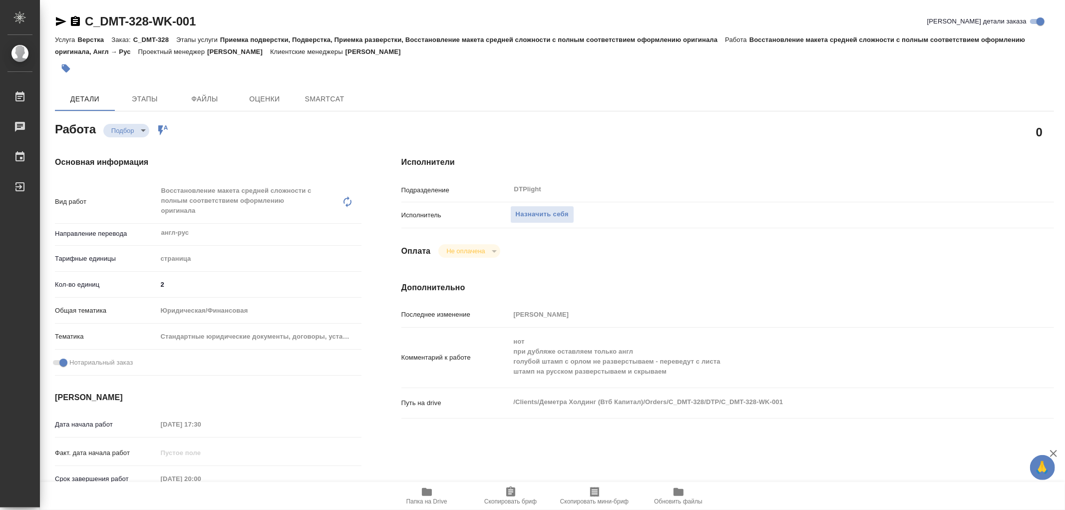
type textarea "x"
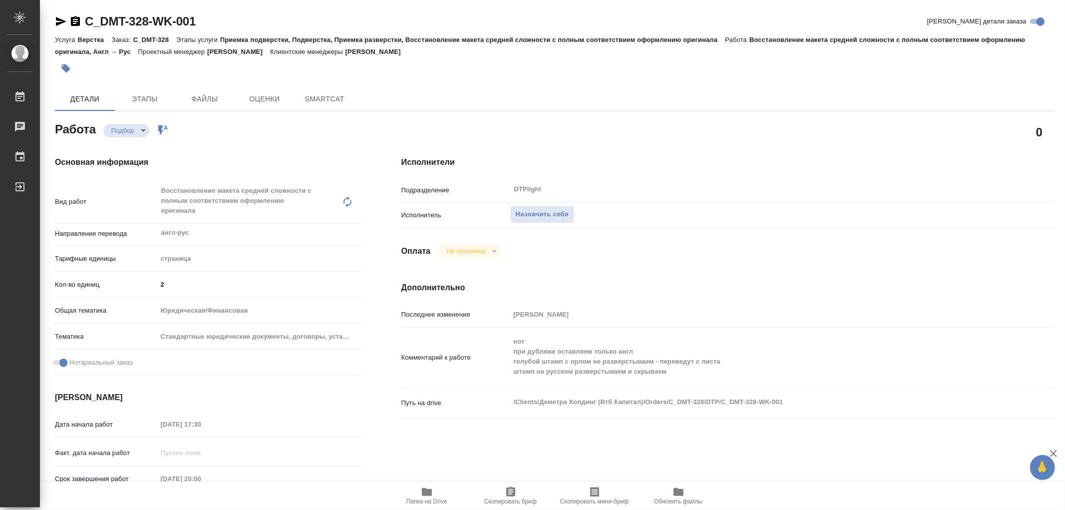
type textarea "x"
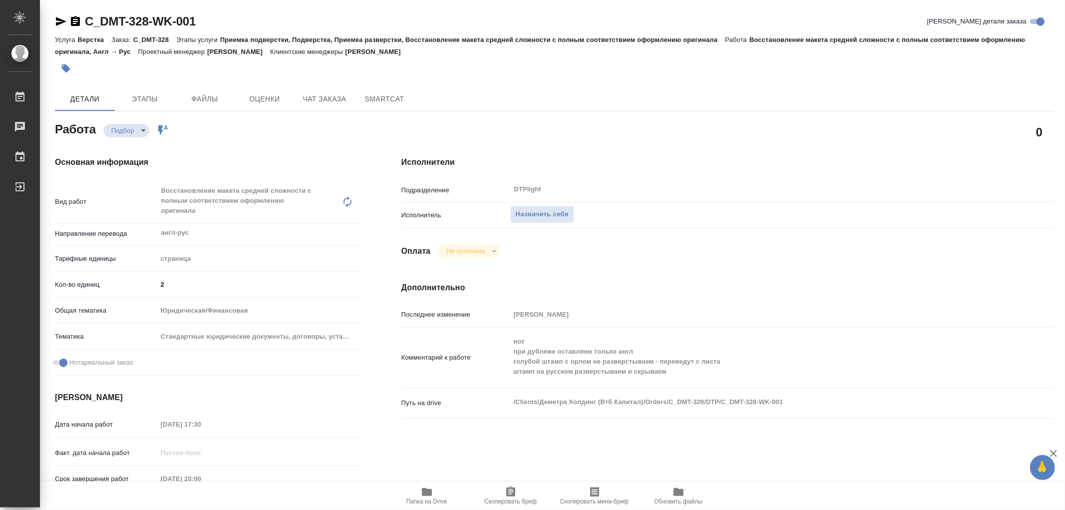
type textarea "x"
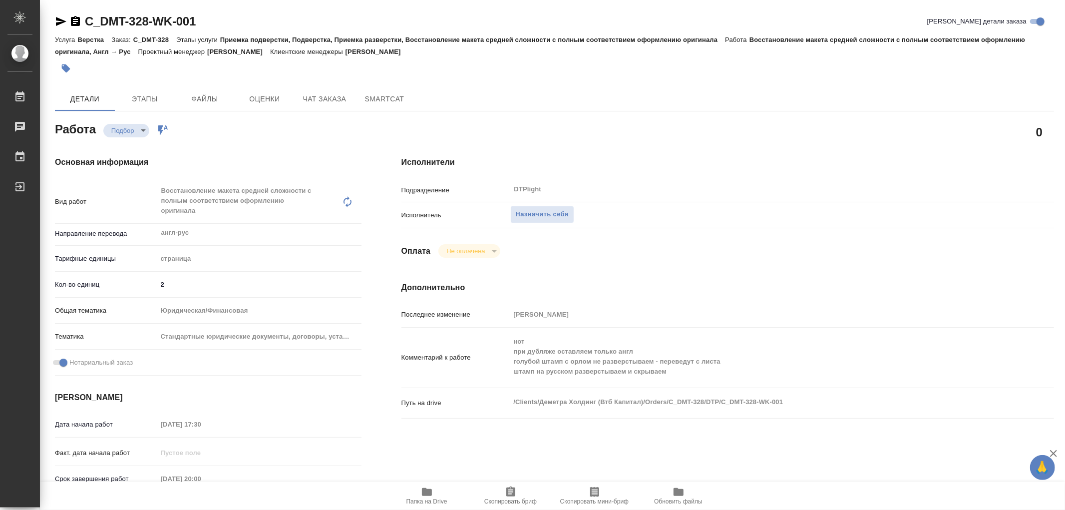
click at [430, 493] on icon "button" at bounding box center [427, 492] width 10 height 8
type textarea "x"
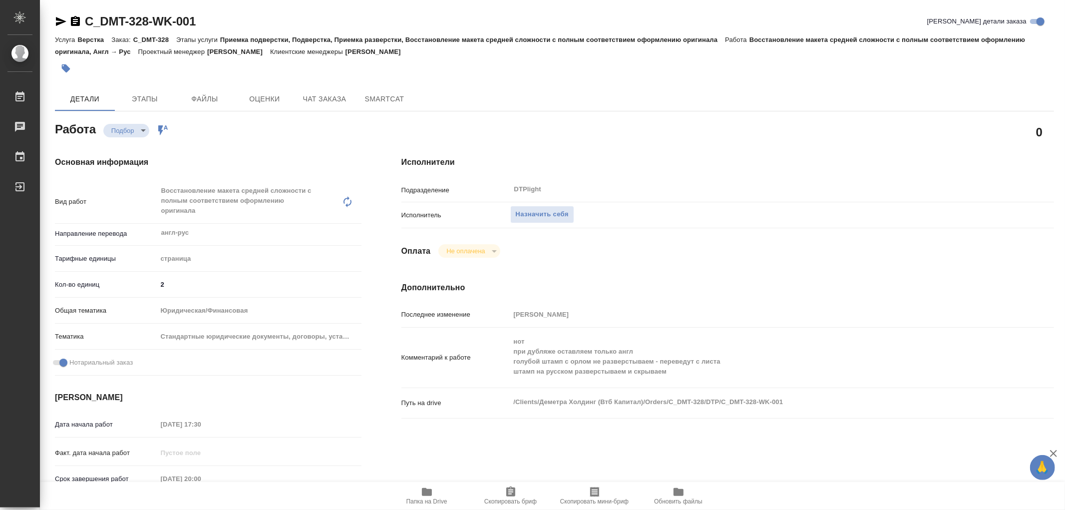
type textarea "x"
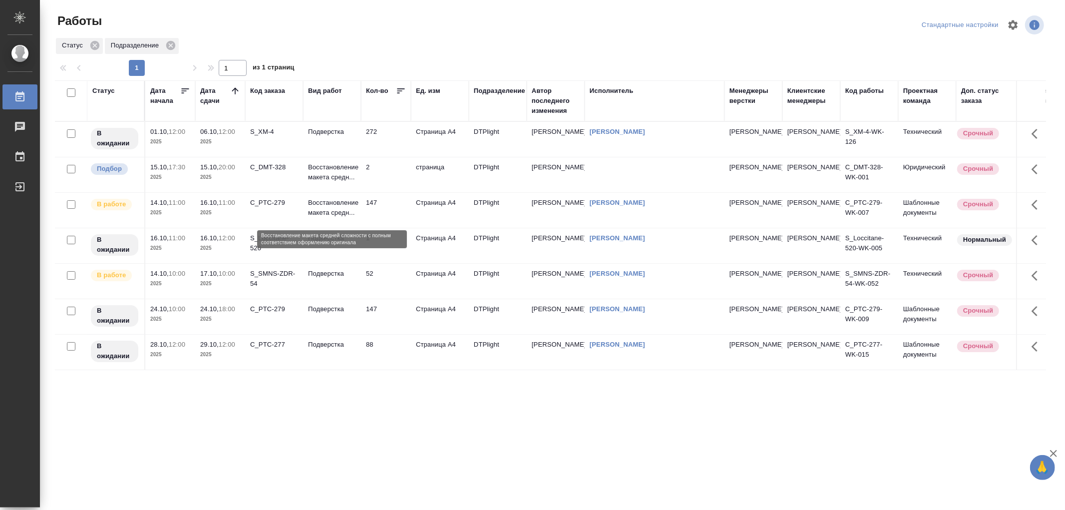
click at [327, 218] on p "Восстановление макета средн..." at bounding box center [332, 208] width 48 height 20
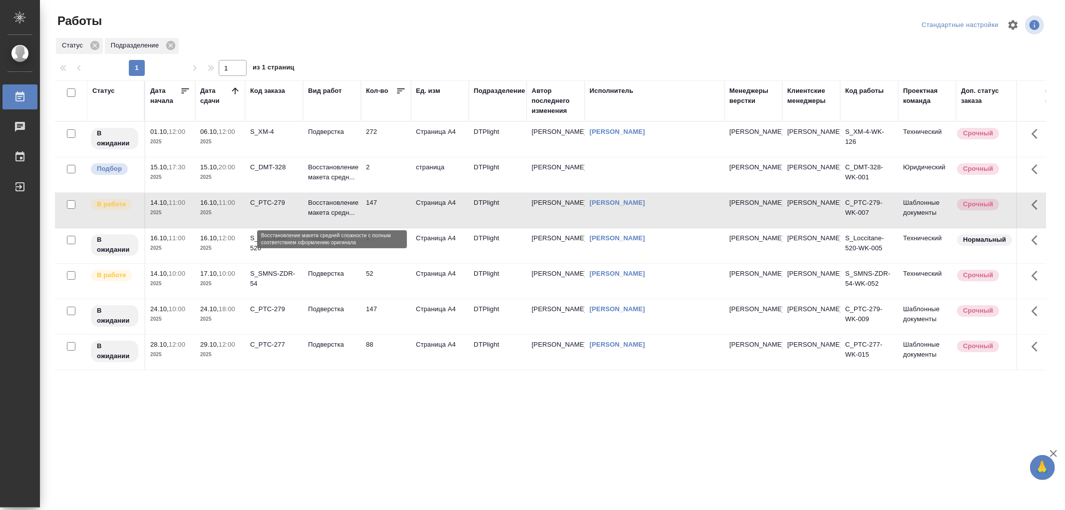
click at [327, 218] on p "Восстановление макета средн..." at bounding box center [332, 208] width 48 height 20
click at [365, 218] on td "147" at bounding box center [386, 210] width 50 height 35
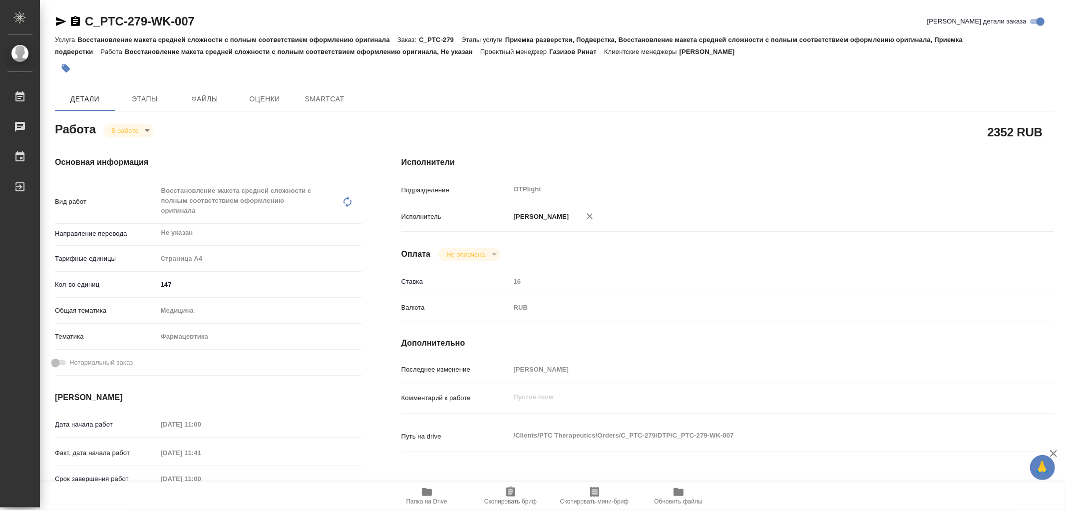
type textarea "x"
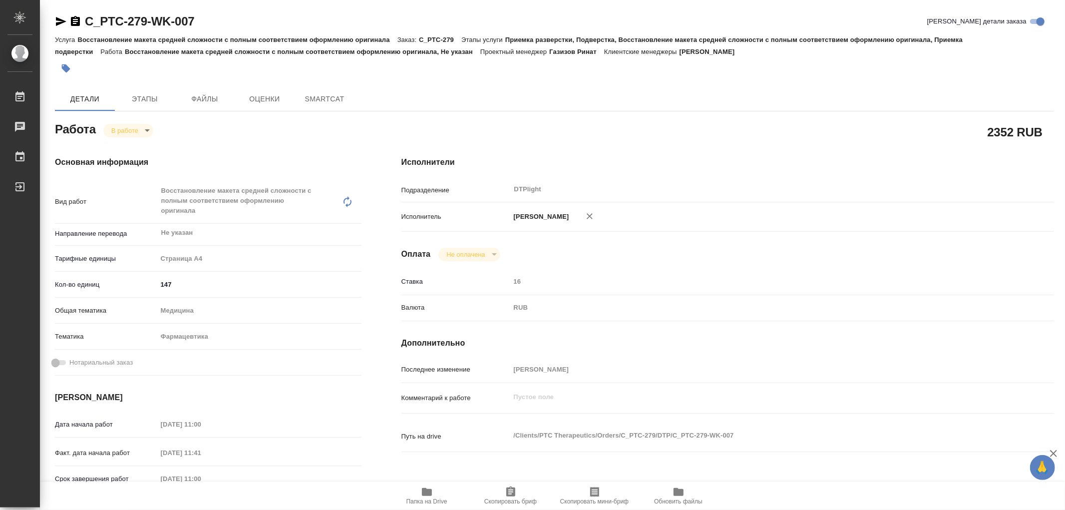
type textarea "x"
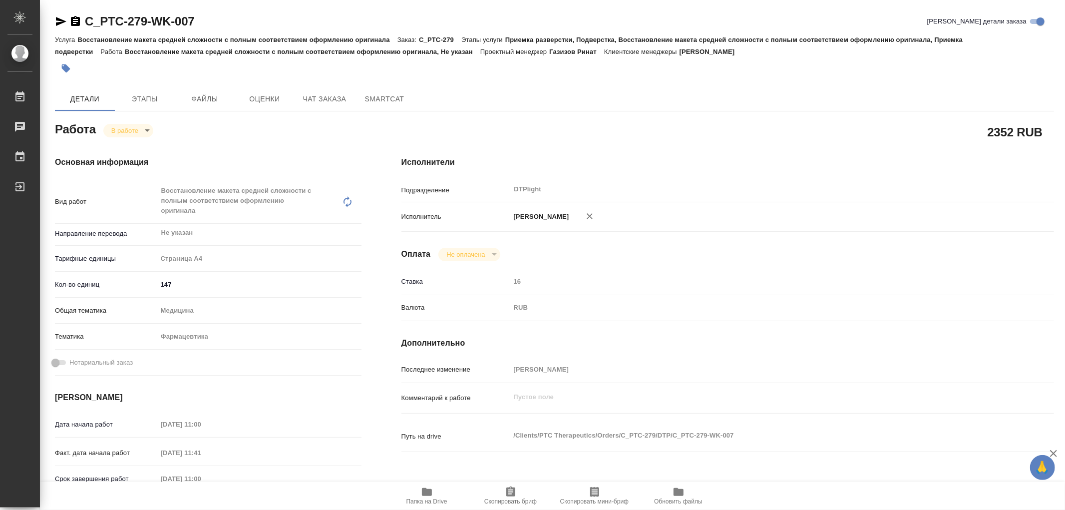
type textarea "x"
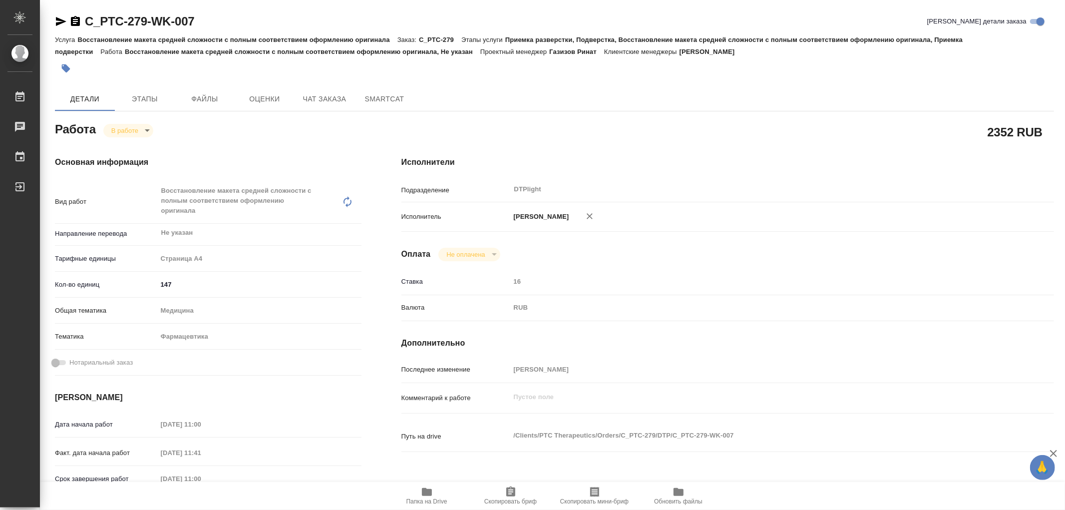
type textarea "x"
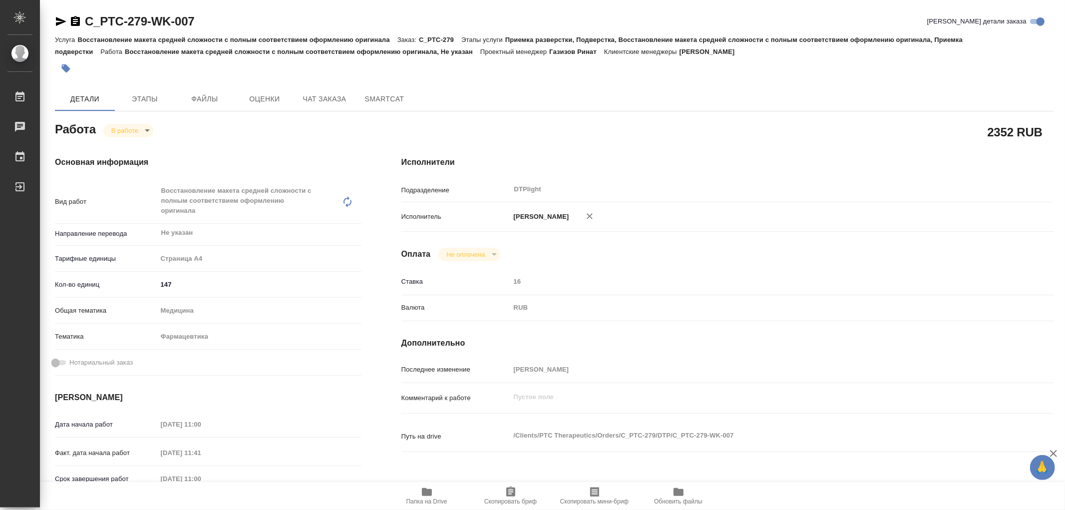
type textarea "x"
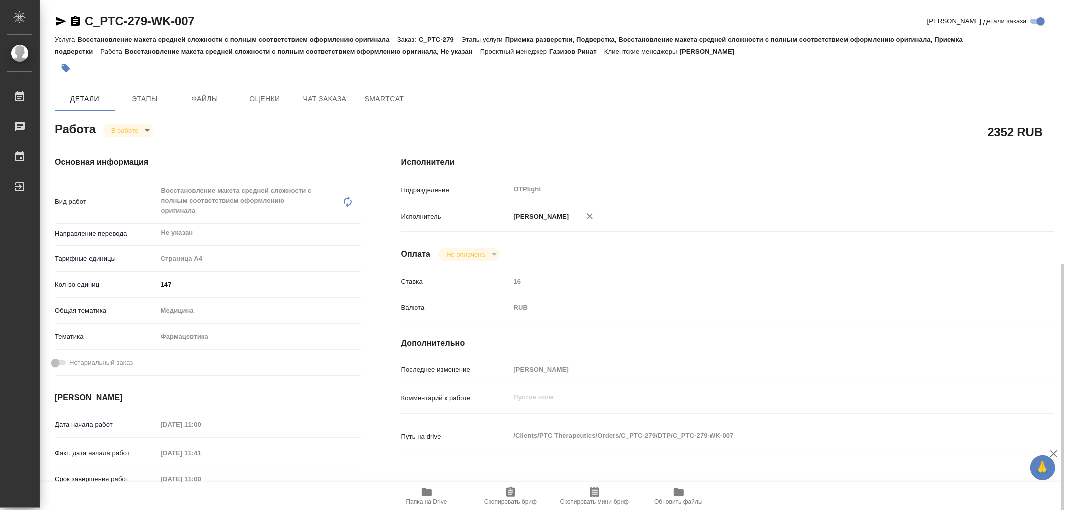
scroll to position [166, 0]
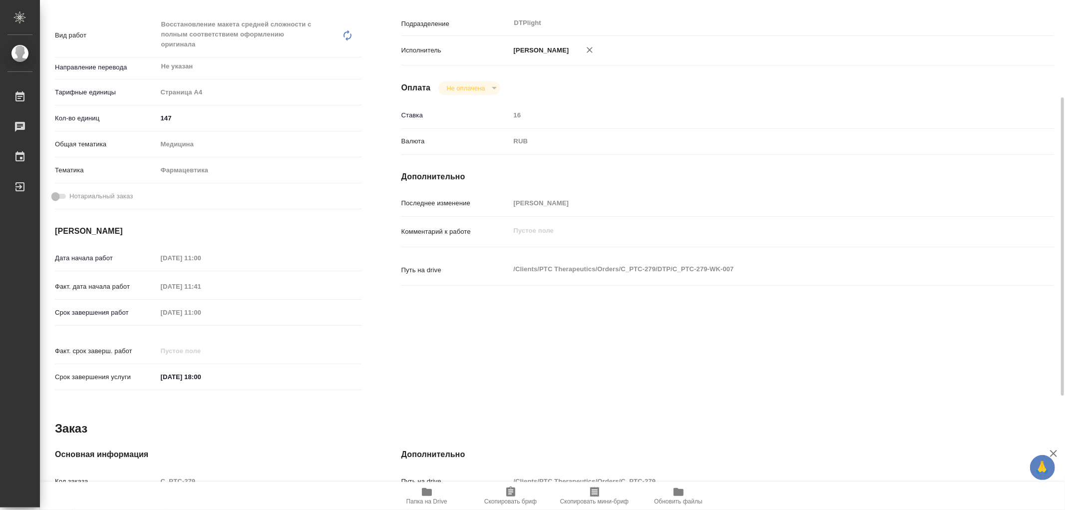
type textarea "x"
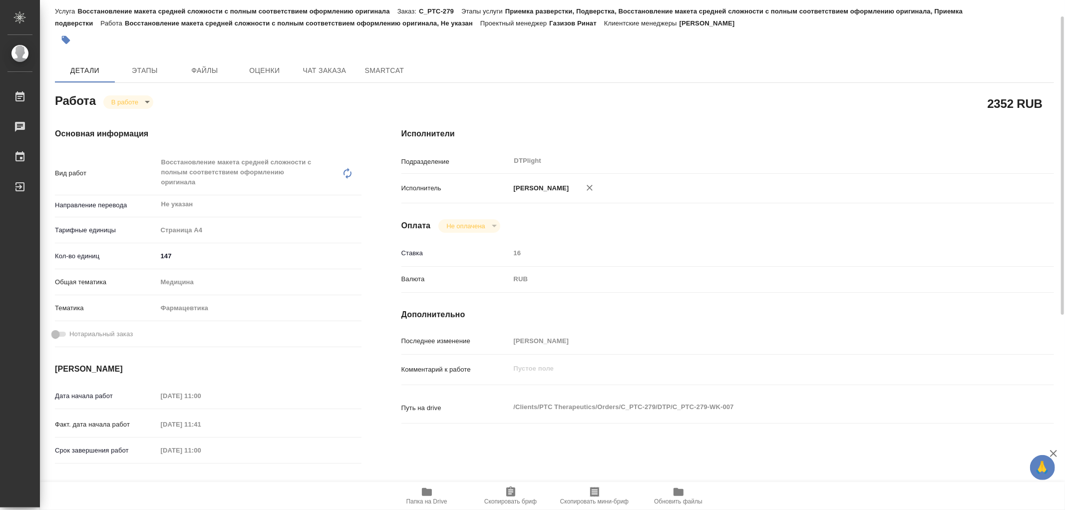
scroll to position [0, 0]
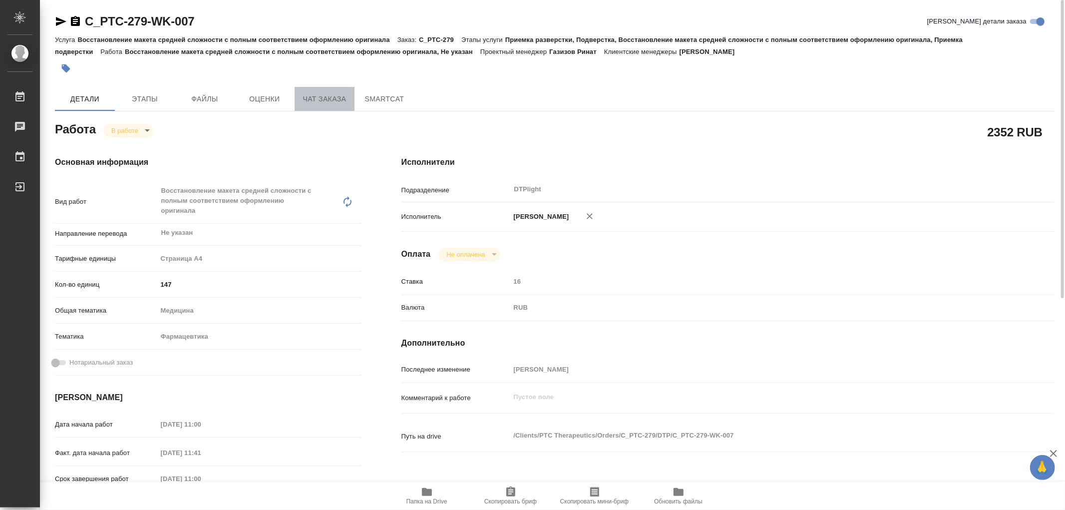
click at [317, 99] on span "Чат заказа" at bounding box center [325, 99] width 48 height 12
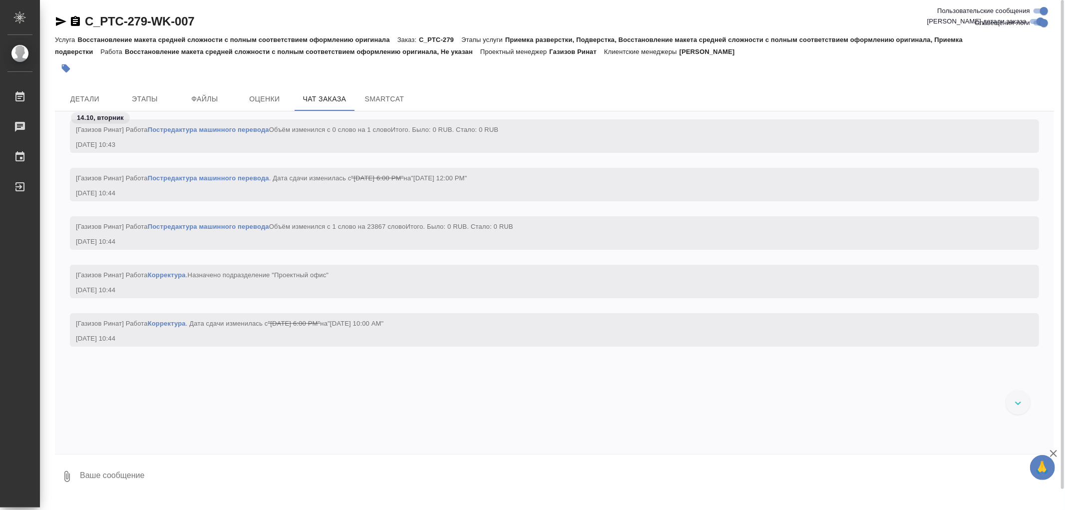
scroll to position [1096, 0]
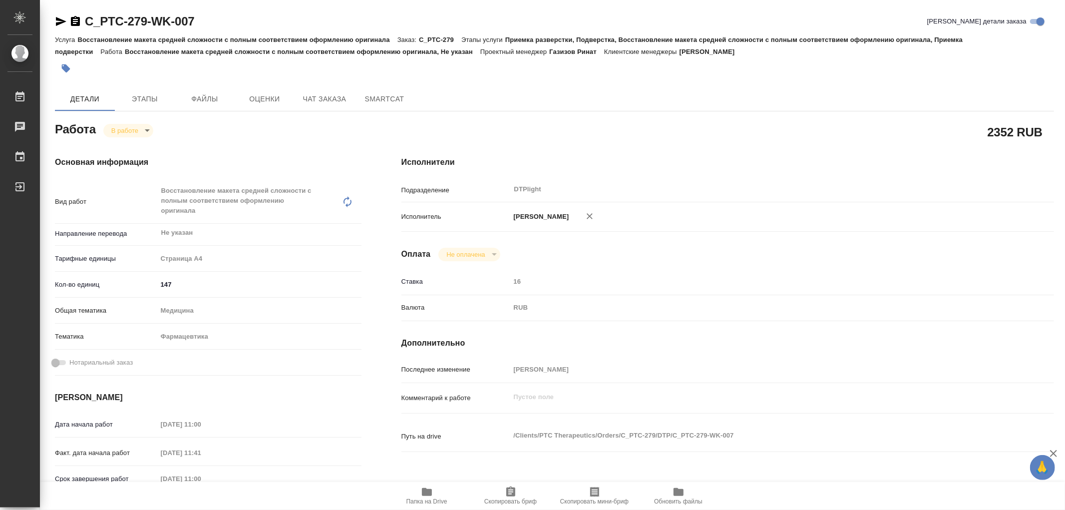
click at [420, 487] on span "Папка на Drive" at bounding box center [427, 495] width 72 height 19
click at [137, 134] on body "🙏 .cls-1 fill:#fff; AWATERA Работы 0 Чаты График Выйти C_PTC-279-WK-007 Кратко …" at bounding box center [532, 255] width 1065 height 510
click at [134, 145] on button "Выполнен" at bounding box center [129, 147] width 36 height 11
type textarea "x"
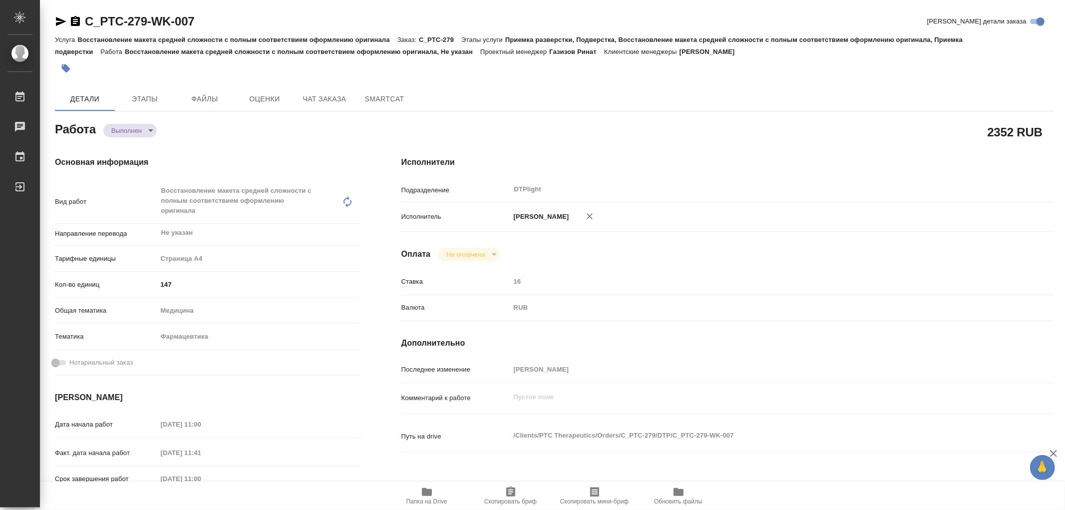
type textarea "x"
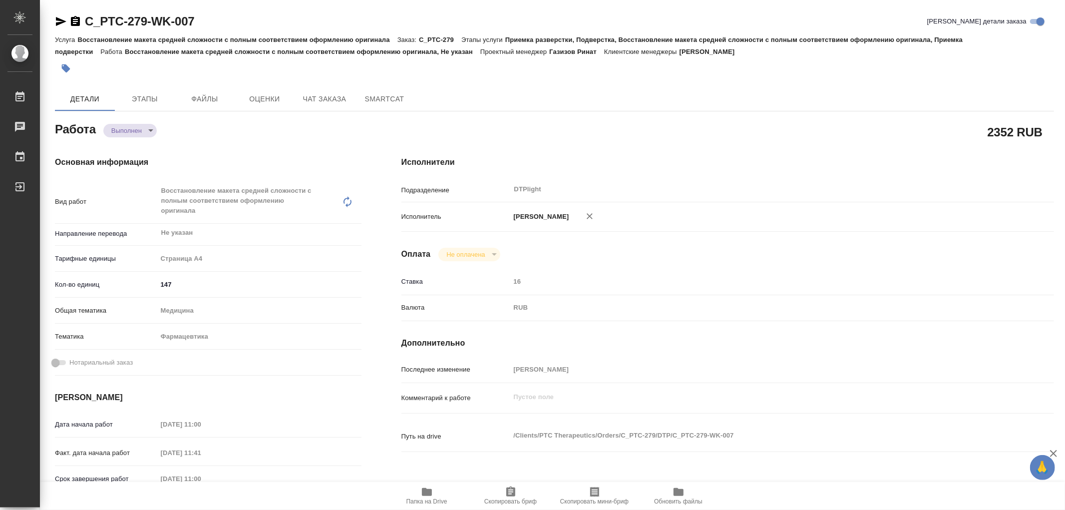
type textarea "x"
click at [59, 23] on icon "button" at bounding box center [61, 21] width 10 height 9
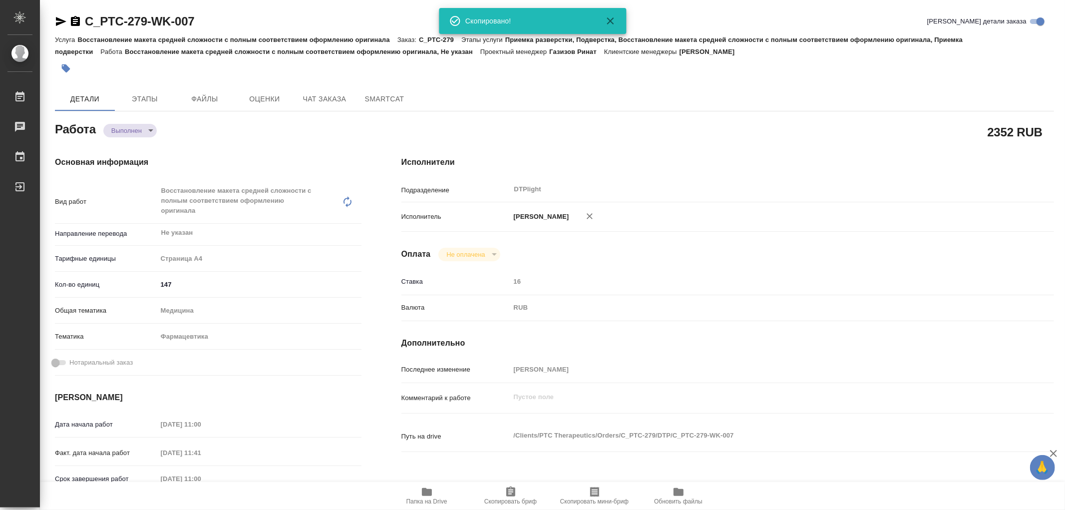
type textarea "x"
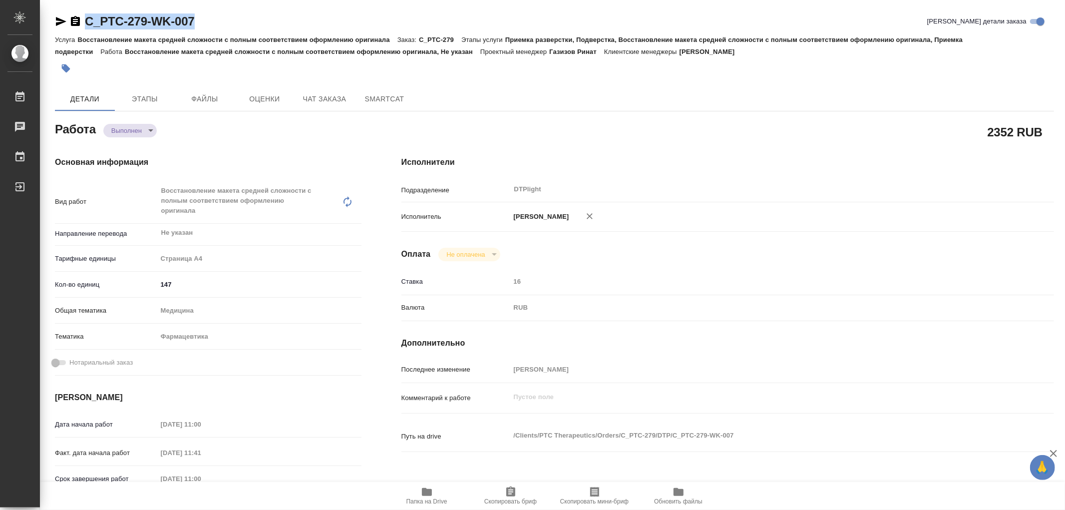
drag, startPoint x: 203, startPoint y: 24, endPoint x: 87, endPoint y: 16, distance: 116.1
click at [87, 16] on div "C_PTC-279-WK-007 Кратко детали заказа" at bounding box center [554, 21] width 999 height 16
copy link "C_PTC-279-WK-007"
click at [300, 96] on button "Чат заказа" at bounding box center [325, 99] width 60 height 24
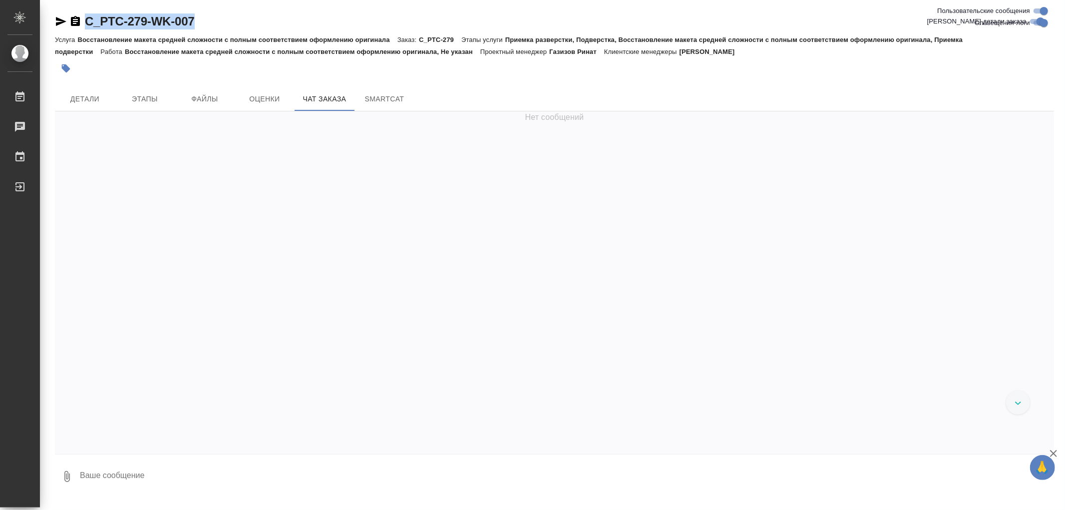
scroll to position [2480, 0]
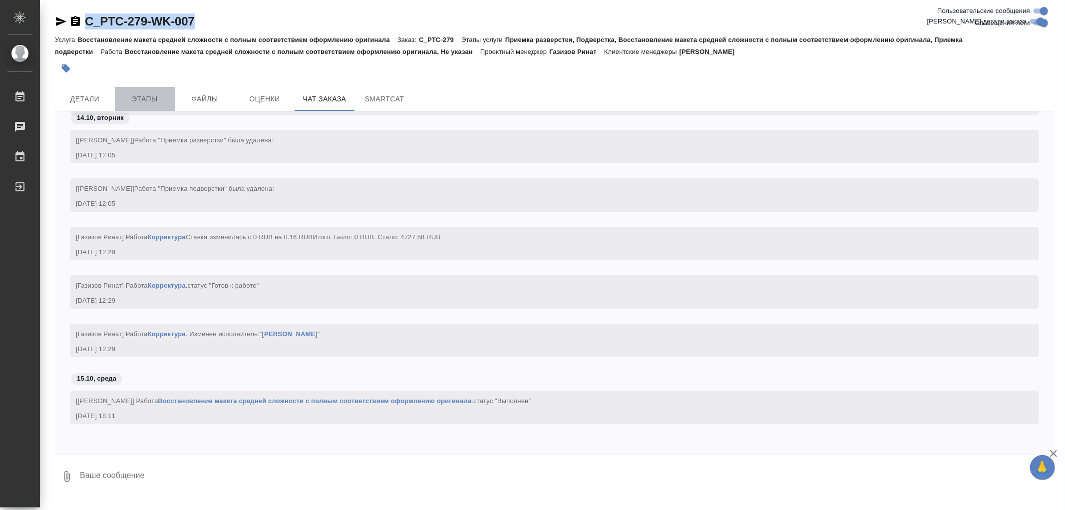
click at [132, 102] on span "Этапы" at bounding box center [145, 99] width 48 height 12
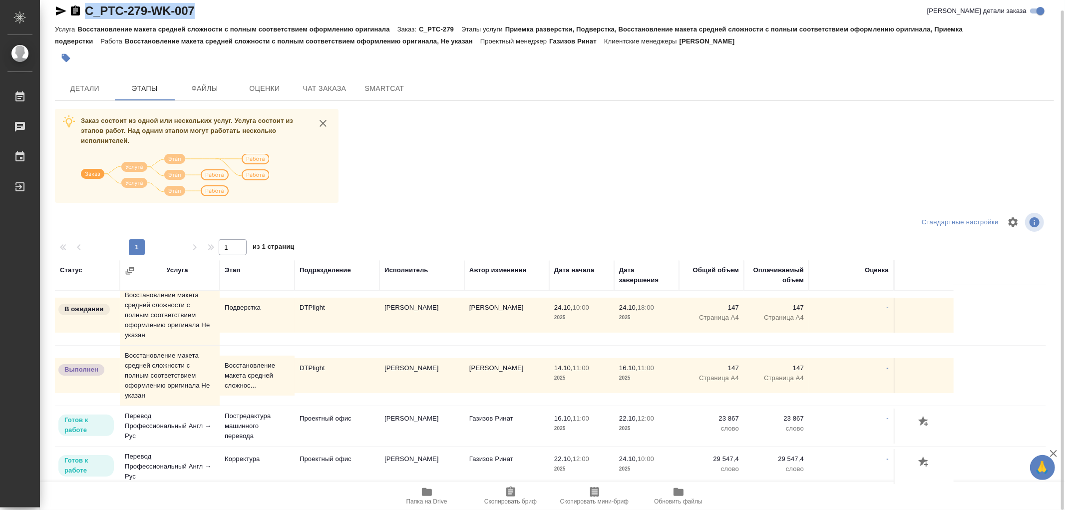
scroll to position [8, 0]
click at [339, 83] on span "Чат заказа" at bounding box center [325, 88] width 48 height 12
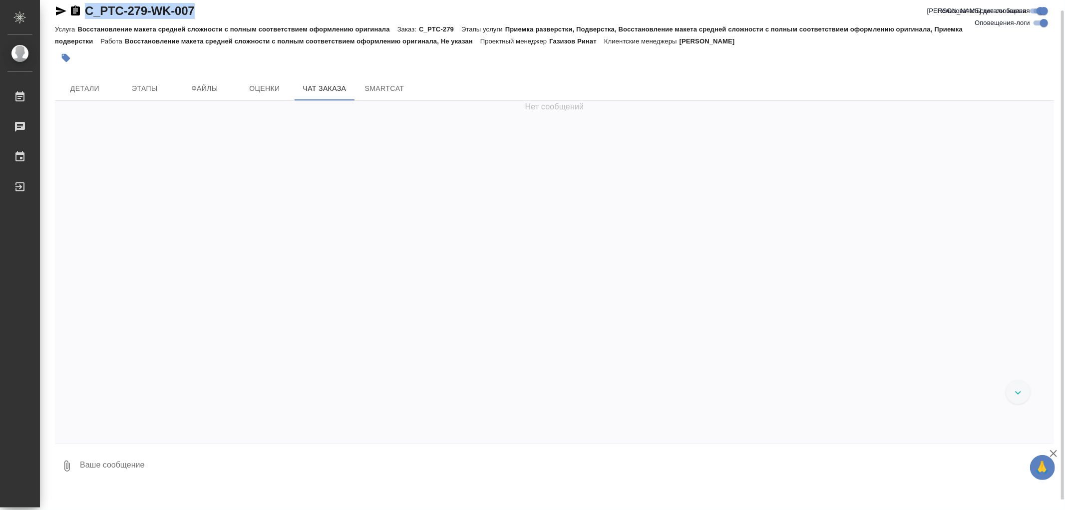
scroll to position [2480, 0]
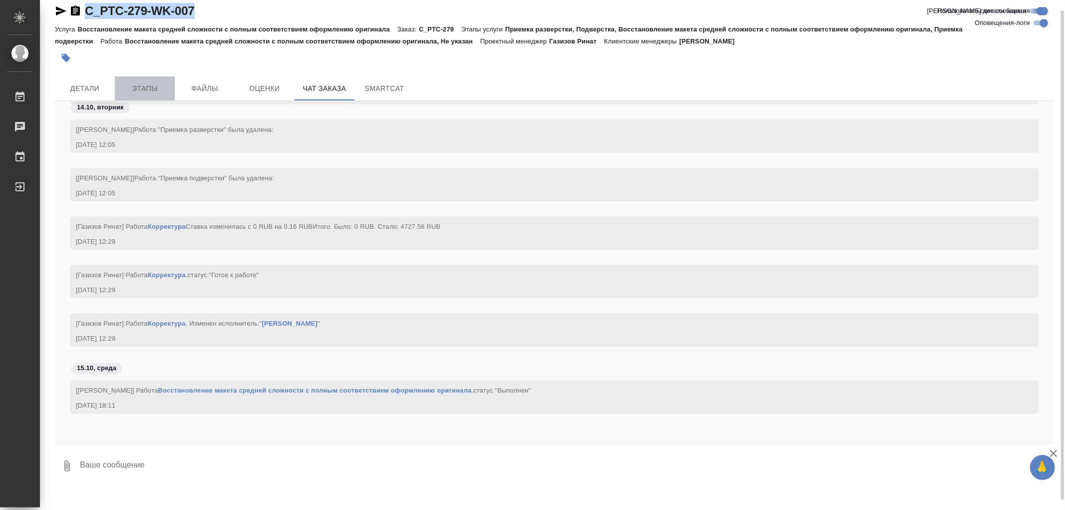
click at [117, 85] on button "Этапы" at bounding box center [145, 88] width 60 height 24
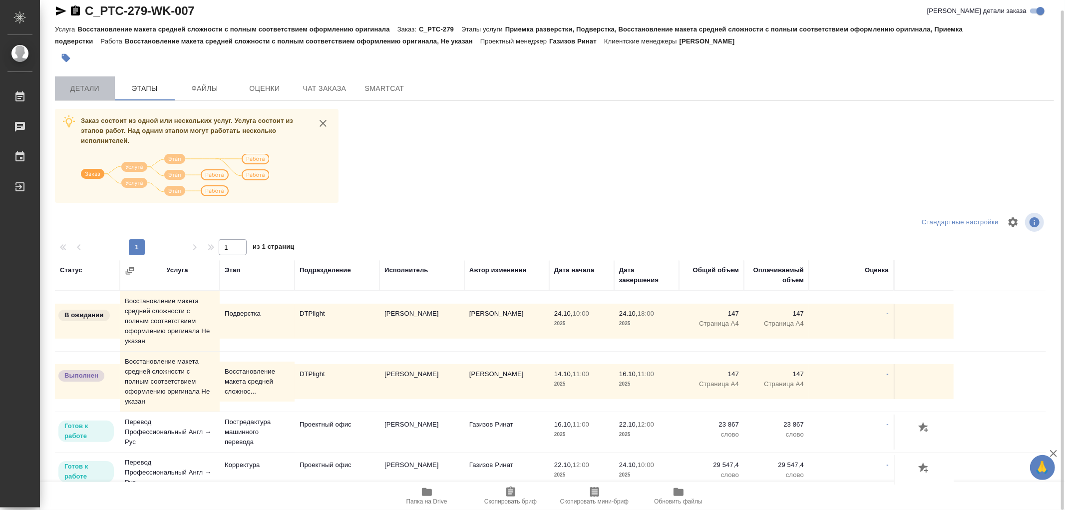
click at [97, 89] on span "Детали" at bounding box center [85, 88] width 48 height 12
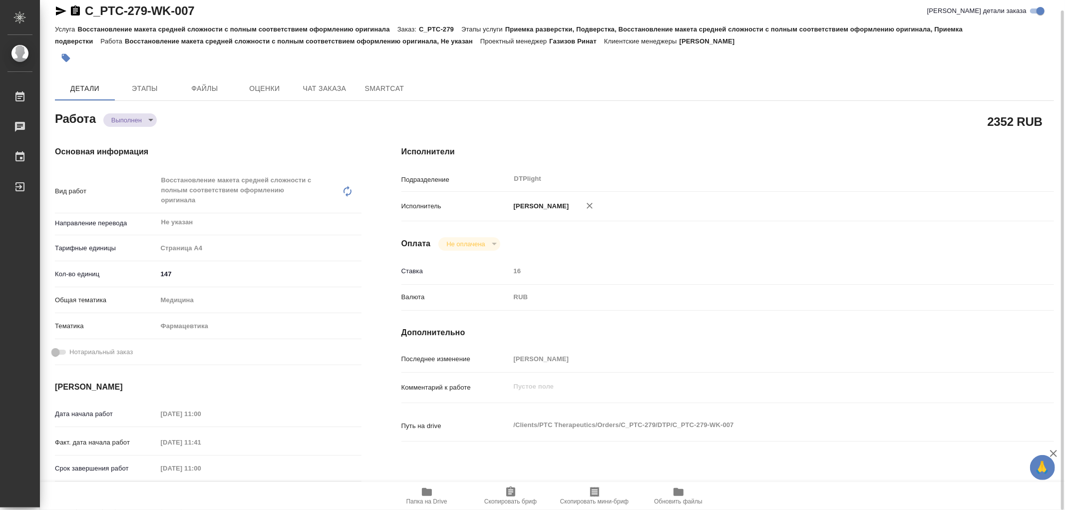
type textarea "x"
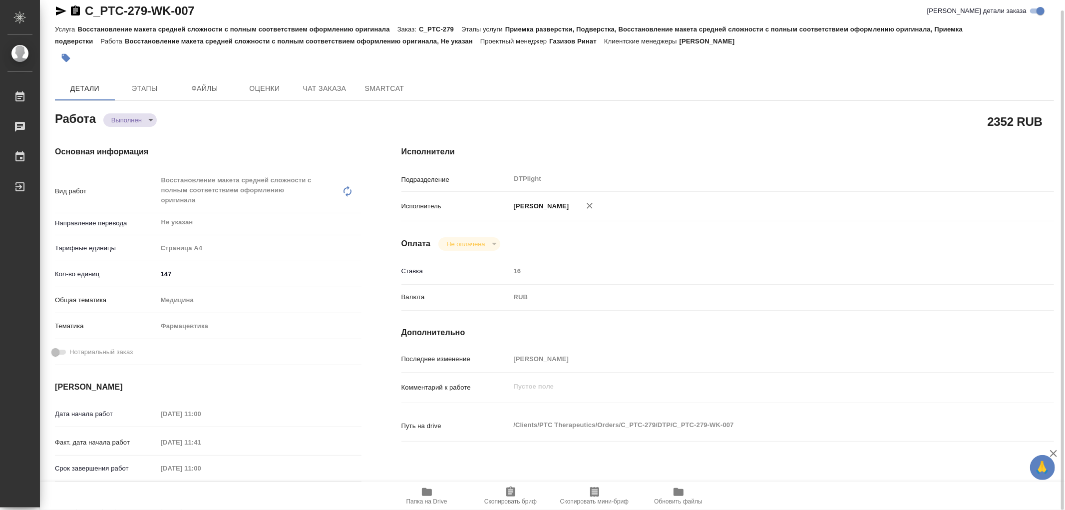
type textarea "x"
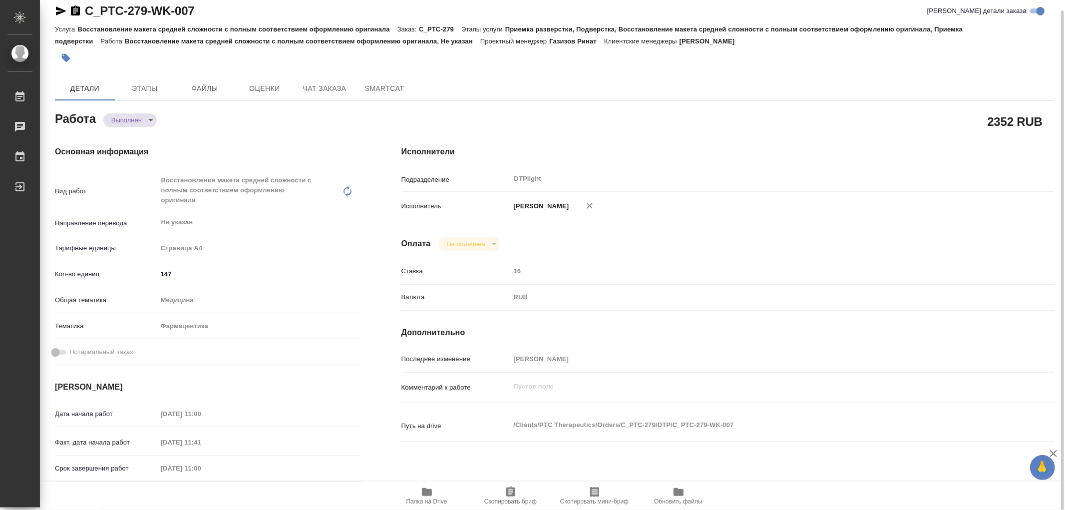
type textarea "x"
